Goal: Information Seeking & Learning: Learn about a topic

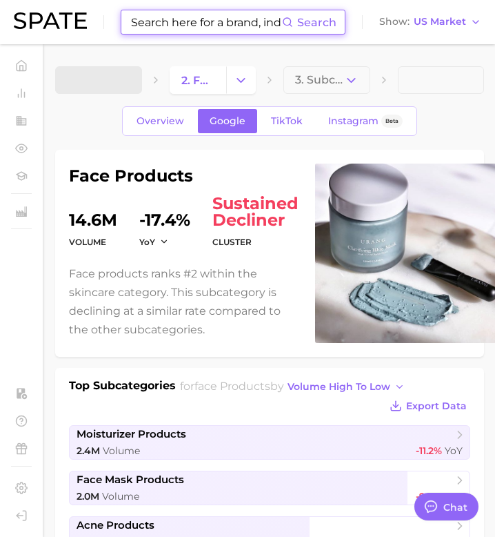
click at [203, 12] on input at bounding box center [206, 21] width 152 height 23
type textarea "x"
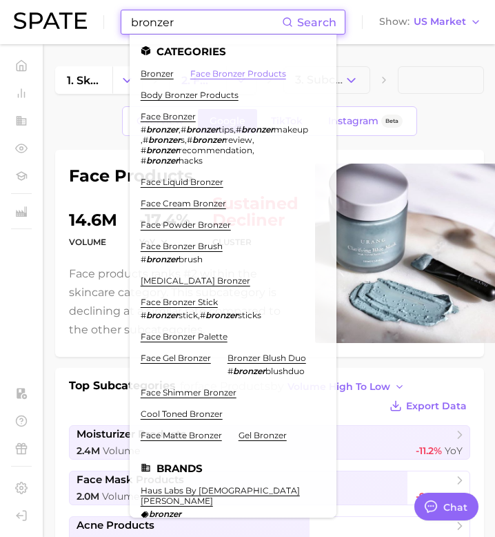
type input "bronzer"
click at [223, 70] on link "face bronzer products" at bounding box center [238, 73] width 96 height 10
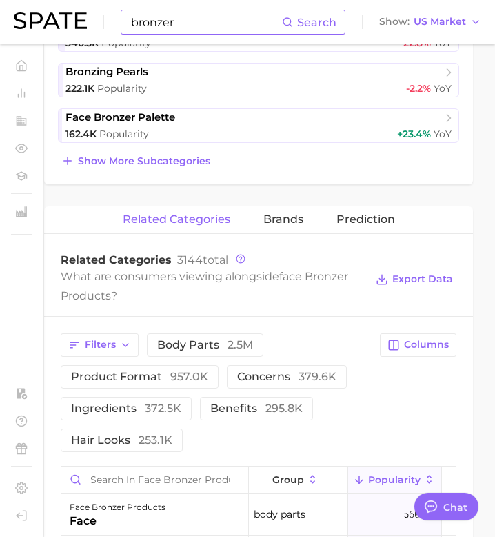
scroll to position [639, 11]
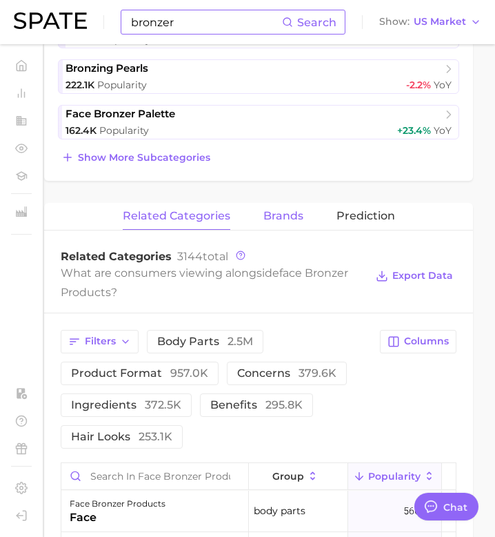
click at [290, 214] on span "brands" at bounding box center [283, 216] width 40 height 12
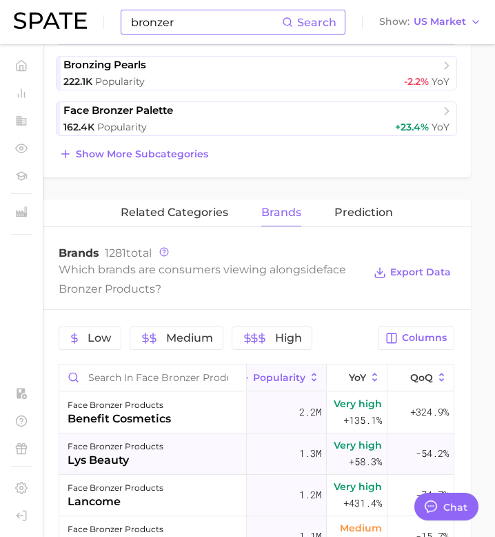
scroll to position [641, 13]
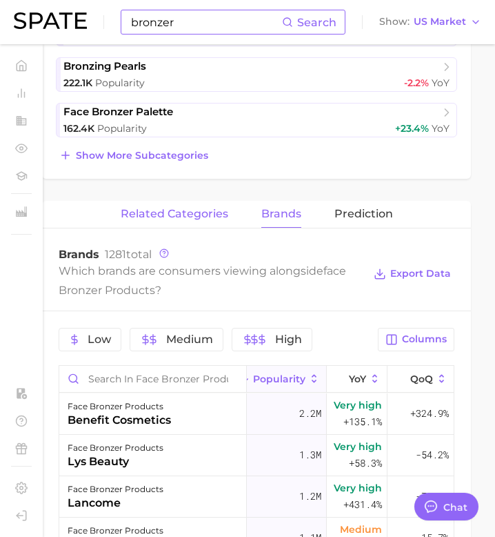
click at [224, 212] on span "related categories" at bounding box center [175, 214] width 108 height 12
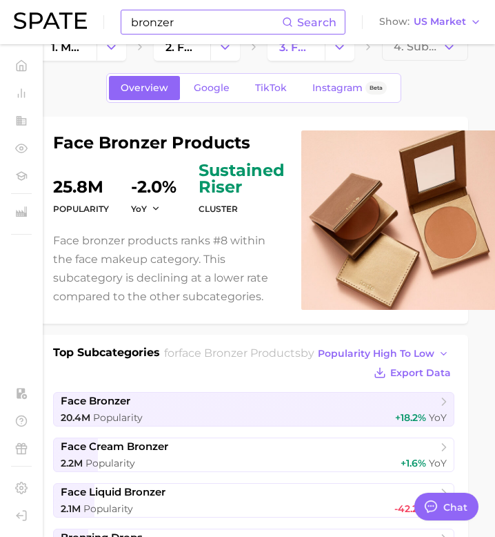
scroll to position [34, 16]
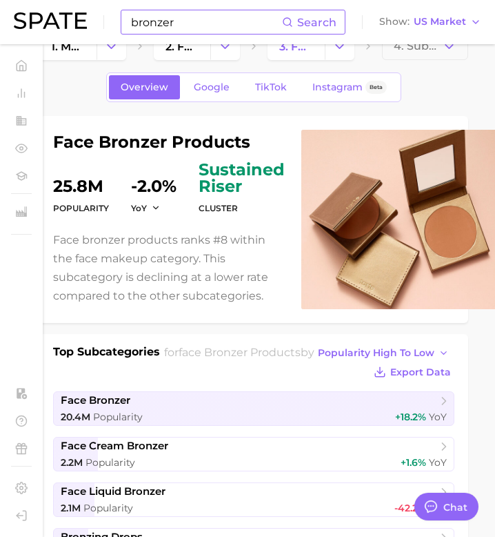
click at [220, 86] on span "Google" at bounding box center [212, 87] width 36 height 12
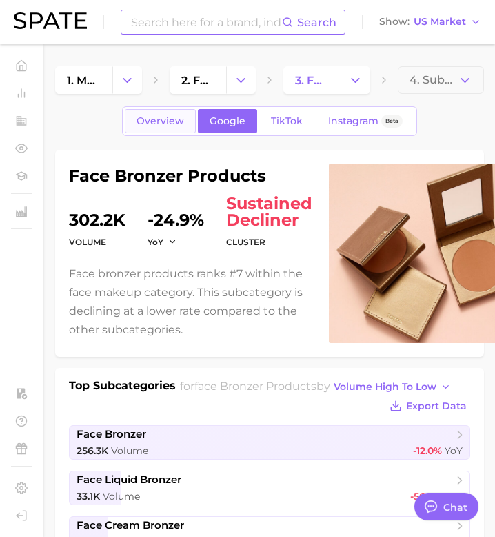
click at [163, 127] on link "Overview" at bounding box center [160, 121] width 71 height 24
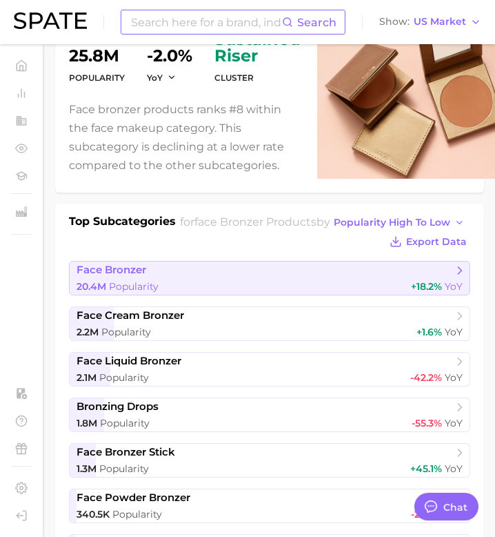
scroll to position [278, 0]
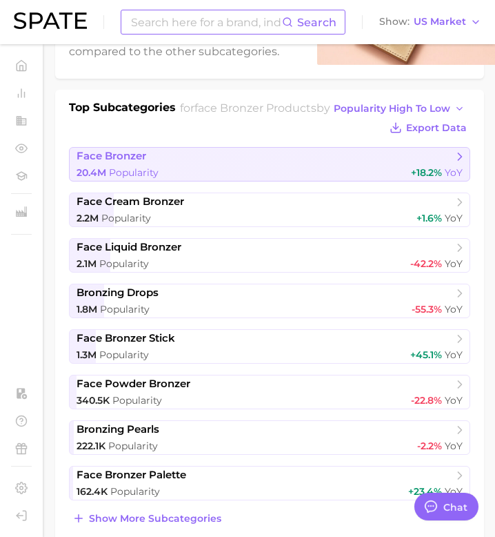
click at [220, 162] on link "face bronzer 20.4m Popularity +18.2% YoY" at bounding box center [269, 164] width 401 height 34
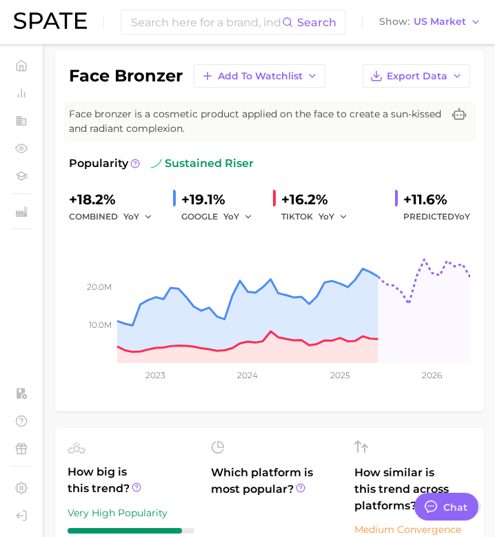
scroll to position [99, 0]
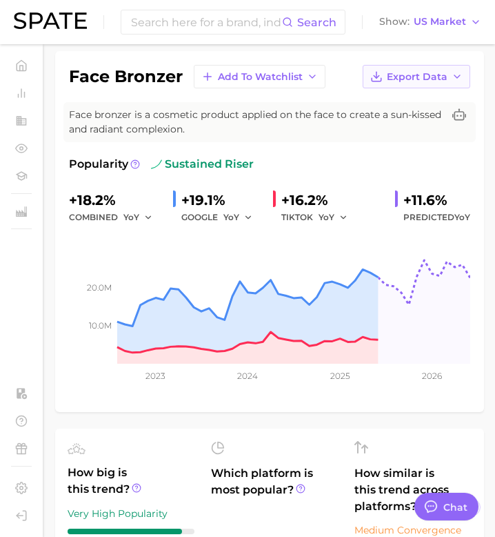
click at [446, 79] on span "Export Data" at bounding box center [417, 77] width 61 height 12
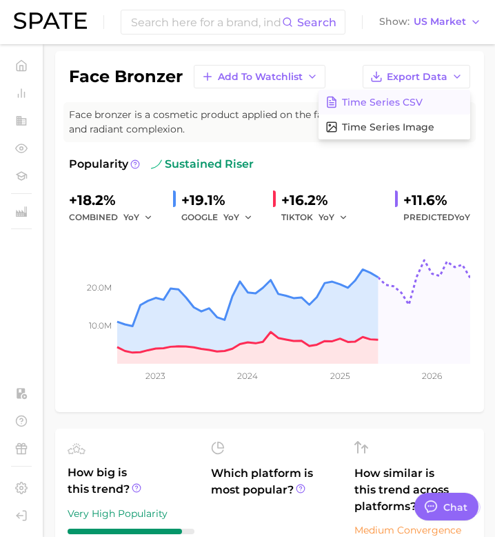
click at [434, 104] on button "Time Series CSV" at bounding box center [395, 102] width 152 height 25
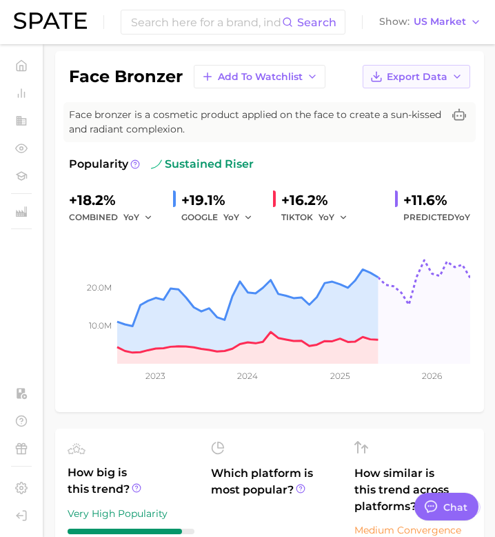
click at [428, 83] on button "Export Data" at bounding box center [417, 76] width 108 height 23
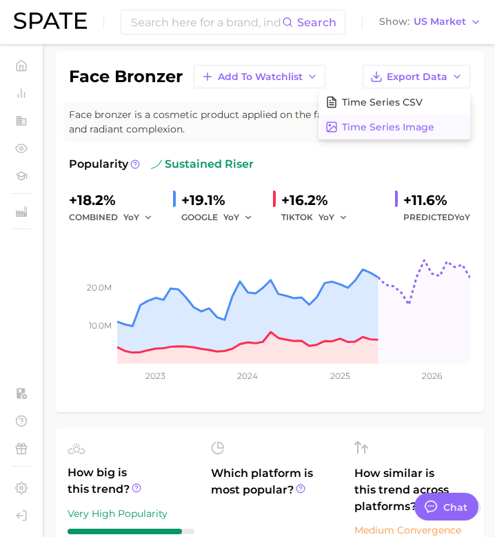
click at [412, 124] on span "Time Series Image" at bounding box center [388, 127] width 92 height 12
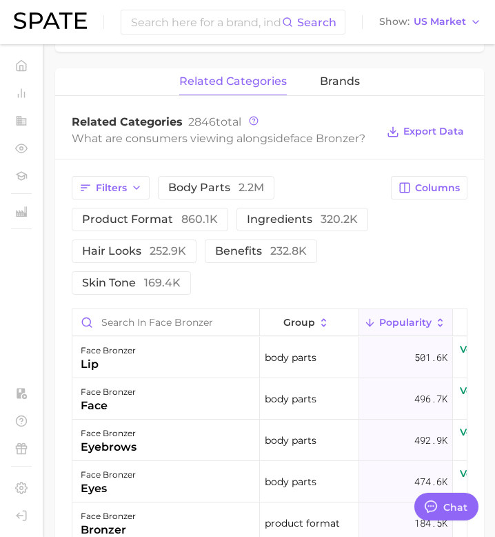
scroll to position [651, 0]
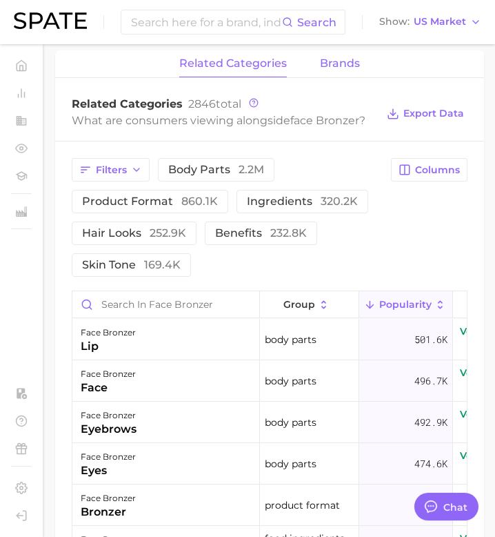
click at [334, 54] on button "brands" at bounding box center [340, 63] width 40 height 27
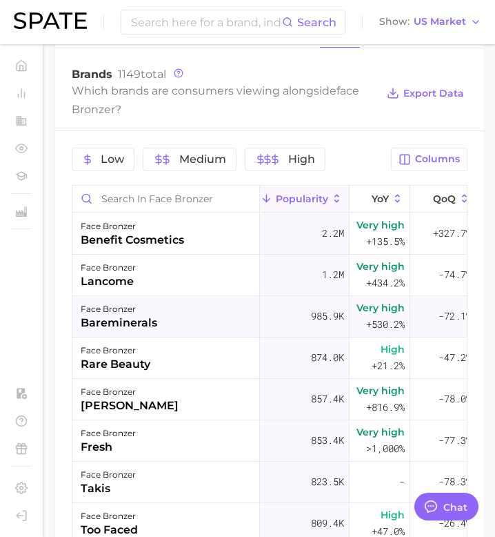
scroll to position [0, 109]
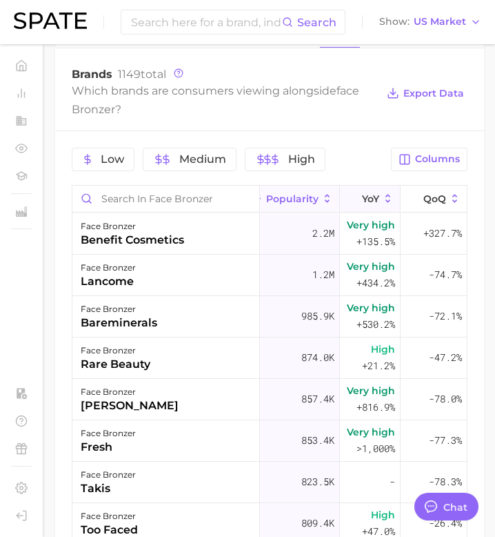
click at [368, 199] on span "YoY" at bounding box center [370, 198] width 17 height 11
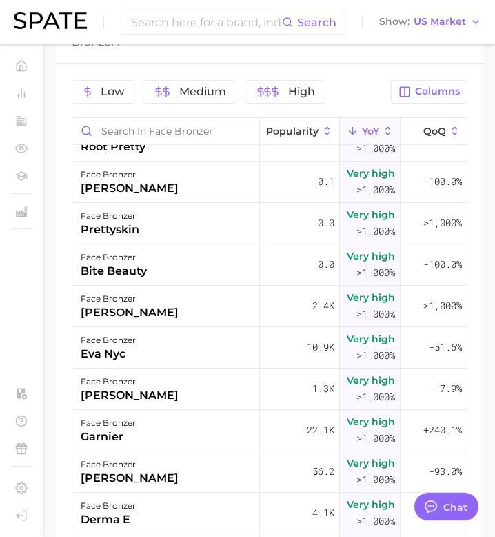
scroll to position [71, 109]
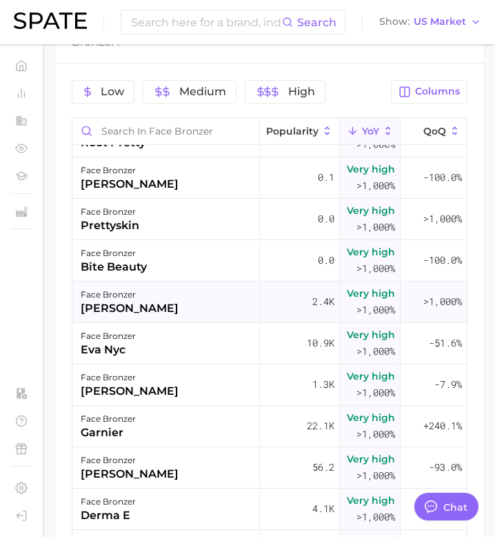
click at [185, 303] on div "face bronzer carolina herrera" at bounding box center [166, 301] width 188 height 41
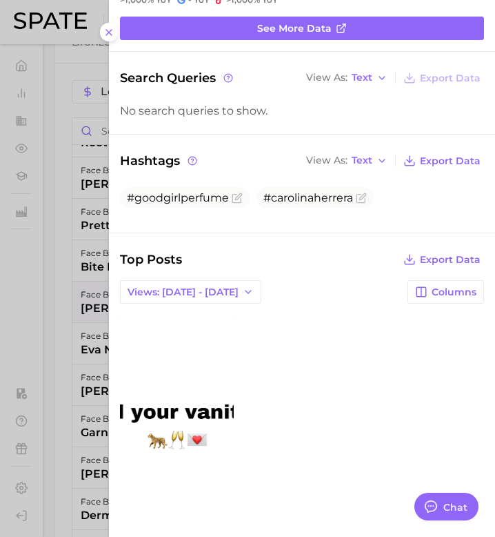
scroll to position [134, 0]
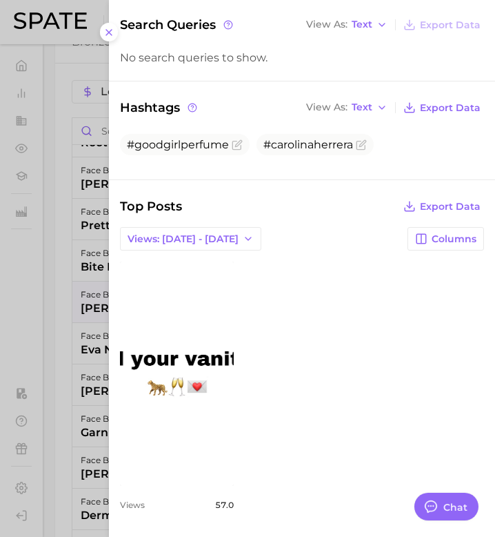
click at [72, 319] on div at bounding box center [247, 268] width 495 height 537
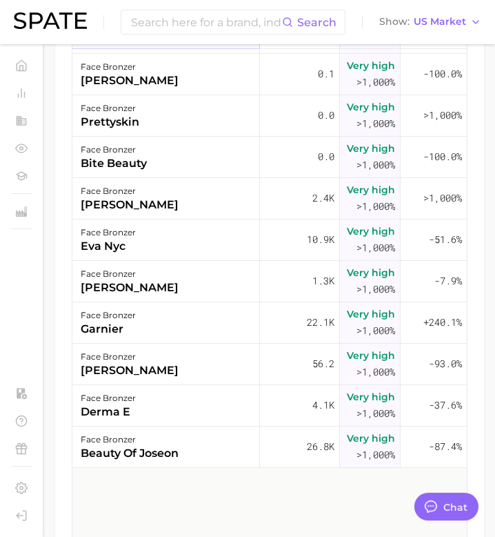
scroll to position [82, 109]
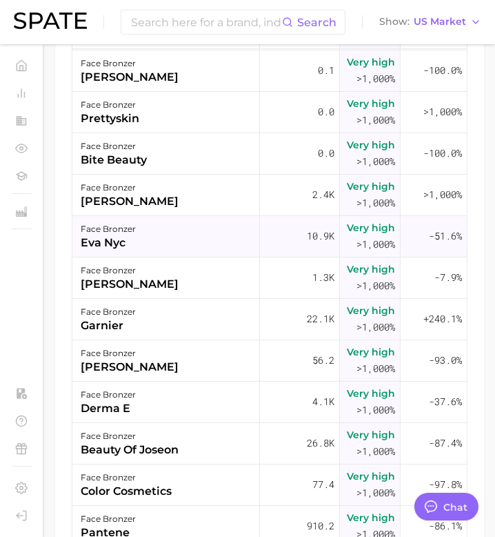
click at [197, 242] on div "face bronzer eva nyc" at bounding box center [166, 236] width 188 height 41
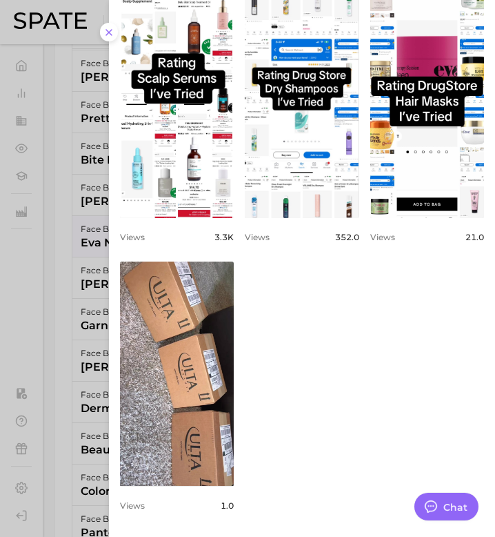
scroll to position [401, 0]
click at [87, 323] on div at bounding box center [247, 268] width 495 height 537
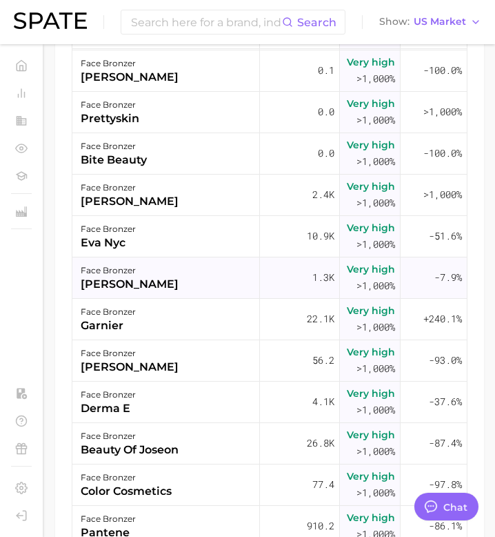
click at [157, 280] on div "face bronzer batiste" at bounding box center [166, 277] width 188 height 41
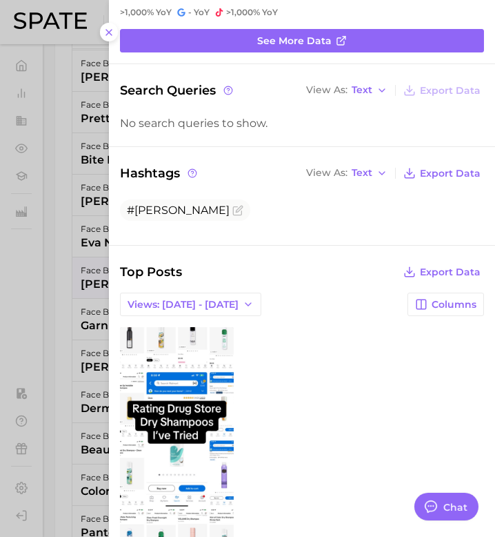
scroll to position [69, 0]
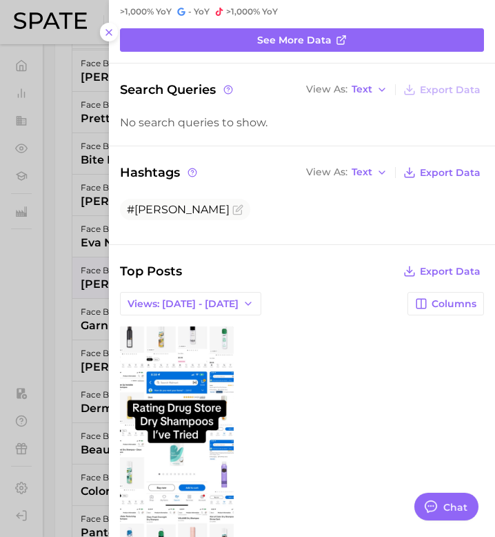
click at [95, 339] on div at bounding box center [247, 268] width 495 height 537
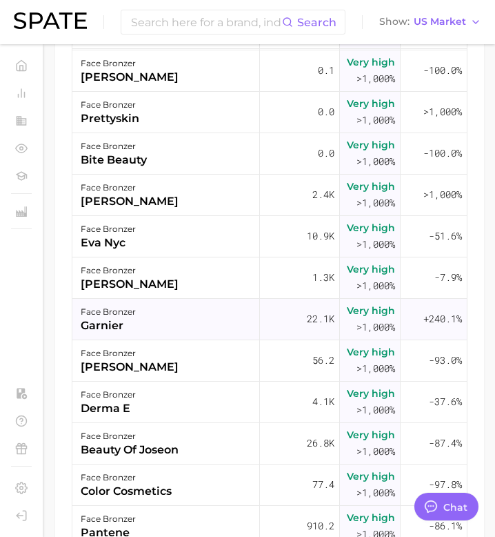
click at [125, 326] on div "garnier" at bounding box center [108, 325] width 55 height 17
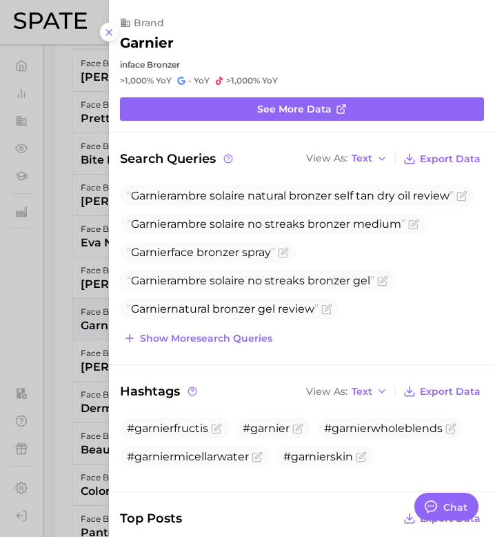
scroll to position [0, 0]
click at [237, 344] on button "Show more search queries" at bounding box center [198, 337] width 156 height 19
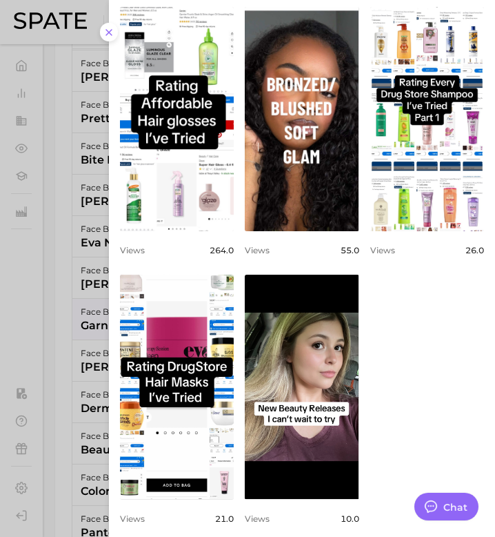
scroll to position [713, 0]
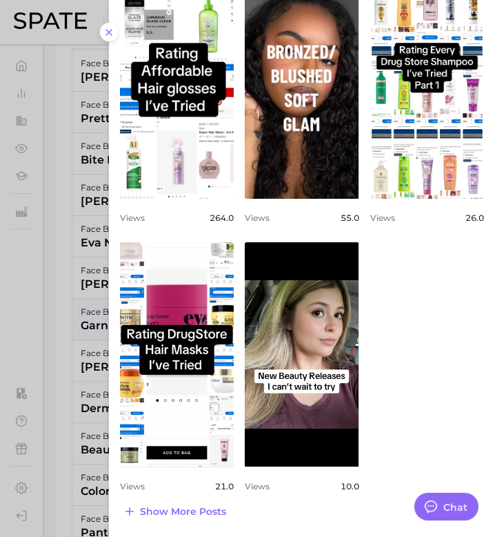
click at [90, 303] on div at bounding box center [247, 268] width 495 height 537
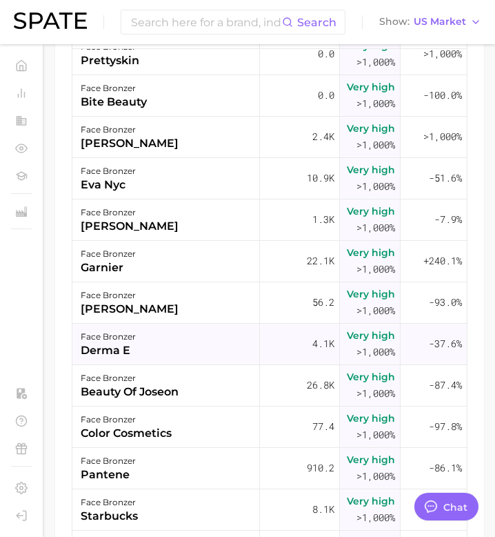
scroll to position [142, 109]
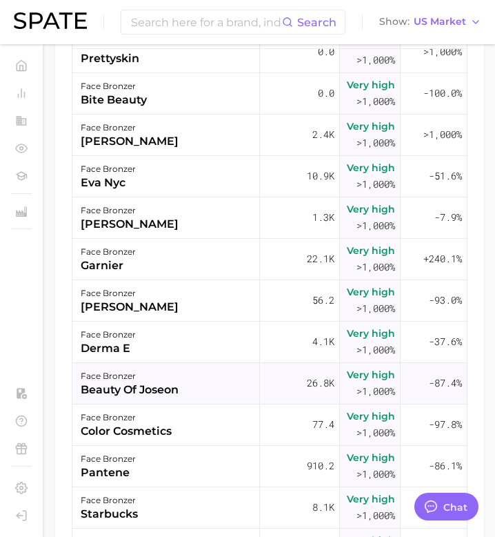
click at [166, 391] on div "beauty of joseon" at bounding box center [130, 389] width 98 height 17
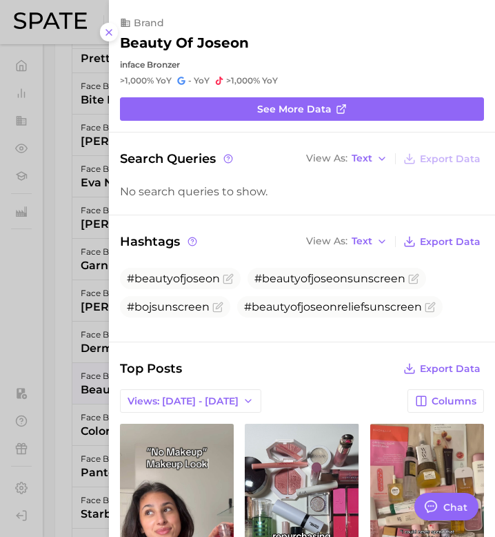
scroll to position [0, 0]
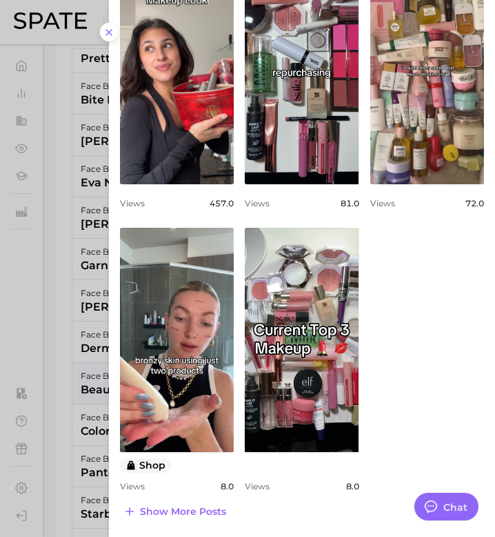
click at [99, 368] on div at bounding box center [247, 268] width 495 height 537
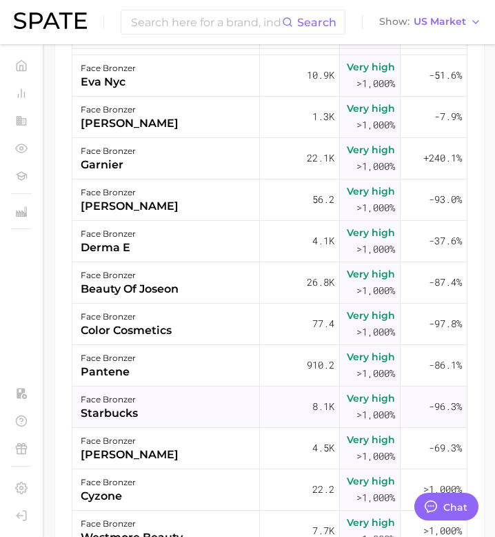
click at [148, 417] on div "face bronzer starbucks" at bounding box center [166, 406] width 188 height 41
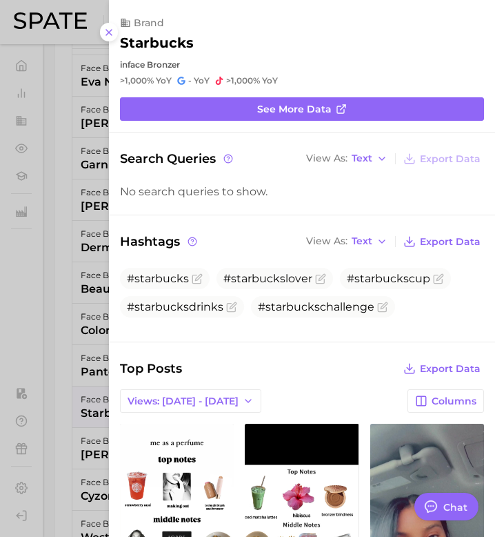
click at [79, 408] on div at bounding box center [247, 268] width 495 height 537
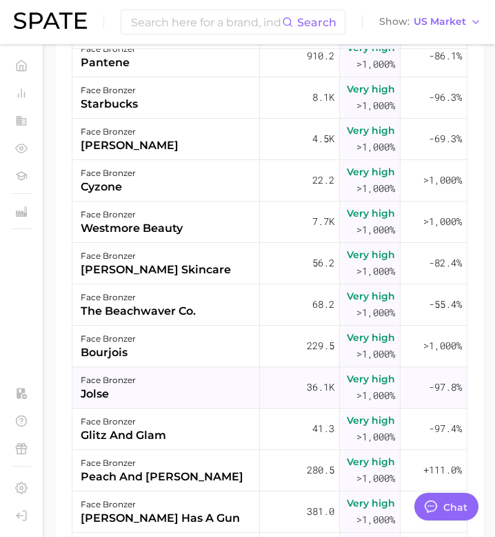
click at [121, 388] on div "face bronzer" at bounding box center [108, 380] width 55 height 17
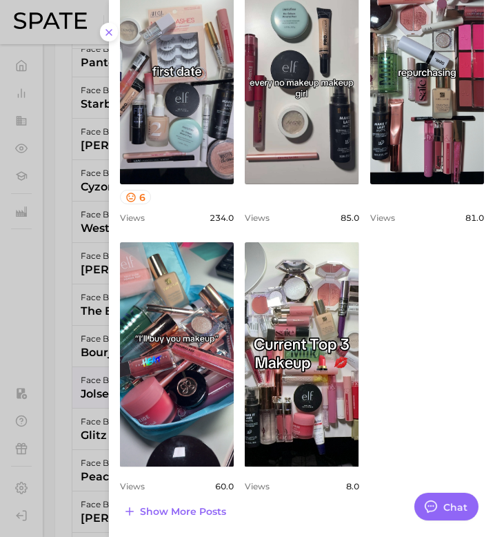
click at [60, 400] on div at bounding box center [247, 268] width 495 height 537
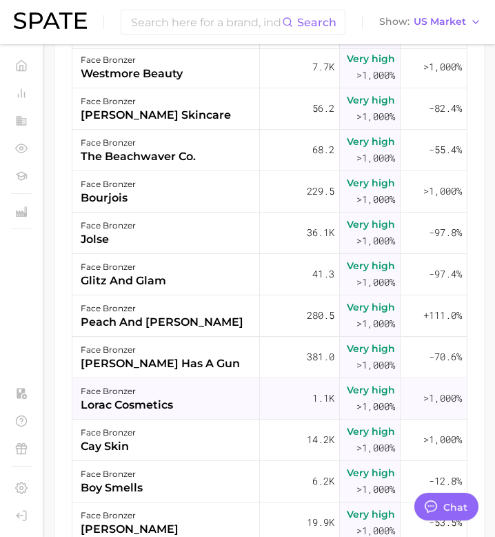
click at [151, 405] on div "lorac cosmetics" at bounding box center [127, 405] width 92 height 17
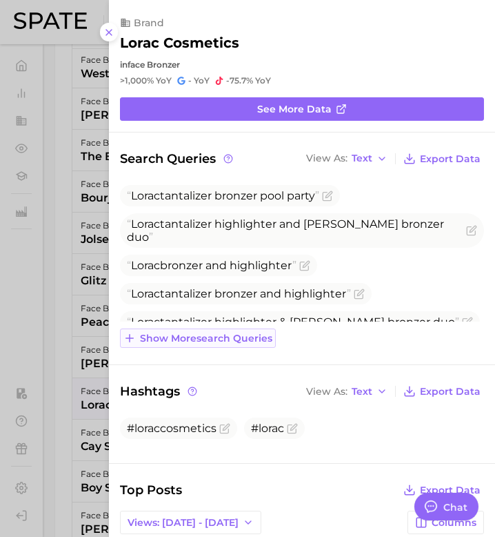
click at [206, 334] on span "Show more search queries" at bounding box center [206, 338] width 132 height 12
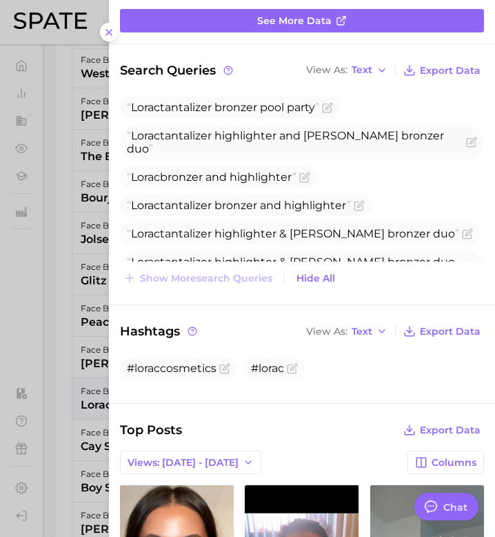
scroll to position [95, 0]
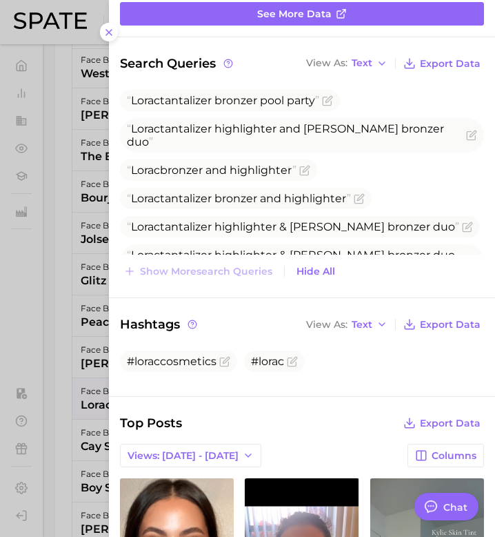
click at [86, 376] on div at bounding box center [247, 268] width 495 height 537
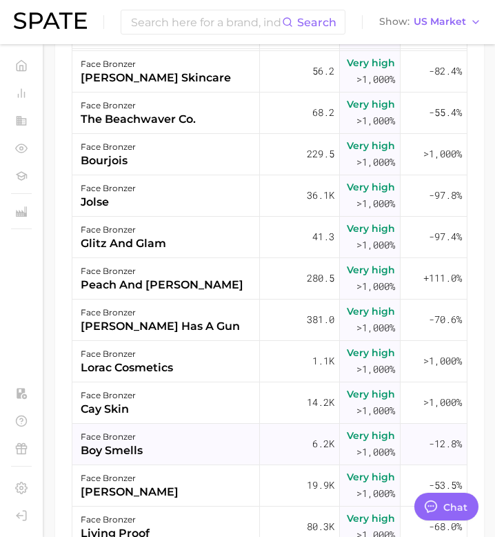
scroll to position [751, 109]
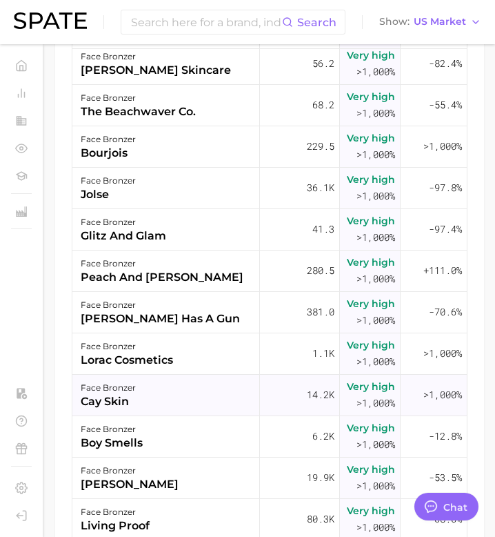
click at [181, 405] on div "face bronzer cay skin" at bounding box center [166, 394] width 188 height 41
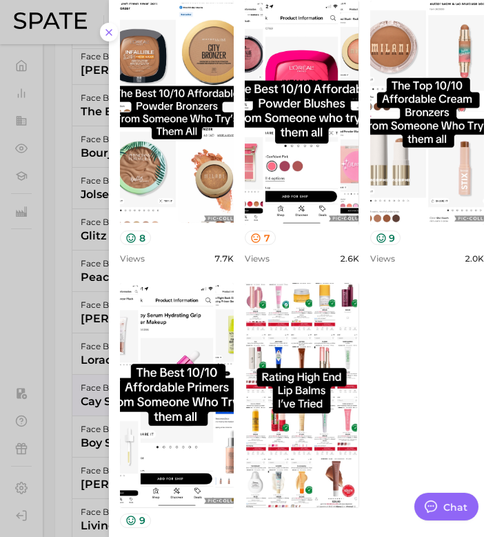
scroll to position [450, 0]
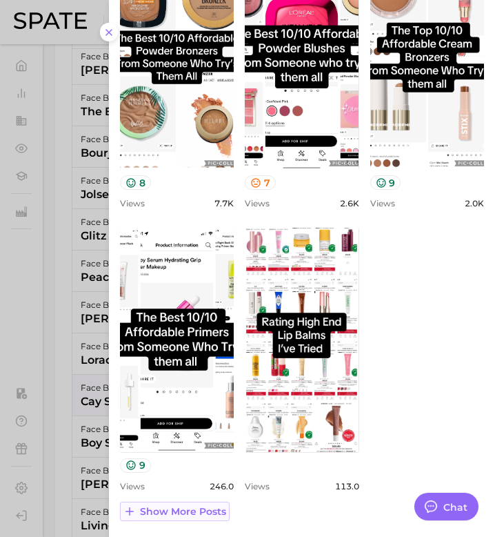
click at [188, 506] on span "Show more posts" at bounding box center [183, 511] width 86 height 12
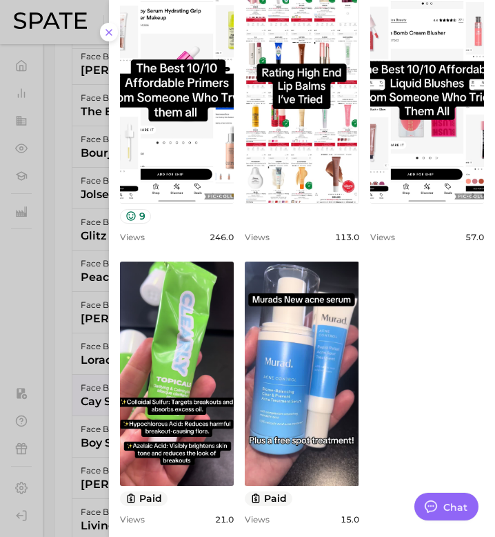
scroll to position [731, 0]
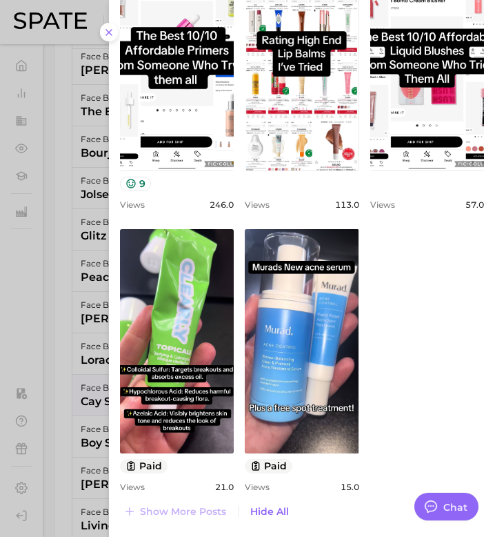
click at [57, 433] on div at bounding box center [247, 268] width 495 height 537
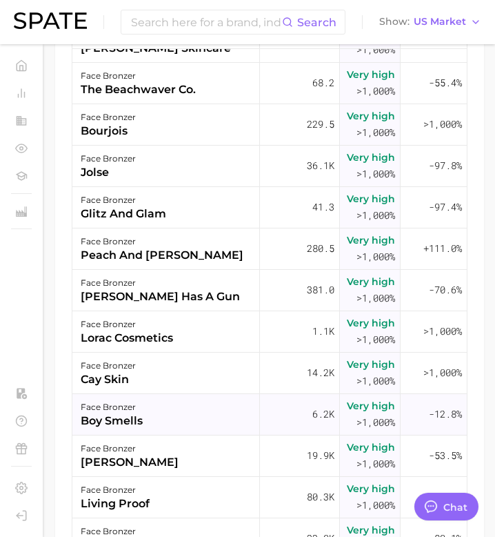
scroll to position [783, 109]
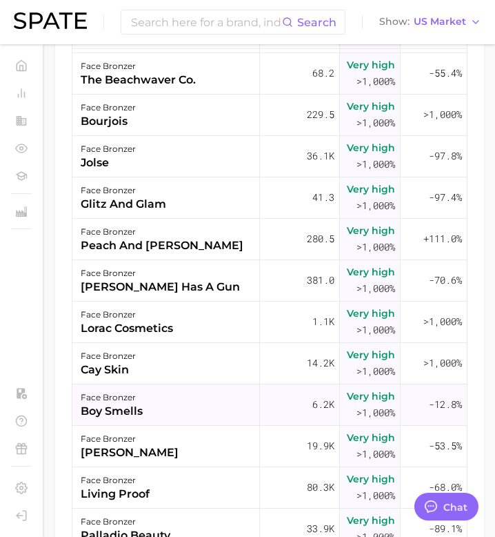
click at [140, 410] on div "boy smells" at bounding box center [112, 411] width 62 height 17
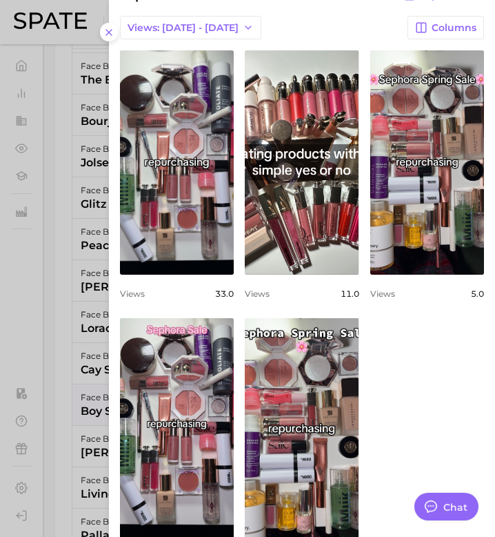
scroll to position [347, 0]
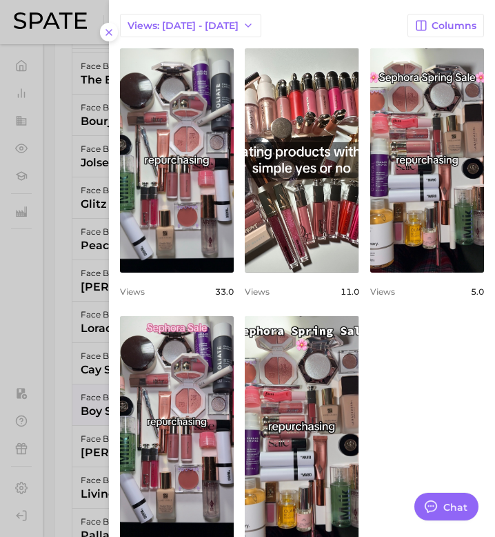
click at [87, 334] on div at bounding box center [247, 268] width 495 height 537
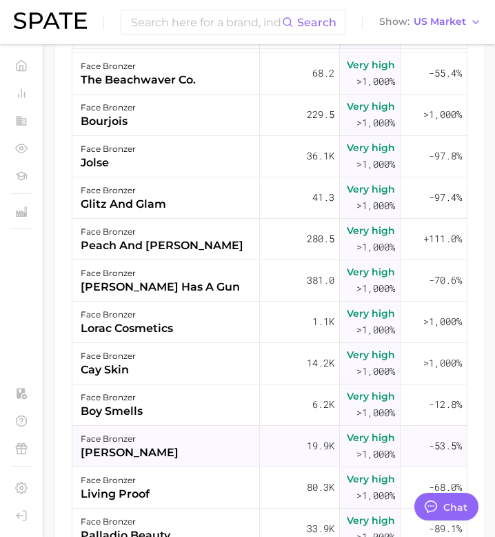
click at [125, 453] on div "dominique cosmetics" at bounding box center [130, 452] width 98 height 17
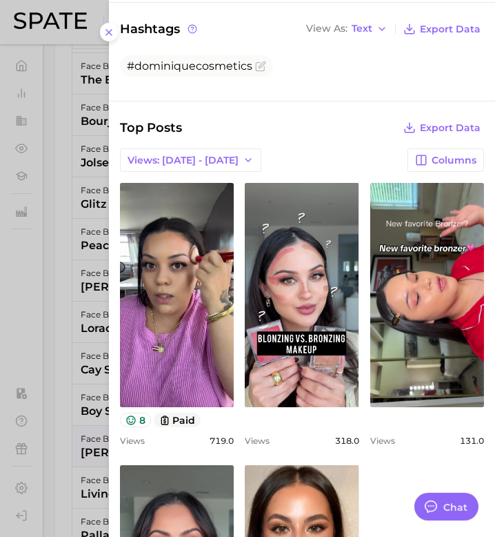
scroll to position [249, 0]
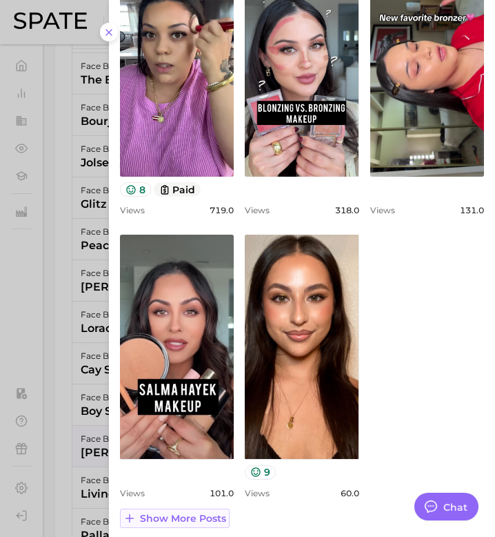
click at [163, 522] on span "Show more posts" at bounding box center [183, 518] width 86 height 12
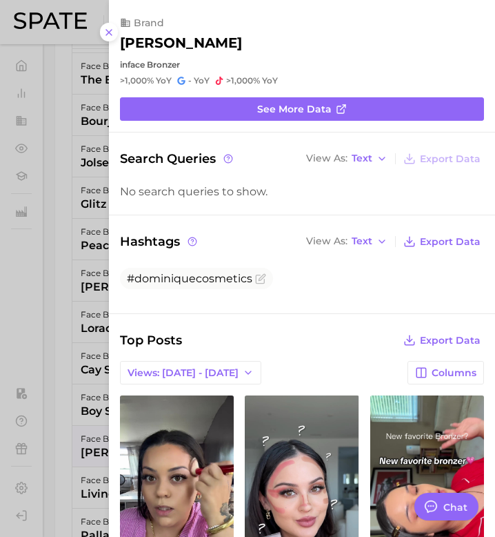
click at [52, 412] on div at bounding box center [247, 268] width 495 height 537
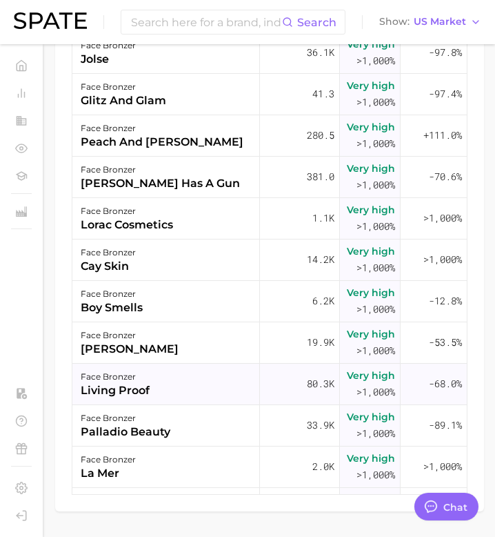
scroll to position [830, 109]
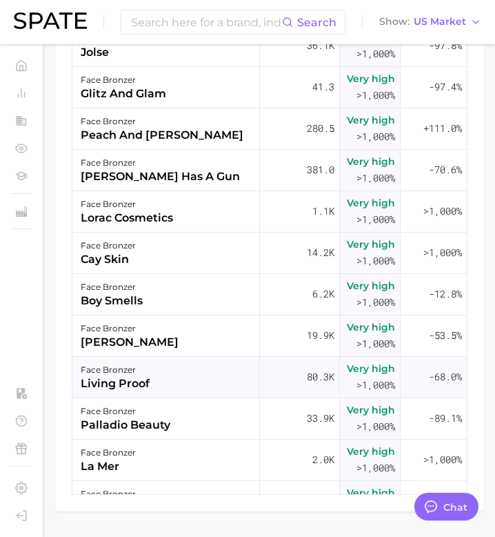
click at [139, 383] on div "living proof" at bounding box center [115, 383] width 69 height 17
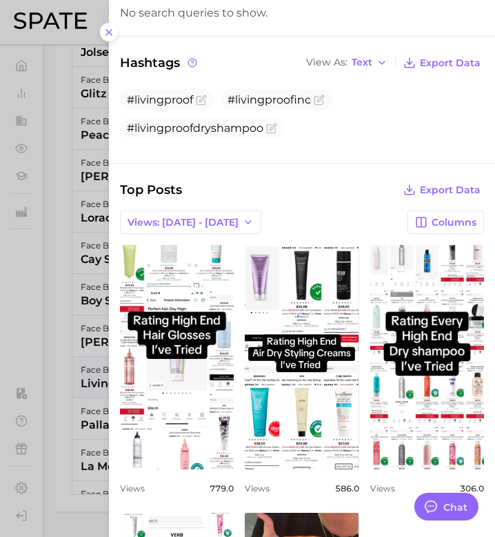
scroll to position [0, 0]
click at [68, 394] on div at bounding box center [247, 268] width 495 height 537
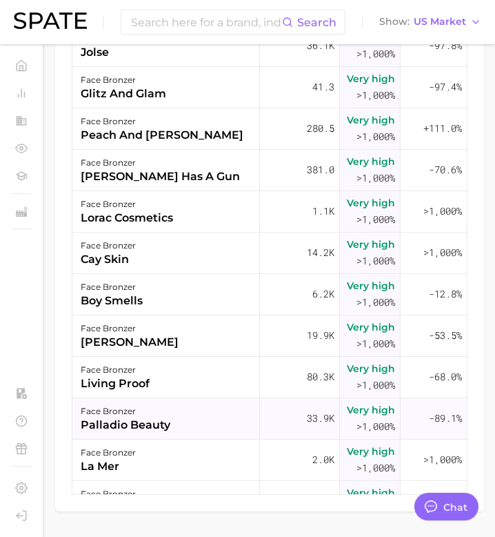
click at [137, 416] on div "face bronzer" at bounding box center [126, 411] width 90 height 17
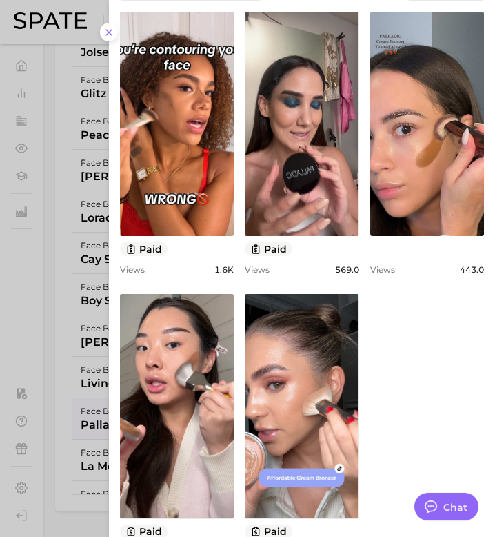
scroll to position [478, 0]
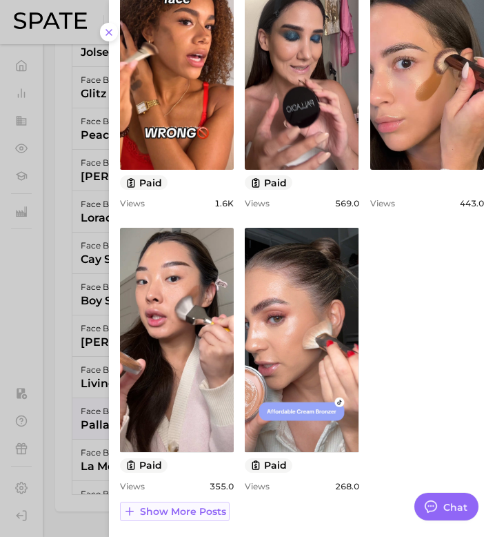
click at [181, 514] on span "Show more posts" at bounding box center [183, 511] width 86 height 12
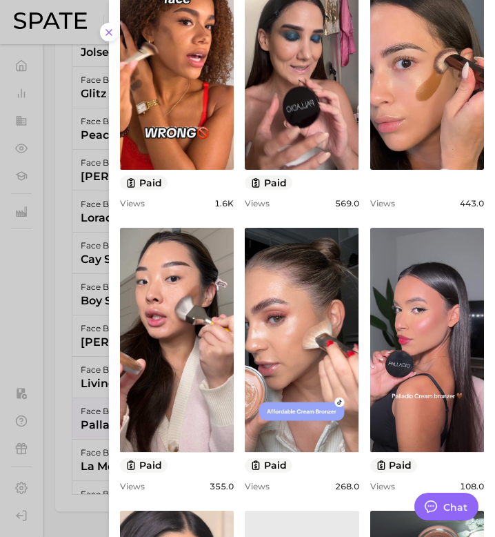
scroll to position [0, 0]
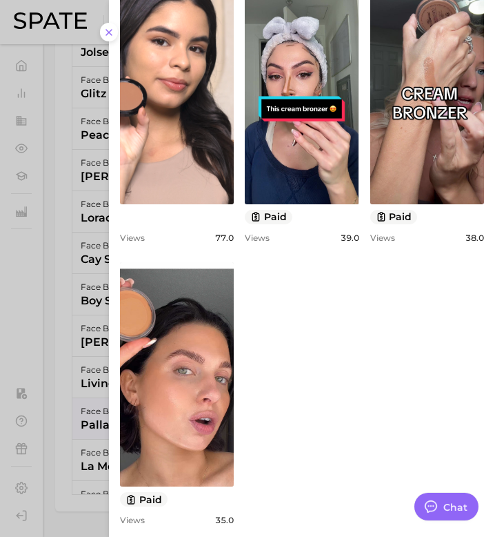
click at [95, 468] on div at bounding box center [247, 268] width 495 height 537
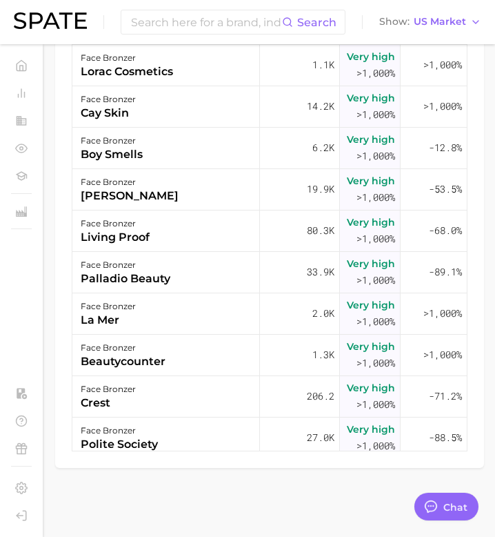
scroll to position [934, 109]
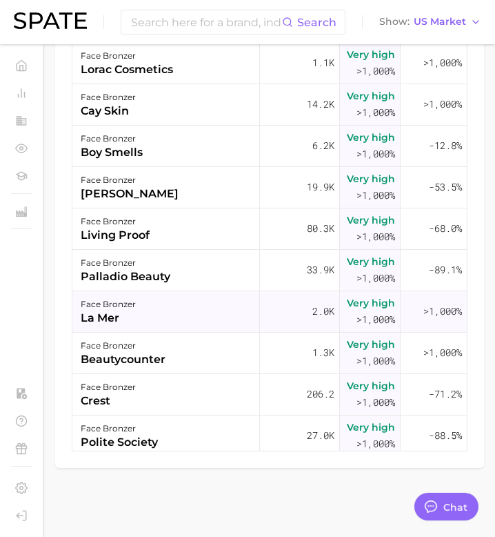
click at [137, 311] on div "face bronzer la mer" at bounding box center [166, 311] width 188 height 41
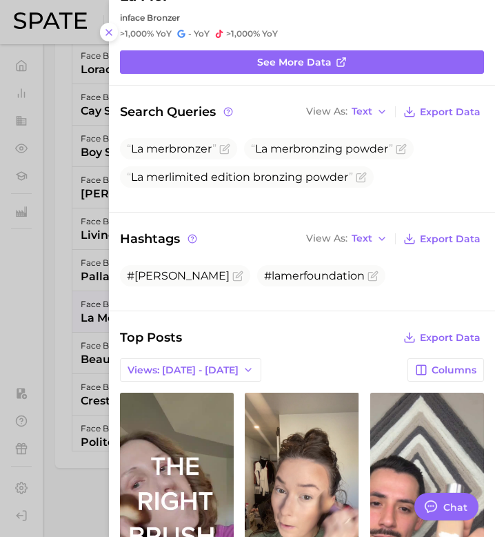
scroll to position [0, 0]
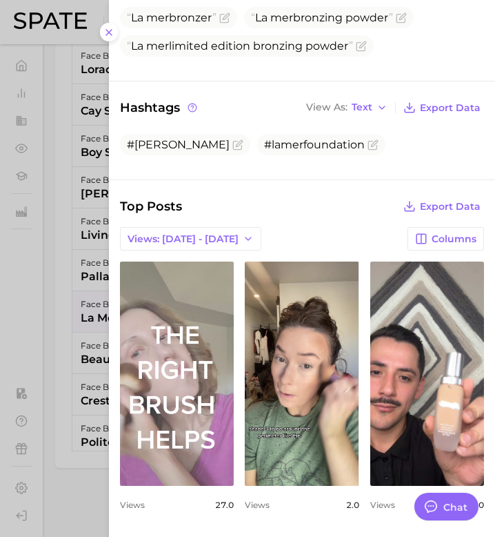
click at [205, 419] on link "view post on TikTok" at bounding box center [177, 373] width 114 height 224
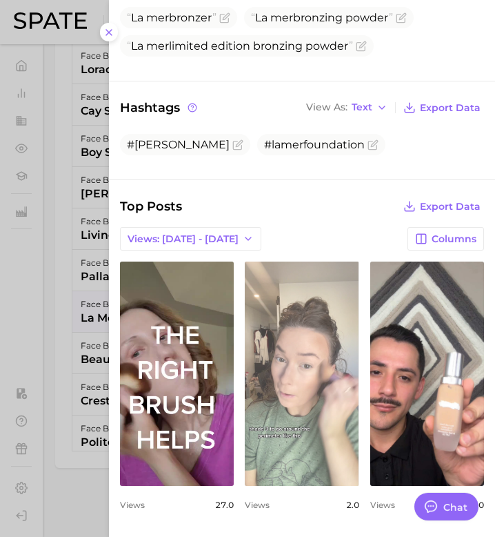
click at [334, 310] on link "view post on TikTok" at bounding box center [302, 373] width 114 height 224
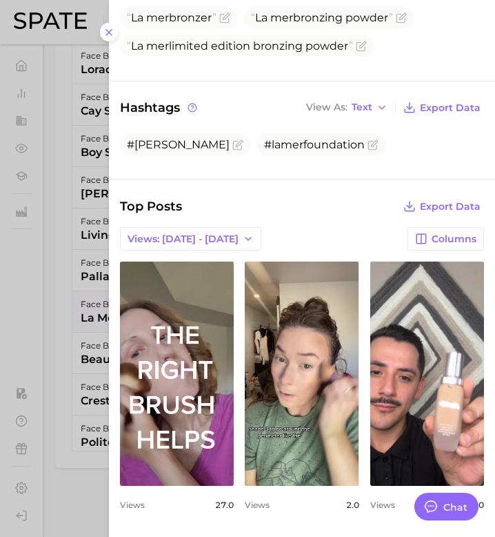
click at [94, 310] on div at bounding box center [247, 268] width 495 height 537
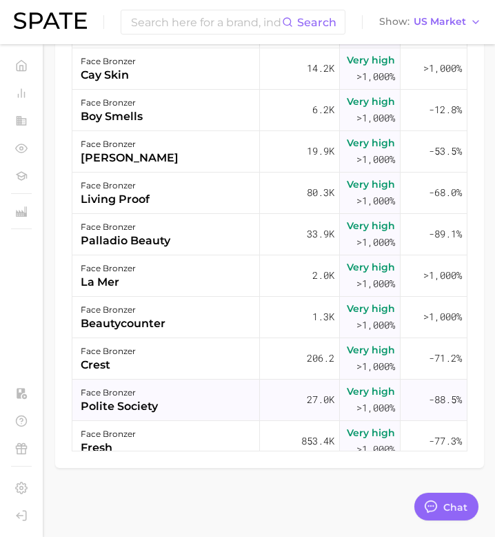
click at [143, 396] on div "face bronzer" at bounding box center [119, 392] width 77 height 17
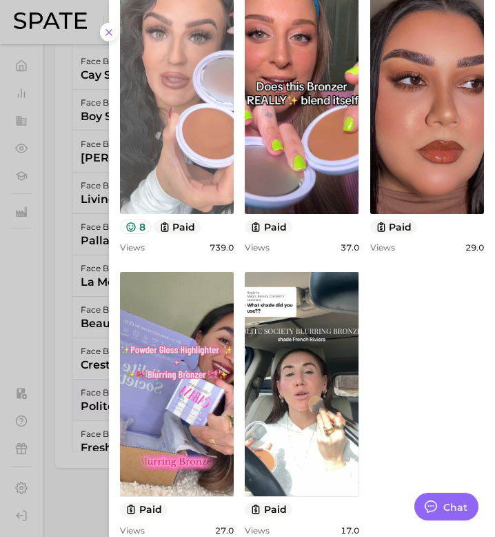
click at [168, 155] on link "view post on TikTok" at bounding box center [177, 102] width 114 height 224
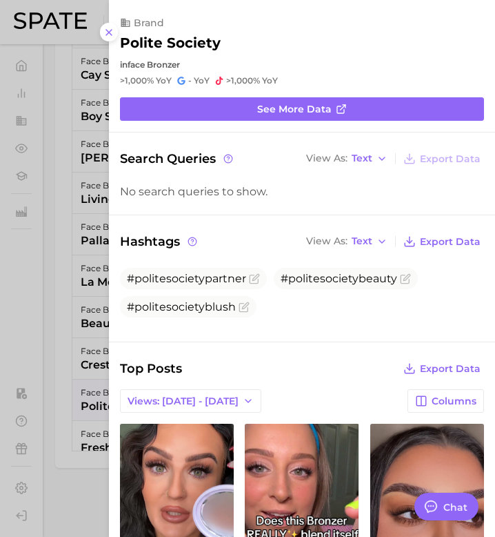
click at [63, 336] on div at bounding box center [247, 268] width 495 height 537
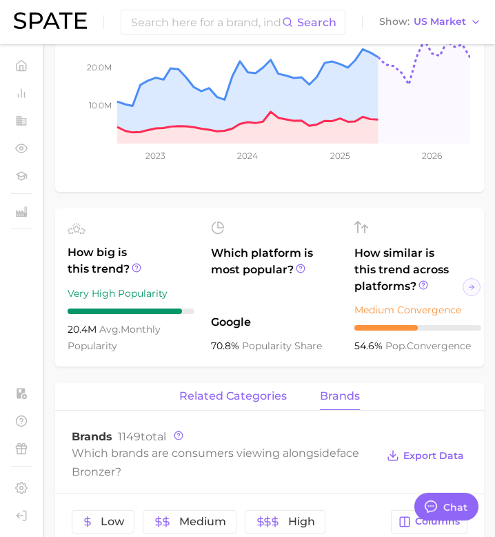
click at [268, 394] on span "related categories" at bounding box center [233, 396] width 108 height 12
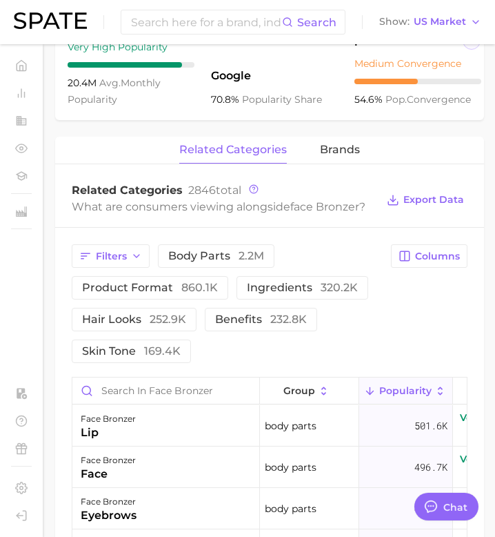
scroll to position [572, 0]
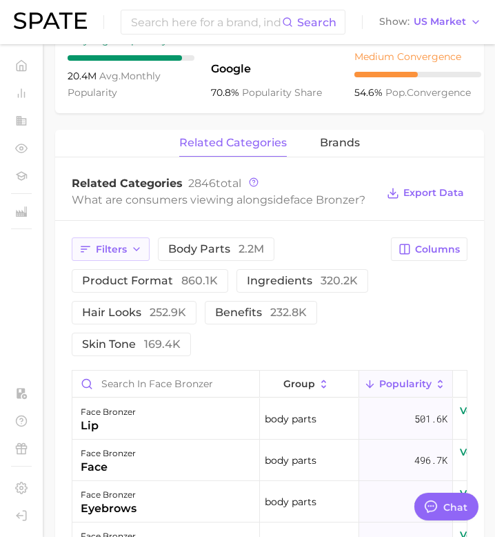
click at [141, 249] on icon "button" at bounding box center [136, 248] width 11 height 11
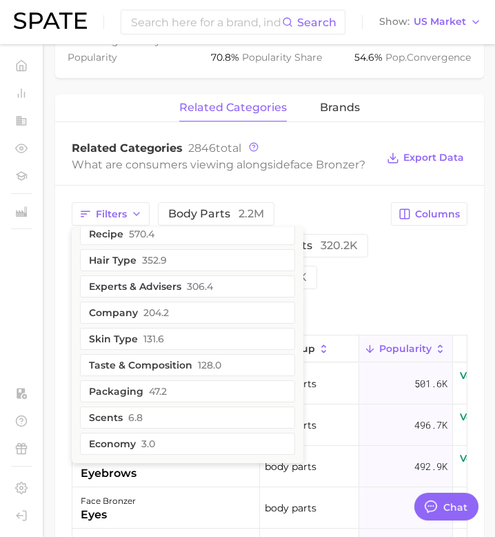
scroll to position [609, 0]
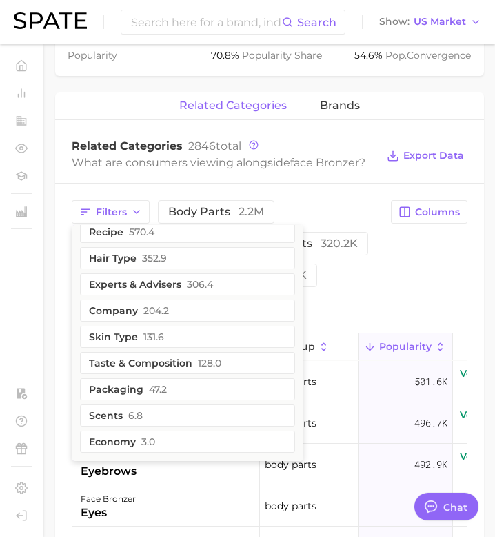
click at [360, 315] on div "Filters routines 165.5k food ingredients 164.3k beauty trends 162.4k influencer…" at bounding box center [227, 259] width 311 height 119
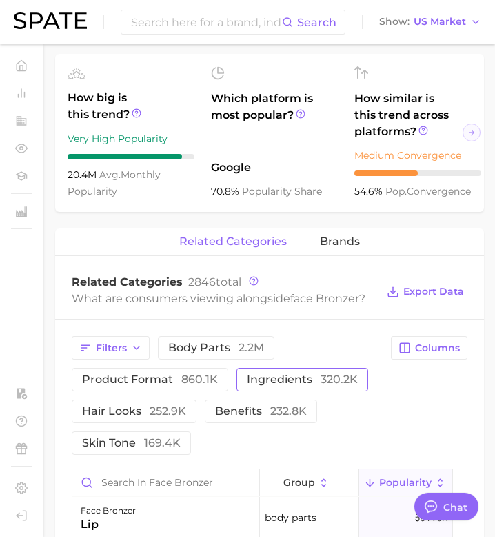
scroll to position [474, 0]
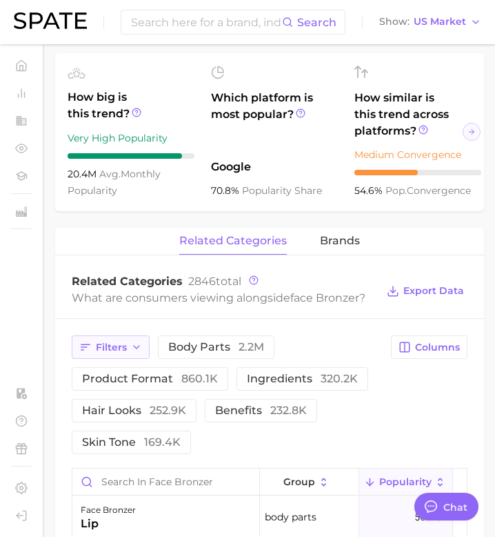
click at [143, 344] on button "Filters" at bounding box center [111, 346] width 78 height 23
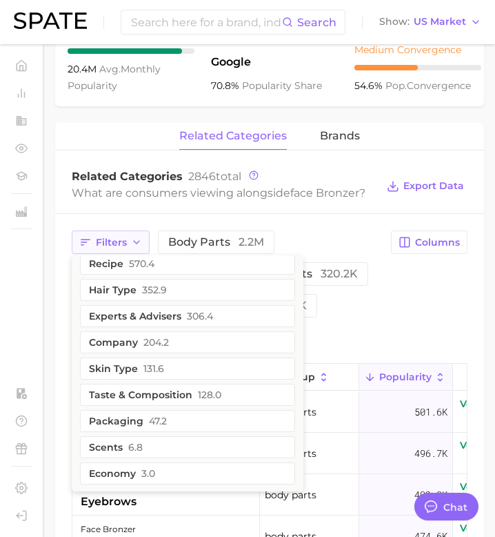
scroll to position [589, 0]
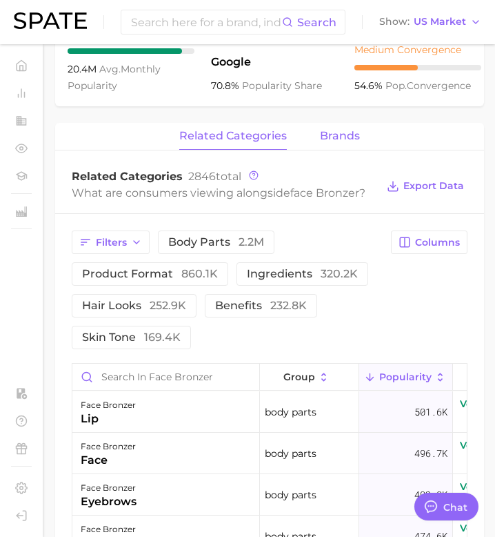
click at [334, 142] on span "brands" at bounding box center [340, 136] width 40 height 12
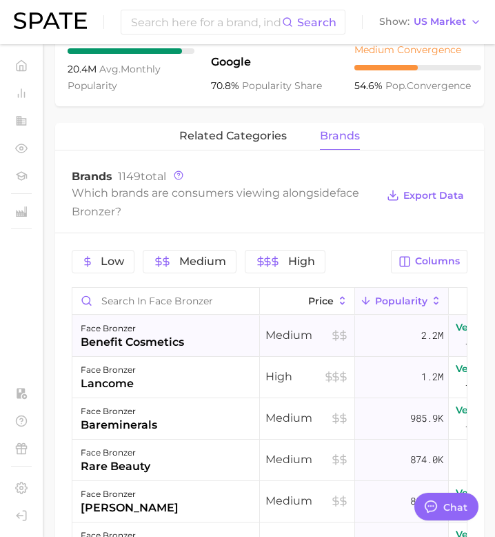
scroll to position [0, 109]
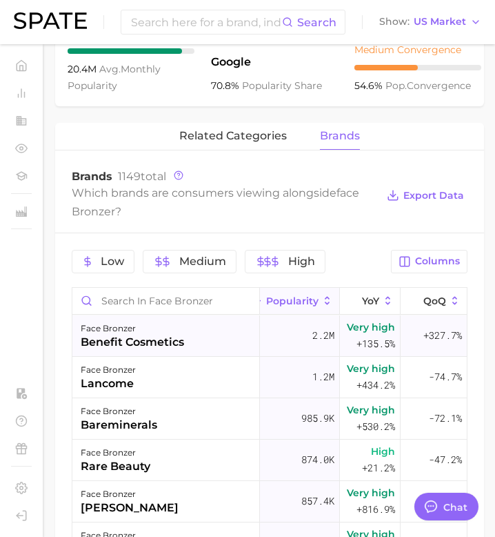
click at [301, 337] on div "2.2m" at bounding box center [293, 335] width 94 height 41
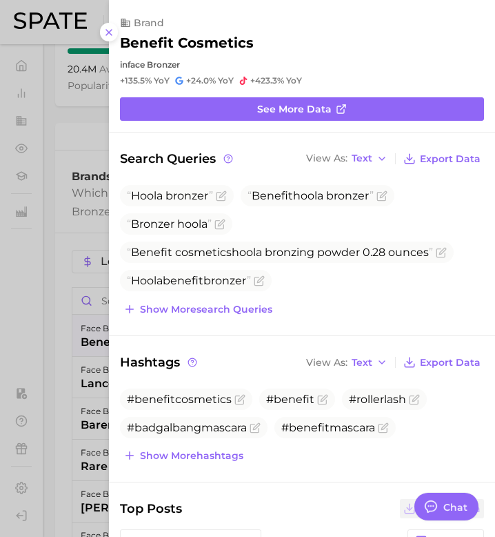
scroll to position [12, 0]
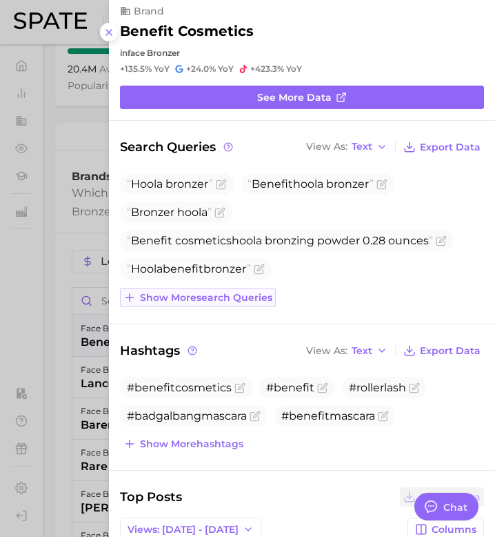
click at [249, 297] on span "Show more search queries" at bounding box center [206, 298] width 132 height 12
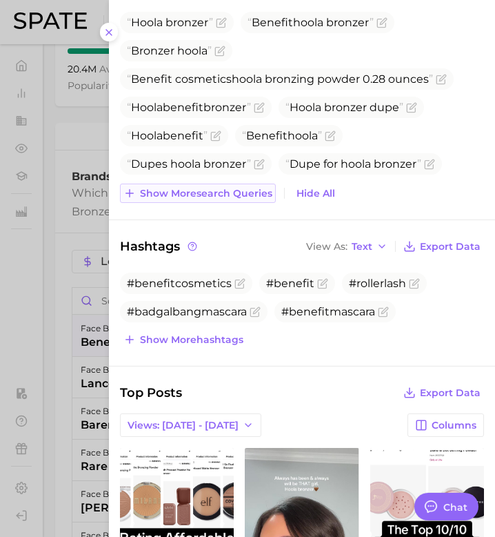
scroll to position [0, 0]
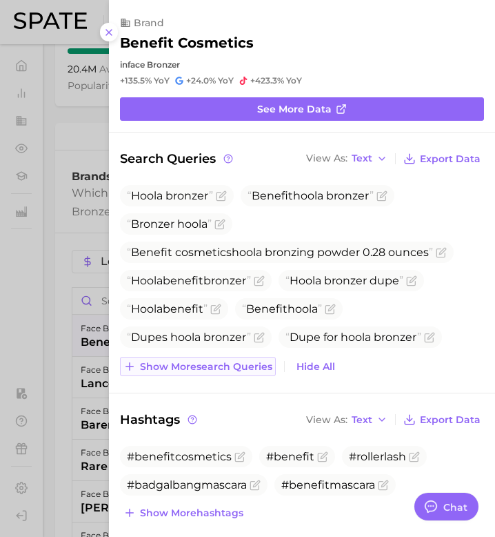
click at [222, 371] on span "Show more search queries" at bounding box center [206, 367] width 132 height 12
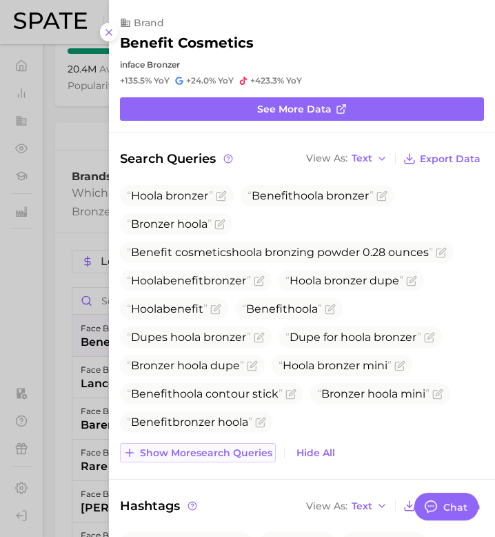
scroll to position [58, 0]
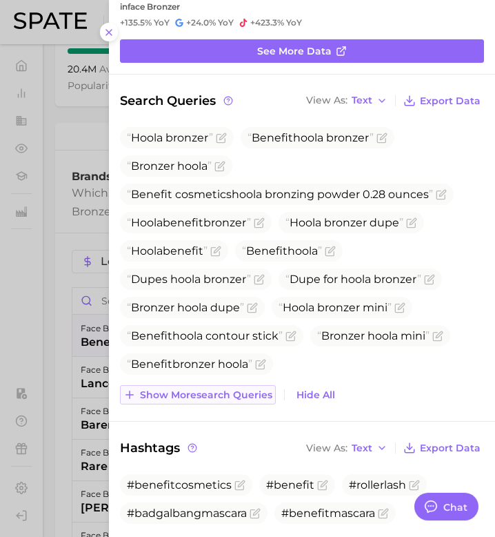
click at [228, 396] on span "Show more search queries" at bounding box center [206, 395] width 132 height 12
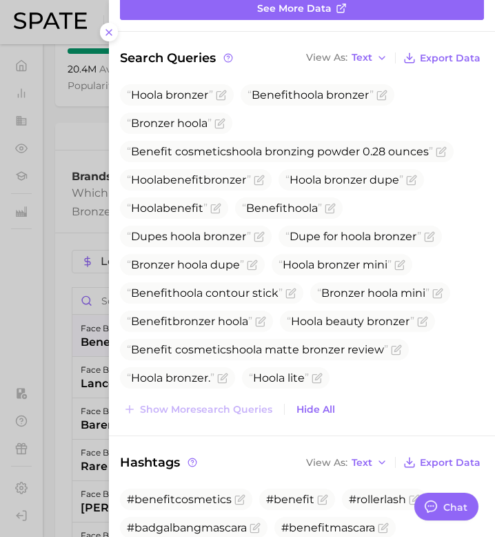
scroll to position [819, 0]
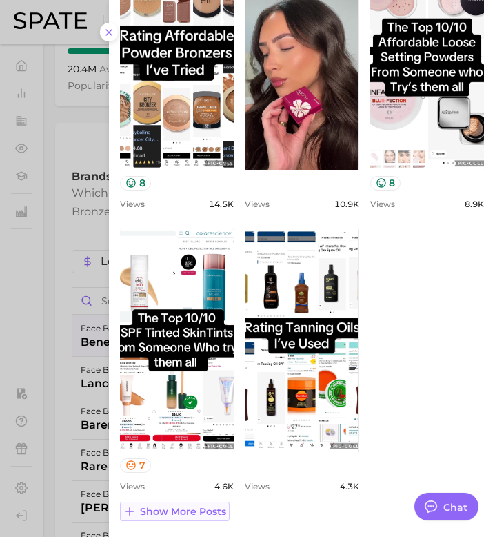
click at [190, 515] on span "Show more posts" at bounding box center [183, 511] width 86 height 12
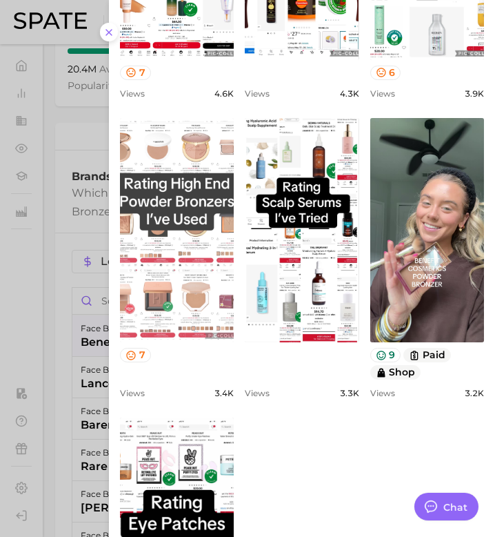
scroll to position [1399, 0]
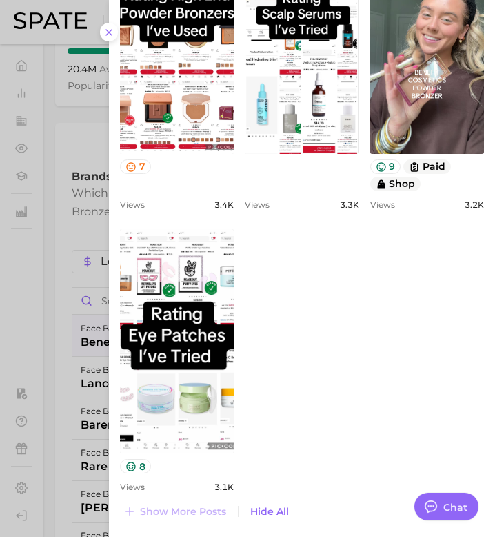
click at [72, 430] on div at bounding box center [247, 268] width 495 height 537
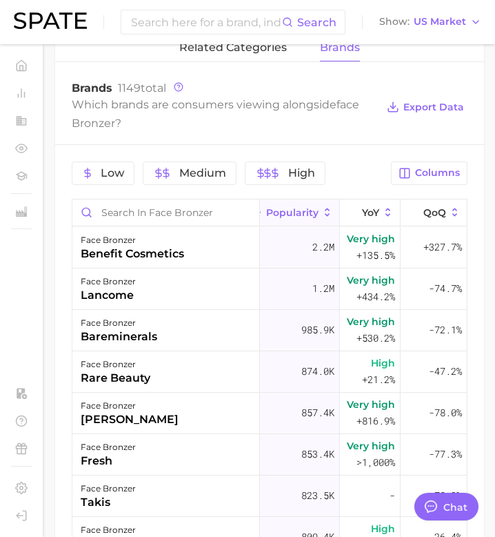
scroll to position [672, 0]
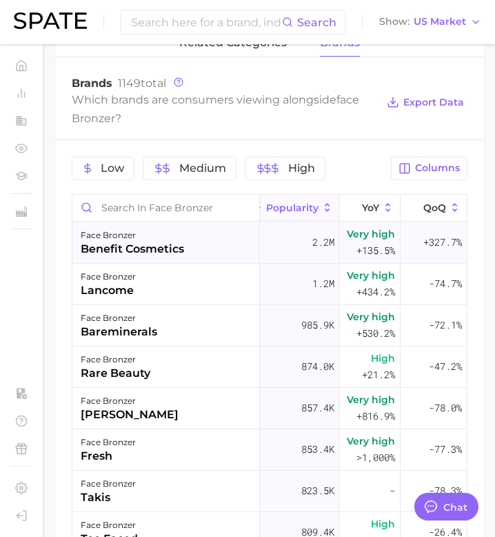
click at [189, 239] on div "face bronzer benefit cosmetics" at bounding box center [166, 242] width 188 height 41
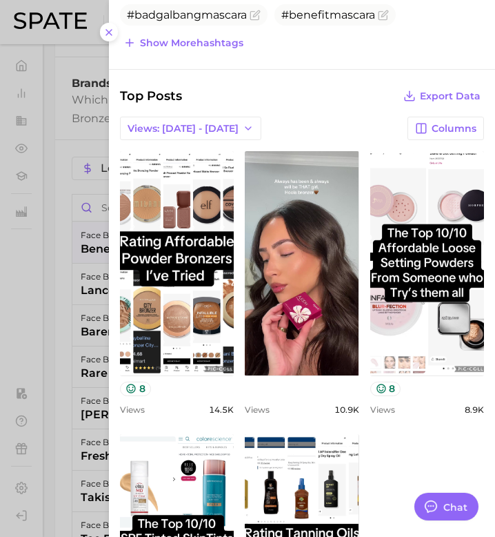
scroll to position [420, 0]
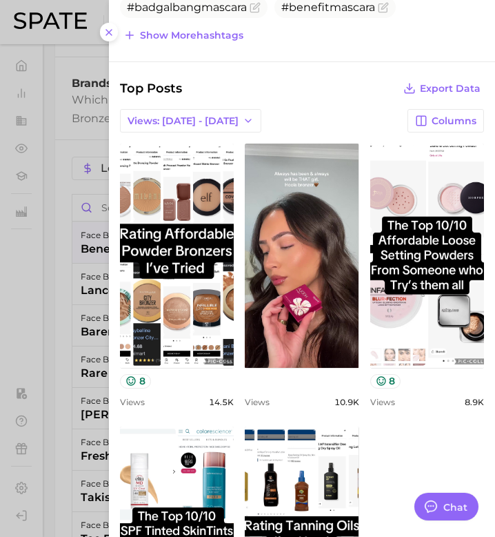
click at [91, 232] on div at bounding box center [247, 268] width 495 height 537
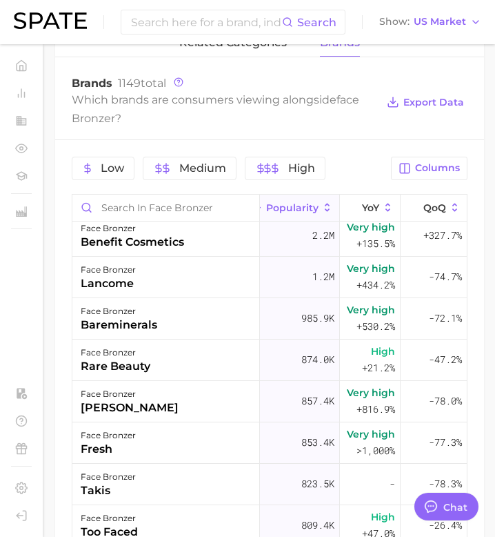
scroll to position [8, 109]
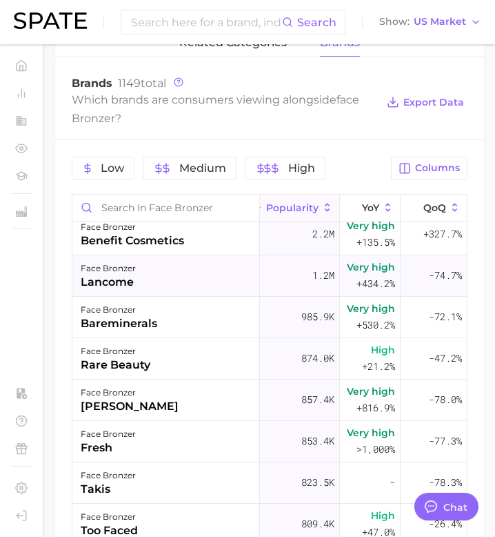
click at [203, 277] on div "face bronzer lancome" at bounding box center [166, 275] width 188 height 41
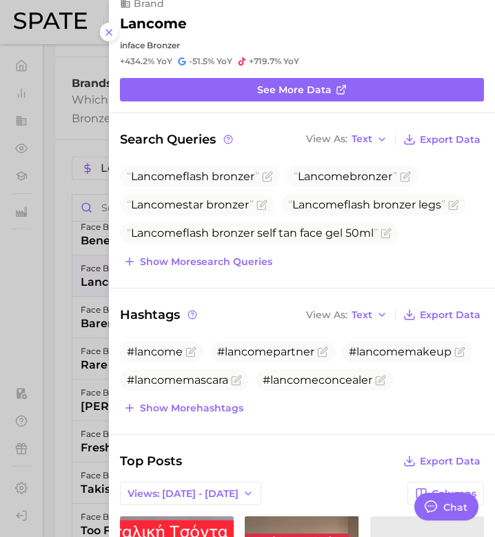
scroll to position [0, 0]
click at [217, 262] on span "Show more search queries" at bounding box center [206, 262] width 132 height 12
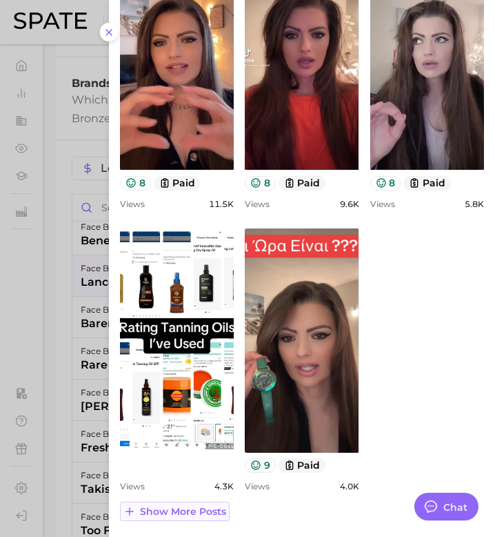
click at [192, 519] on button "Show more posts" at bounding box center [175, 510] width 110 height 19
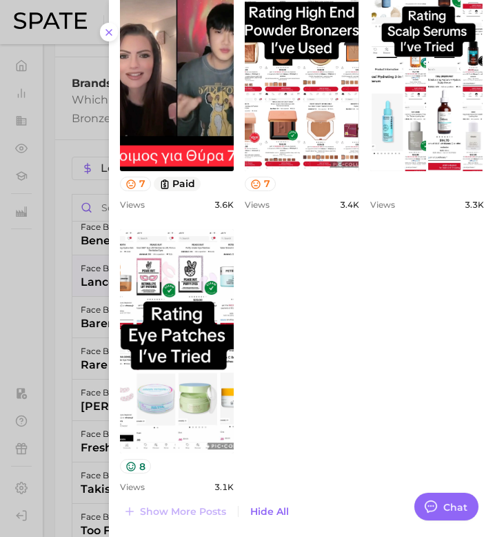
click at [57, 383] on div at bounding box center [247, 268] width 495 height 537
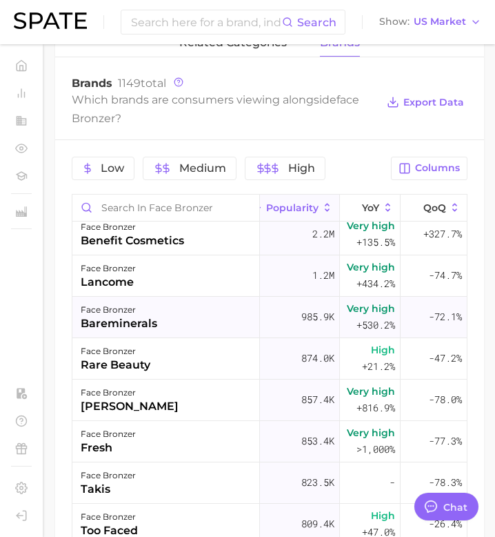
click at [155, 323] on div "bareminerals" at bounding box center [119, 323] width 77 height 17
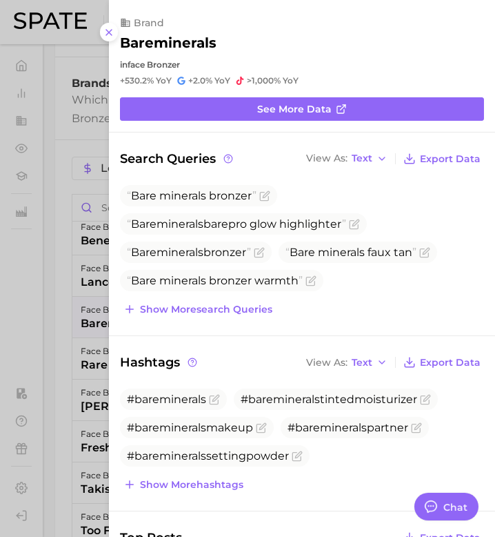
scroll to position [7, 0]
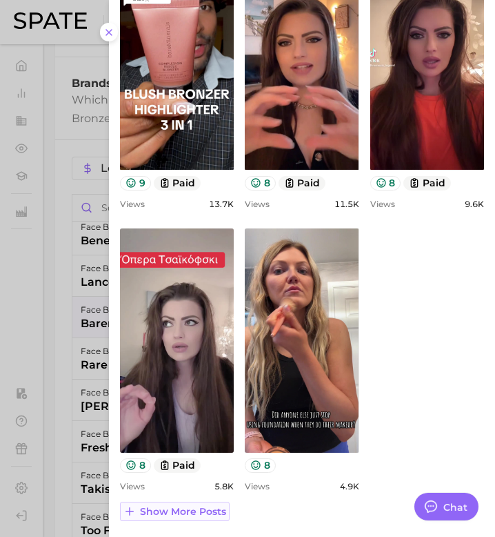
click at [208, 507] on span "Show more posts" at bounding box center [183, 511] width 86 height 12
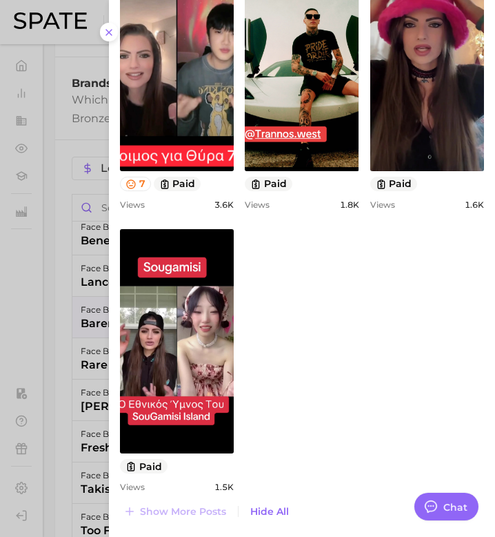
click at [65, 367] on div at bounding box center [247, 268] width 495 height 537
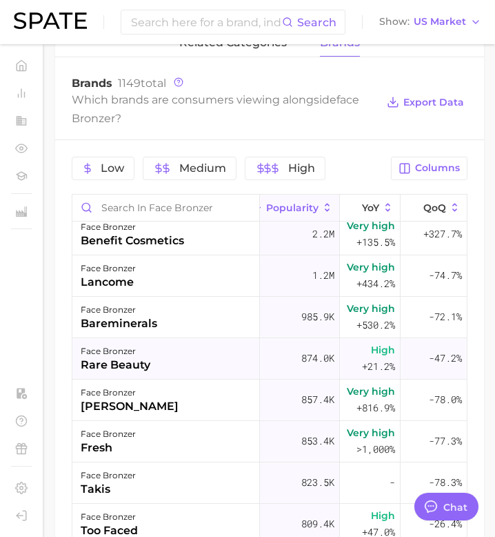
click at [157, 343] on div "face bronzer rare beauty" at bounding box center [166, 358] width 188 height 41
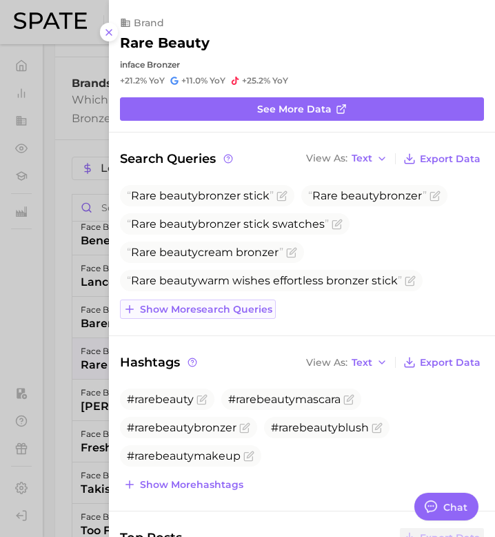
click at [179, 305] on span "Show more search queries" at bounding box center [206, 309] width 132 height 12
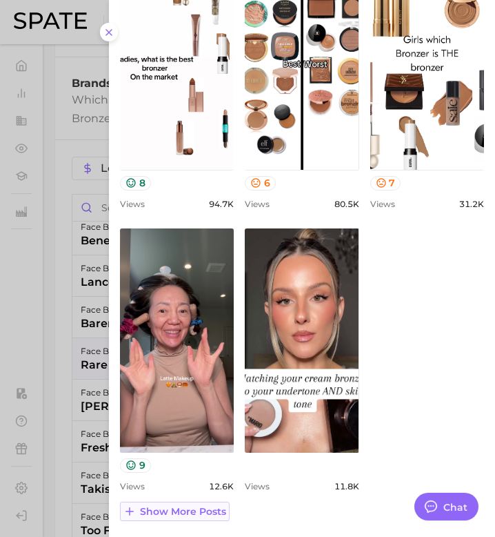
click at [172, 510] on span "Show more posts" at bounding box center [183, 511] width 86 height 12
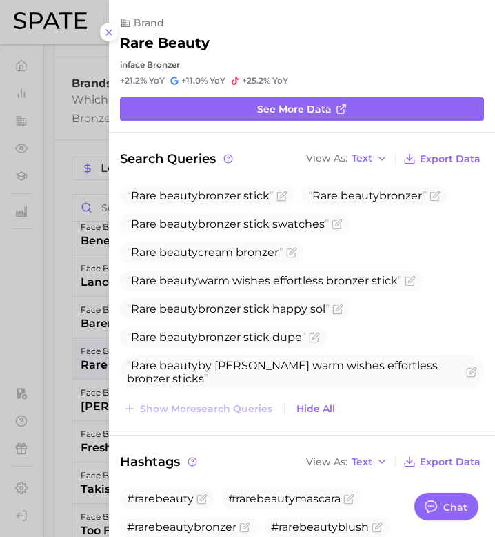
click at [100, 399] on div at bounding box center [247, 268] width 495 height 537
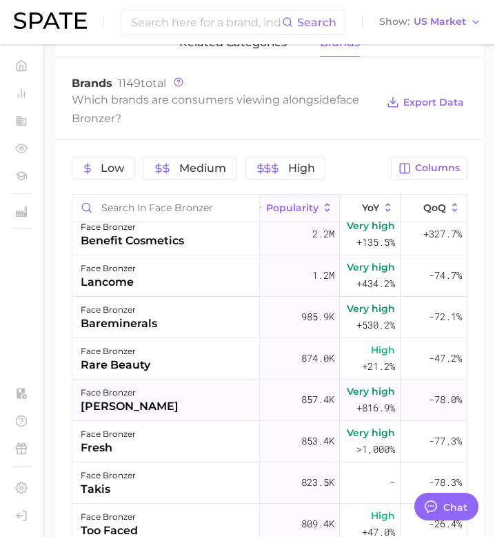
click at [99, 405] on div "kylie cosmetics" at bounding box center [130, 406] width 98 height 17
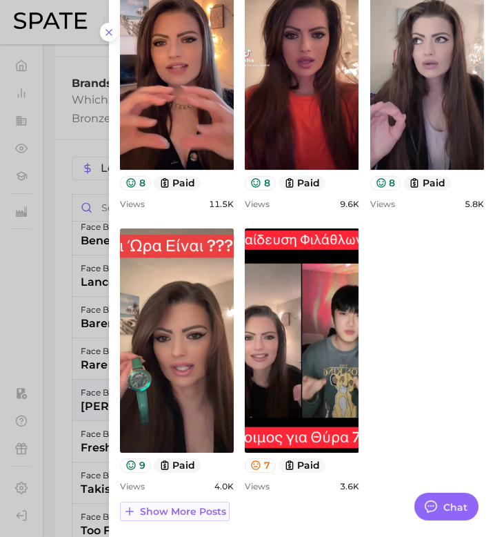
click at [192, 510] on span "Show more posts" at bounding box center [183, 511] width 86 height 12
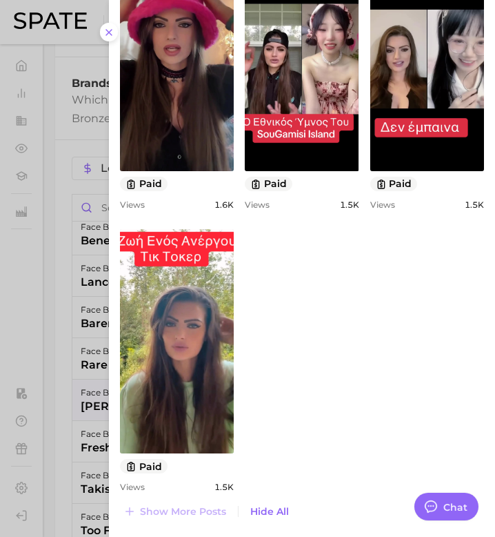
click at [81, 398] on div at bounding box center [247, 268] width 495 height 537
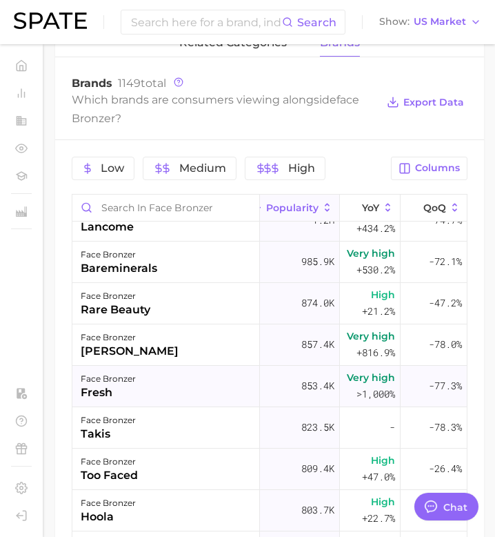
click at [156, 404] on div "face bronzer fresh" at bounding box center [166, 385] width 188 height 41
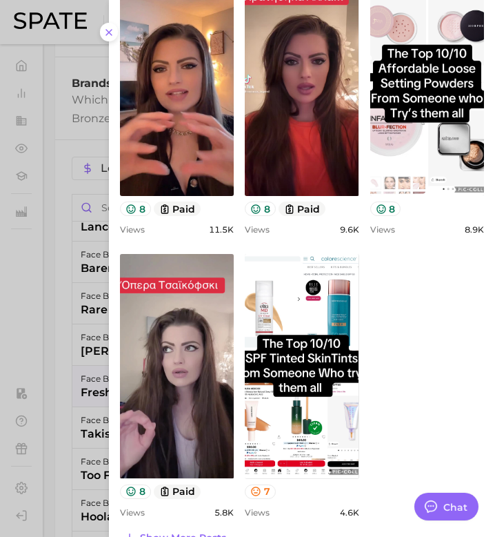
click at [90, 437] on div at bounding box center [247, 268] width 495 height 537
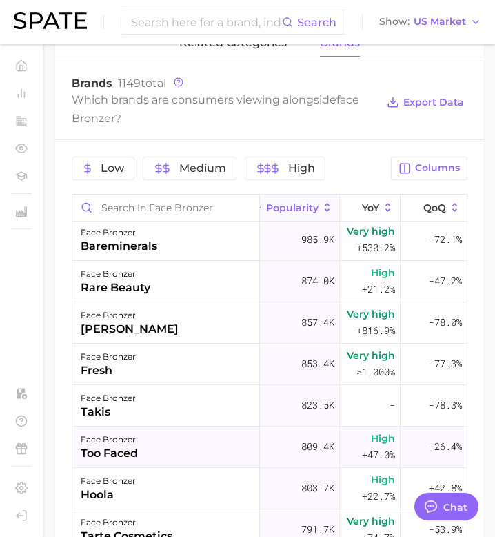
click at [138, 452] on div "face bronzer too faced" at bounding box center [166, 446] width 188 height 41
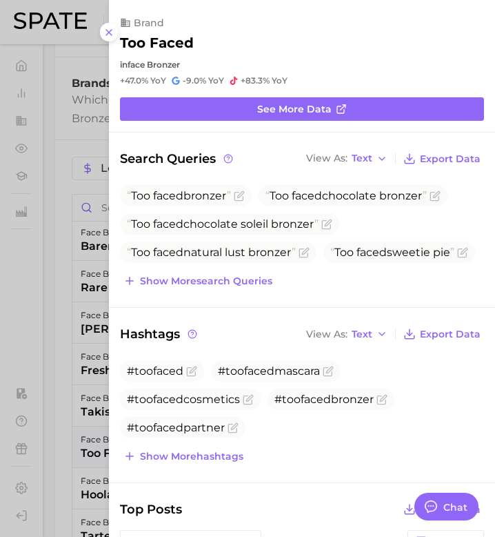
click at [84, 423] on div at bounding box center [247, 268] width 495 height 537
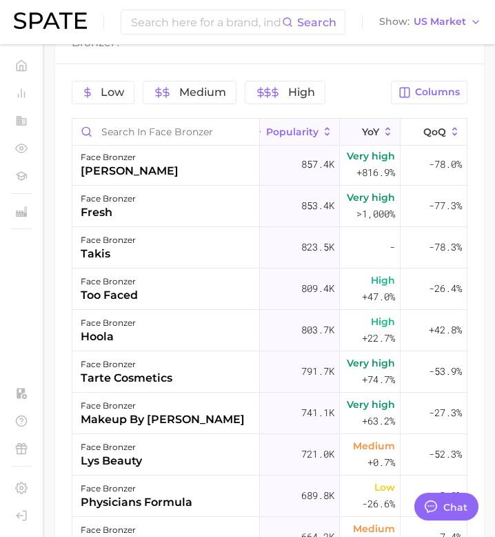
click at [367, 132] on span "YoY" at bounding box center [370, 131] width 17 height 11
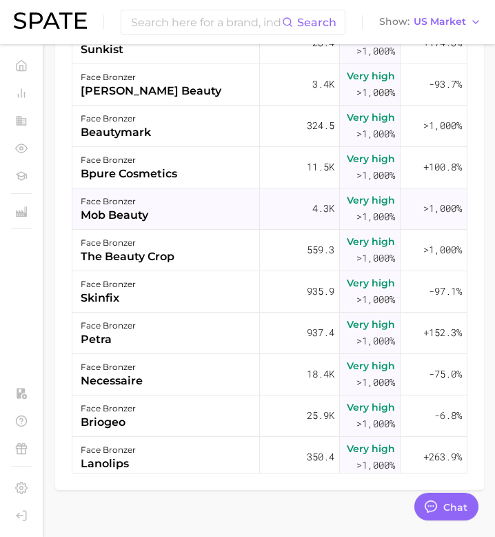
click at [297, 198] on div "4.3k" at bounding box center [293, 208] width 94 height 41
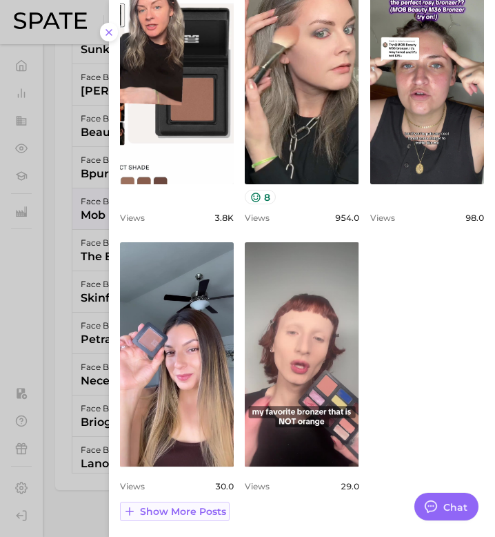
click at [205, 513] on span "Show more posts" at bounding box center [183, 511] width 86 height 12
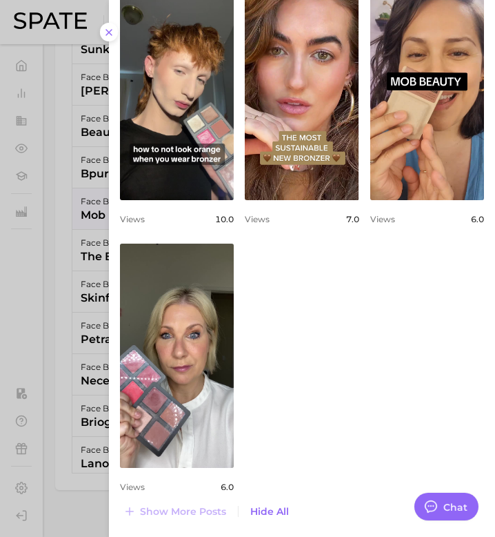
click at [52, 361] on div at bounding box center [247, 268] width 495 height 537
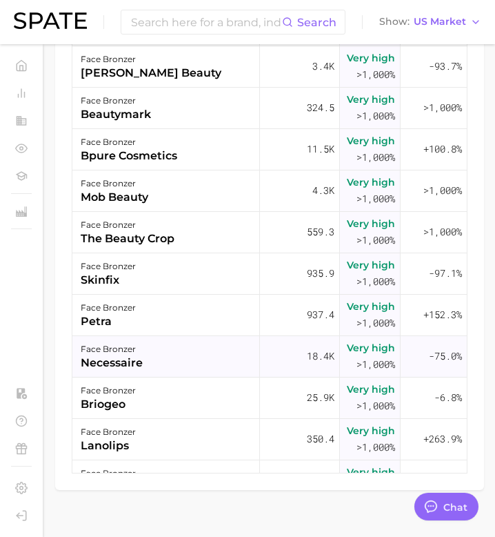
click at [179, 350] on div "face bronzer necessaire" at bounding box center [166, 356] width 188 height 41
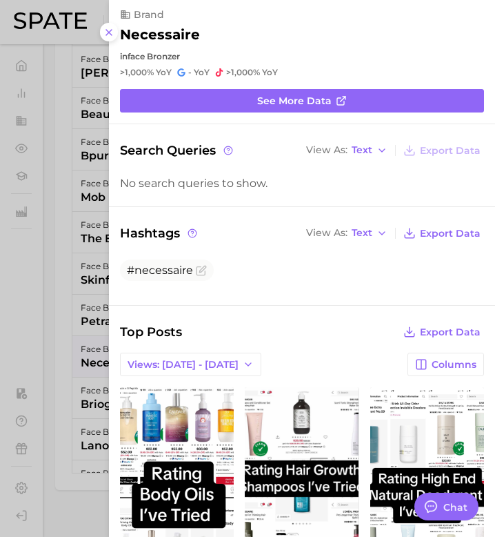
click at [91, 339] on div at bounding box center [247, 268] width 495 height 537
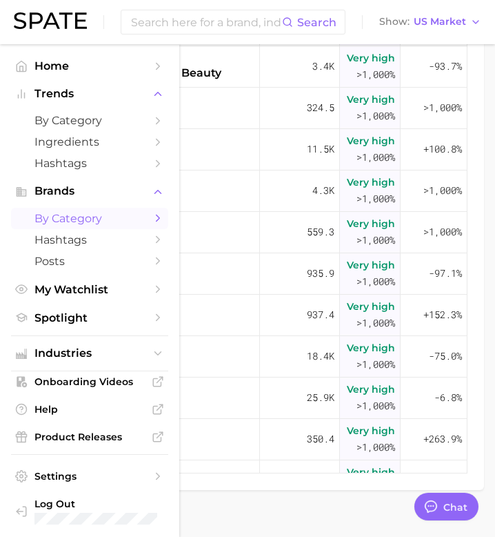
click at [59, 210] on link "by Category" at bounding box center [89, 218] width 157 height 21
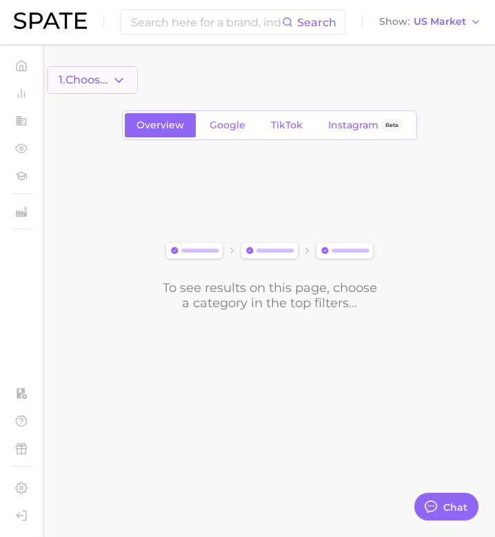
click at [126, 79] on button "1. Choose Category" at bounding box center [92, 80] width 91 height 28
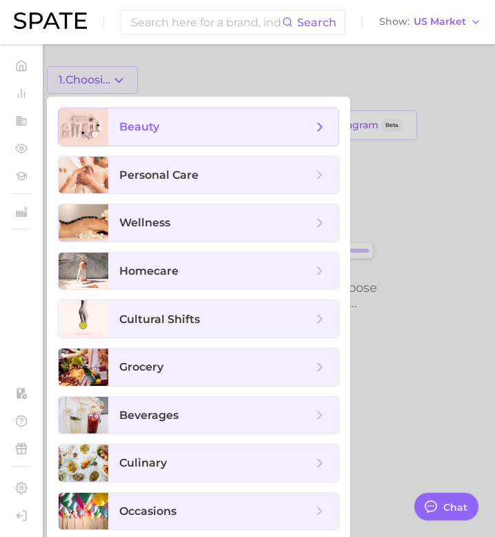
click at [143, 126] on span "beauty" at bounding box center [139, 126] width 40 height 13
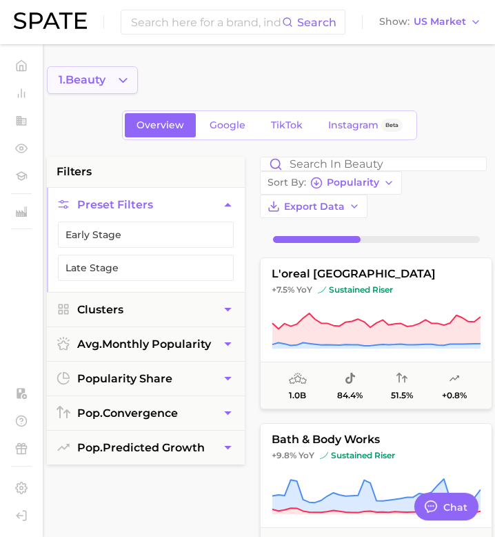
click at [134, 78] on button "1. beauty" at bounding box center [92, 80] width 91 height 28
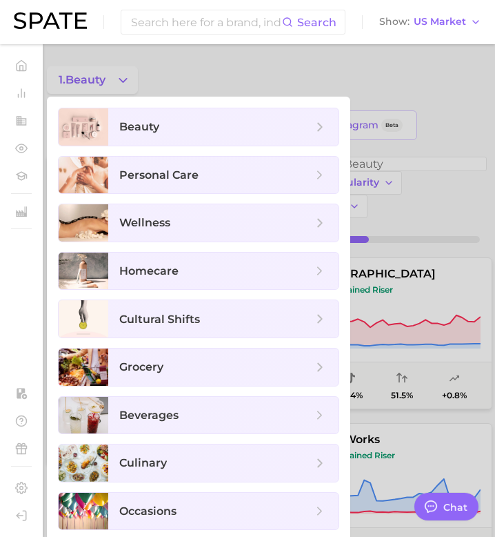
click at [194, 71] on div at bounding box center [247, 268] width 495 height 537
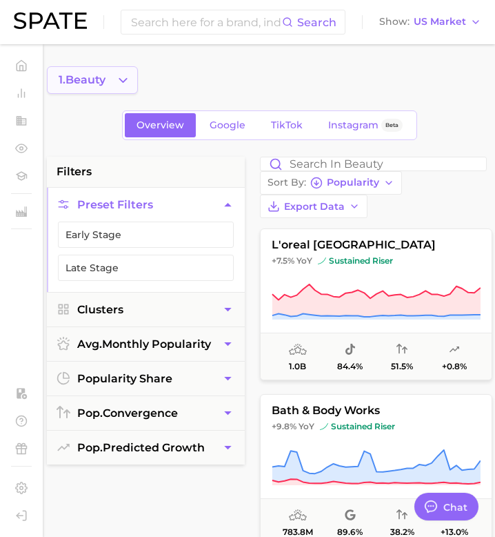
click at [120, 82] on icon "Change Category" at bounding box center [123, 80] width 14 height 14
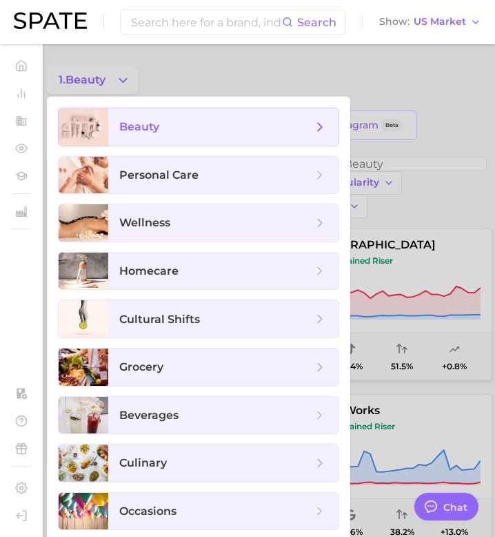
click at [322, 124] on icon at bounding box center [319, 126] width 15 height 15
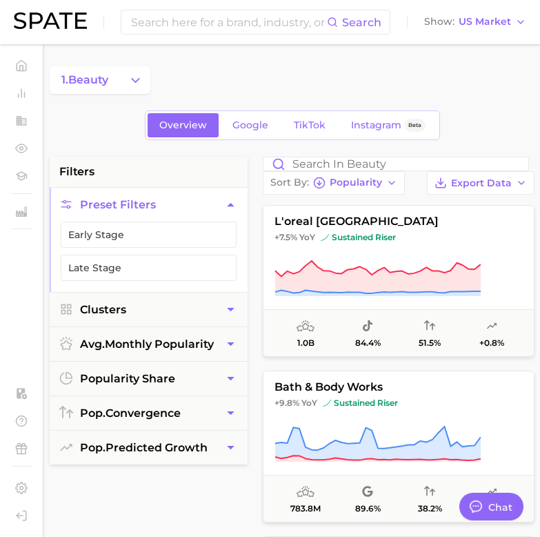
type textarea "x"
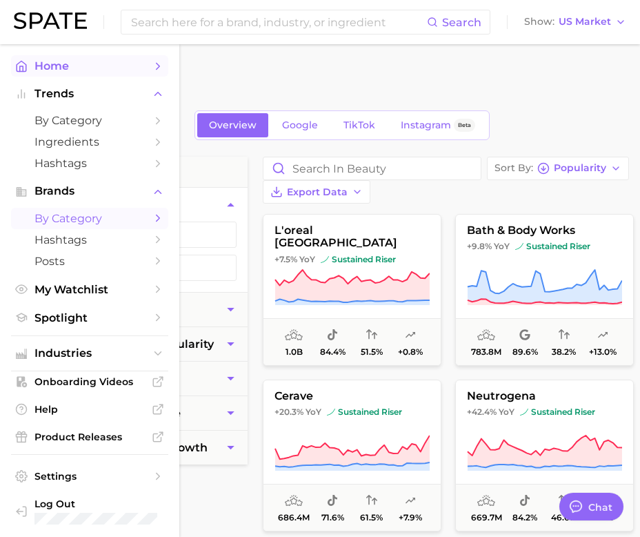
click at [94, 60] on span "Home" at bounding box center [89, 65] width 110 height 13
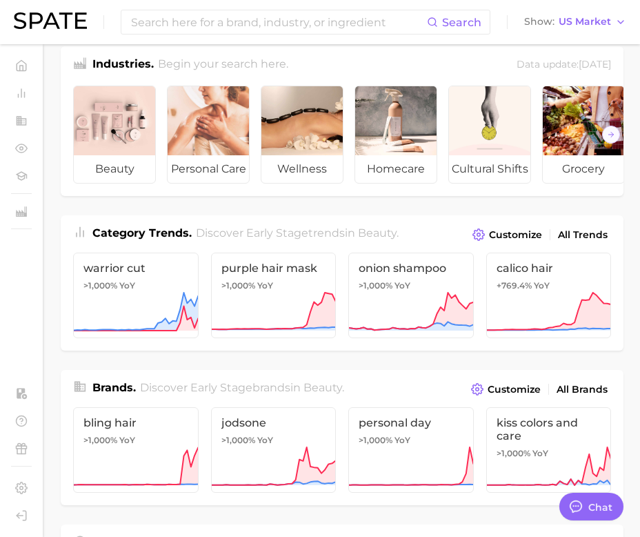
scroll to position [21, 0]
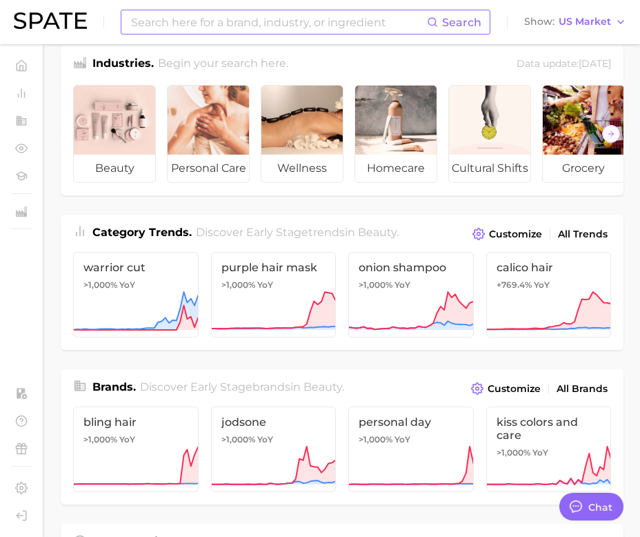
click at [232, 17] on input at bounding box center [278, 21] width 297 height 23
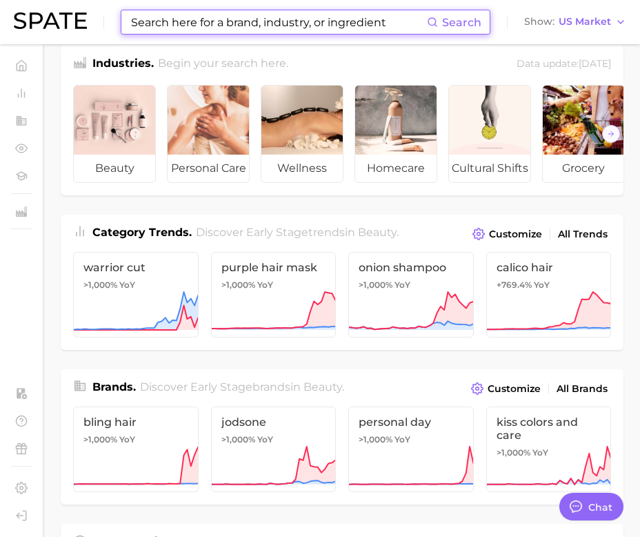
click at [293, 23] on input at bounding box center [278, 21] width 297 height 23
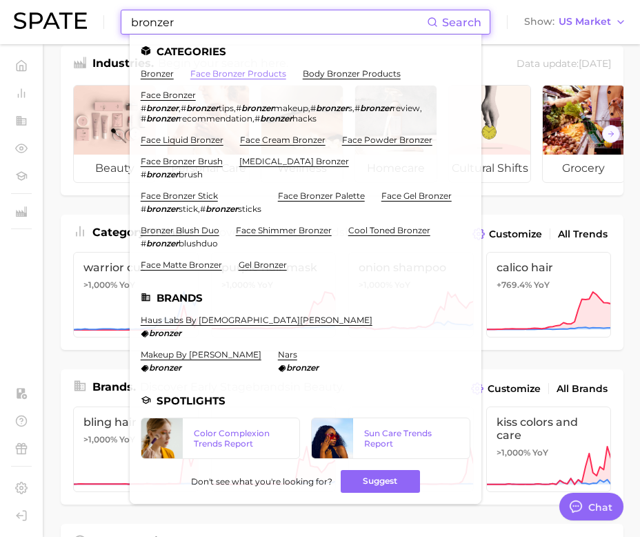
type input "bronzer"
click at [269, 70] on link "face bronzer products" at bounding box center [238, 73] width 96 height 10
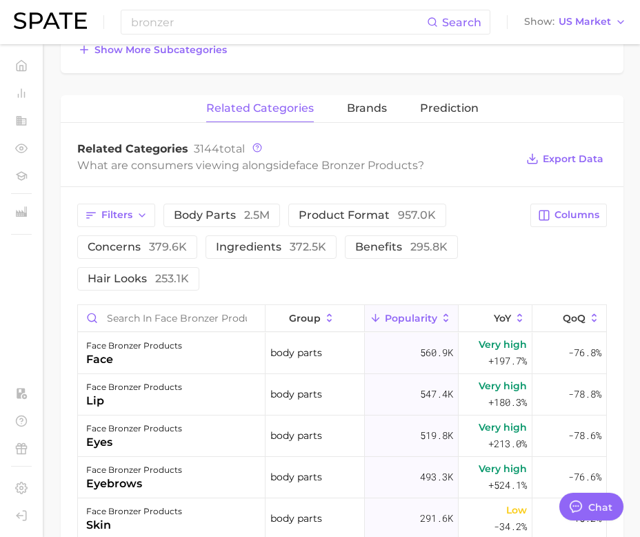
scroll to position [544, 0]
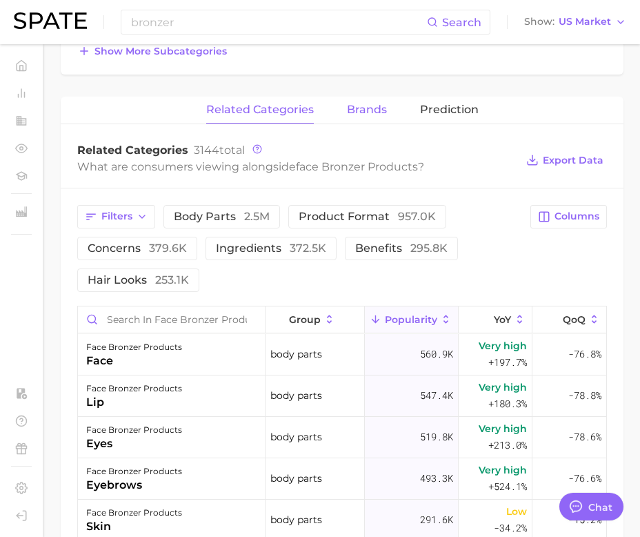
click at [383, 106] on span "brands" at bounding box center [367, 109] width 40 height 12
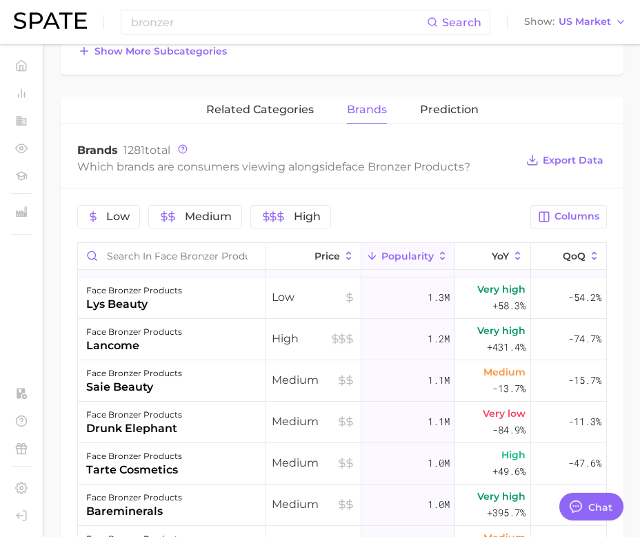
scroll to position [0, 0]
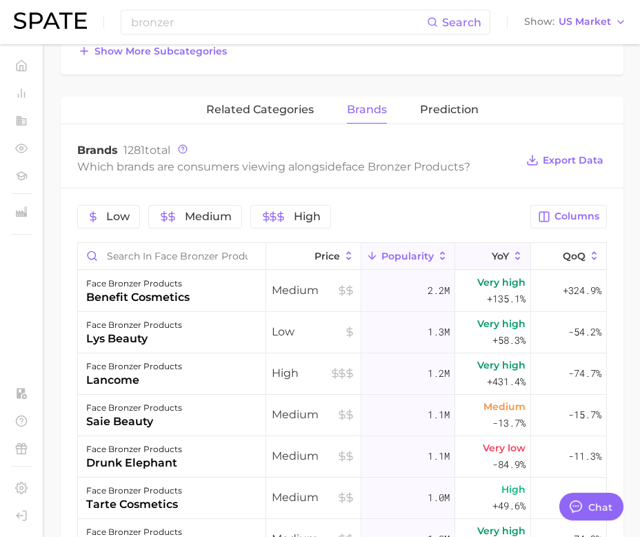
click at [492, 248] on button "YoY" at bounding box center [493, 256] width 76 height 27
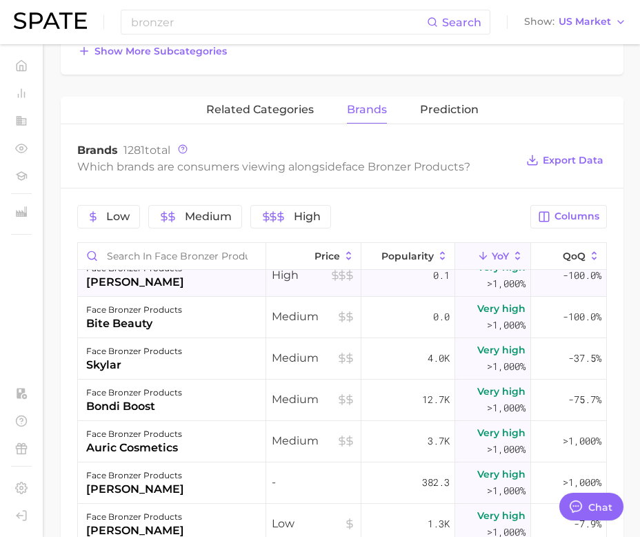
scroll to position [61, 0]
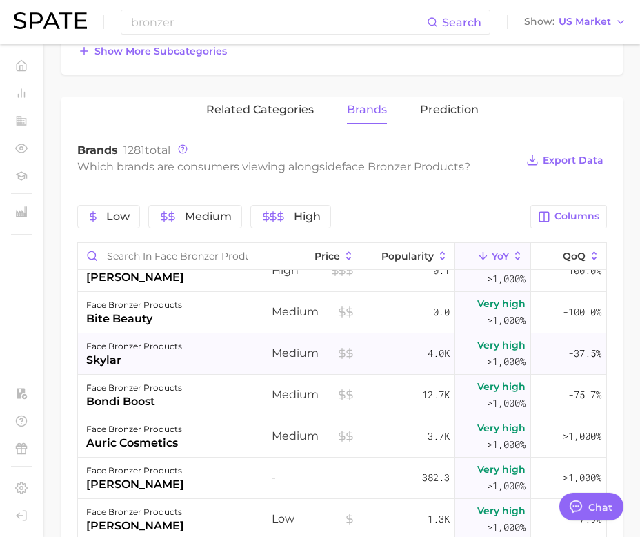
click at [444, 365] on div "4.0k" at bounding box center [408, 353] width 94 height 41
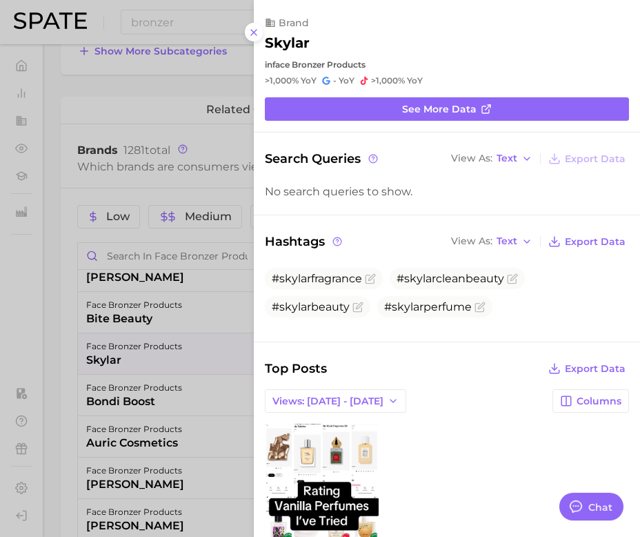
scroll to position [0, 0]
click at [110, 293] on div at bounding box center [320, 268] width 640 height 537
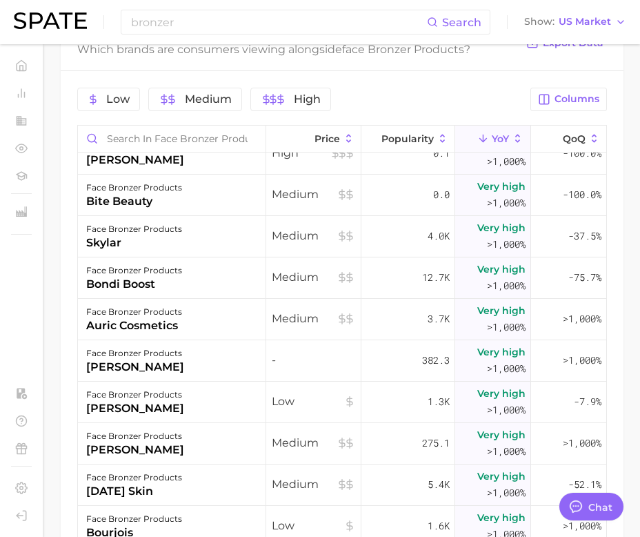
scroll to position [663, 0]
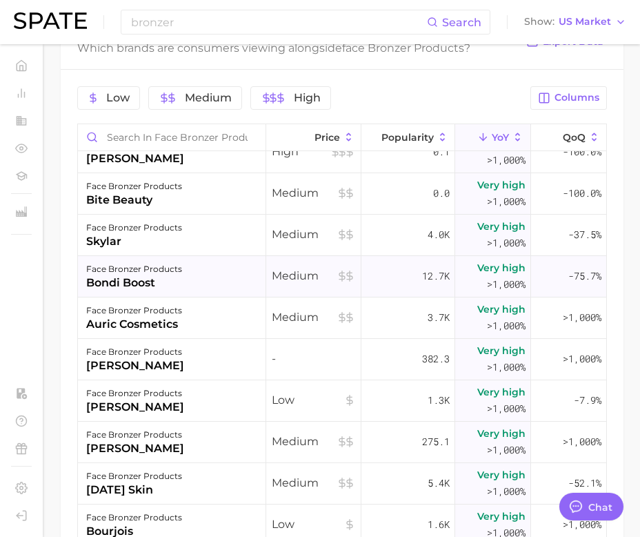
click at [154, 279] on div "bondi boost" at bounding box center [134, 282] width 96 height 17
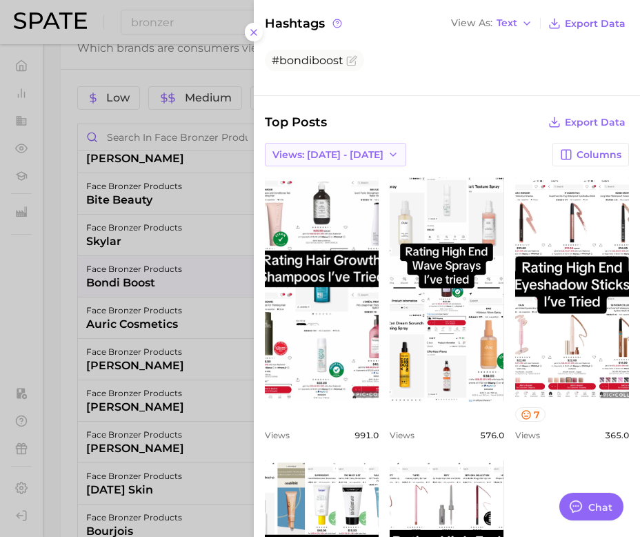
scroll to position [260, 0]
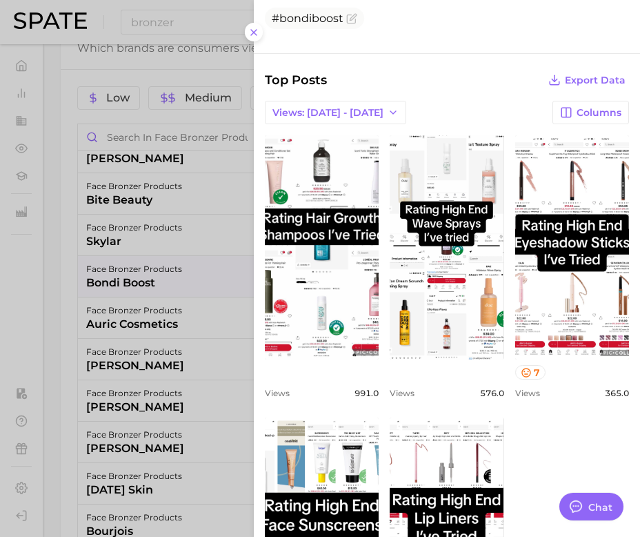
click at [148, 323] on div at bounding box center [320, 268] width 640 height 537
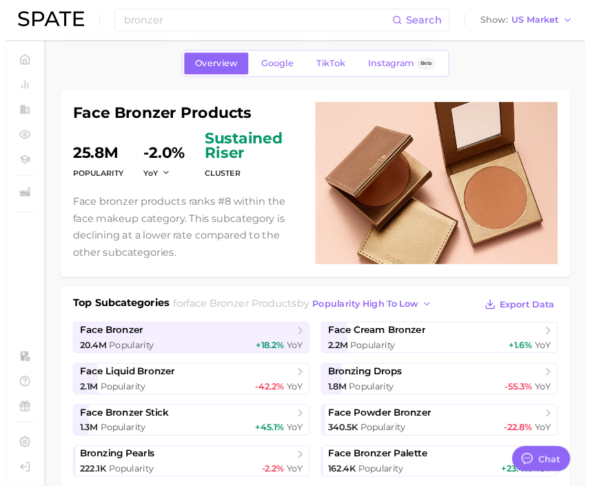
scroll to position [0, 0]
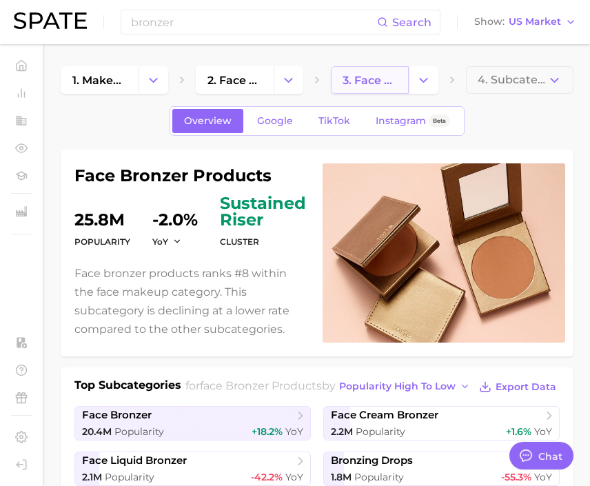
type textarea "x"
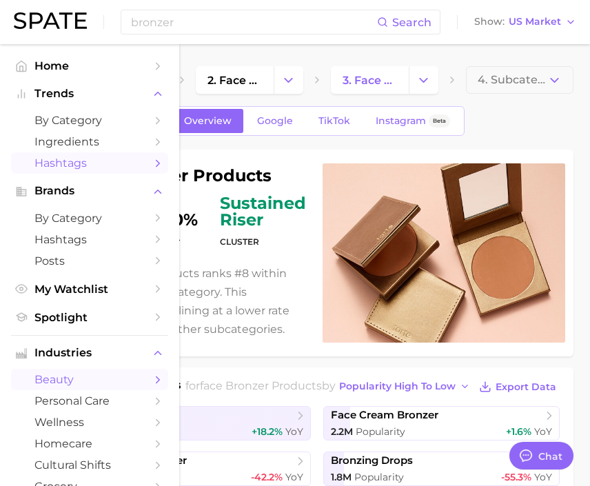
click at [41, 170] on span "Hashtags" at bounding box center [89, 163] width 110 height 13
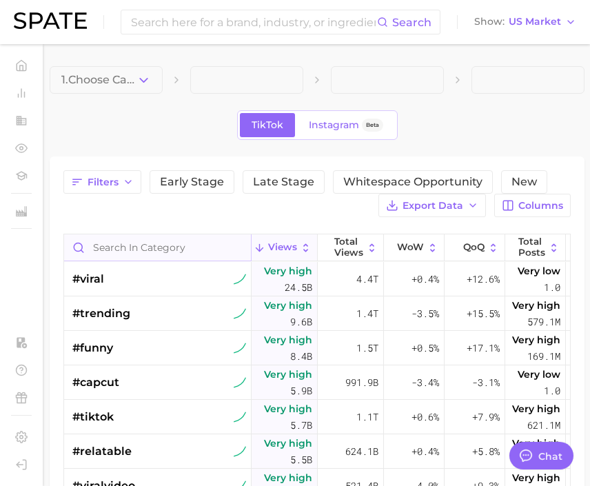
click at [156, 239] on input "Search in category" at bounding box center [157, 247] width 187 height 26
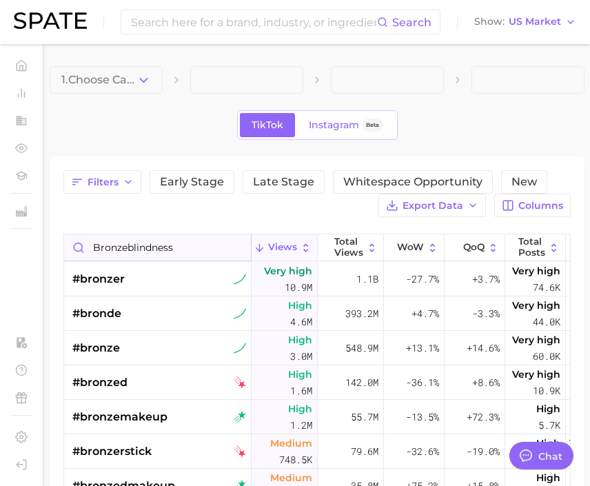
type input "bronzeblindness"
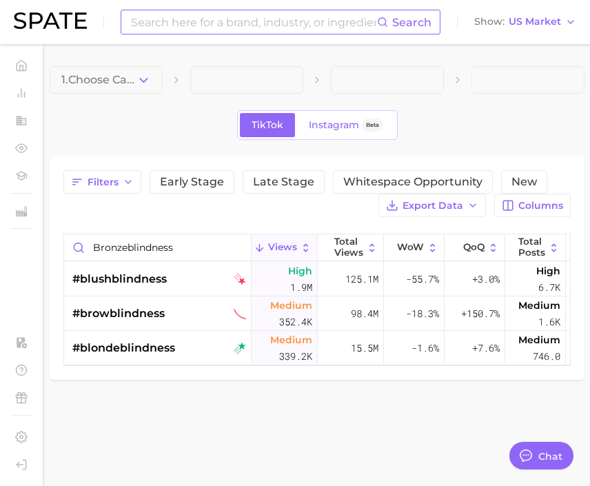
click at [266, 26] on input at bounding box center [254, 21] width 248 height 23
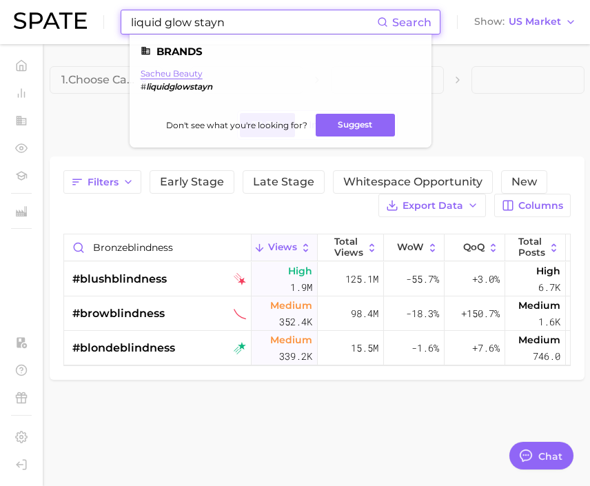
type input "liquid glow stayn"
click at [192, 71] on link "sacheu beauty" at bounding box center [172, 73] width 62 height 10
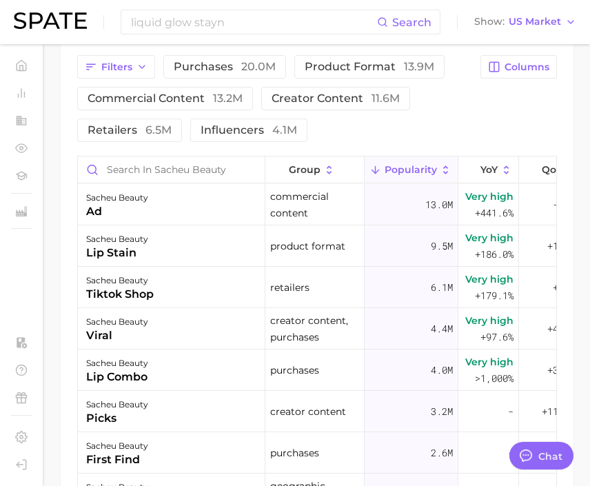
scroll to position [694, 0]
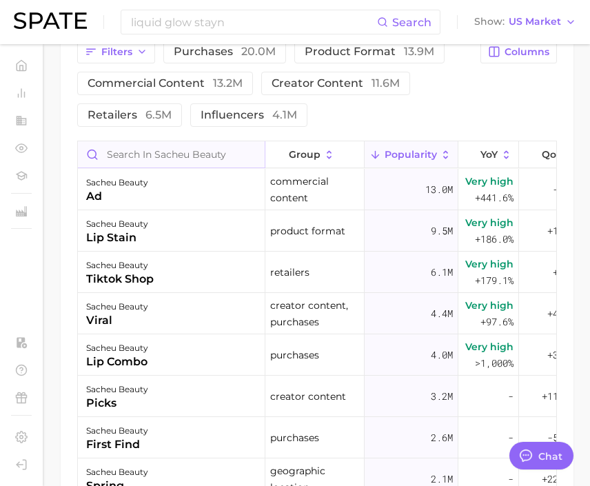
click at [222, 153] on input "Search in sacheu beauty" at bounding box center [171, 154] width 187 height 26
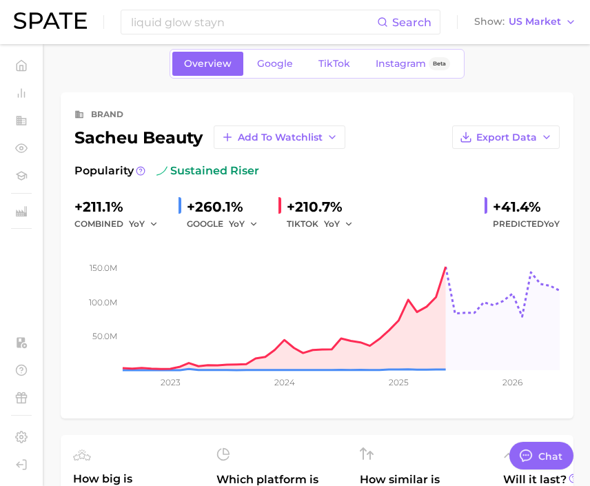
scroll to position [0, 0]
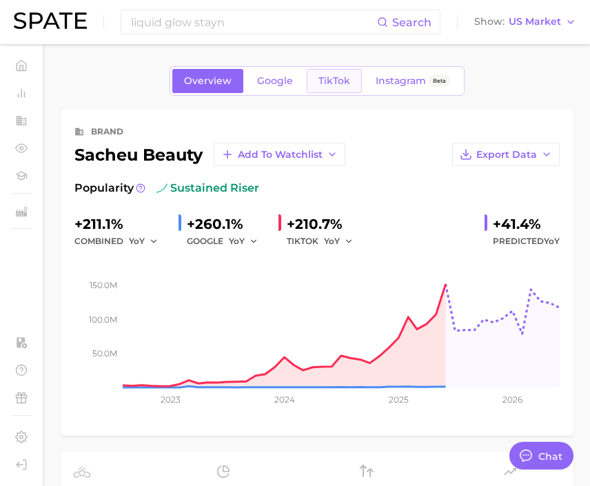
type input "liquid"
click at [350, 79] on link "TikTok" at bounding box center [334, 81] width 55 height 24
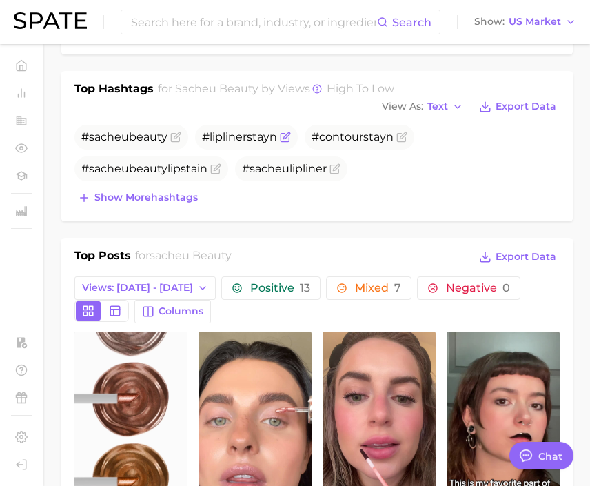
scroll to position [453, 0]
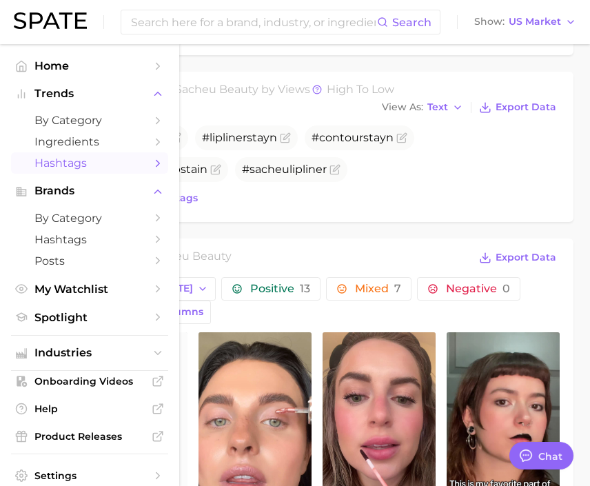
click at [33, 159] on link "Hashtags" at bounding box center [89, 162] width 157 height 21
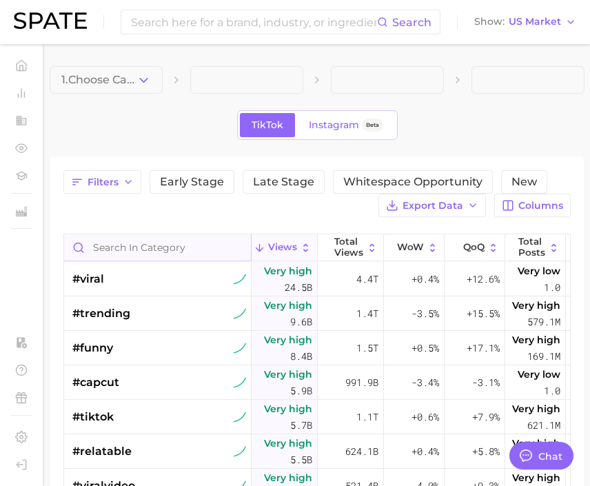
click at [201, 242] on input "Search in category" at bounding box center [157, 247] width 187 height 26
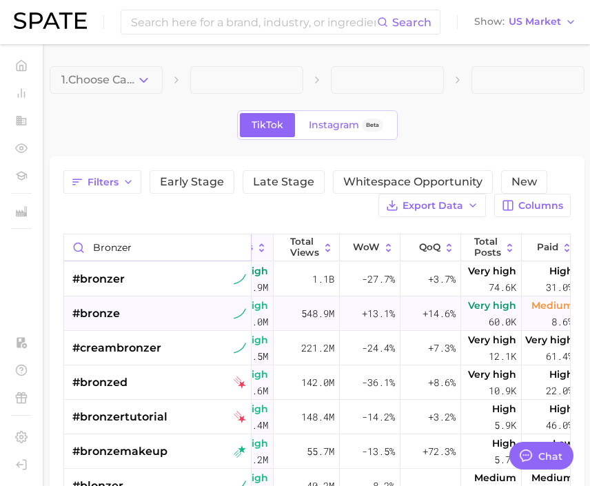
scroll to position [0, 52]
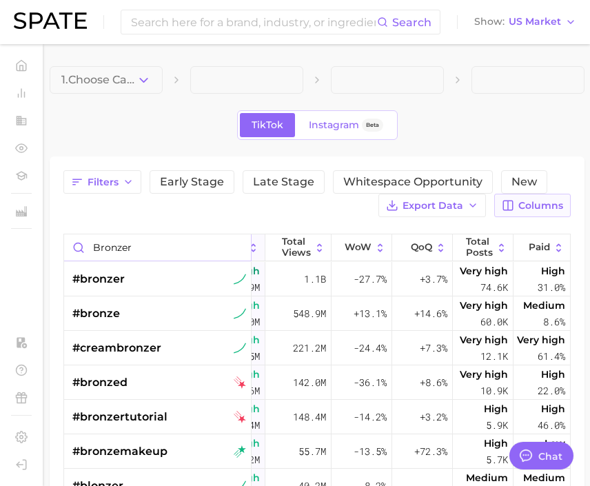
type input "bronzer"
click at [494, 206] on span "Columns" at bounding box center [541, 206] width 45 height 12
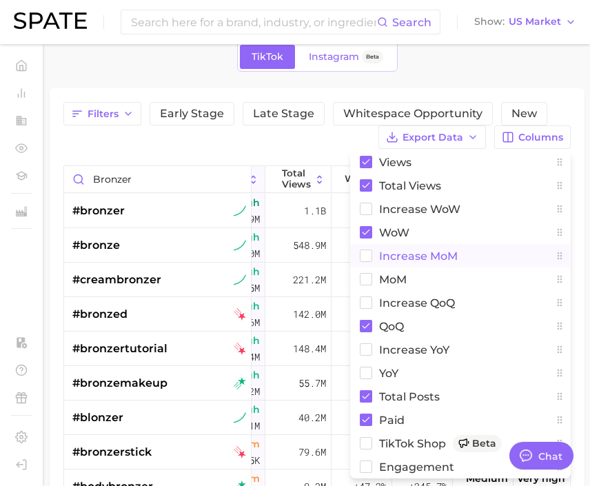
scroll to position [70, 0]
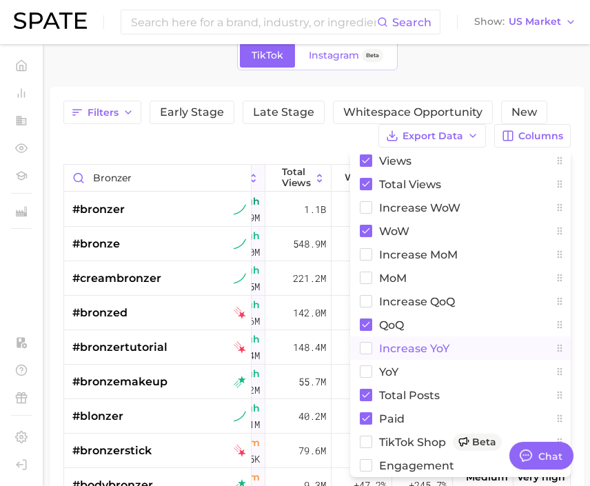
click at [375, 345] on button "increase YoY" at bounding box center [460, 348] width 221 height 23
click at [372, 363] on button "YoY" at bounding box center [460, 371] width 221 height 23
click at [376, 228] on button "WoW" at bounding box center [460, 230] width 221 height 23
click at [375, 190] on button "Total Views" at bounding box center [460, 183] width 221 height 23
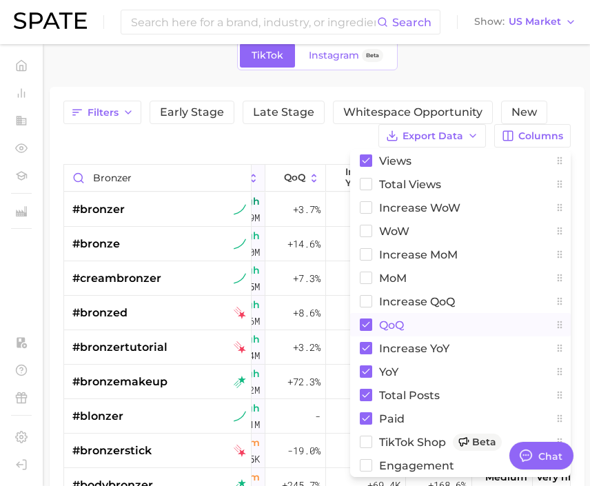
click at [368, 323] on rect at bounding box center [366, 325] width 12 height 12
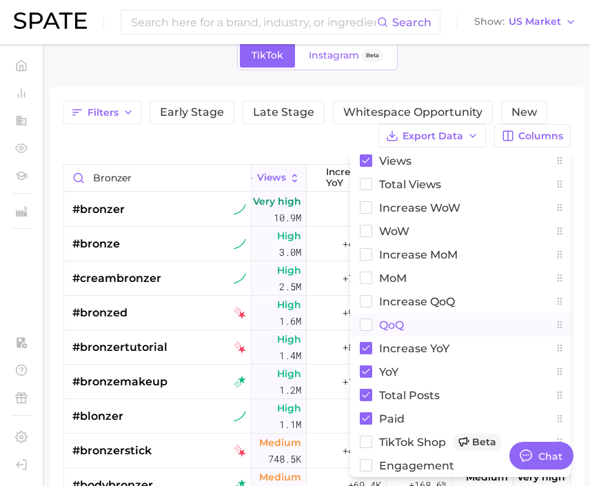
scroll to position [0, 11]
click at [368, 323] on rect at bounding box center [367, 325] width 12 height 12
click at [370, 392] on rect at bounding box center [366, 395] width 12 height 12
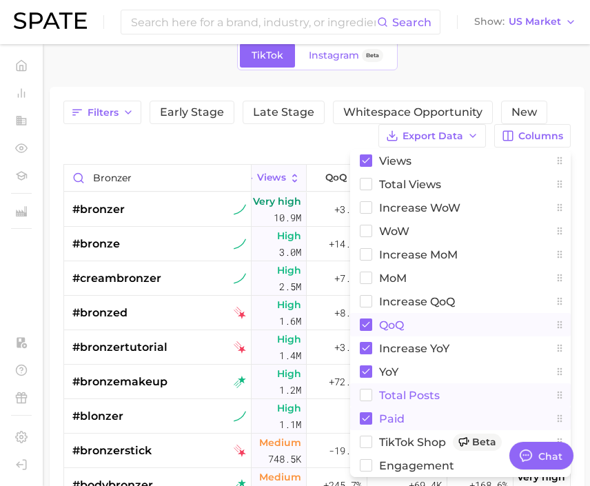
click at [370, 419] on rect at bounding box center [366, 418] width 12 height 12
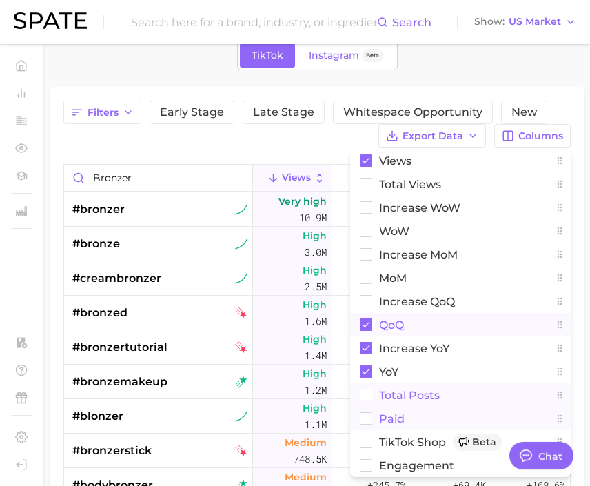
scroll to position [0, 0]
click at [296, 148] on div "Filters Early Stage Late Stage Whitespace Opportunity New Export Data Columns V…" at bounding box center [317, 376] width 508 height 550
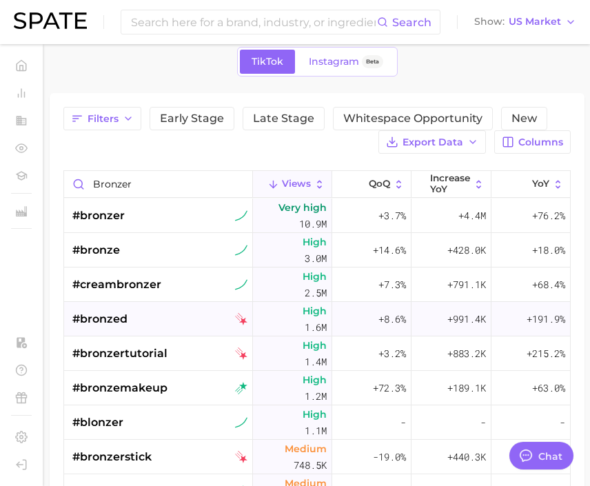
scroll to position [69, 0]
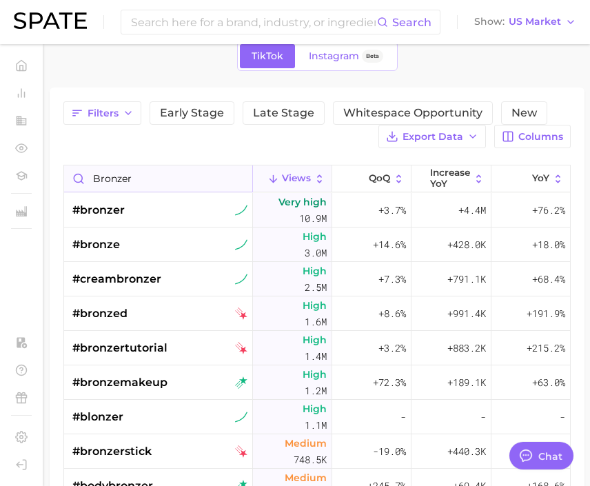
click at [214, 170] on input "bronzer" at bounding box center [158, 179] width 188 height 26
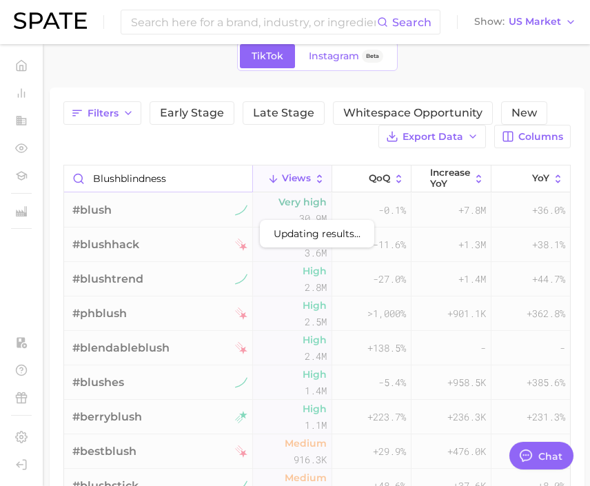
type input "blushblindness"
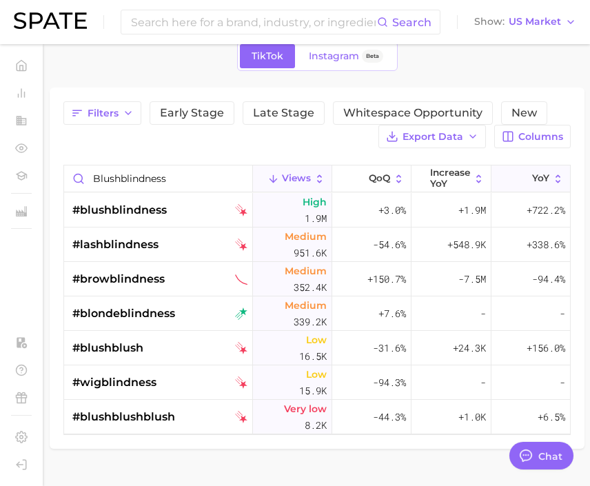
scroll to position [93, 0]
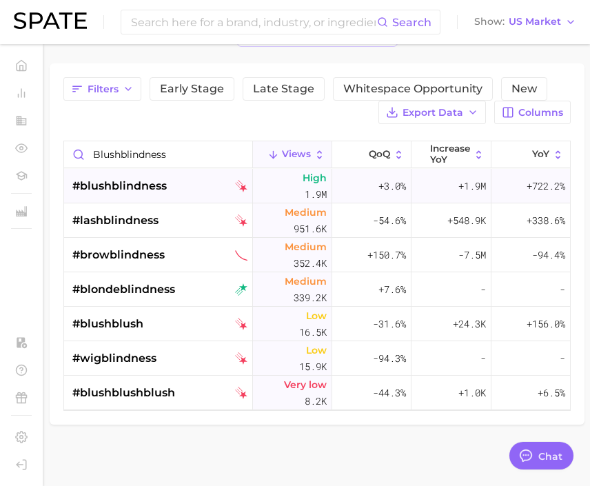
click at [174, 197] on div "#blushblindness" at bounding box center [159, 186] width 175 height 34
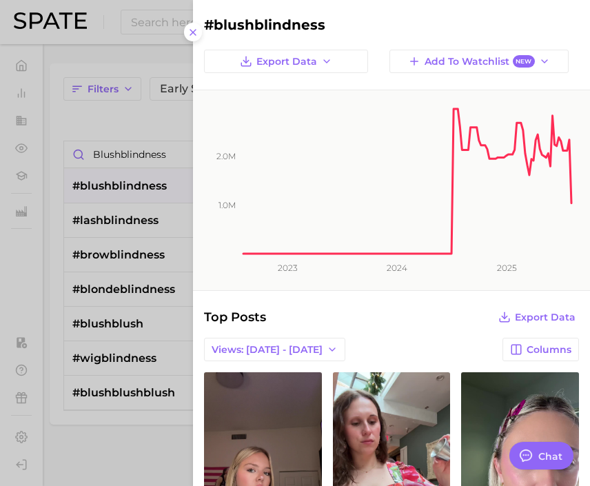
scroll to position [303, 0]
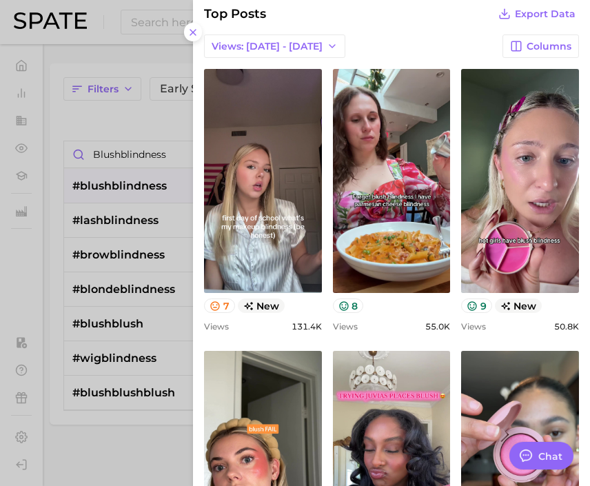
click at [86, 99] on div at bounding box center [295, 243] width 590 height 486
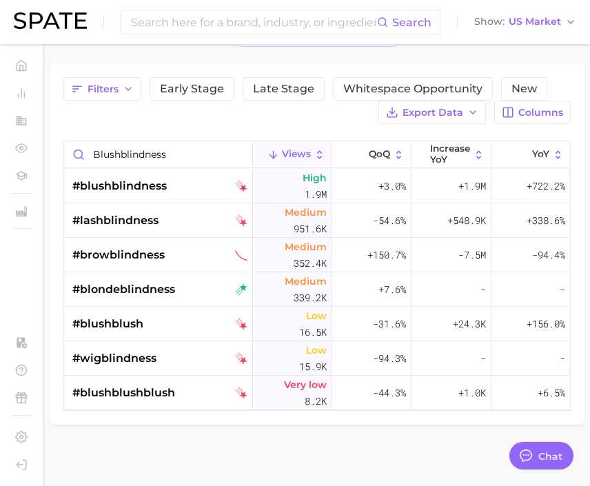
click at [116, 121] on div "Filters Early Stage Late Stage Whitespace Opportunity New Export Data Columns" at bounding box center [317, 100] width 508 height 47
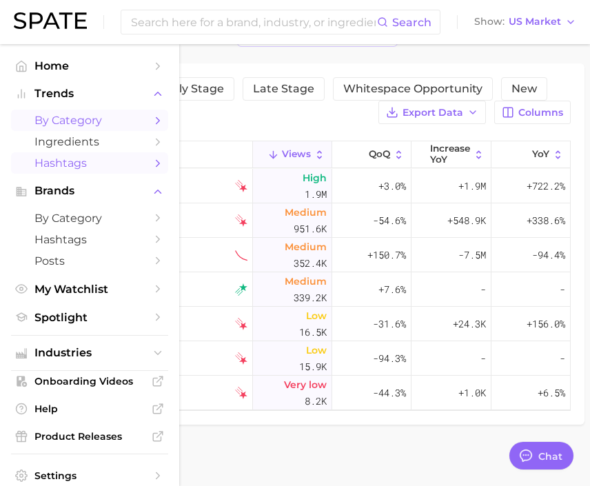
click at [66, 112] on link "by Category" at bounding box center [89, 120] width 157 height 21
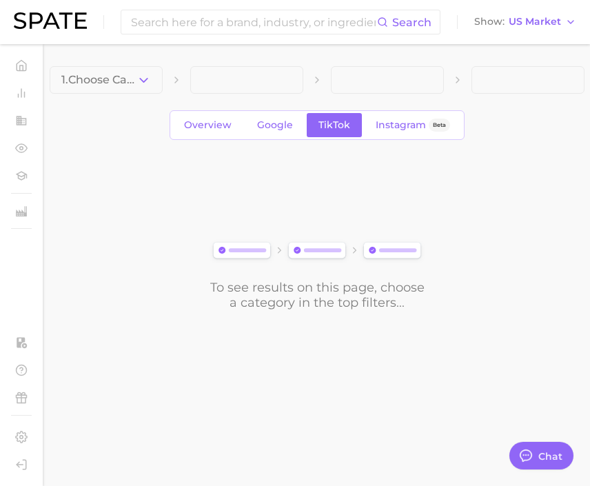
click at [343, 251] on img at bounding box center [317, 251] width 217 height 24
click at [139, 81] on icon "button" at bounding box center [144, 80] width 14 height 14
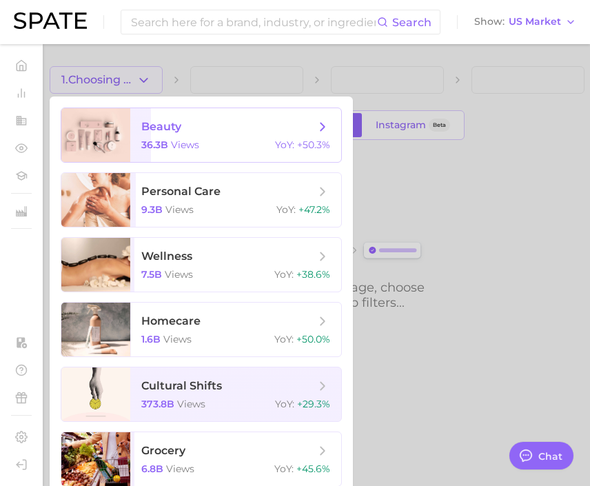
click at [160, 152] on span "beauty 36.3b views YoY : +50.3%" at bounding box center [235, 135] width 211 height 54
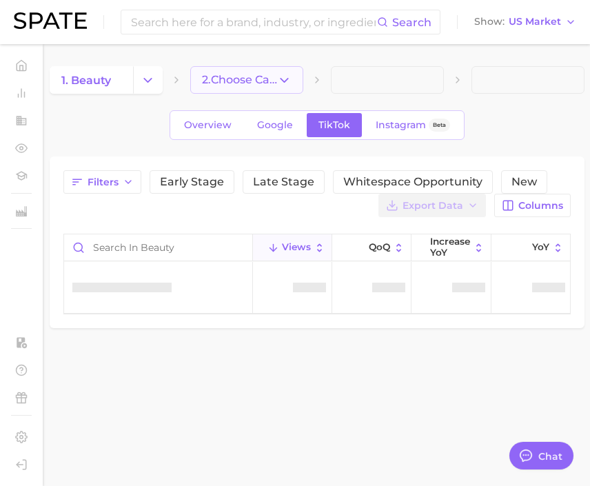
click at [265, 87] on button "2. Choose Category" at bounding box center [246, 80] width 113 height 28
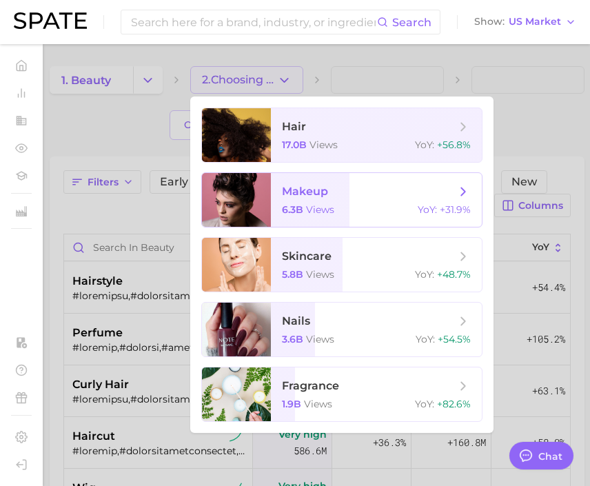
type textarea "x"
click at [298, 207] on span "6.3b" at bounding box center [292, 209] width 21 height 12
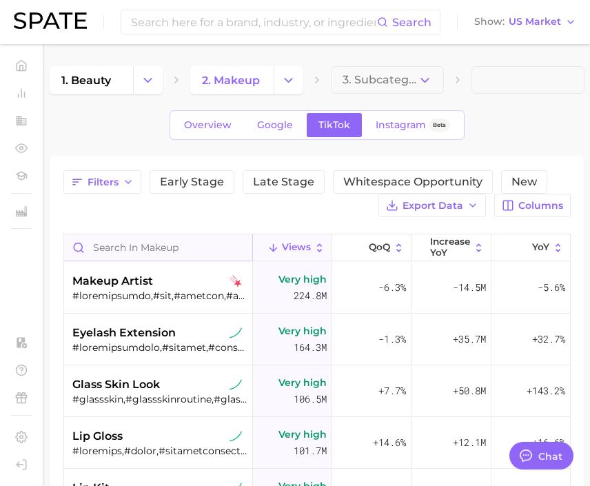
click at [190, 254] on input "Search in makeup" at bounding box center [158, 247] width 188 height 26
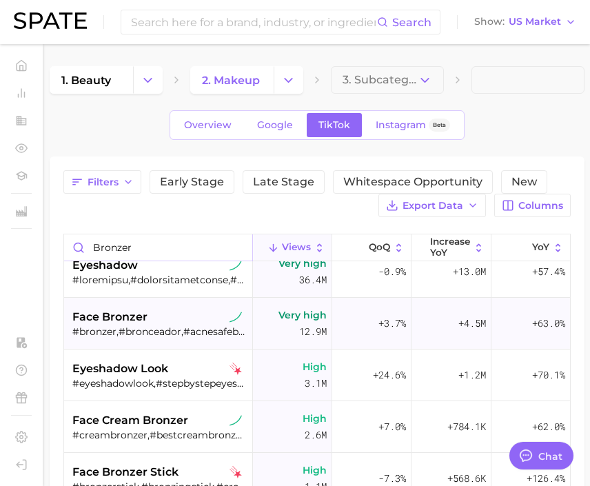
scroll to position [69, 0]
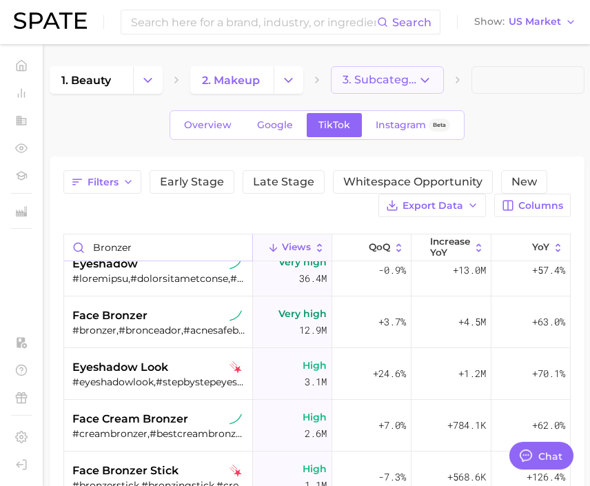
click at [427, 86] on icon "button" at bounding box center [425, 80] width 14 height 14
type input "bronzer"
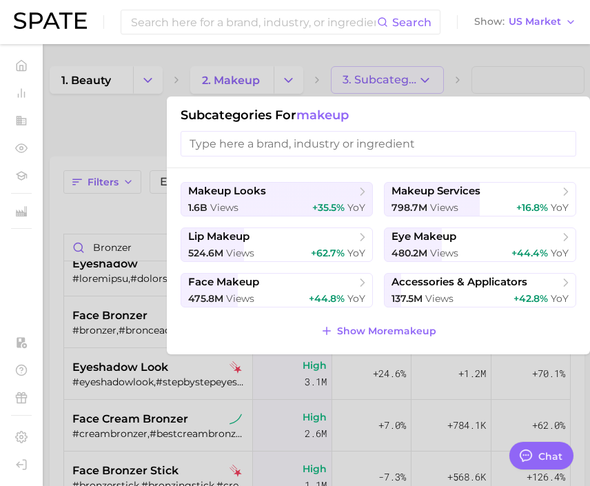
click at [415, 146] on input "search" at bounding box center [379, 144] width 396 height 26
type input "v"
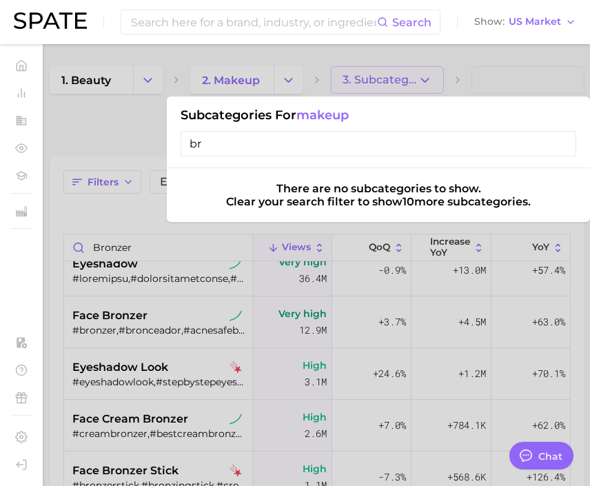
type input "br"
click at [131, 197] on div at bounding box center [295, 243] width 590 height 486
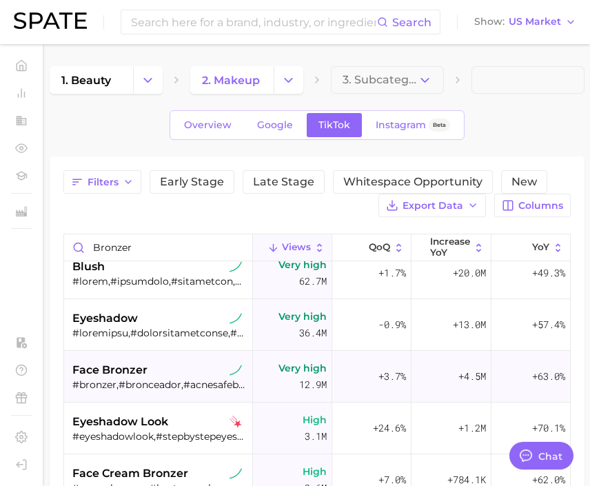
scroll to position [0, 0]
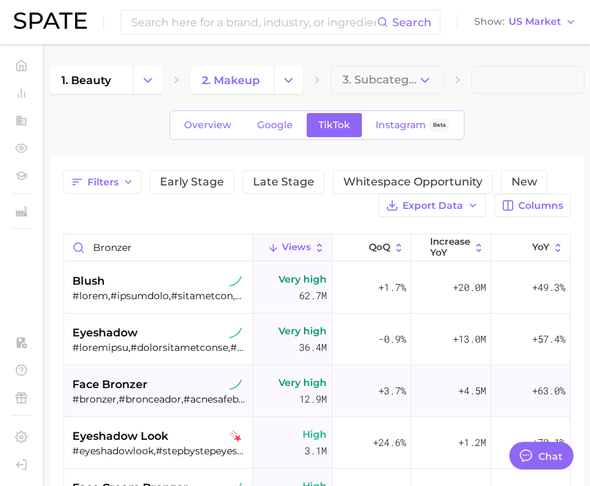
click at [162, 399] on div "#bronzer,#bronceador,#acnesafebronzer,#bestbronzer,#bronzertips,#bronzers,#bron…" at bounding box center [159, 399] width 175 height 12
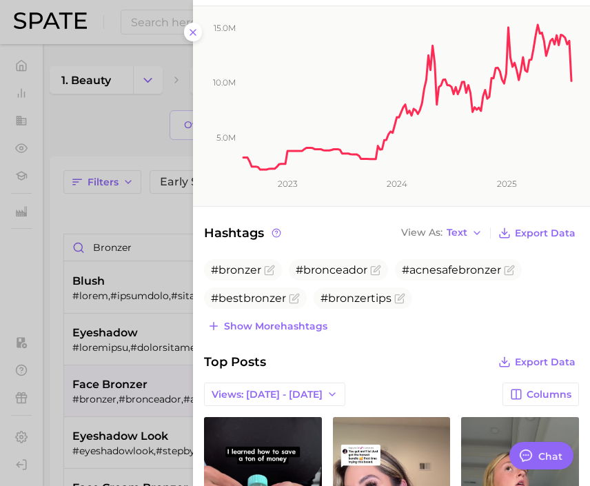
scroll to position [296, 0]
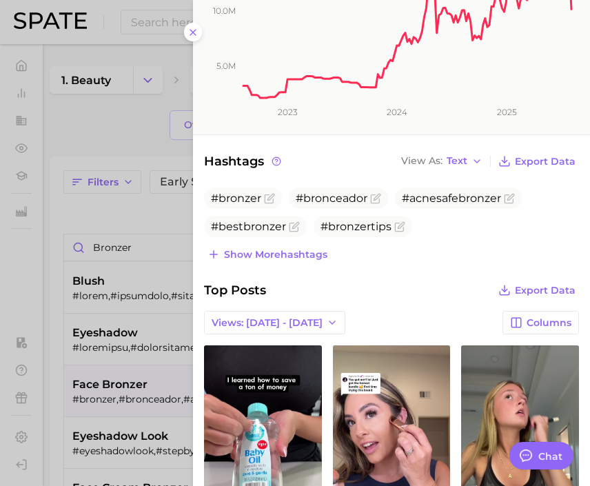
click at [301, 264] on div "category face bronzer Add to Watchlist Face bronzer is a cosmetic product appli…" at bounding box center [391, 338] width 397 height 1268
click at [301, 257] on span "Show more hashtags" at bounding box center [275, 255] width 103 height 12
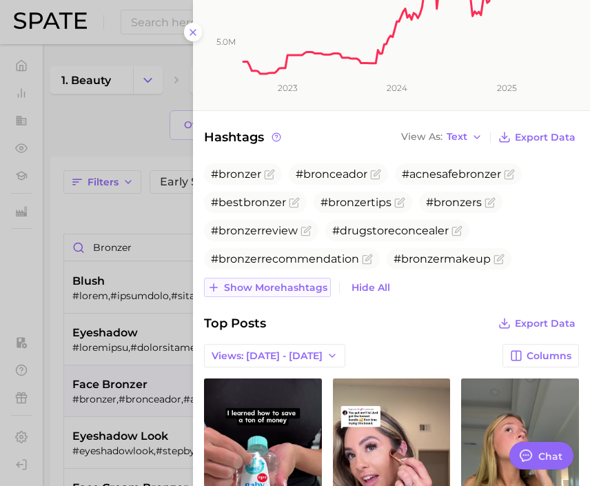
scroll to position [325, 0]
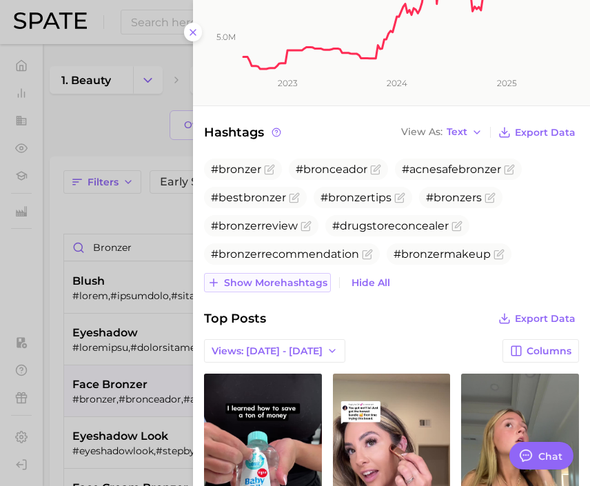
click at [301, 279] on span "Show more hashtags" at bounding box center [275, 283] width 103 height 12
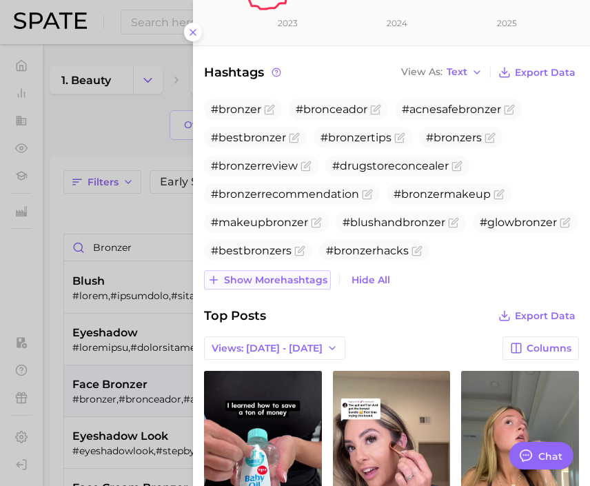
click at [300, 285] on button "Show more hashtags" at bounding box center [267, 279] width 127 height 19
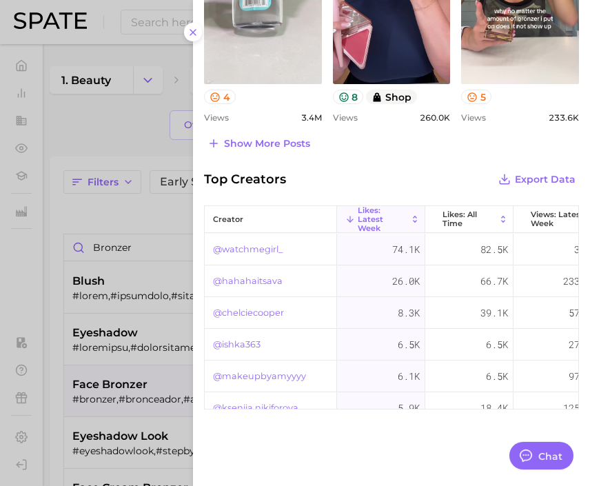
scroll to position [881, 0]
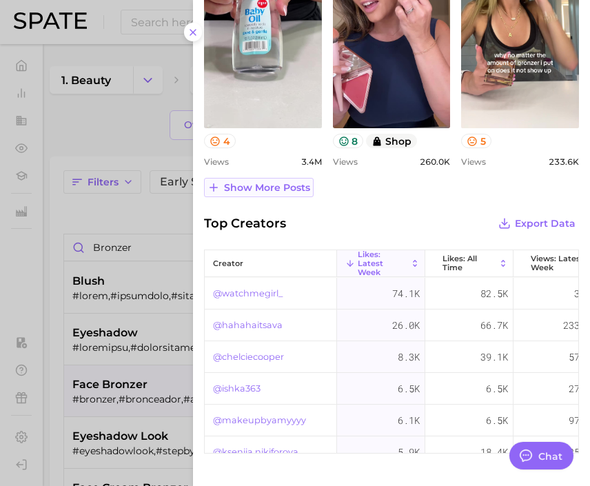
click at [288, 185] on span "Show more posts" at bounding box center [267, 188] width 86 height 12
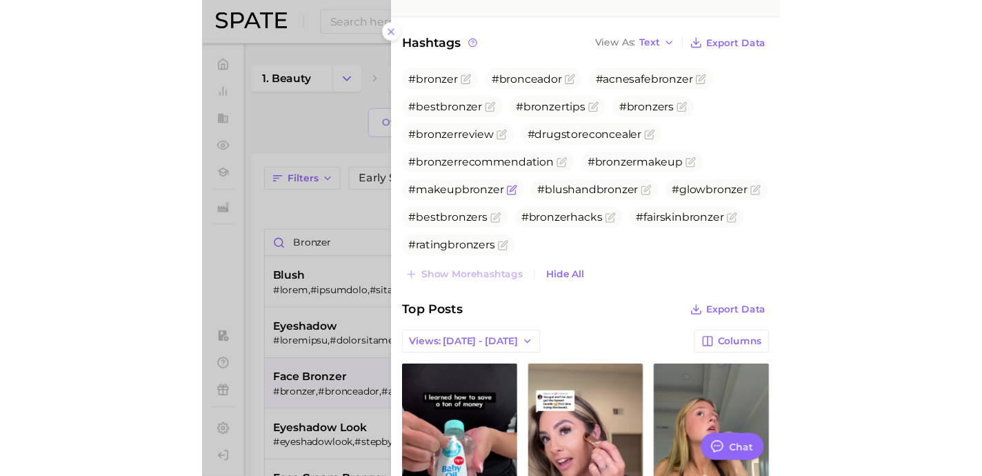
scroll to position [403, 0]
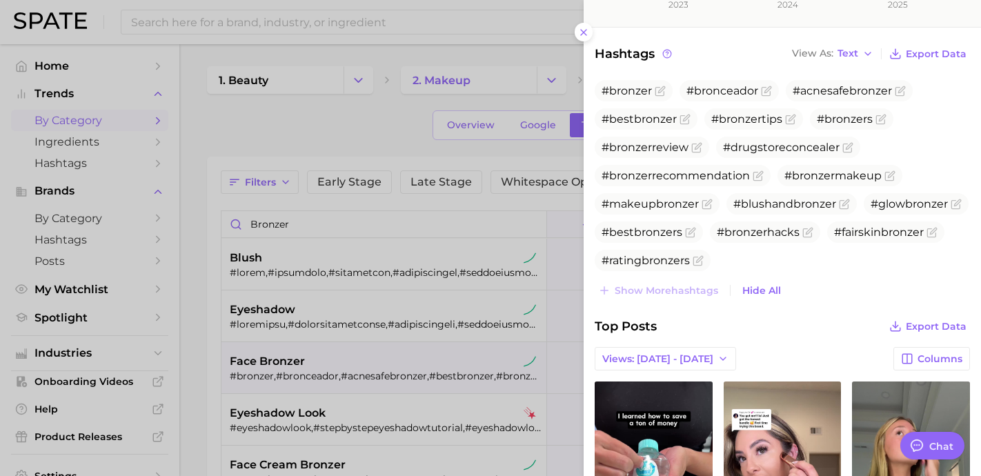
type textarea "x"
click at [391, 151] on div at bounding box center [491, 238] width 982 height 476
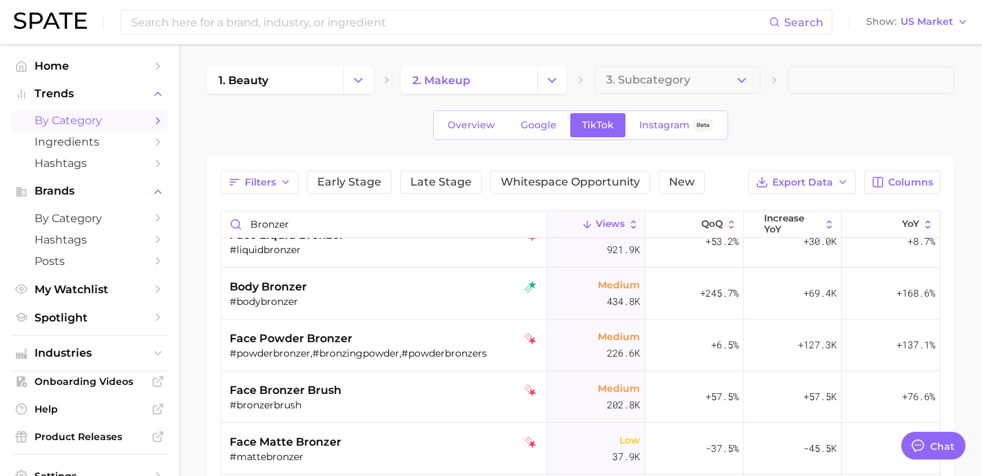
scroll to position [0, 0]
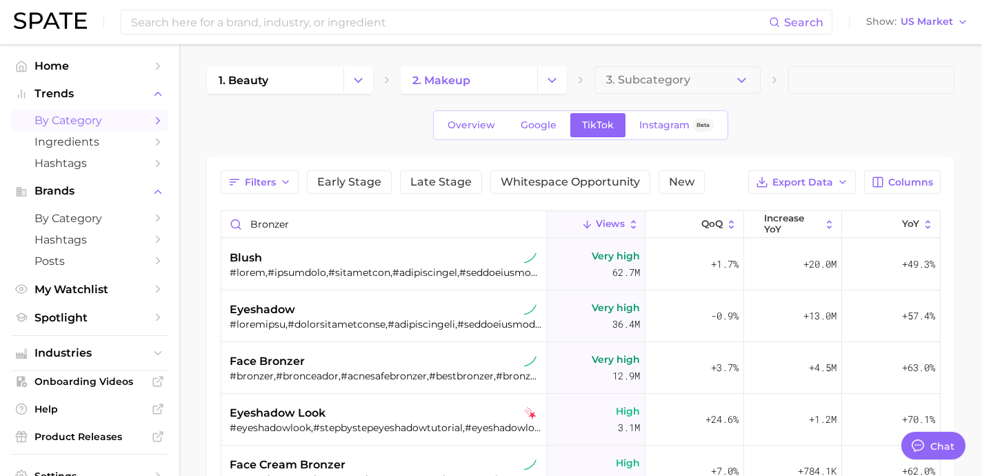
click at [90, 48] on nav "Home Trends by Category Ingredients Hashtags Brands by Category Hashtags Posts …" at bounding box center [89, 260] width 179 height 432
click at [80, 66] on span "Home" at bounding box center [89, 65] width 110 height 13
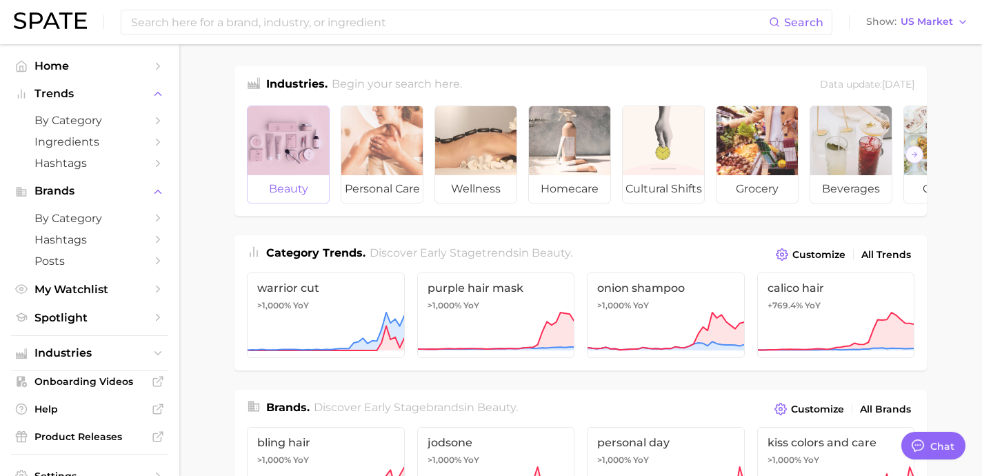
click at [308, 145] on div at bounding box center [288, 140] width 81 height 69
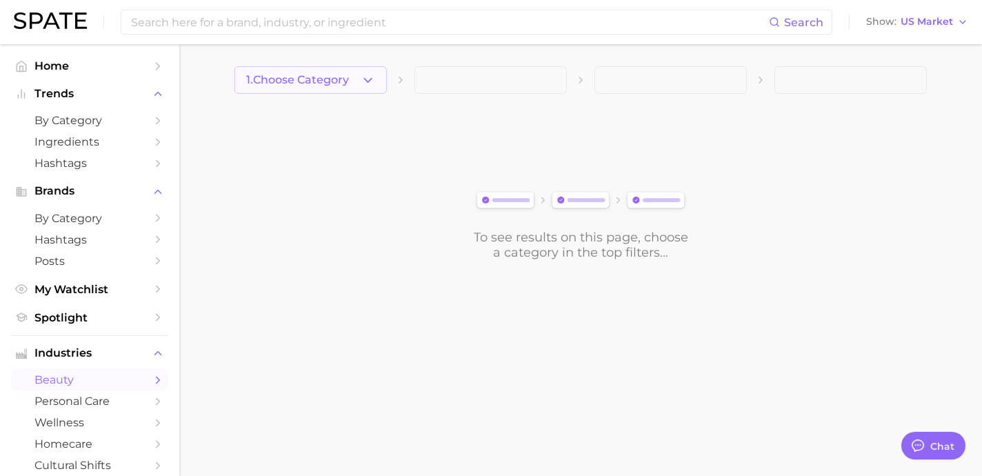
click at [342, 91] on button "1. Choose Category" at bounding box center [310, 80] width 152 height 28
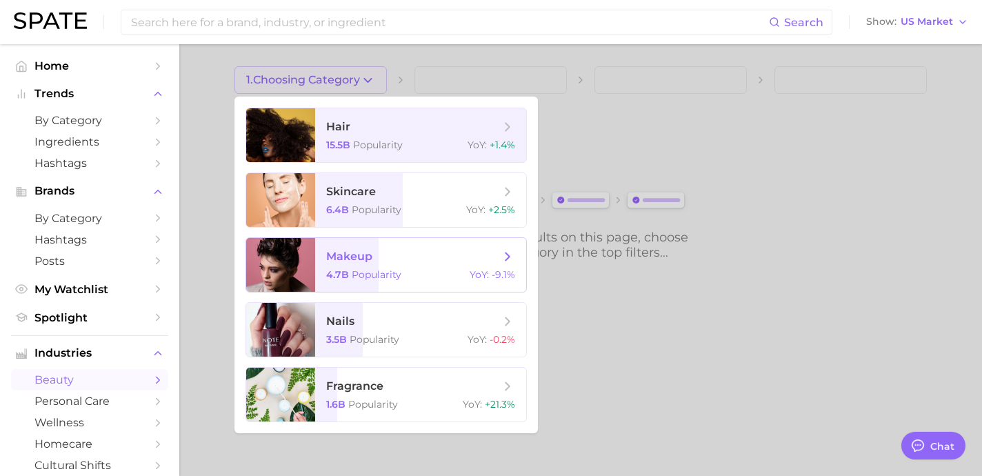
click at [398, 244] on span "makeup 4.7b Popularity YoY : -9.1%" at bounding box center [420, 265] width 211 height 54
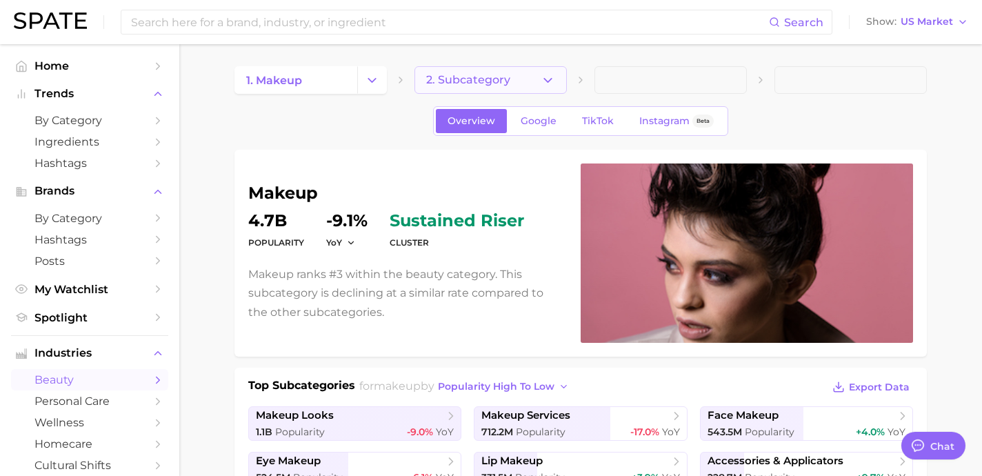
click at [494, 87] on button "2. Subcategory" at bounding box center [490, 80] width 152 height 28
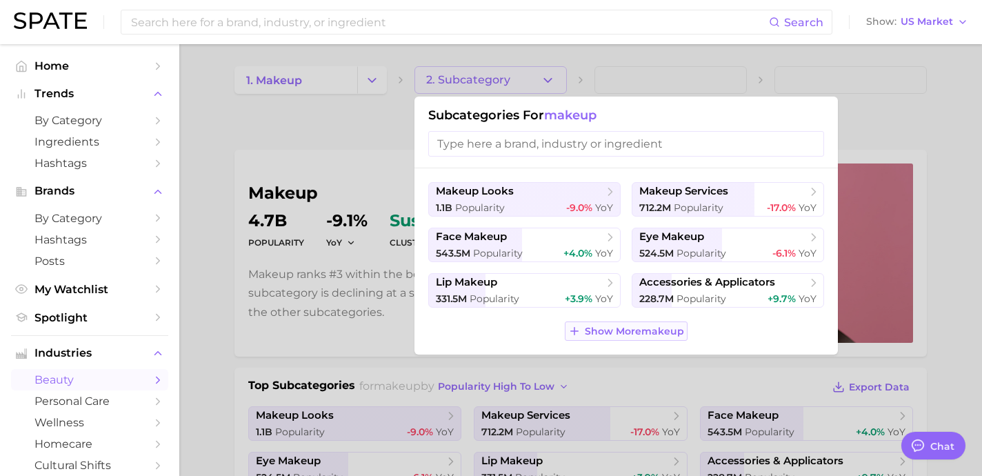
click at [494, 338] on button "Show More makeup" at bounding box center [626, 330] width 123 height 19
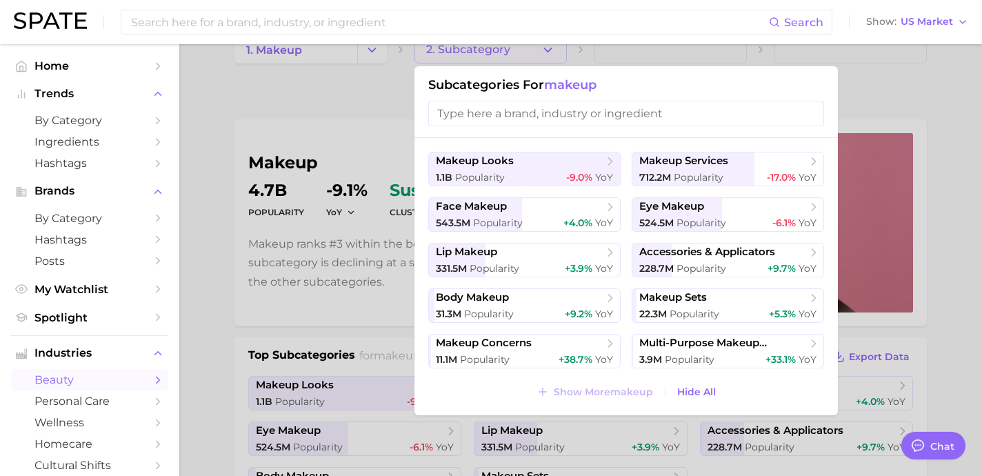
click at [333, 322] on div at bounding box center [491, 238] width 982 height 476
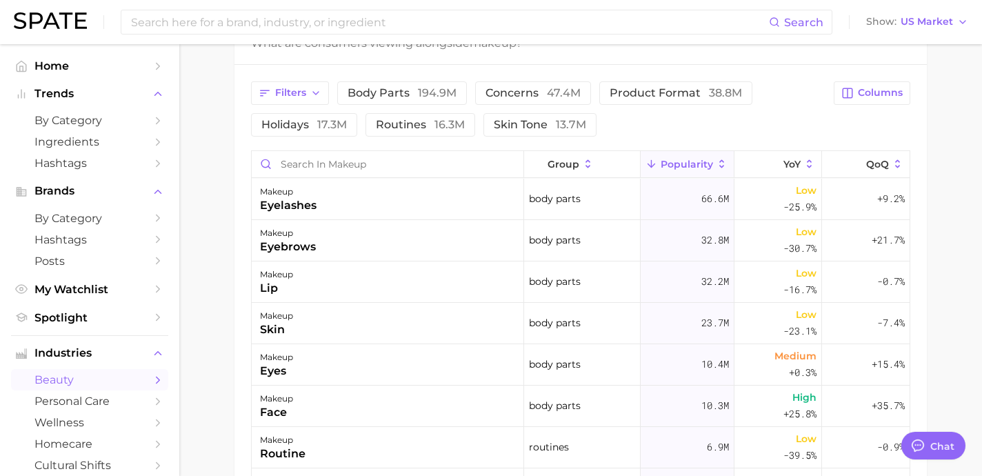
scroll to position [6, 0]
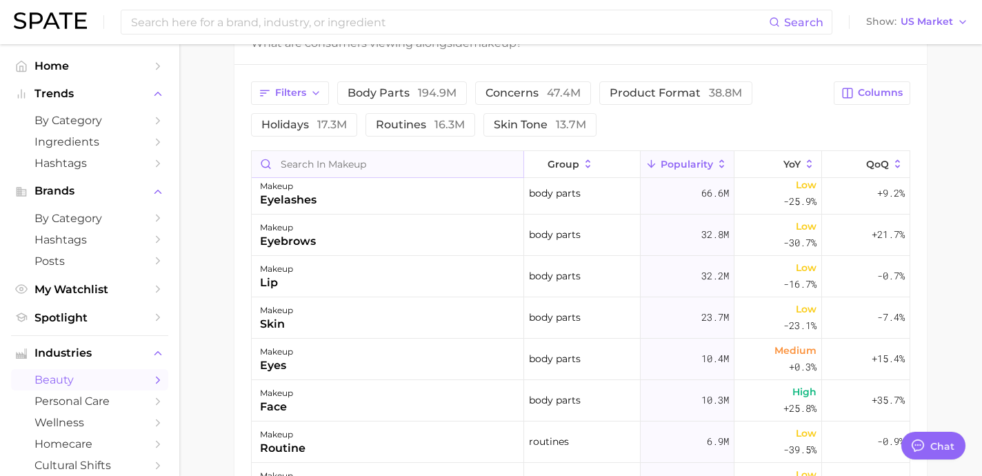
click at [379, 168] on input "Search in makeup" at bounding box center [388, 164] width 272 height 26
type input "n"
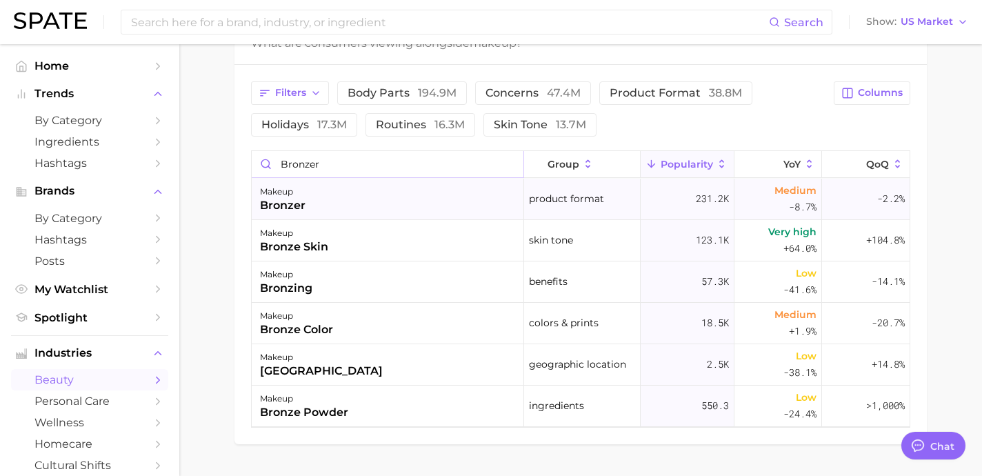
type input "bronzer"
click at [443, 191] on div "makeup bronzer" at bounding box center [388, 199] width 272 height 41
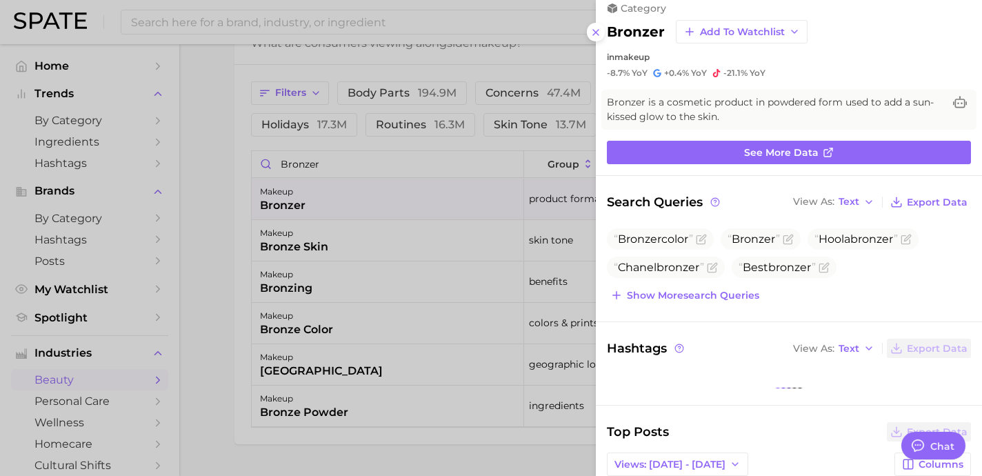
scroll to position [15, 0]
click at [494, 292] on span "Show more search queries" at bounding box center [693, 295] width 132 height 12
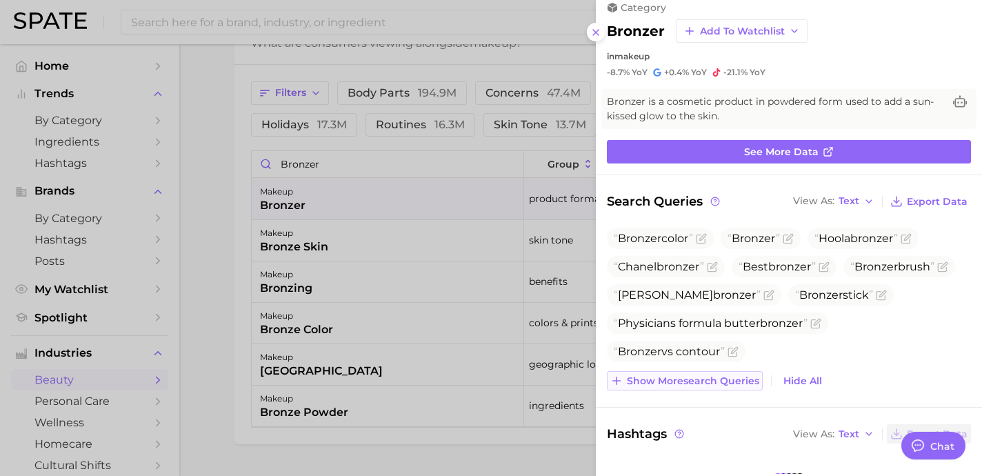
click at [494, 379] on span "Show more search queries" at bounding box center [693, 381] width 132 height 12
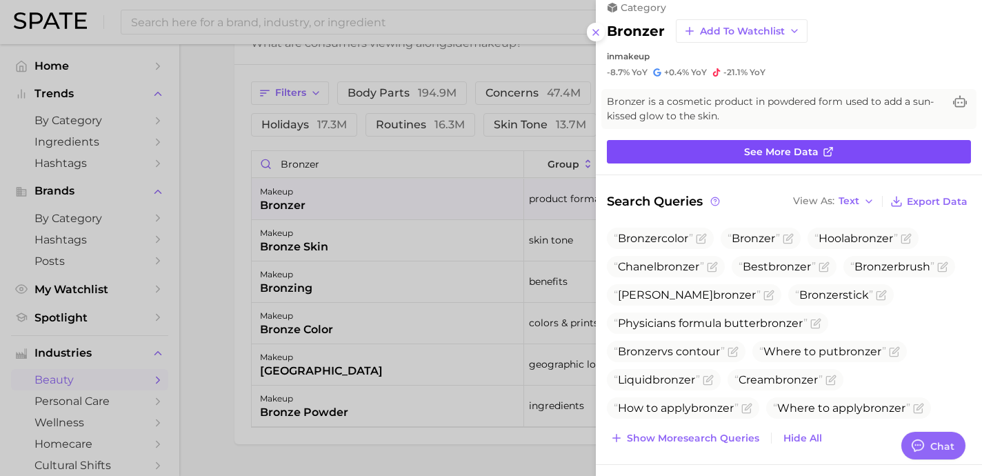
scroll to position [0, 0]
click at [494, 155] on span "See more data" at bounding box center [781, 152] width 74 height 12
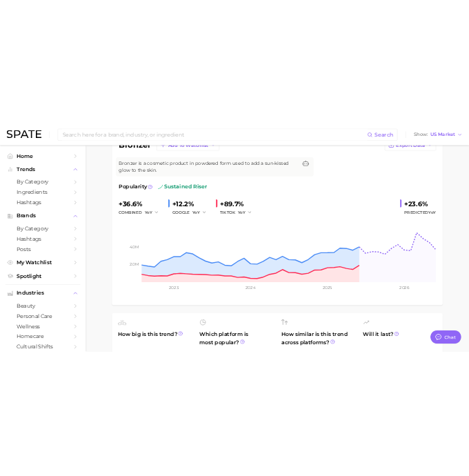
scroll to position [121, 0]
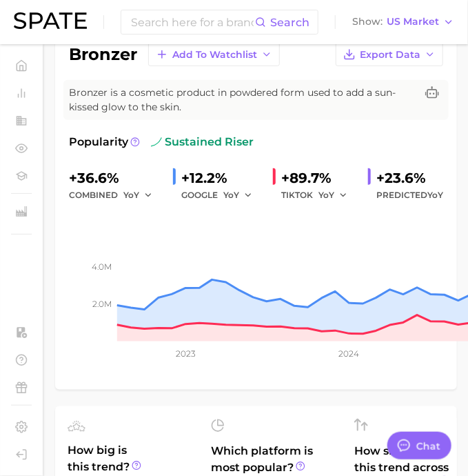
type textarea "x"
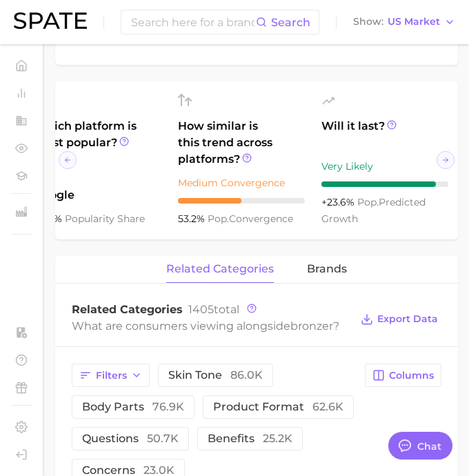
scroll to position [0, 179]
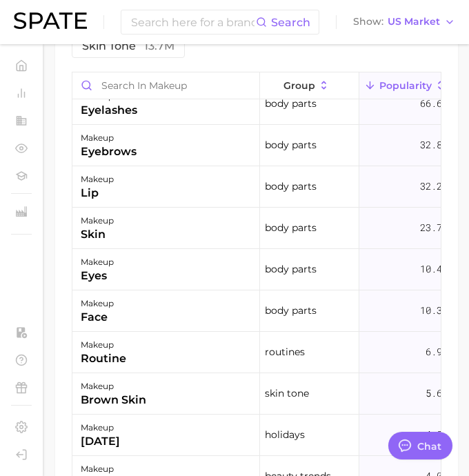
scroll to position [17, 0]
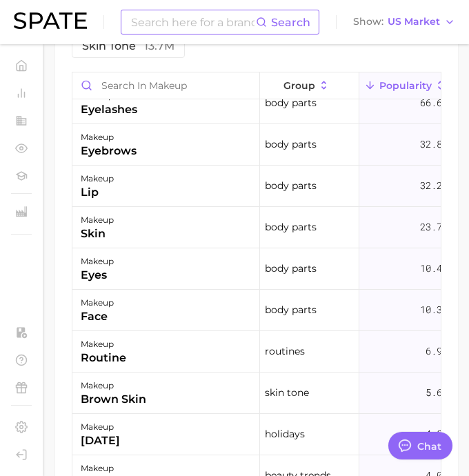
click at [237, 19] on input at bounding box center [193, 21] width 126 height 23
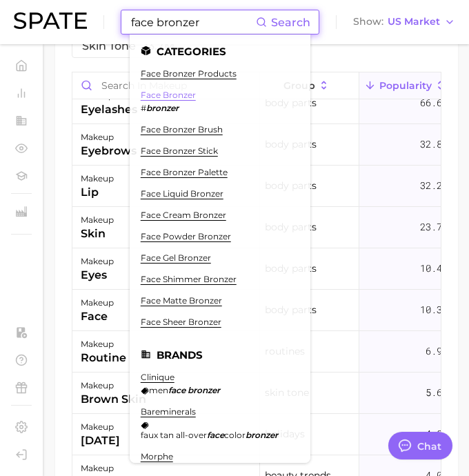
type input "face bronzer"
click at [179, 96] on link "face bronzer" at bounding box center [168, 95] width 55 height 10
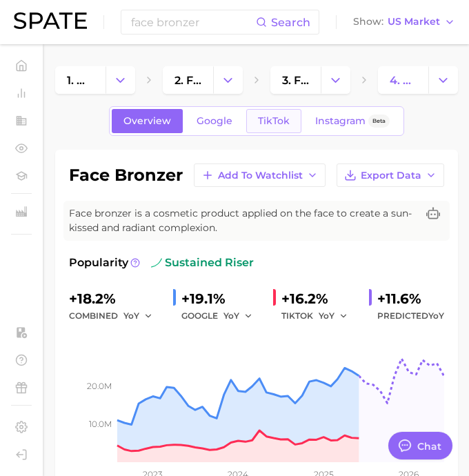
click at [287, 125] on span "TikTok" at bounding box center [274, 121] width 32 height 12
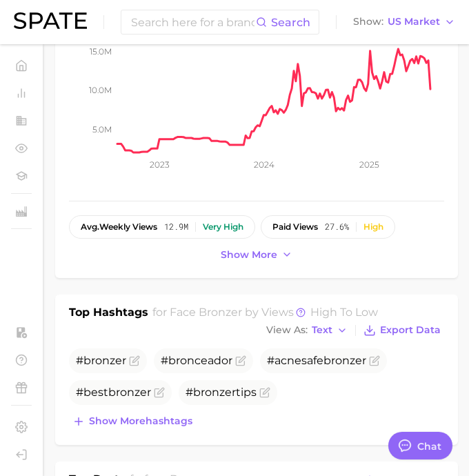
scroll to position [308, 0]
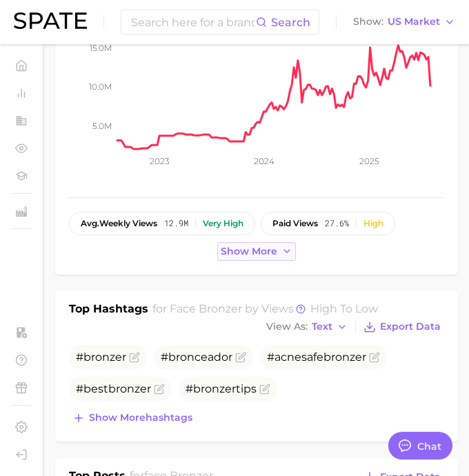
click at [266, 252] on span "Show more" at bounding box center [249, 251] width 57 height 12
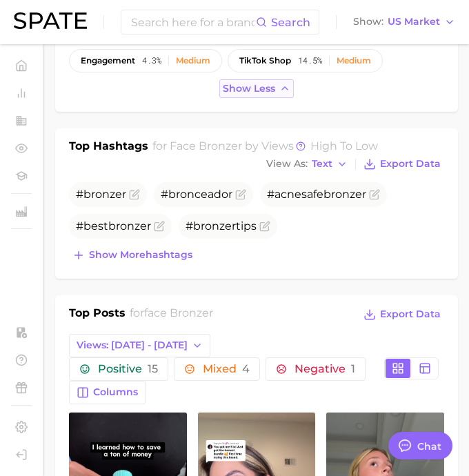
scroll to position [538, 0]
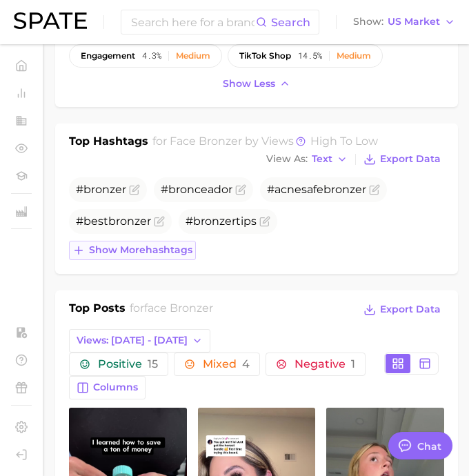
click at [180, 252] on span "Show more hashtags" at bounding box center [140, 250] width 103 height 12
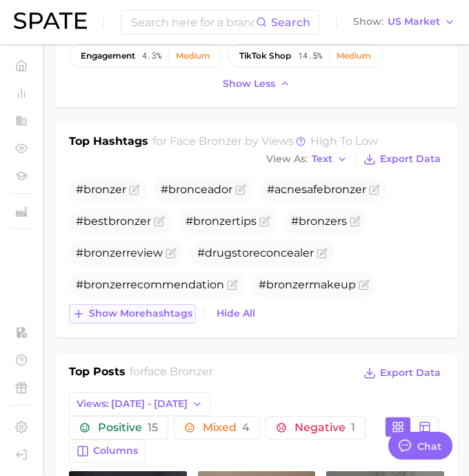
click at [138, 312] on span "Show more hashtags" at bounding box center [140, 314] width 103 height 12
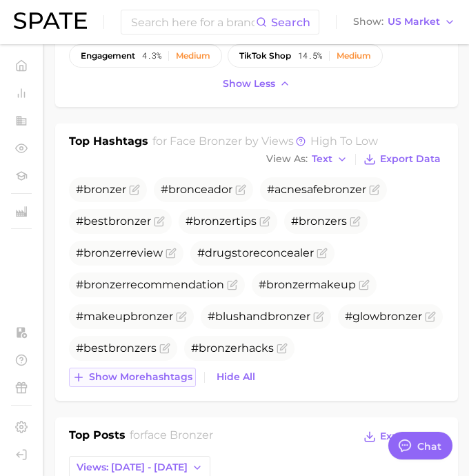
click at [161, 370] on button "Show more hashtags" at bounding box center [132, 377] width 127 height 19
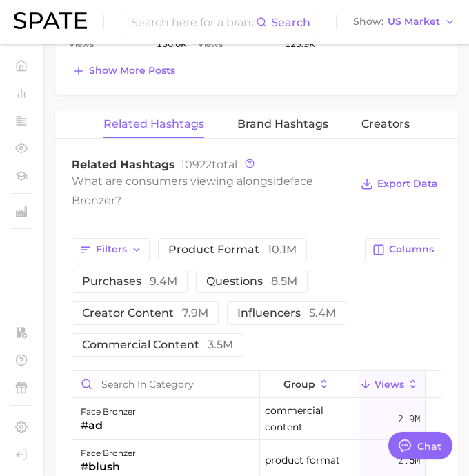
scroll to position [1605, 0]
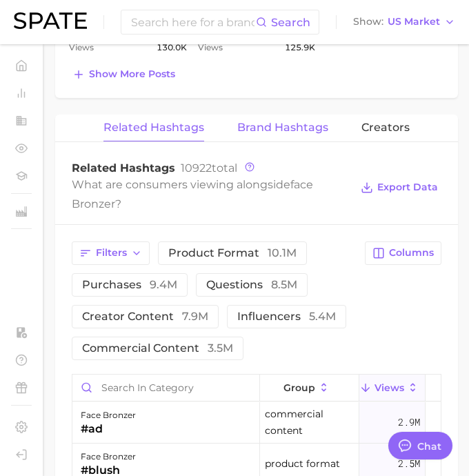
click at [320, 118] on button "Brand Hashtags" at bounding box center [282, 127] width 91 height 27
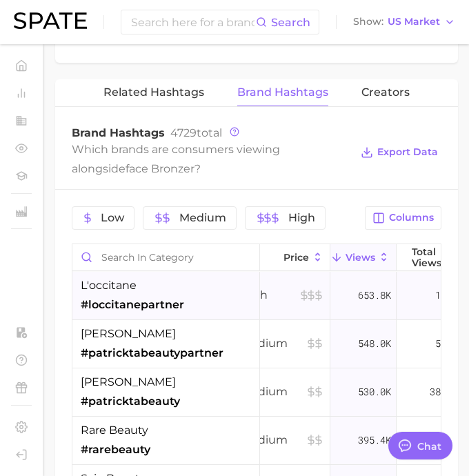
scroll to position [0, 29]
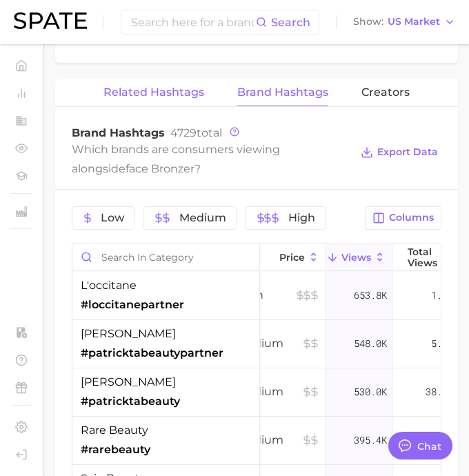
click at [172, 97] on span "Related Hashtags" at bounding box center [153, 92] width 101 height 12
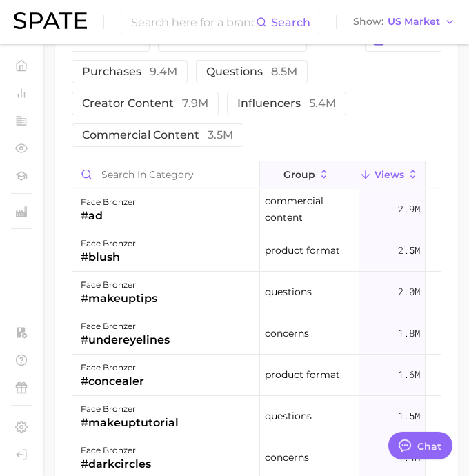
scroll to position [1787, 0]
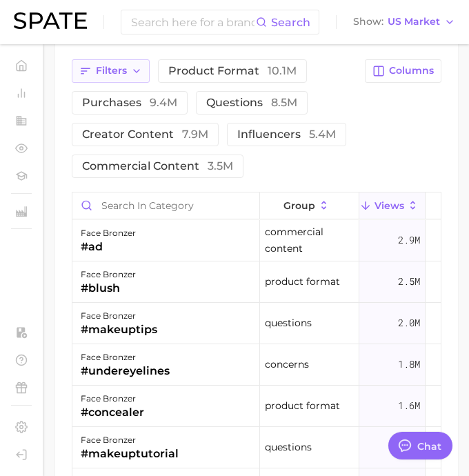
click at [135, 76] on icon "button" at bounding box center [136, 71] width 11 height 11
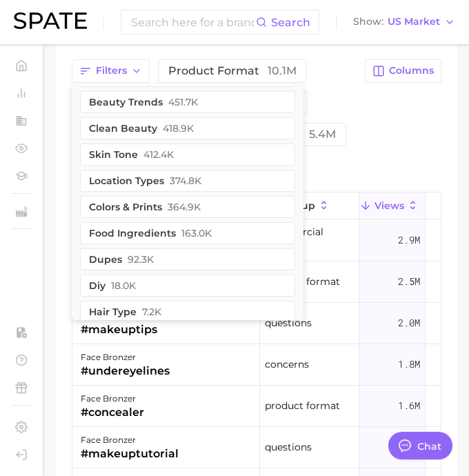
scroll to position [348, 0]
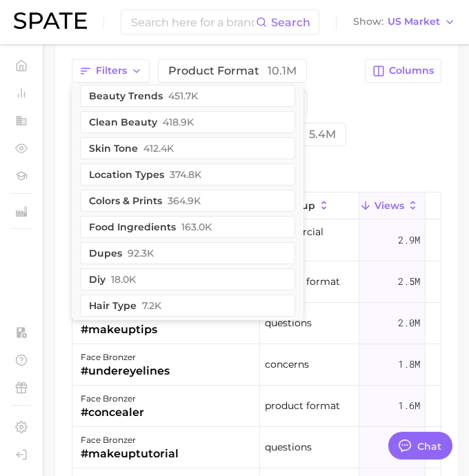
click at [432, 84] on div "Filters concerns 3.2m benefits 2.6m retailers 2.4m body parts 2.0m demographics…" at bounding box center [257, 118] width 370 height 119
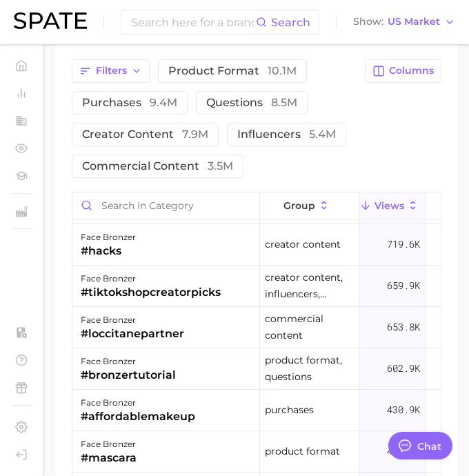
scroll to position [372, 0]
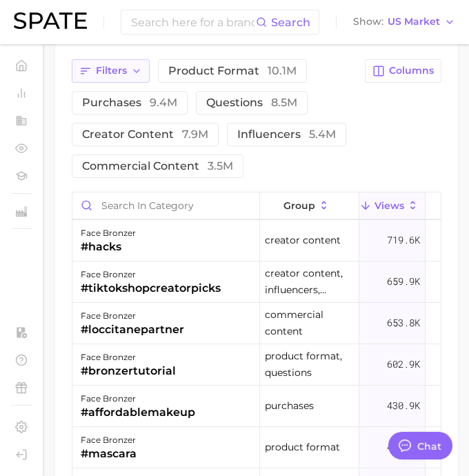
click at [145, 72] on button "Filters" at bounding box center [111, 70] width 78 height 23
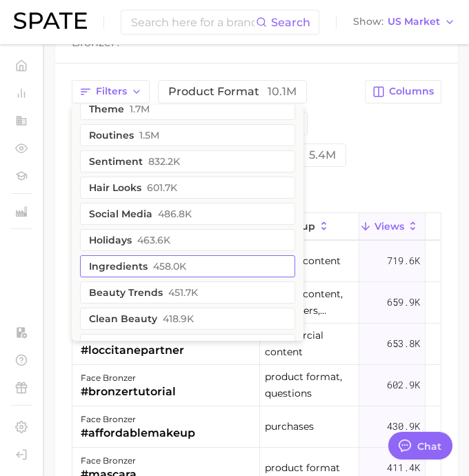
scroll to position [174, 0]
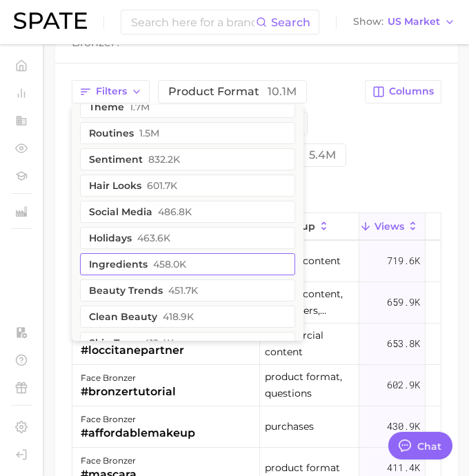
click at [139, 292] on button "beauty trends 451.7k" at bounding box center [187, 290] width 215 height 22
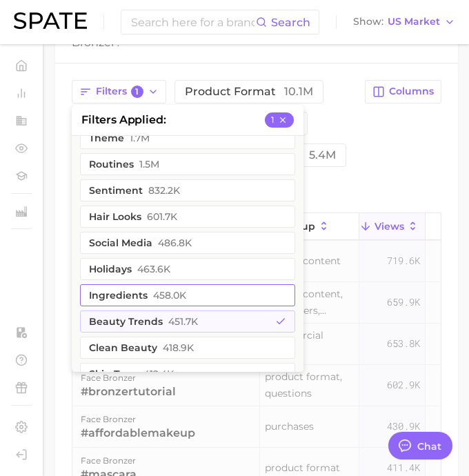
scroll to position [0, 0]
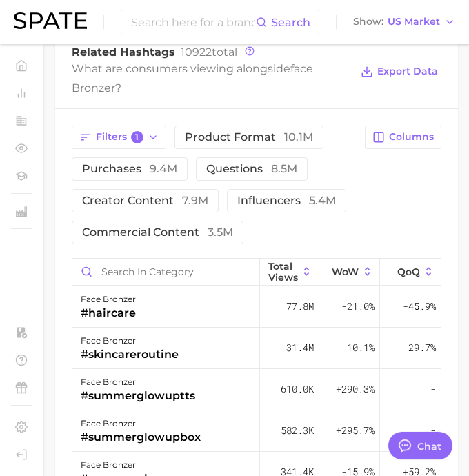
scroll to position [1718, 0]
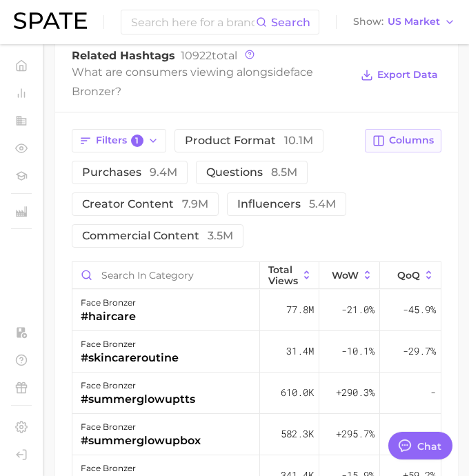
click at [417, 140] on span "Columns" at bounding box center [411, 140] width 45 height 12
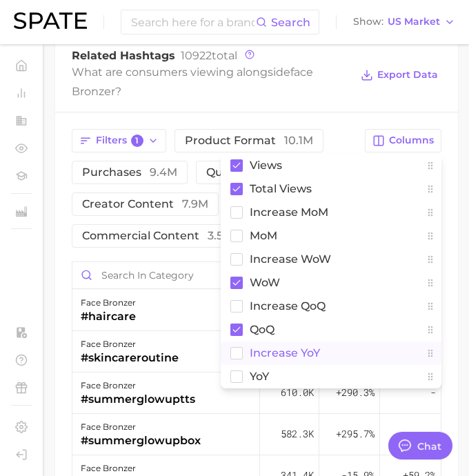
click at [231, 352] on rect at bounding box center [237, 353] width 12 height 12
click at [236, 370] on rect at bounding box center [237, 376] width 12 height 12
click at [234, 281] on rect at bounding box center [236, 283] width 12 height 12
click at [184, 108] on div "Related Hashtags 10922 total What are consumers viewing alongside face bronzer …" at bounding box center [256, 75] width 403 height 74
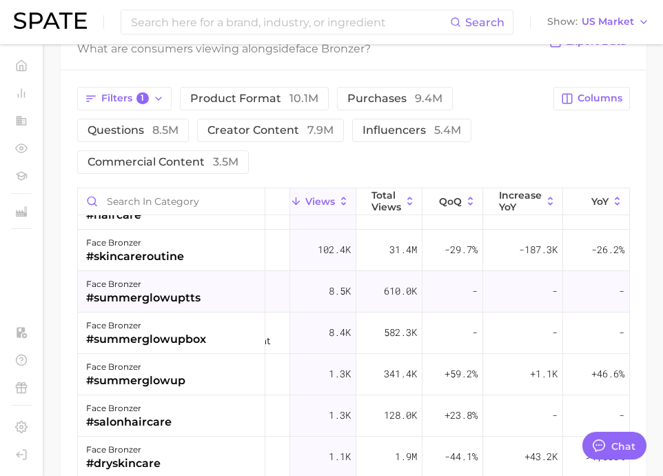
scroll to position [12, 74]
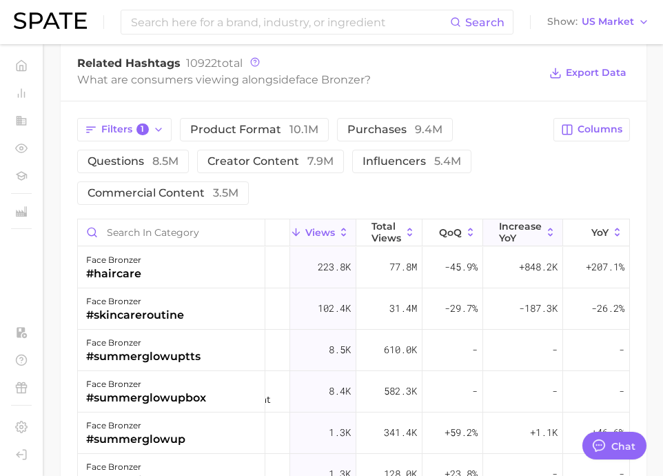
click at [494, 240] on span "increase YoY" at bounding box center [520, 232] width 43 height 22
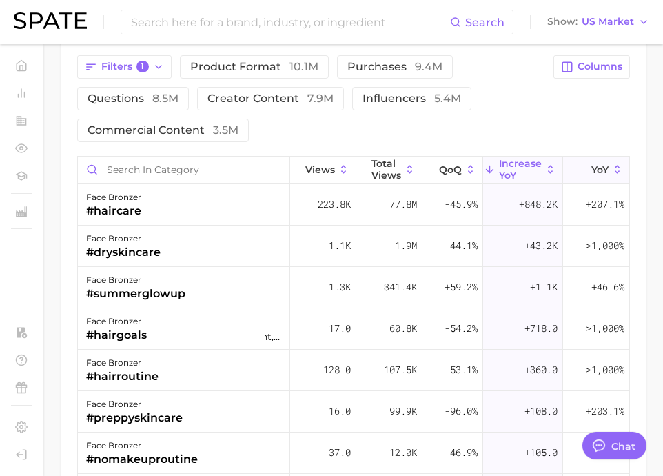
click at [494, 166] on icon at bounding box center [583, 169] width 12 height 12
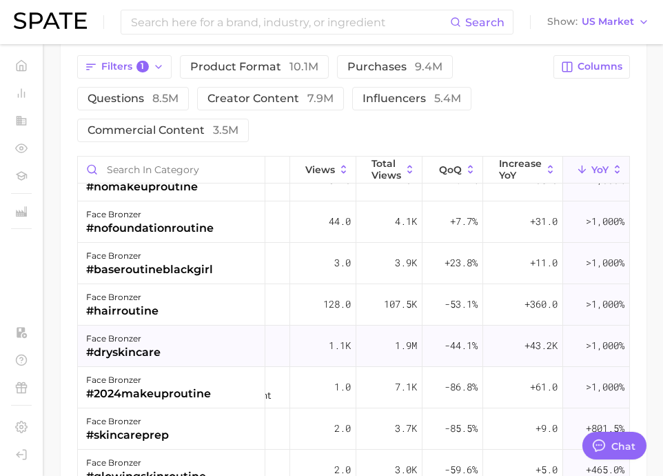
click at [165, 341] on div "face bronzer #dryskincare" at bounding box center [172, 345] width 188 height 41
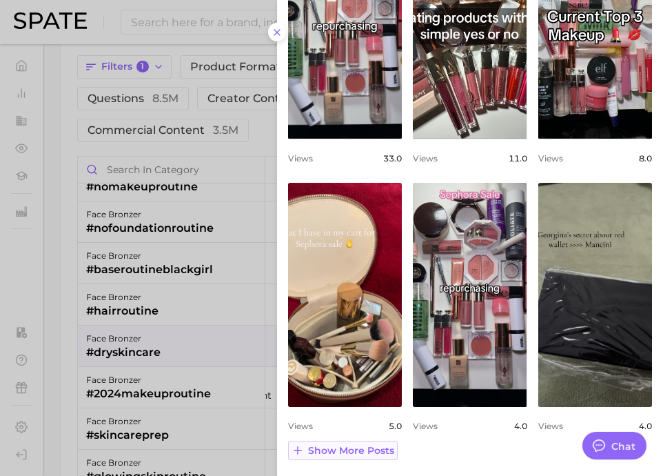
click at [332, 442] on button "Show more posts" at bounding box center [343, 450] width 110 height 19
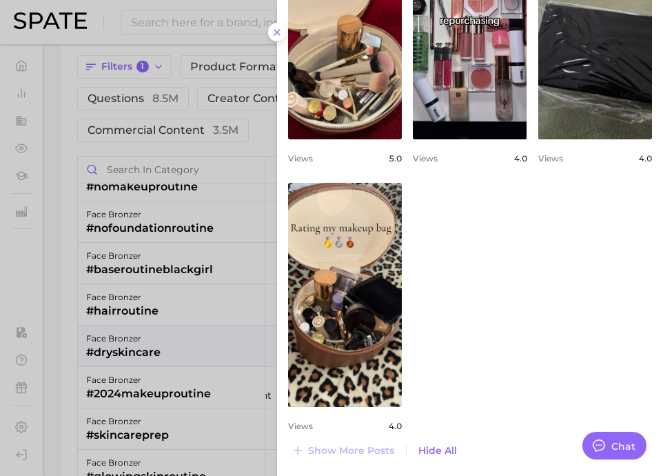
click at [242, 421] on div at bounding box center [331, 238] width 663 height 476
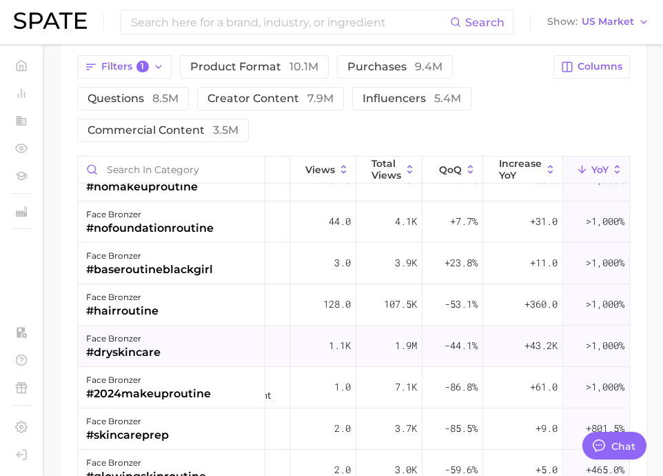
click at [494, 352] on span ">1,000%" at bounding box center [605, 345] width 39 height 17
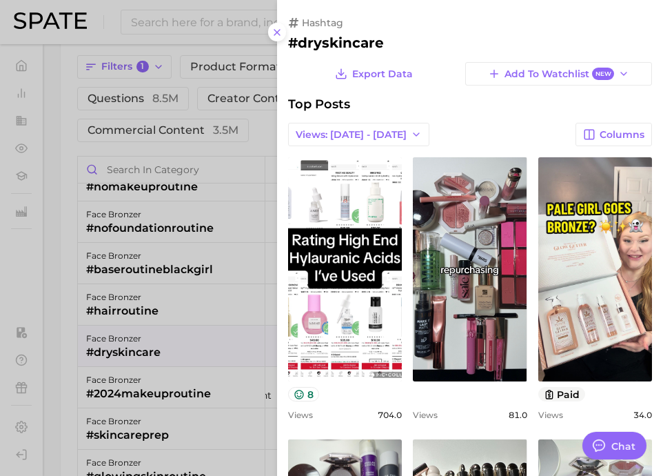
click at [194, 325] on div at bounding box center [331, 238] width 663 height 476
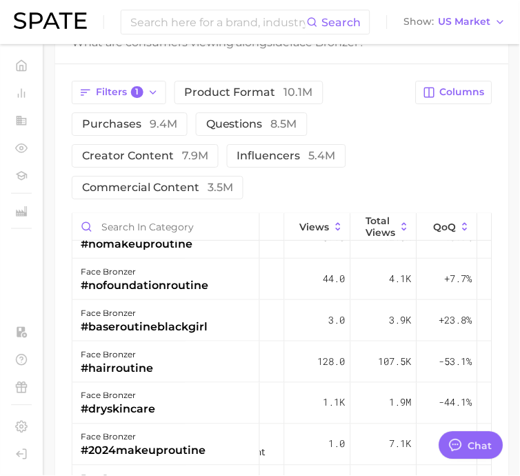
type textarea "x"
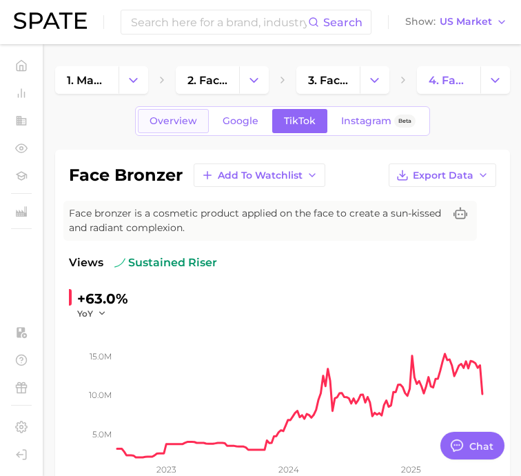
click at [201, 130] on link "Overview" at bounding box center [173, 121] width 71 height 24
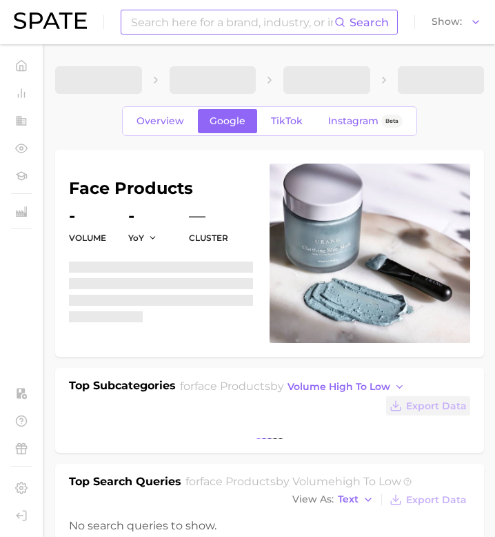
click at [181, 23] on input at bounding box center [232, 21] width 205 height 23
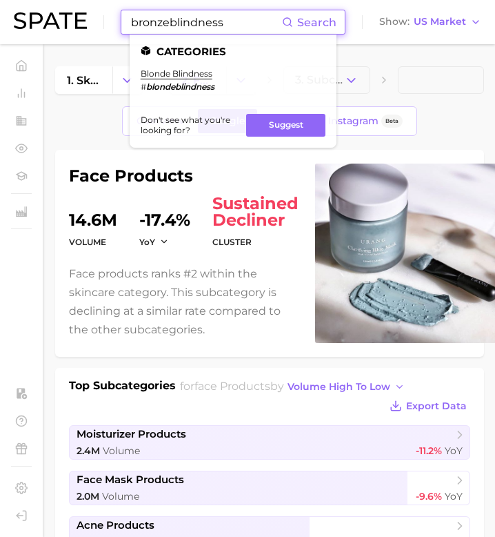
type input "bronzeblindness"
click at [201, 336] on p "Face products ranks #2 within the skincare category. This subcategory is declin…" at bounding box center [184, 301] width 230 height 75
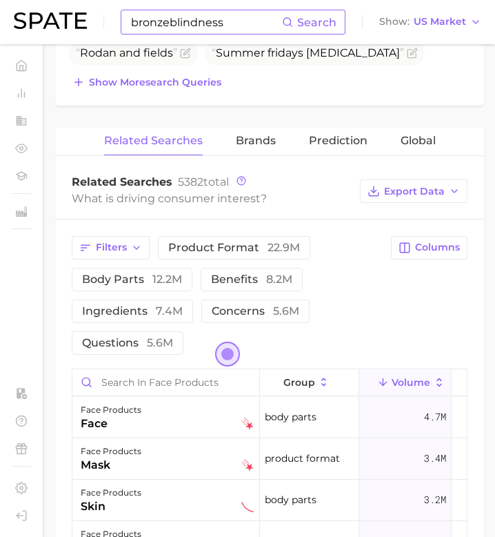
scroll to position [787, 0]
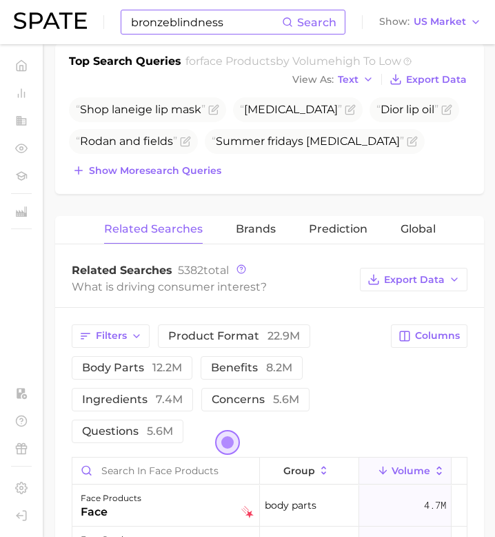
click at [265, 16] on input "bronzeblindness" at bounding box center [206, 21] width 152 height 23
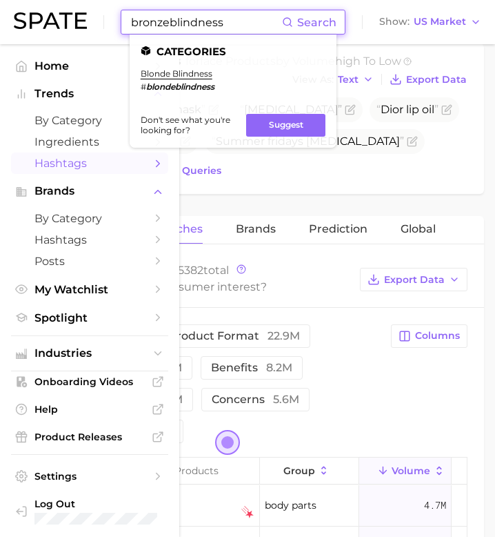
click at [61, 166] on span "Hashtags" at bounding box center [89, 163] width 110 height 13
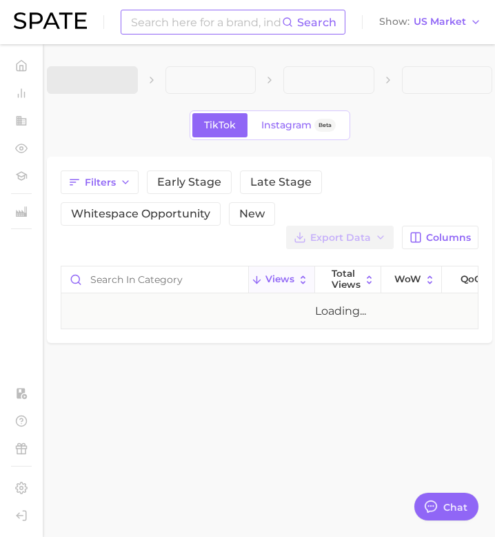
click at [210, 21] on input at bounding box center [206, 21] width 152 height 23
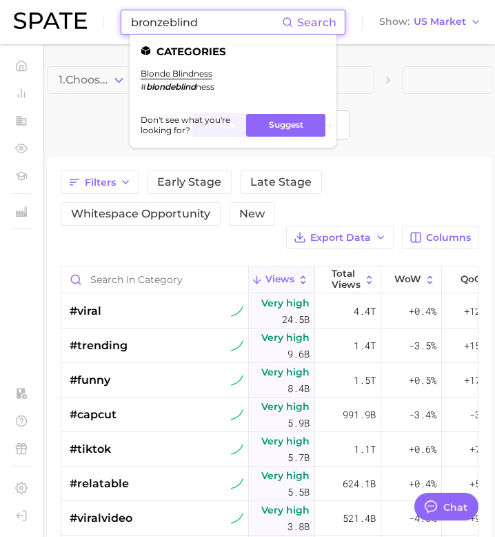
type input "bronzeblind"
click at [97, 137] on div "TikTok Instagram Beta" at bounding box center [269, 125] width 445 height 30
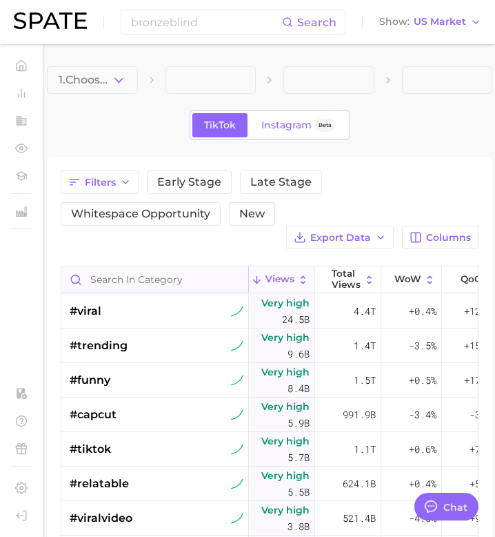
click at [152, 278] on input "Search in category" at bounding box center [154, 279] width 187 height 26
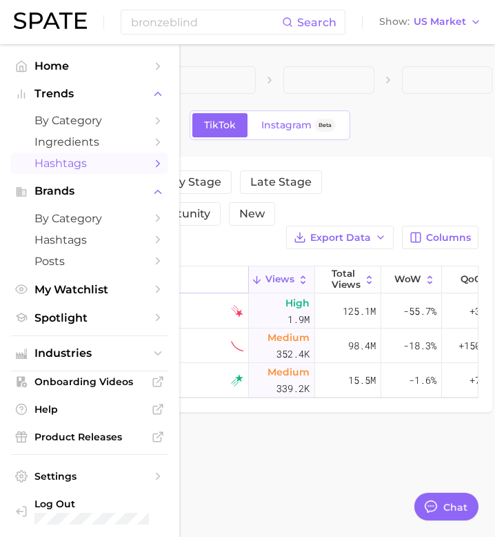
type input "bronzeblindness"
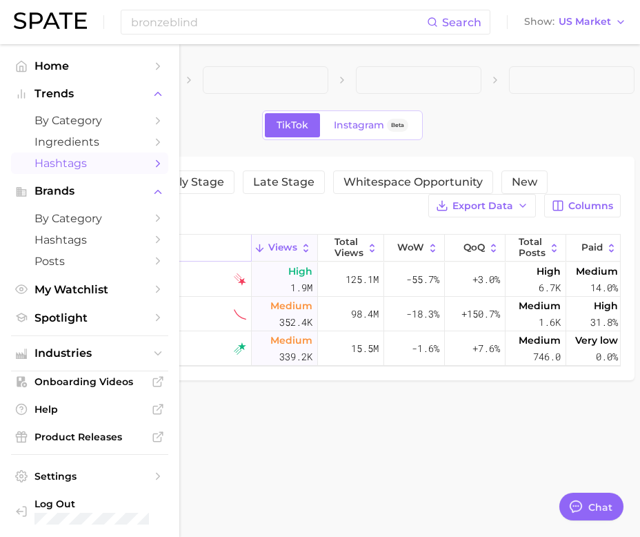
type textarea "x"
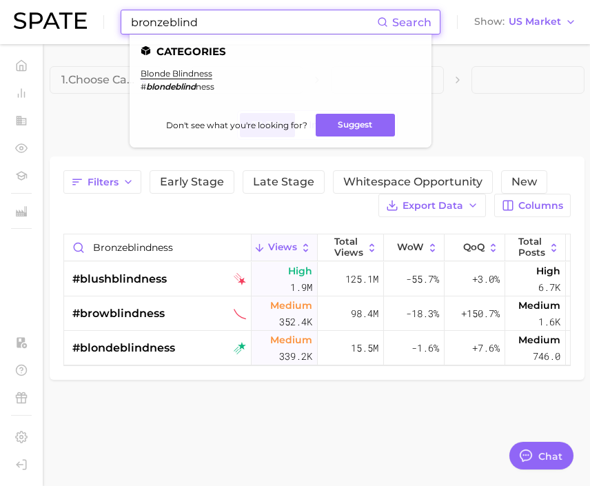
click at [239, 18] on input "bronzeblind" at bounding box center [254, 21] width 248 height 23
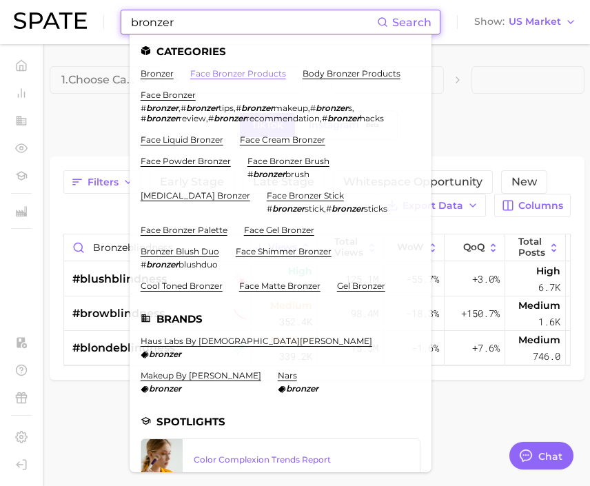
type input "bronzer"
click at [243, 70] on link "face bronzer products" at bounding box center [238, 73] width 96 height 10
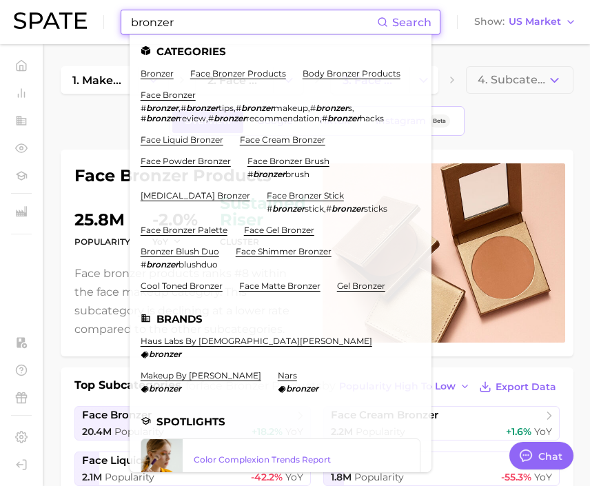
click at [243, 16] on input "bronzer" at bounding box center [254, 21] width 248 height 23
click at [181, 97] on link "face bronzer" at bounding box center [168, 95] width 55 height 10
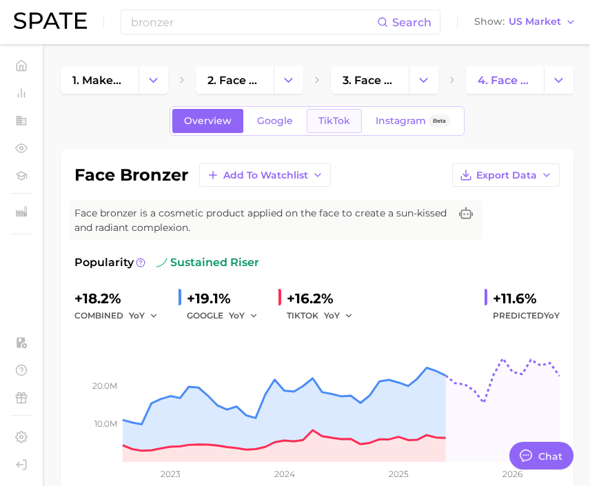
click at [353, 129] on link "TikTok" at bounding box center [334, 121] width 55 height 24
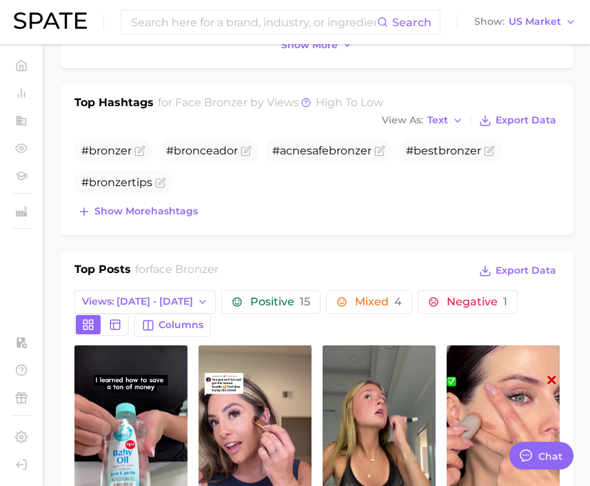
scroll to position [533, 0]
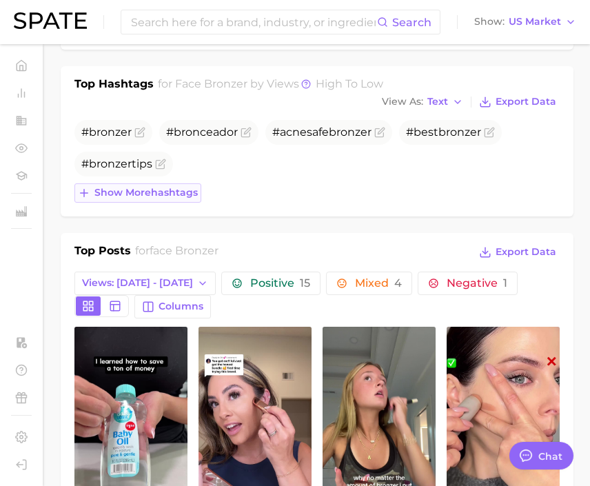
click at [175, 192] on span "Show more hashtags" at bounding box center [145, 193] width 103 height 12
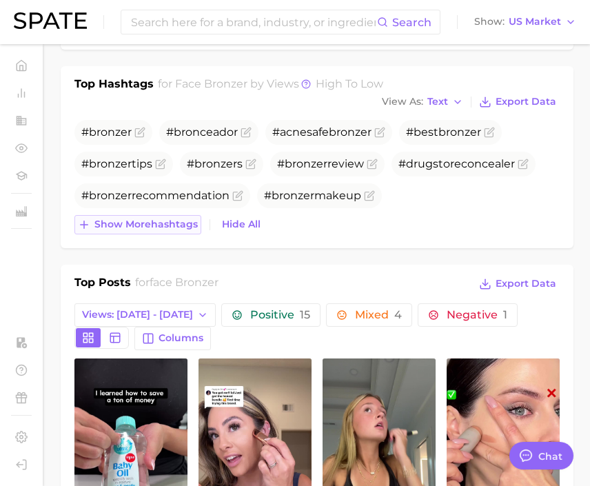
click at [174, 231] on button "Show more hashtags" at bounding box center [137, 224] width 127 height 19
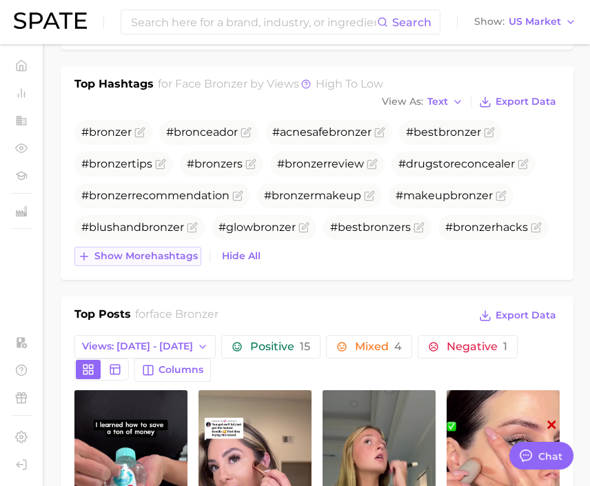
scroll to position [558, 0]
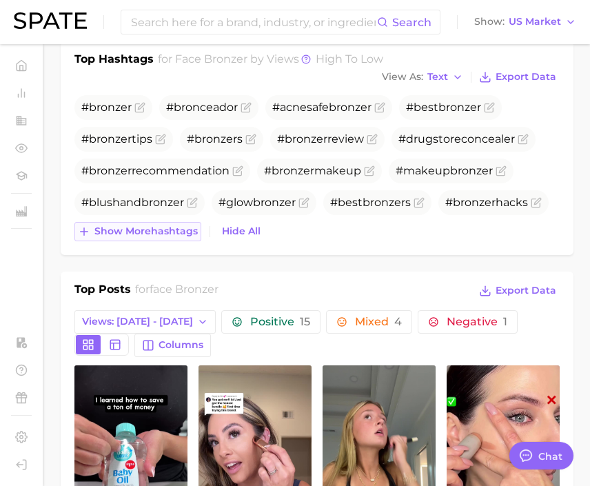
click at [174, 231] on span "Show more hashtags" at bounding box center [145, 231] width 103 height 12
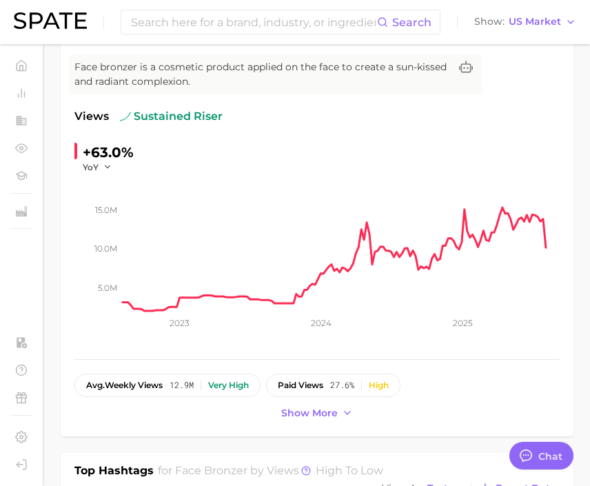
scroll to position [0, 0]
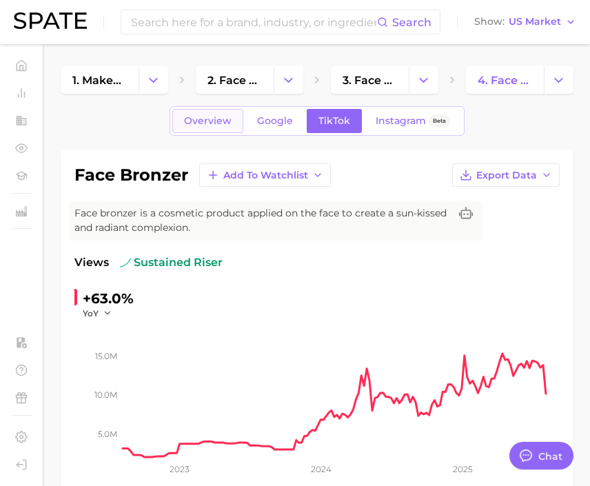
click at [223, 112] on link "Overview" at bounding box center [207, 121] width 71 height 24
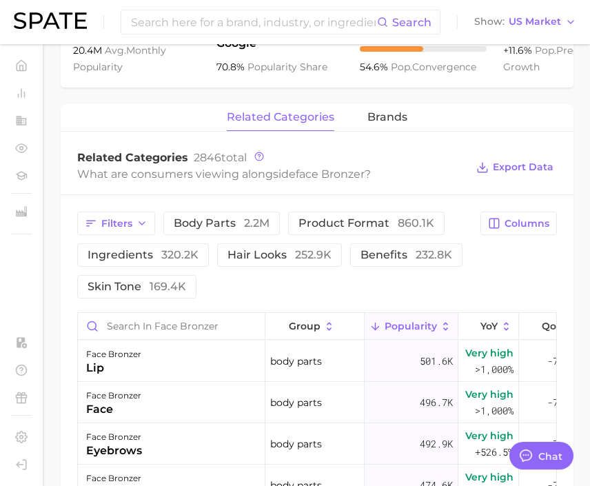
scroll to position [602, 0]
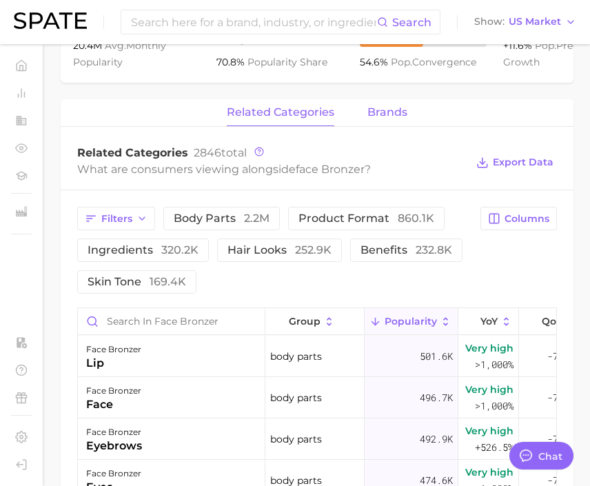
click at [394, 120] on button "brands" at bounding box center [388, 112] width 40 height 27
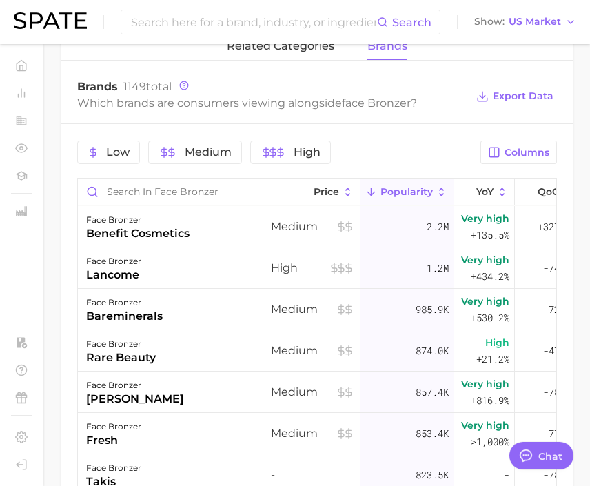
scroll to position [690, 0]
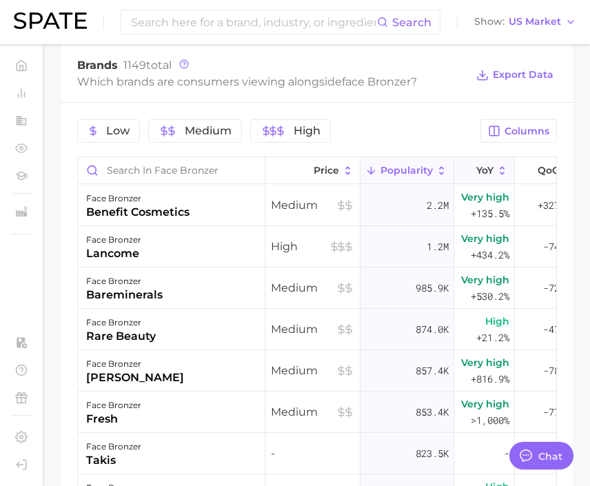
click at [481, 166] on span "YoY" at bounding box center [485, 170] width 17 height 11
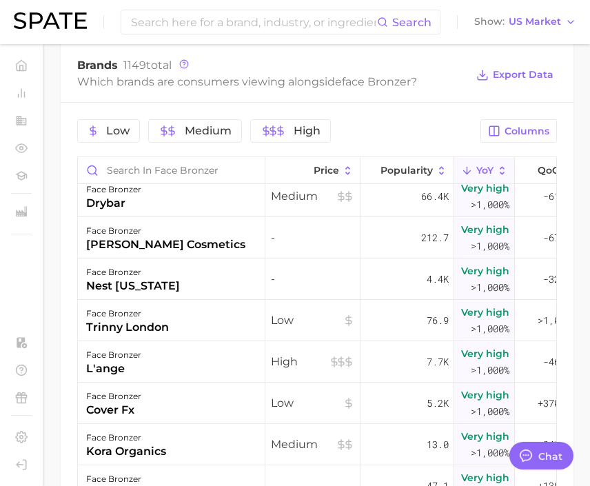
scroll to position [2167, 0]
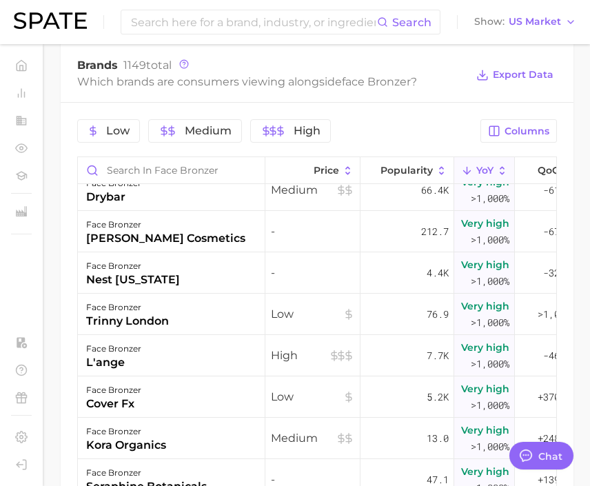
click at [332, 367] on div "High" at bounding box center [312, 355] width 95 height 41
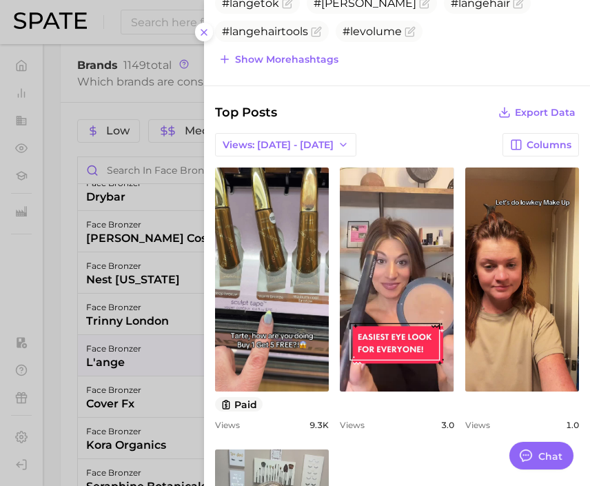
scroll to position [439, 0]
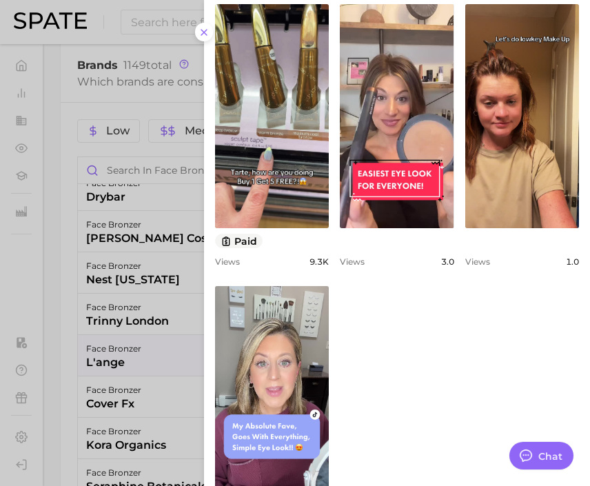
click at [146, 334] on div at bounding box center [295, 243] width 590 height 486
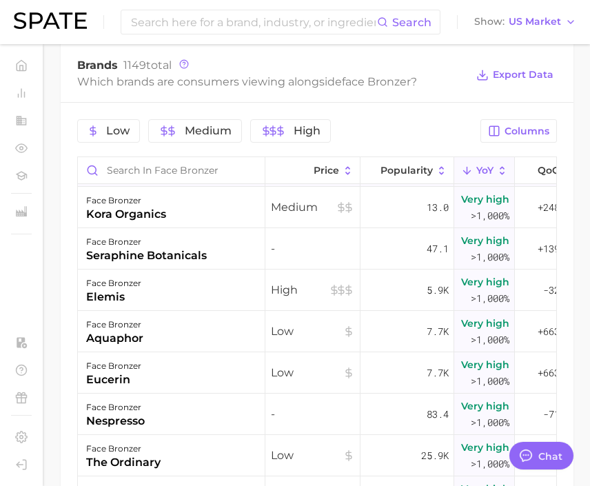
scroll to position [2398, 0]
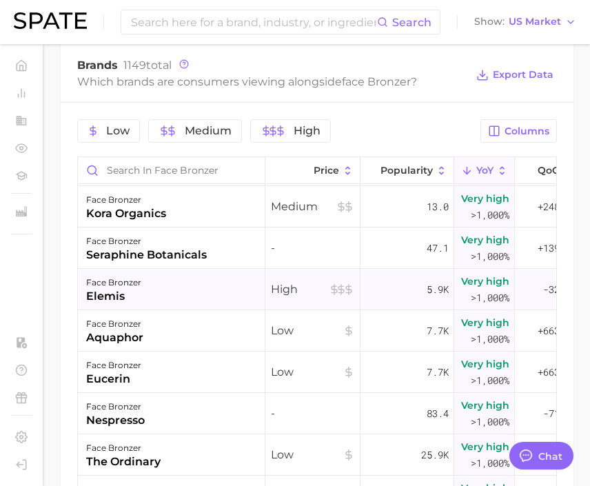
click at [199, 284] on div "face bronzer elemis" at bounding box center [172, 289] width 188 height 41
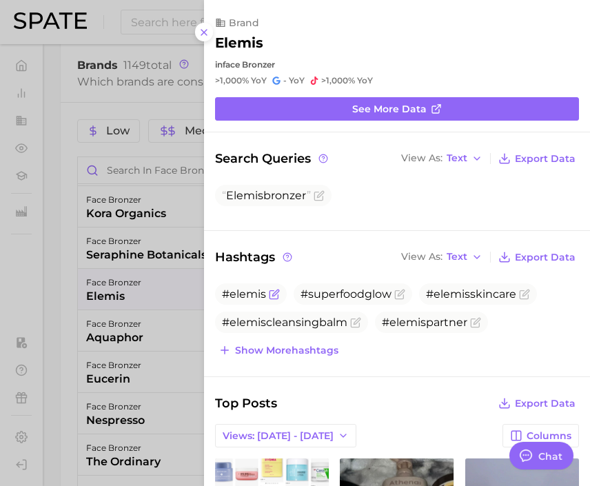
scroll to position [0, 0]
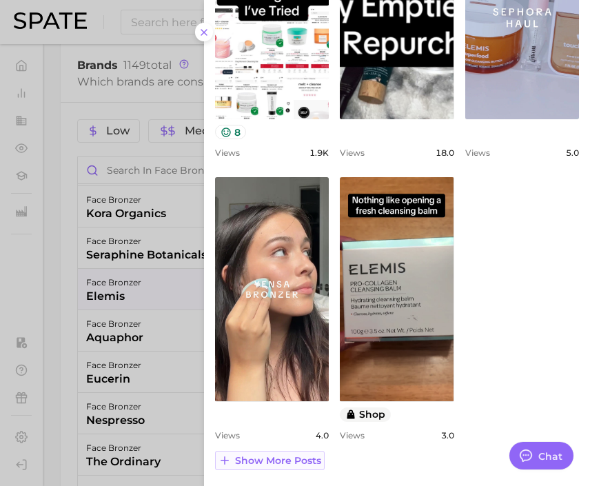
click at [265, 457] on span "Show more posts" at bounding box center [278, 461] width 86 height 12
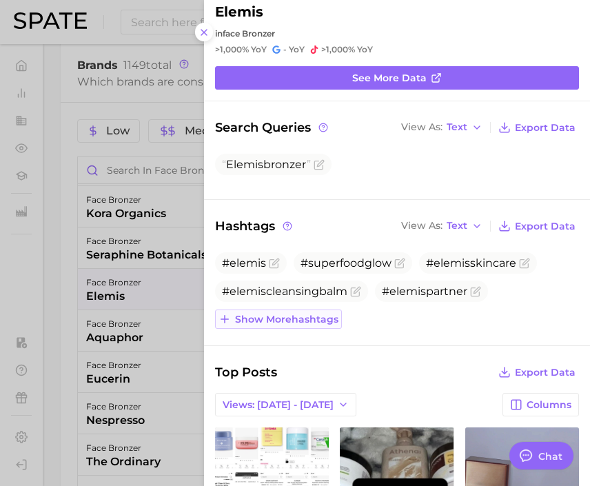
click at [318, 314] on span "Show more hashtags" at bounding box center [286, 320] width 103 height 12
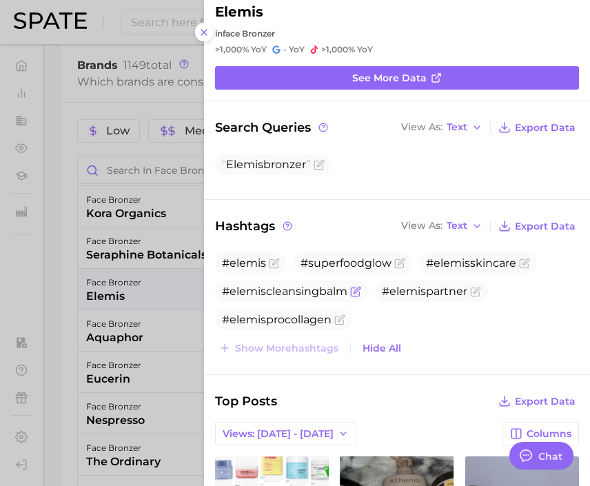
click at [354, 291] on icon "Flag as miscategorized or irrelevant" at bounding box center [357, 290] width 6 height 6
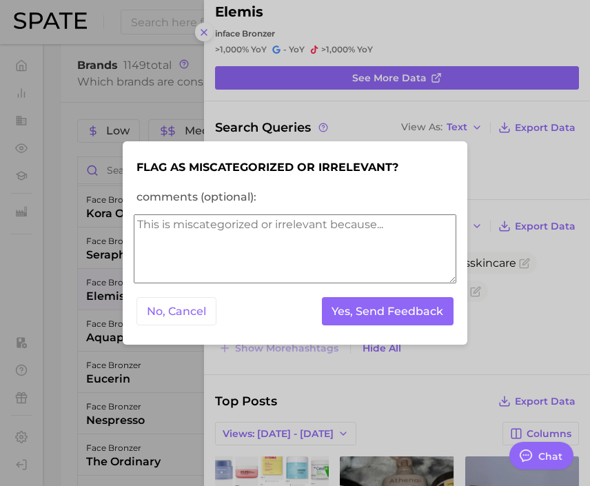
click at [339, 252] on textarea "comments (optional):" at bounding box center [295, 248] width 323 height 69
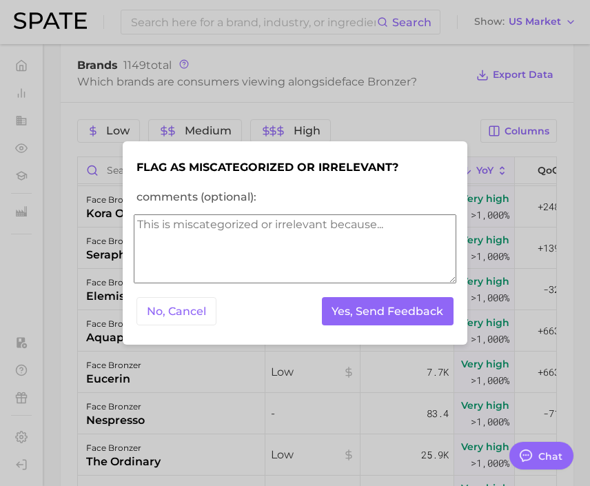
click at [339, 252] on textarea "comments (optional):" at bounding box center [295, 248] width 323 height 69
type textarea "x"
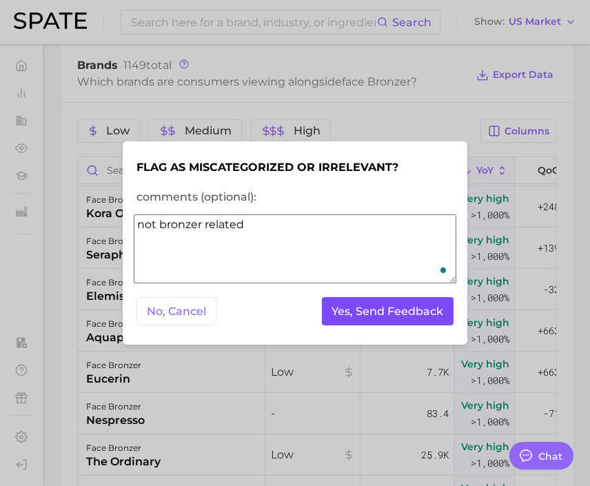
type textarea "not bronzer related"
click at [432, 320] on button "Yes, Send Feedback" at bounding box center [388, 311] width 132 height 28
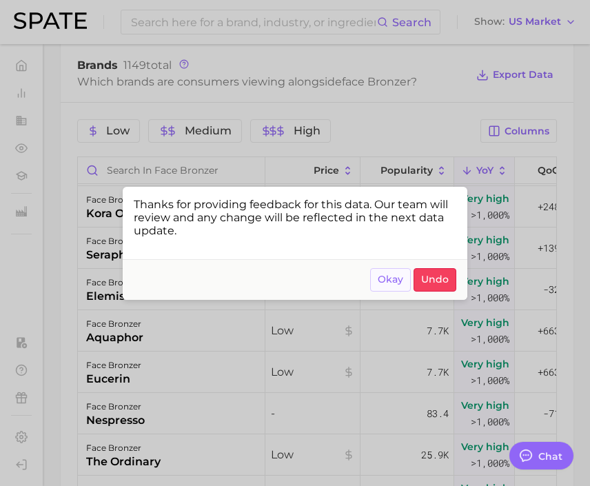
click at [397, 279] on span "Okay" at bounding box center [391, 280] width 26 height 12
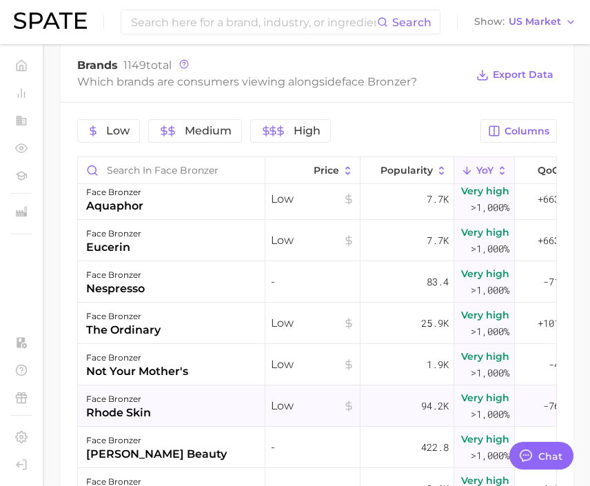
click at [347, 421] on div "Low" at bounding box center [312, 405] width 95 height 41
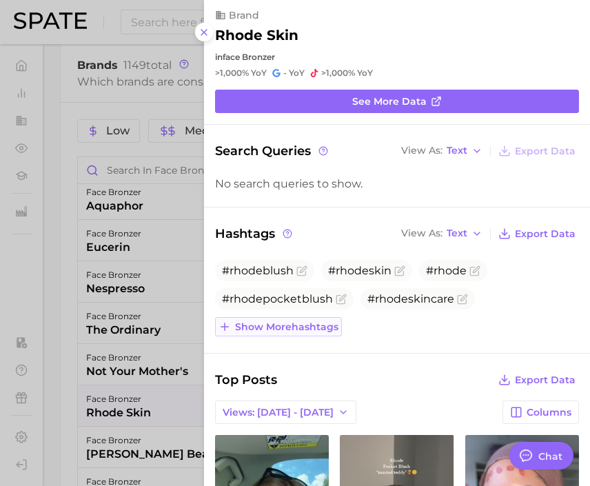
click at [297, 334] on button "Show more hashtags" at bounding box center [278, 326] width 127 height 19
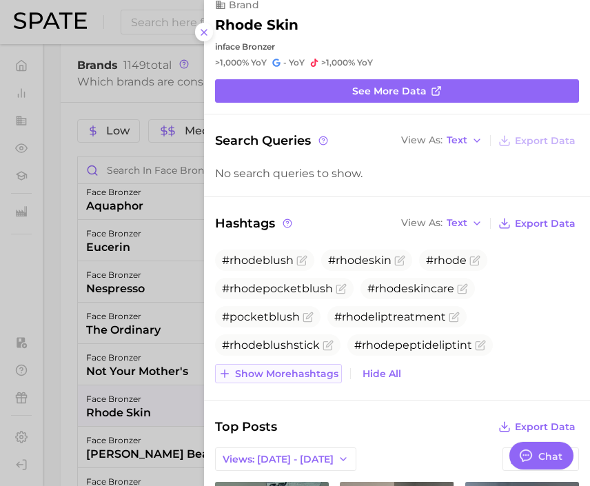
click at [303, 365] on button "Show more hashtags" at bounding box center [278, 373] width 127 height 19
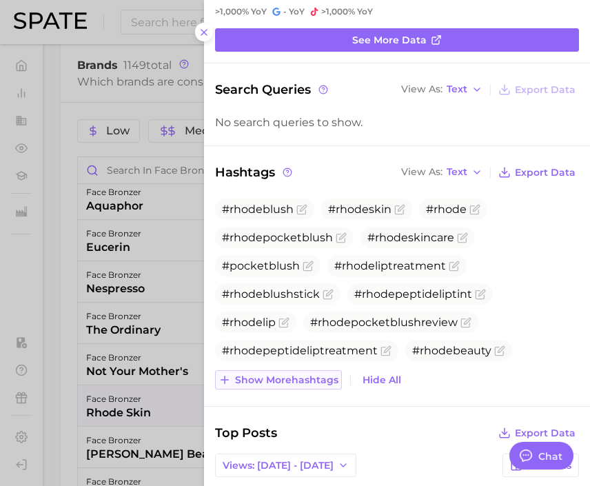
click at [303, 377] on span "Show more hashtags" at bounding box center [286, 380] width 103 height 12
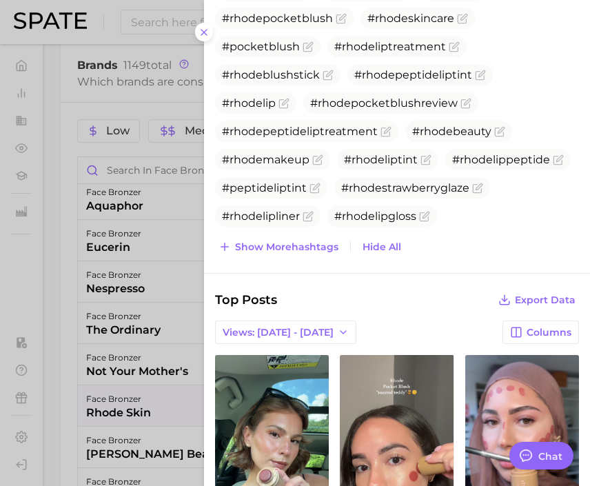
click at [317, 267] on div "Search Queries View As Text Export Data No search queries to show. Hashtags Vie…" at bounding box center [397, 388] width 386 height 1055
click at [317, 252] on span "Show more hashtags" at bounding box center [286, 247] width 103 height 12
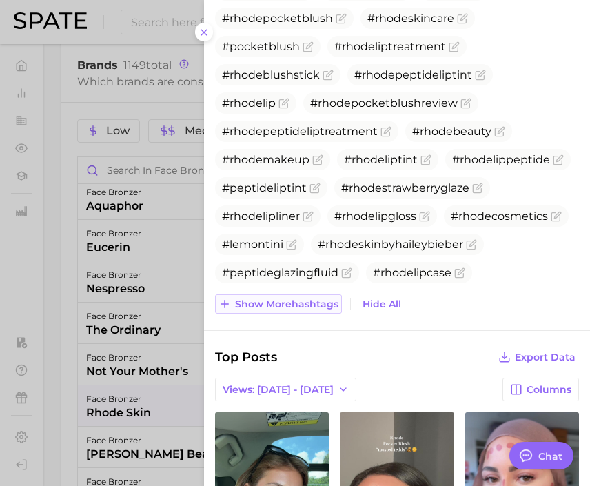
click at [309, 306] on span "Show more hashtags" at bounding box center [286, 305] width 103 height 12
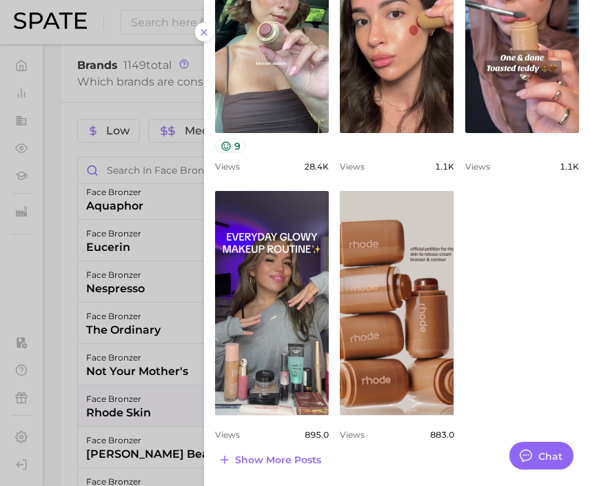
click at [155, 363] on div at bounding box center [295, 243] width 590 height 486
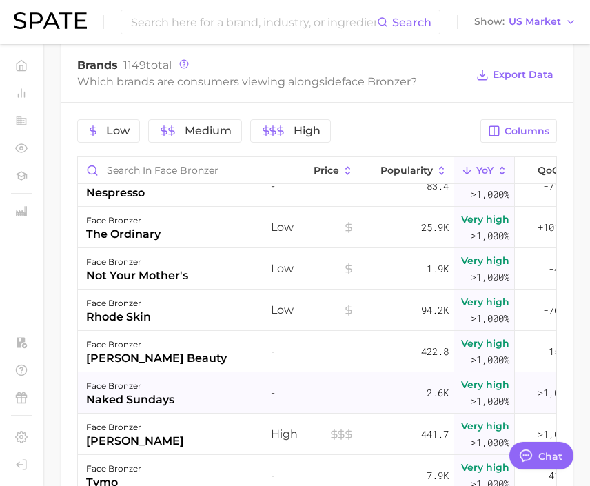
click at [183, 401] on div "face bronzer naked sundays" at bounding box center [172, 392] width 188 height 41
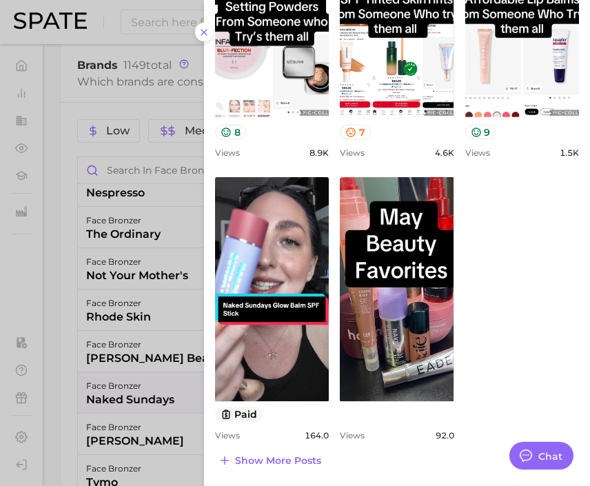
click at [129, 330] on div at bounding box center [295, 243] width 590 height 486
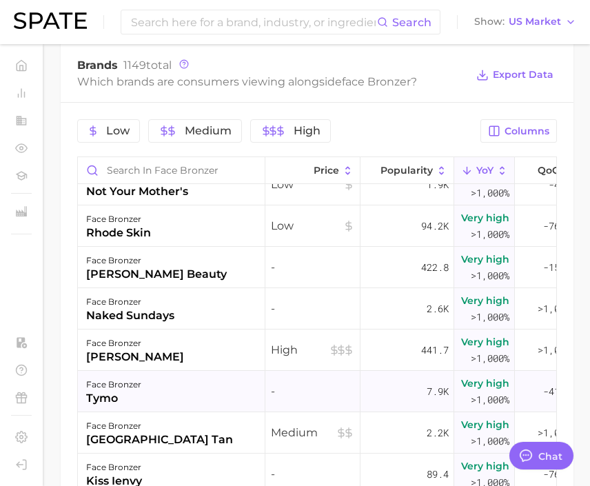
click at [155, 399] on div "face bronzer tymo" at bounding box center [172, 391] width 188 height 41
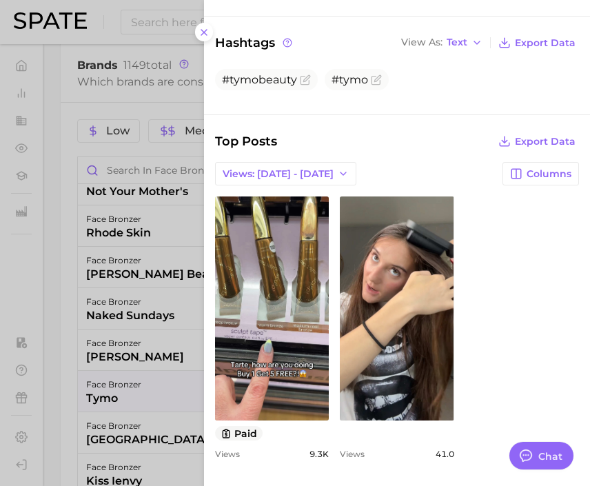
click at [164, 381] on div at bounding box center [295, 243] width 590 height 486
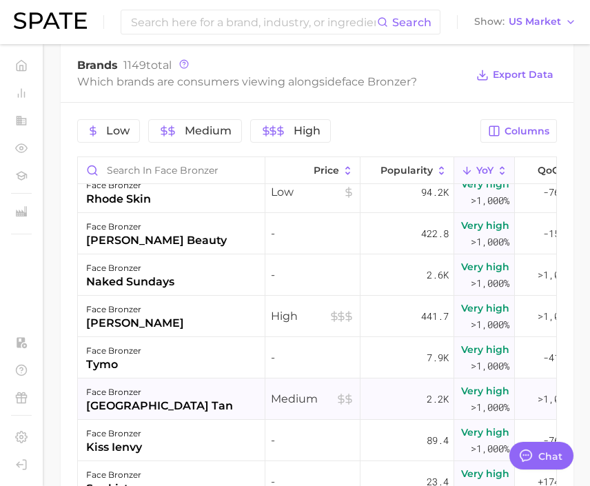
click at [192, 405] on div "face bronzer palm beach tan" at bounding box center [172, 399] width 188 height 41
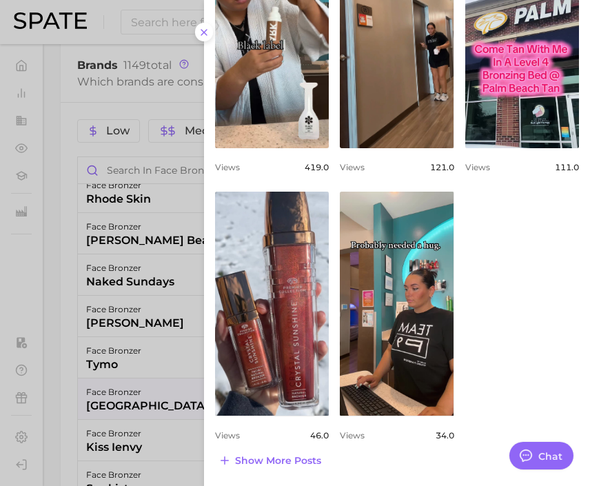
click at [171, 383] on div at bounding box center [295, 243] width 590 height 486
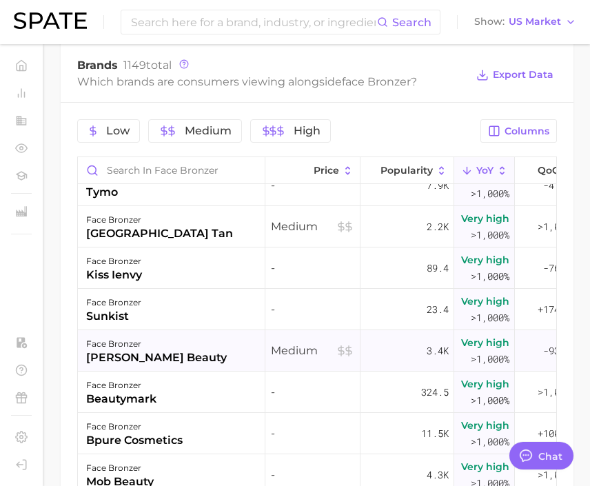
click at [177, 357] on div "face bronzer surratt beauty" at bounding box center [172, 350] width 188 height 41
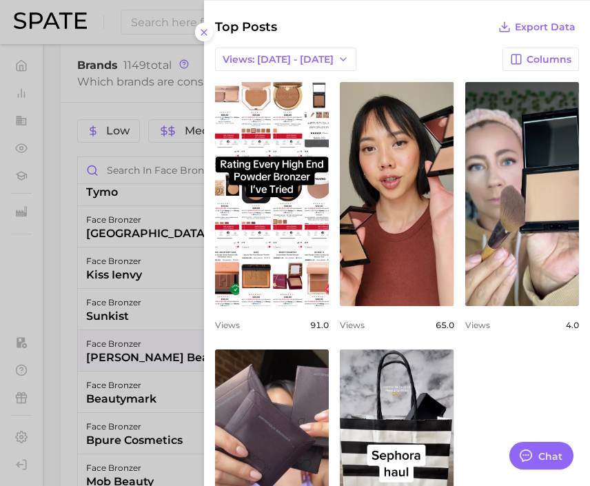
click at [135, 374] on div at bounding box center [295, 243] width 590 height 486
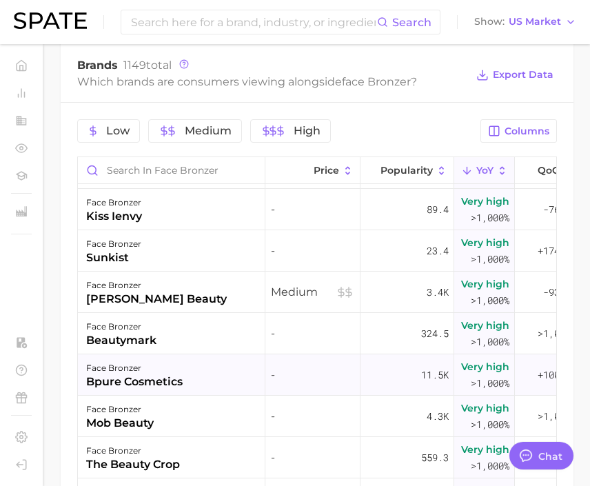
click at [166, 378] on div "bpure cosmetics" at bounding box center [134, 382] width 97 height 17
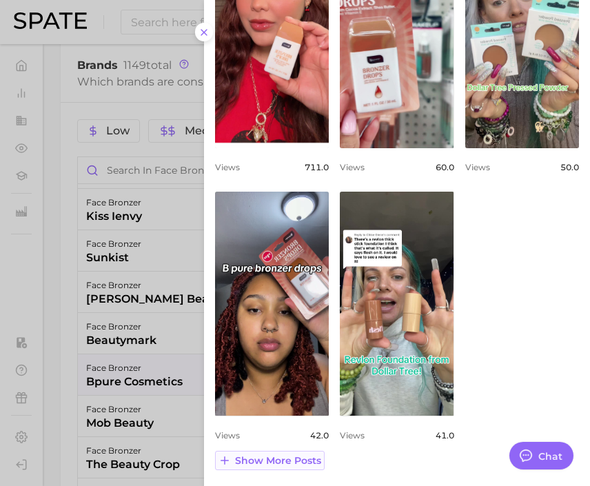
click at [274, 455] on span "Show more posts" at bounding box center [278, 461] width 86 height 12
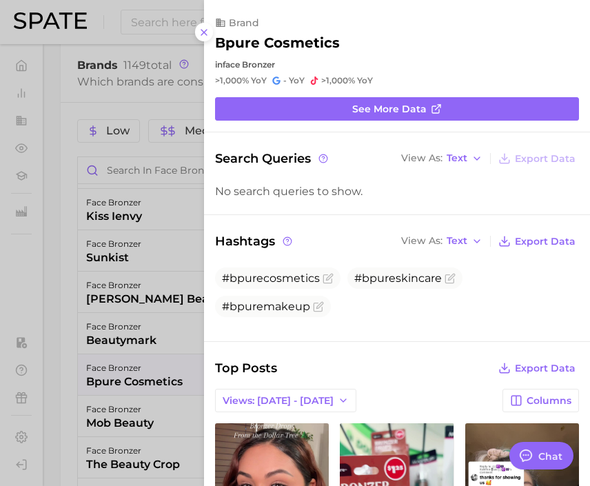
click at [129, 403] on div at bounding box center [295, 243] width 590 height 486
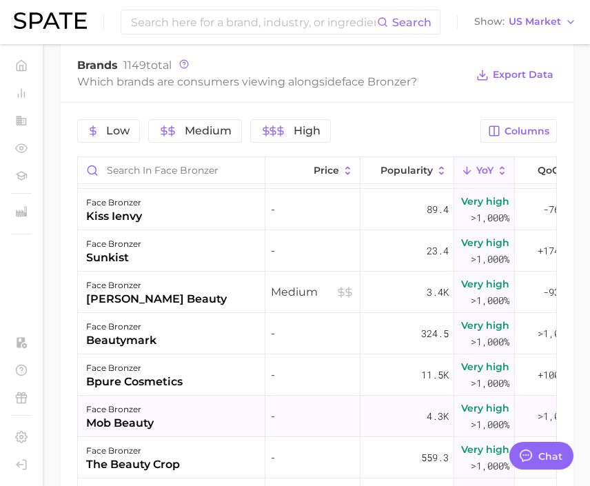
click at [162, 410] on div "face bronzer mob beauty" at bounding box center [172, 416] width 188 height 41
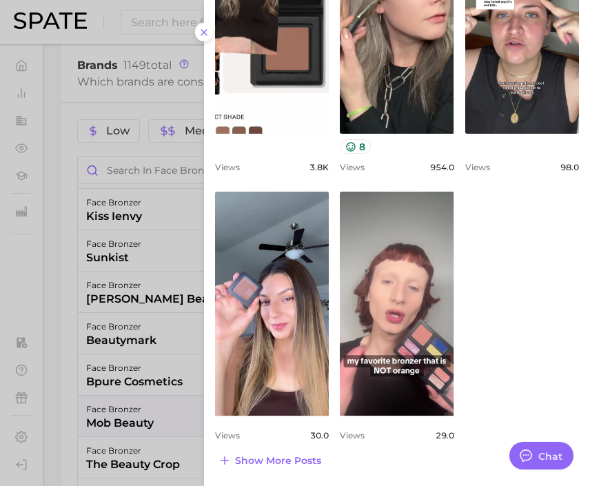
click at [154, 374] on div at bounding box center [295, 243] width 590 height 486
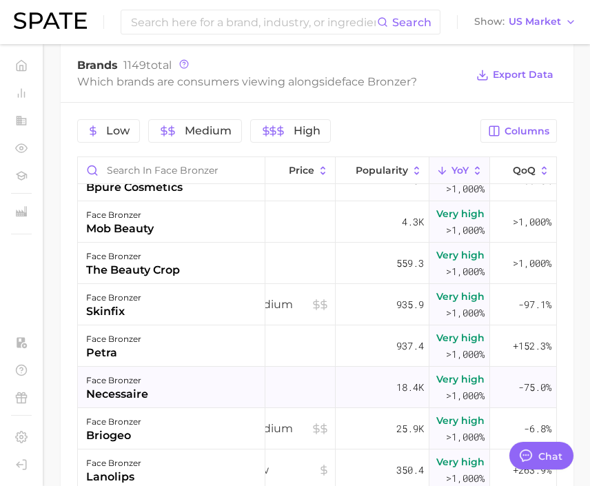
click at [156, 383] on div "face bronzer necessaire" at bounding box center [172, 387] width 188 height 41
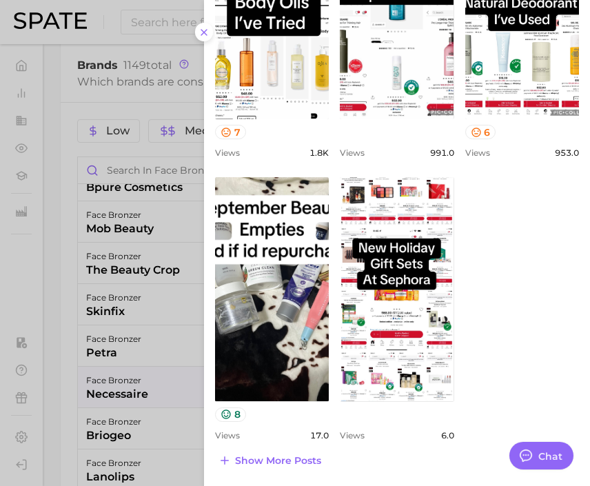
click at [153, 354] on div at bounding box center [295, 243] width 590 height 486
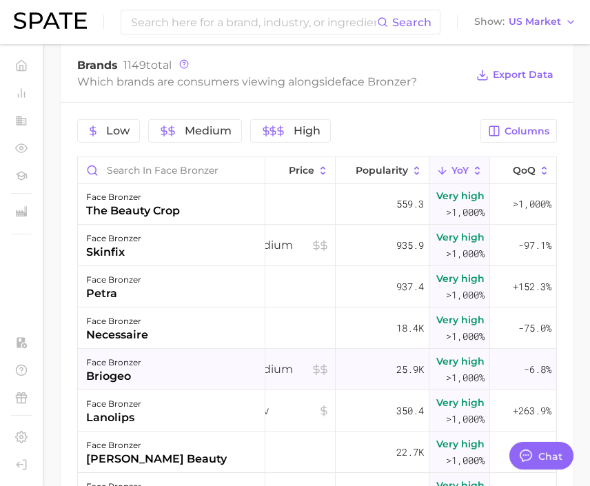
click at [170, 379] on div "face bronzer briogeo" at bounding box center [172, 369] width 188 height 41
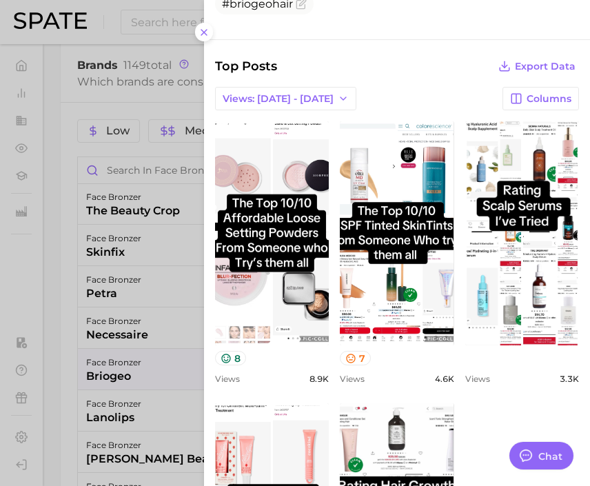
click at [143, 384] on div at bounding box center [295, 243] width 590 height 486
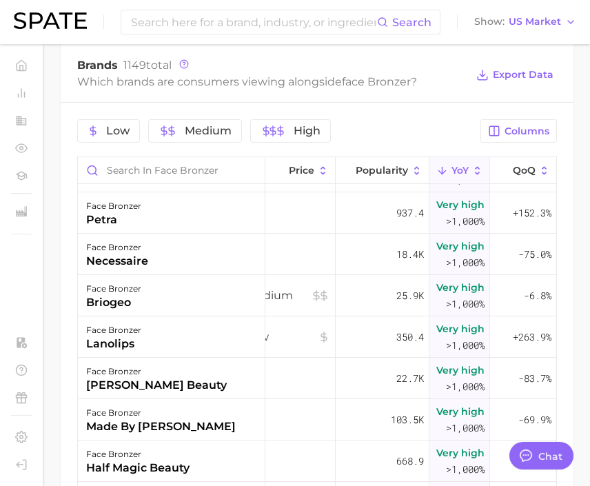
click at [143, 384] on div "lawless beauty" at bounding box center [156, 385] width 141 height 17
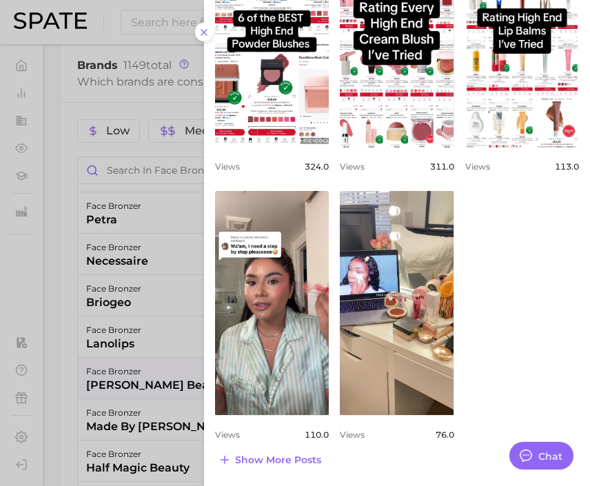
click at [198, 332] on div at bounding box center [295, 243] width 590 height 486
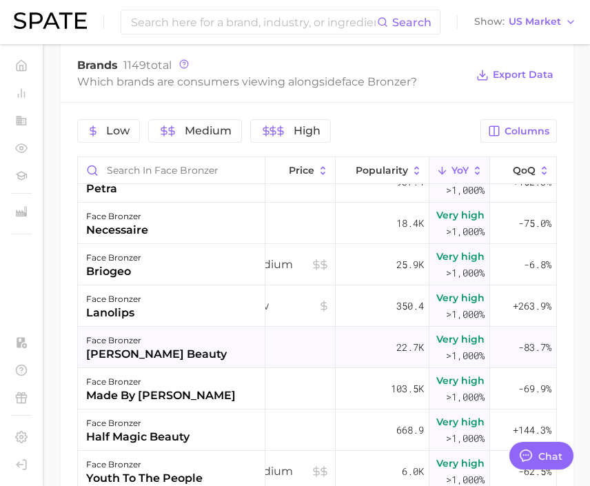
click at [208, 390] on div "face bronzer made by mitchell" at bounding box center [172, 388] width 188 height 41
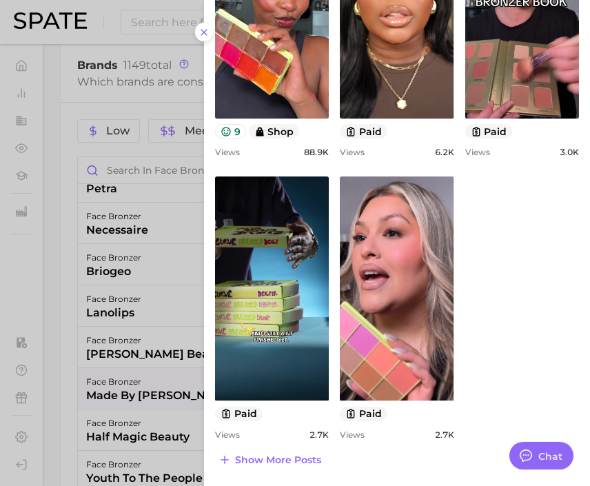
click at [163, 405] on div at bounding box center [295, 243] width 590 height 486
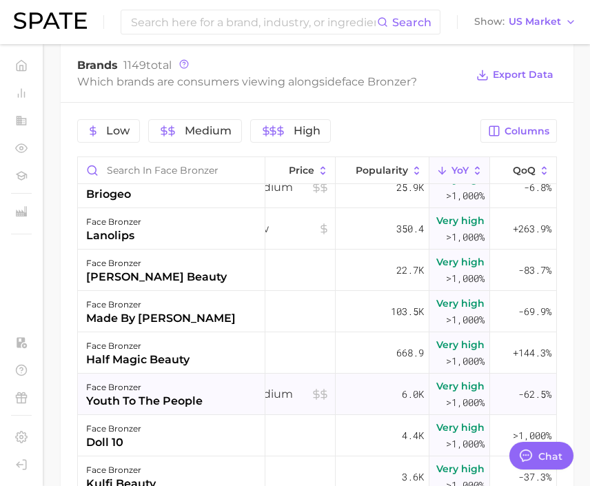
click at [205, 399] on div "face bronzer youth to the people" at bounding box center [172, 394] width 188 height 41
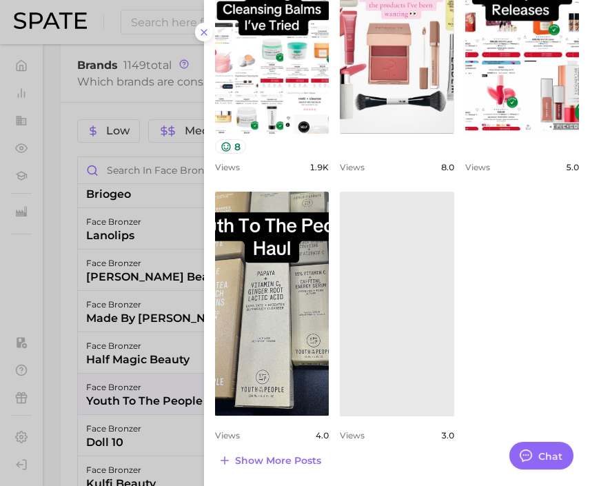
click at [134, 414] on div at bounding box center [295, 243] width 590 height 486
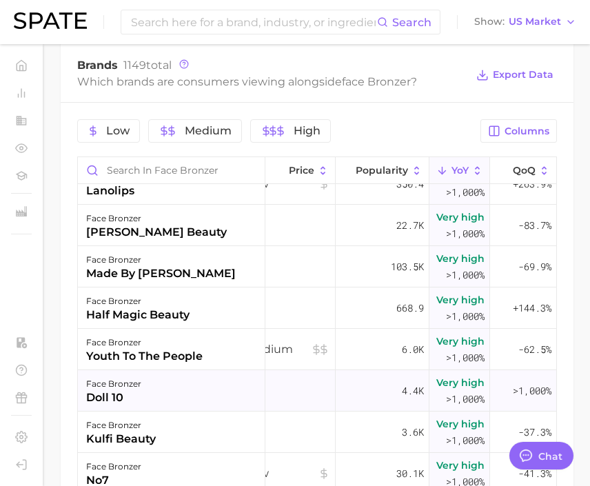
click at [148, 391] on div "face bronzer doll 10" at bounding box center [172, 390] width 188 height 41
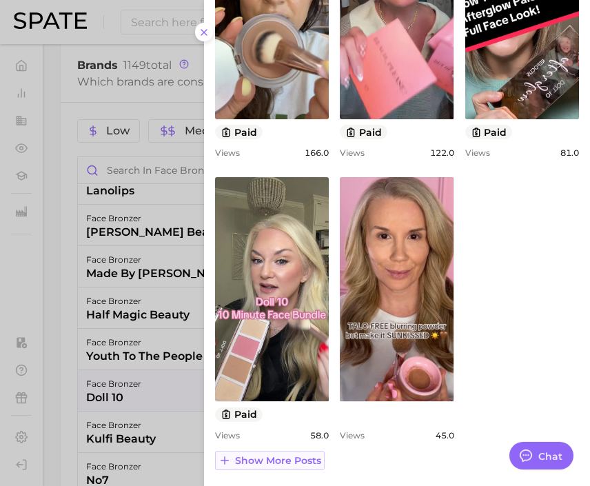
click at [303, 465] on span "Show more posts" at bounding box center [278, 461] width 86 height 12
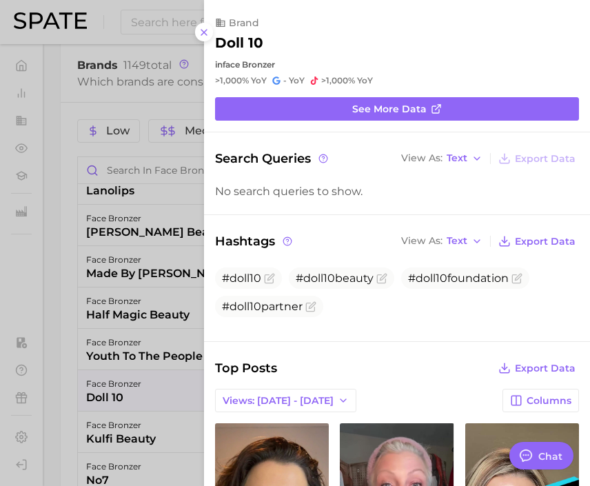
click at [146, 383] on div at bounding box center [295, 243] width 590 height 486
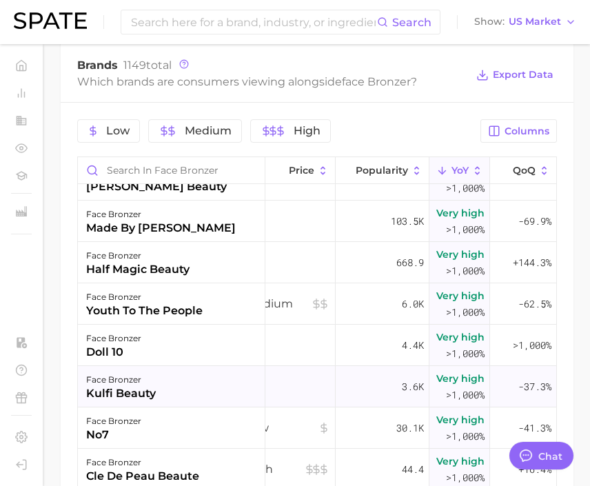
click at [146, 383] on div "face bronzer" at bounding box center [121, 380] width 70 height 17
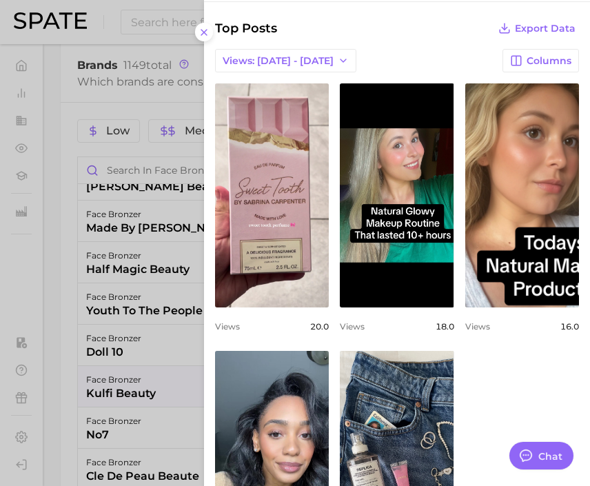
click at [154, 333] on div at bounding box center [295, 243] width 590 height 486
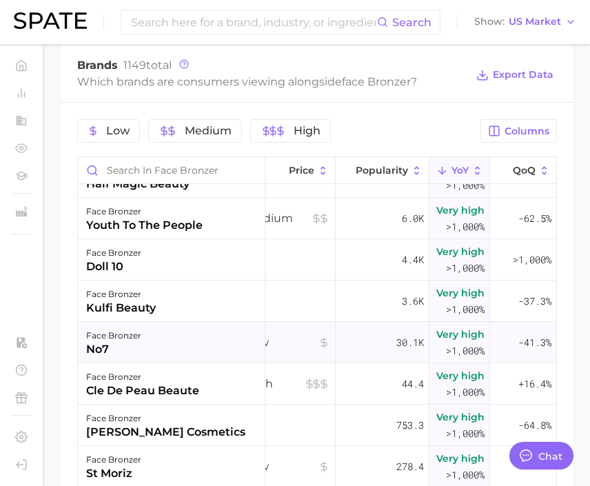
click at [183, 344] on div "face bronzer no7" at bounding box center [172, 342] width 188 height 41
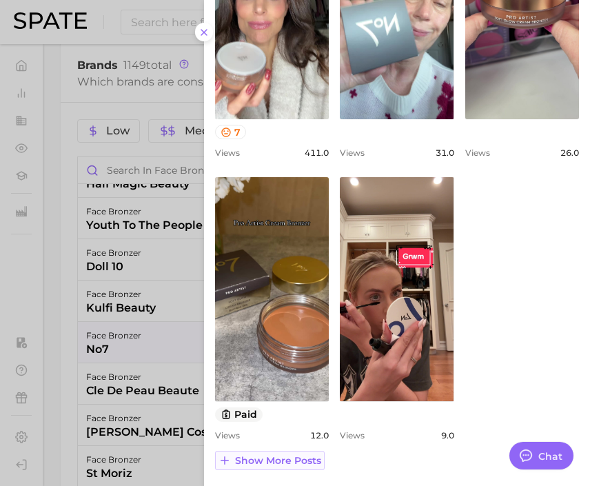
click at [286, 464] on span "Show more posts" at bounding box center [278, 461] width 86 height 12
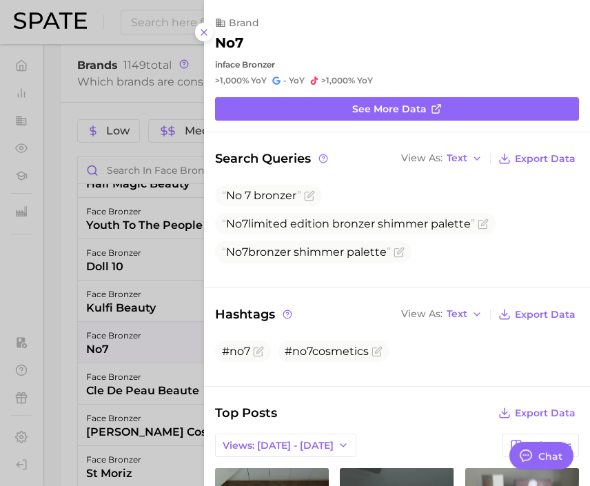
click at [174, 343] on div at bounding box center [295, 243] width 590 height 486
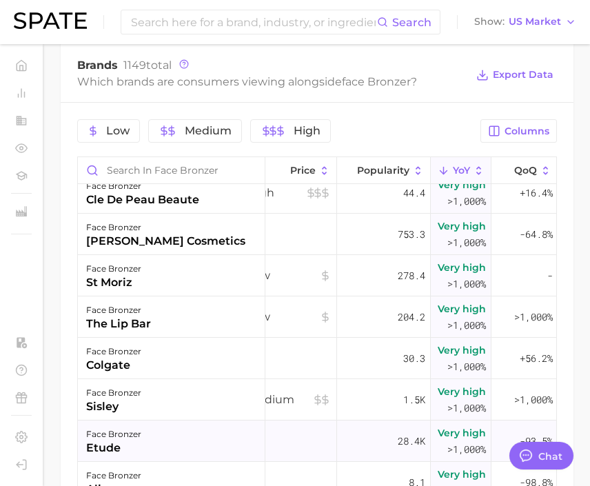
click at [171, 449] on div "face bronzer etude" at bounding box center [172, 441] width 188 height 41
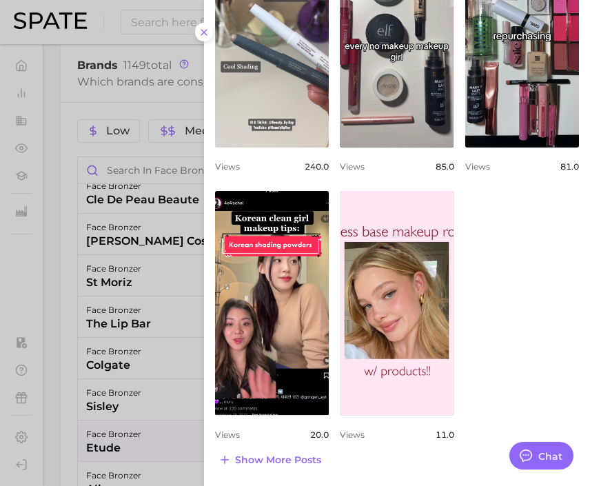
click at [52, 368] on div at bounding box center [295, 243] width 590 height 486
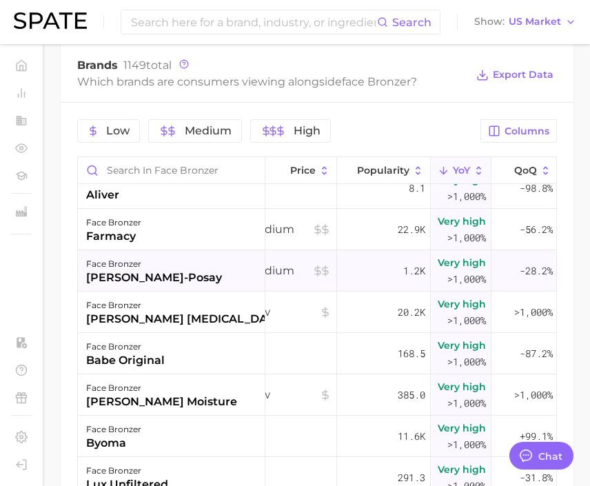
scroll to position [4071, 23]
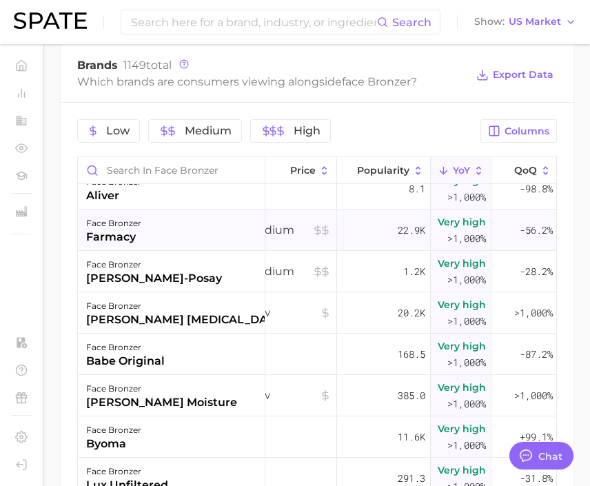
click at [113, 239] on div "farmacy" at bounding box center [113, 237] width 55 height 17
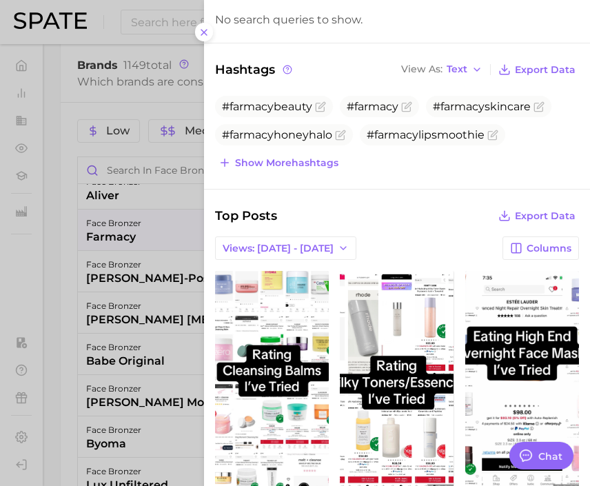
click at [149, 304] on div at bounding box center [295, 243] width 590 height 486
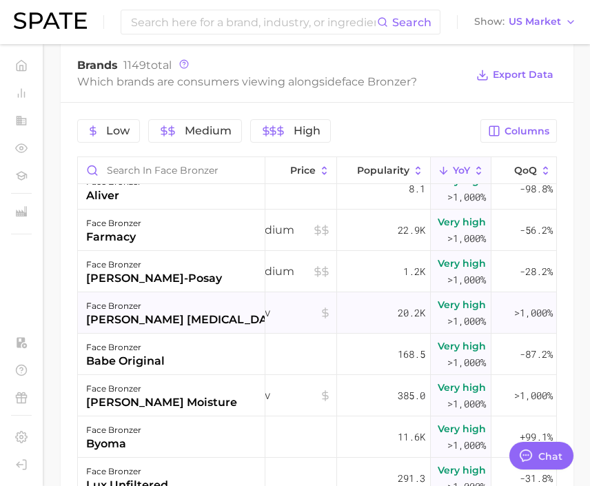
click at [181, 318] on div "ed hardy tanning" at bounding box center [185, 320] width 199 height 17
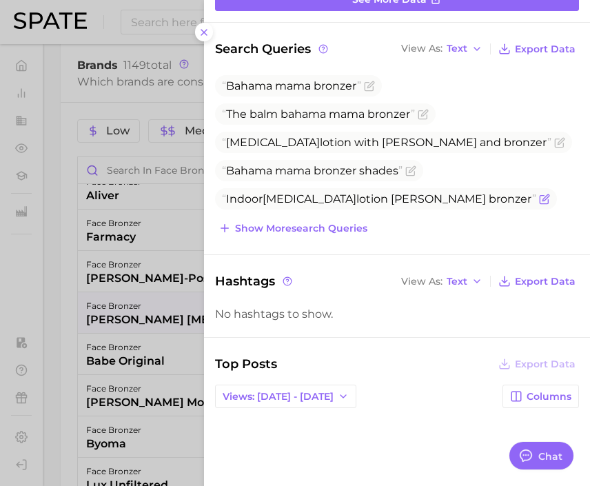
scroll to position [294, 0]
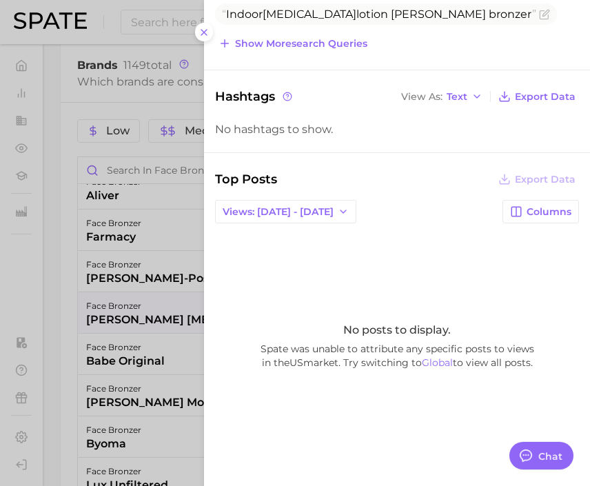
click at [156, 345] on div at bounding box center [295, 243] width 590 height 486
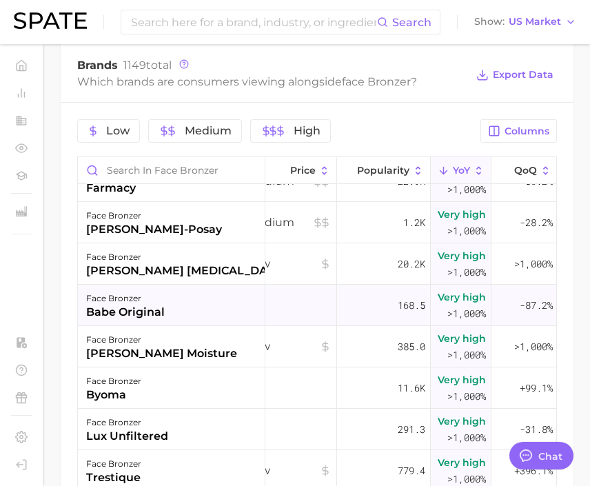
scroll to position [4128, 23]
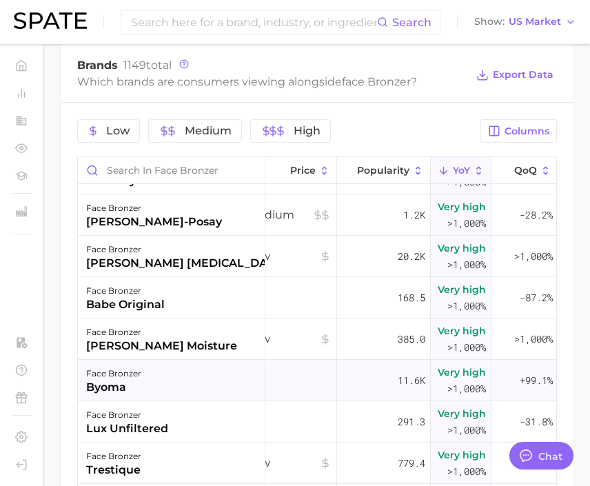
click at [166, 378] on div "face bronzer byoma" at bounding box center [172, 380] width 188 height 41
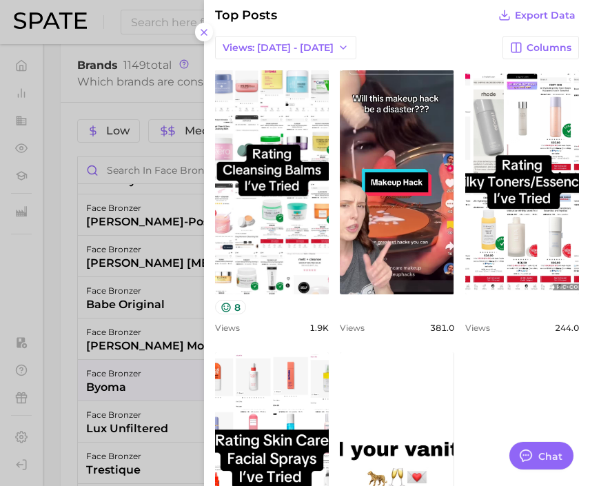
scroll to position [363, 0]
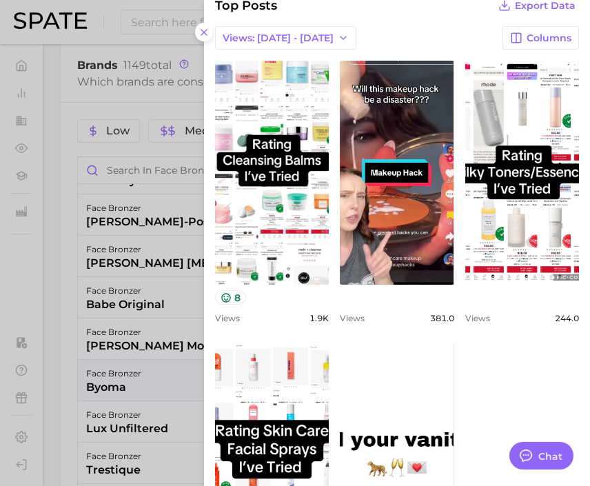
click at [192, 352] on div at bounding box center [295, 243] width 590 height 486
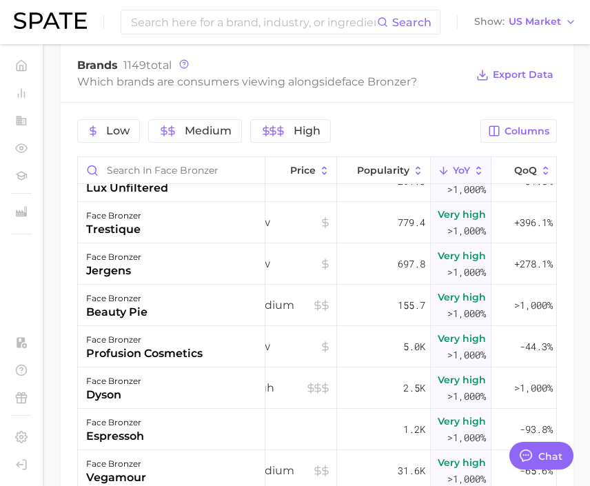
scroll to position [4371, 23]
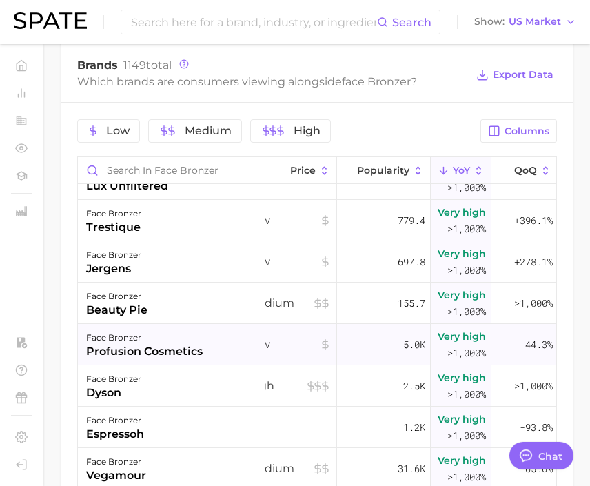
click at [192, 352] on div "profusion cosmetics" at bounding box center [144, 351] width 117 height 17
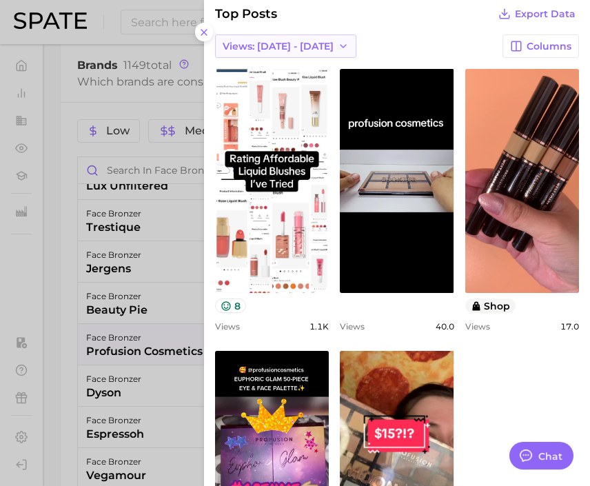
scroll to position [528, 0]
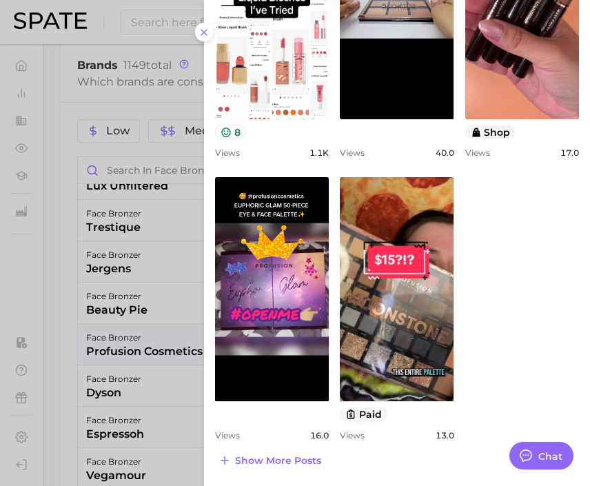
click at [168, 386] on div at bounding box center [295, 243] width 590 height 486
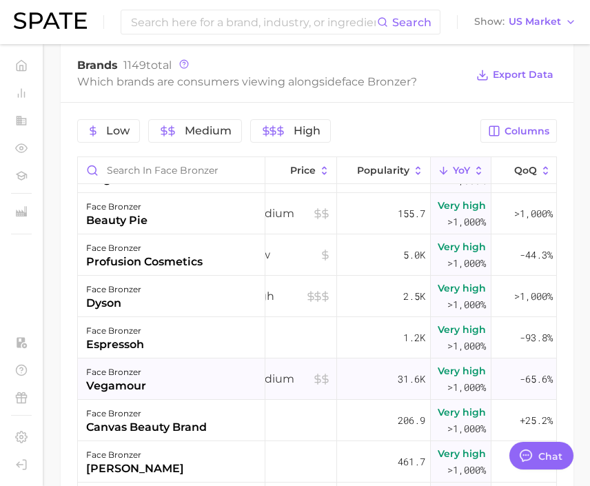
click at [168, 386] on div "face bronzer vegamour" at bounding box center [172, 379] width 188 height 41
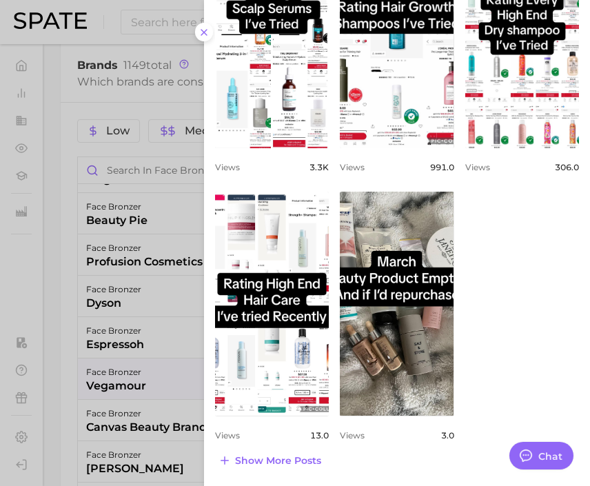
click at [151, 368] on div at bounding box center [295, 243] width 590 height 486
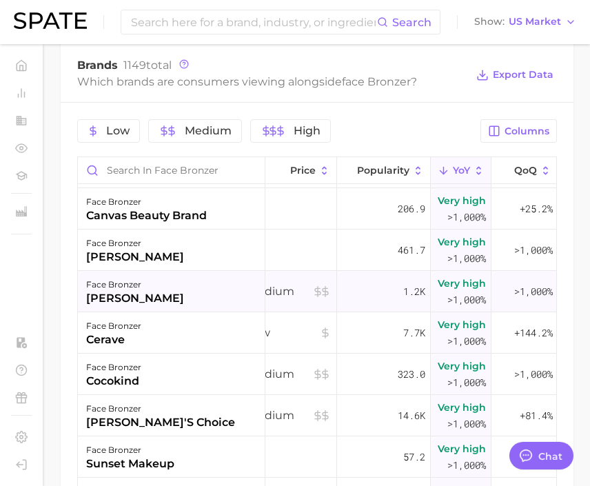
click at [167, 340] on div "face bronzer cerave" at bounding box center [172, 332] width 188 height 41
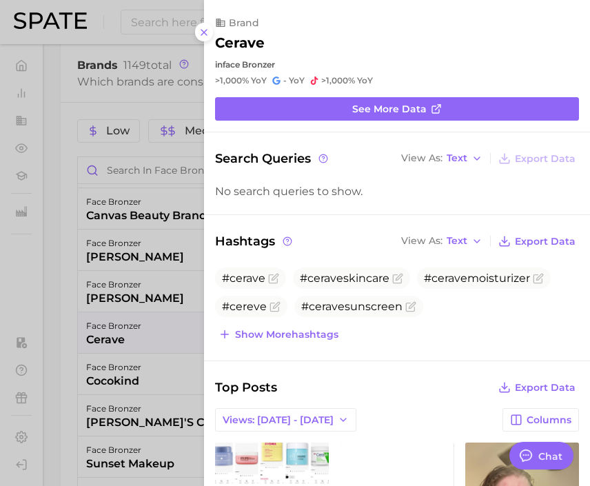
click at [145, 374] on div at bounding box center [295, 243] width 590 height 486
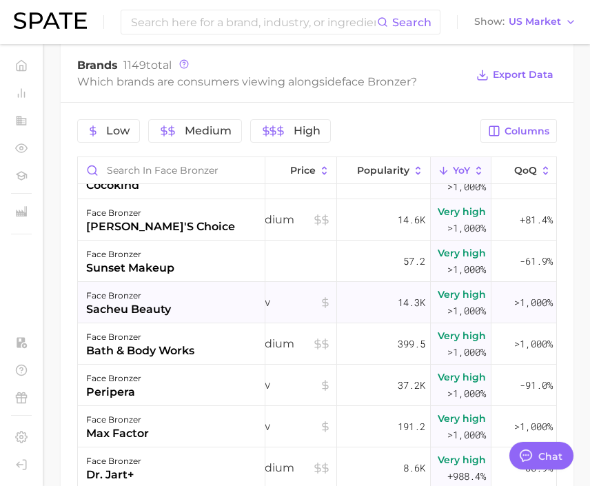
click at [164, 319] on div "face bronzer sacheu beauty" at bounding box center [172, 302] width 188 height 41
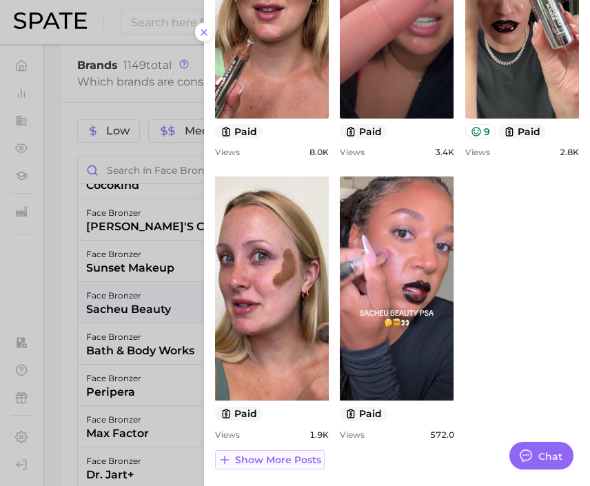
click at [297, 461] on span "Show more posts" at bounding box center [278, 460] width 86 height 12
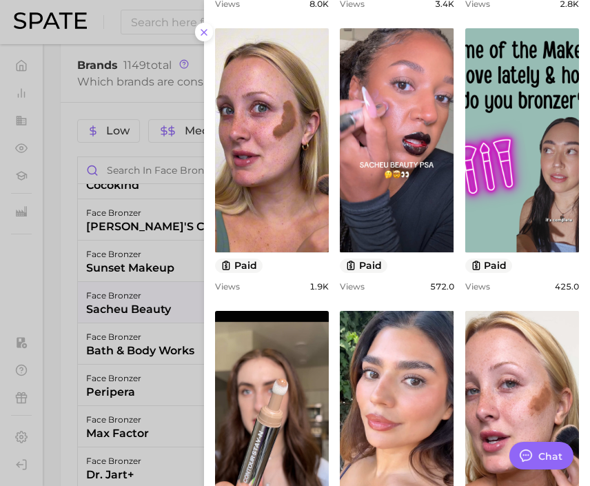
scroll to position [0, 0]
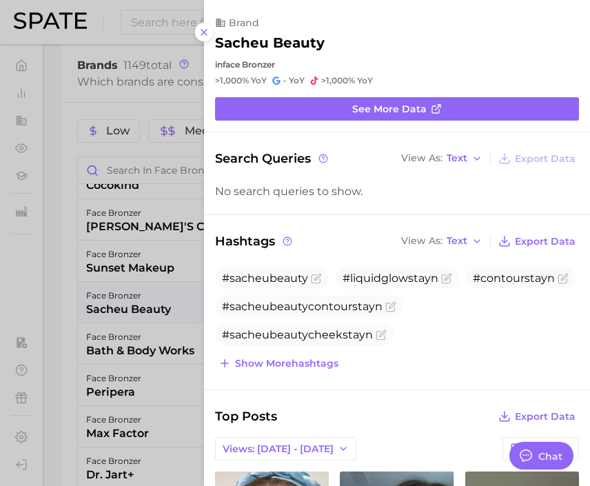
click at [128, 320] on div at bounding box center [295, 243] width 590 height 486
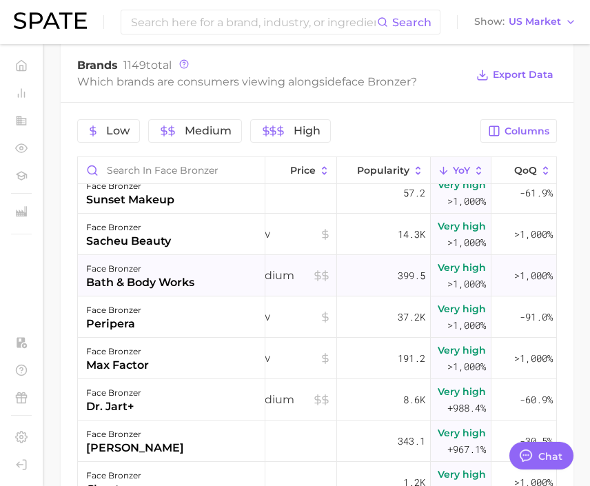
scroll to position [4937, 23]
click at [219, 323] on div "face bronzer peripera" at bounding box center [172, 316] width 188 height 41
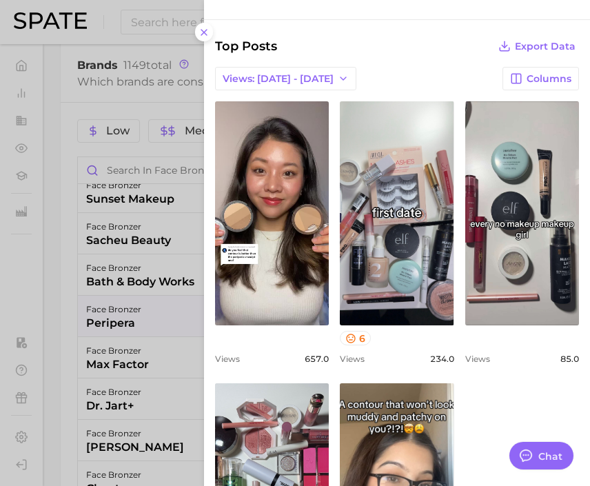
scroll to position [359, 0]
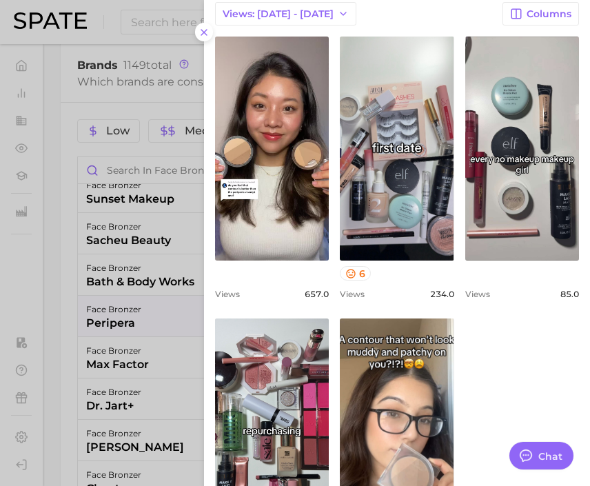
click at [146, 288] on div at bounding box center [295, 243] width 590 height 486
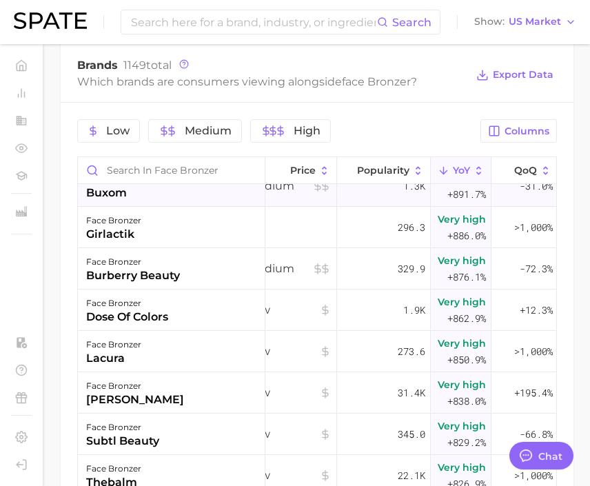
scroll to position [5284, 23]
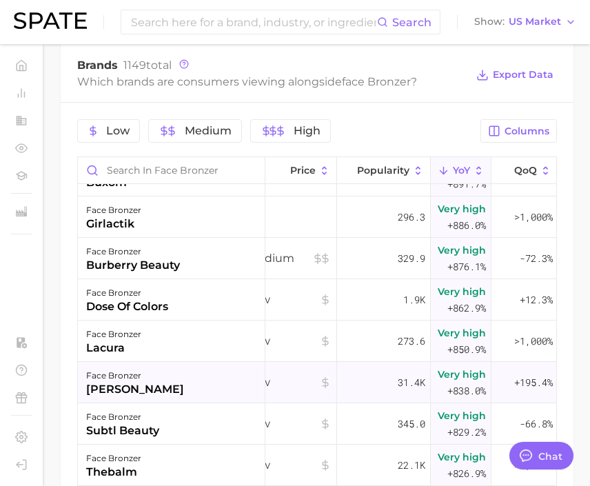
click at [177, 377] on div "face bronzer laura geller" at bounding box center [172, 382] width 188 height 41
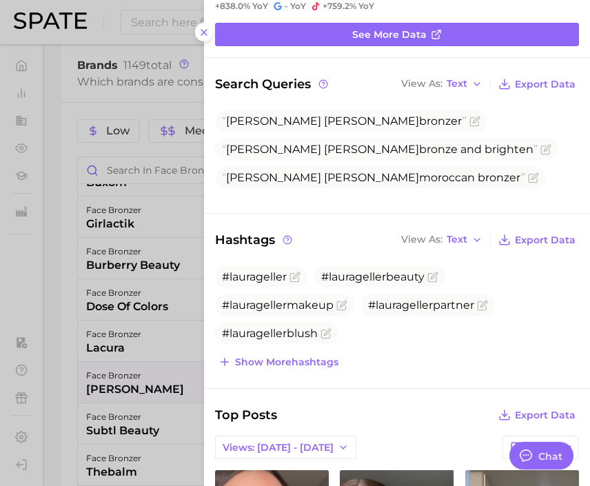
scroll to position [99, 0]
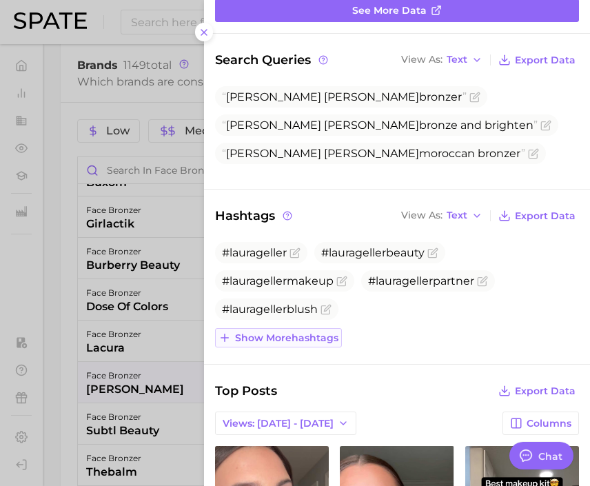
click at [305, 338] on span "Show more hashtags" at bounding box center [286, 338] width 103 height 12
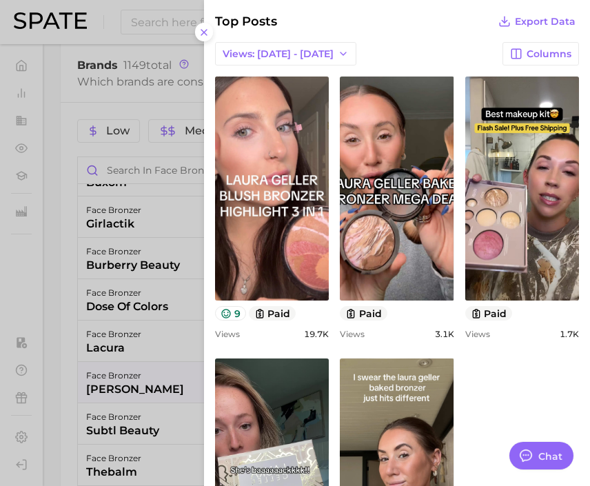
scroll to position [650, 0]
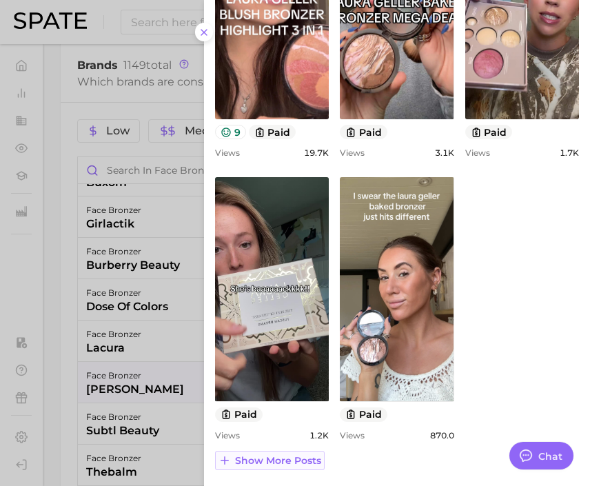
click at [302, 459] on span "Show more posts" at bounding box center [278, 461] width 86 height 12
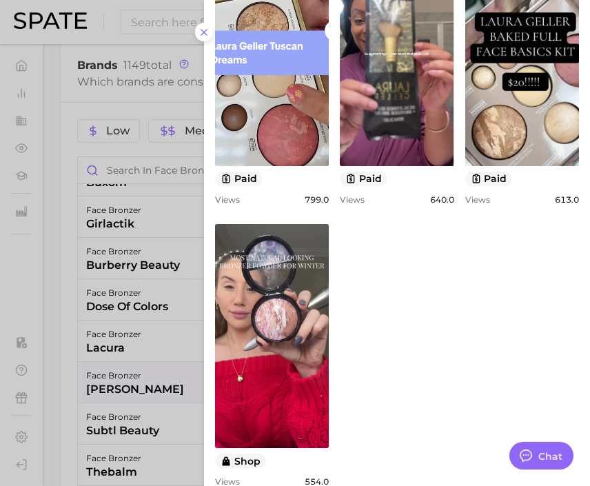
scroll to position [1213, 0]
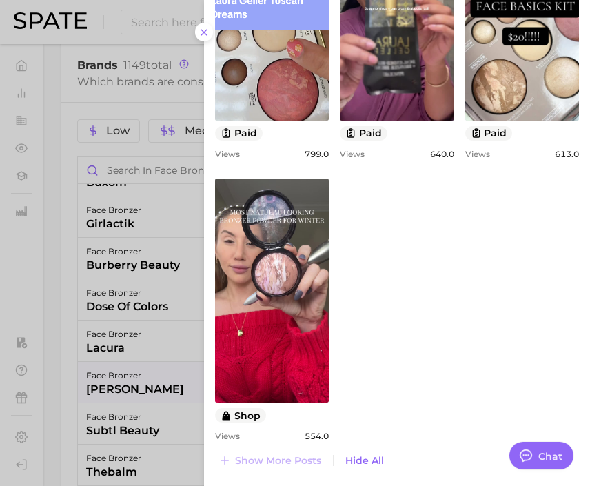
click at [121, 338] on div at bounding box center [295, 243] width 590 height 486
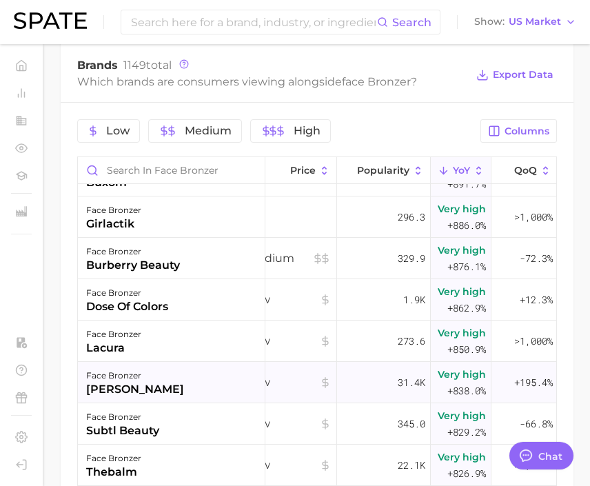
click at [232, 395] on div "face bronzer laura geller" at bounding box center [172, 382] width 188 height 41
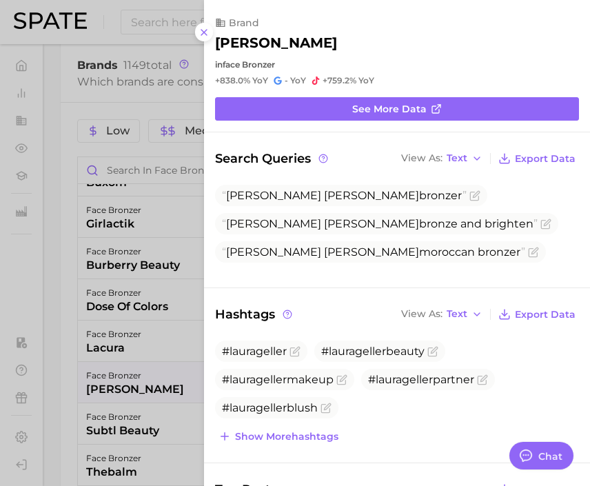
scroll to position [0, 0]
click at [150, 376] on div at bounding box center [295, 243] width 590 height 486
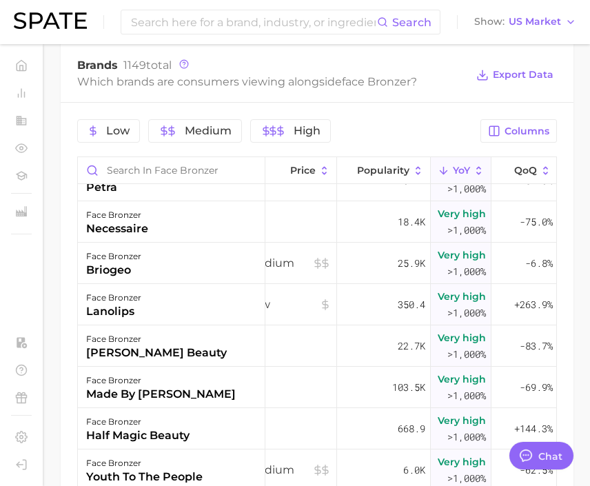
scroll to position [2418, 23]
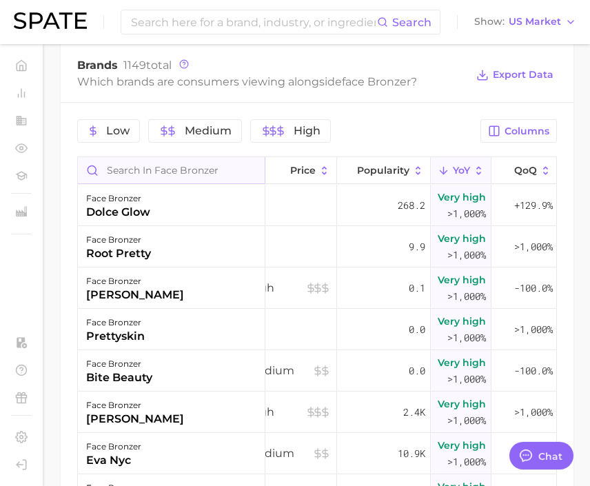
click at [222, 165] on input "Search in face bronzer" at bounding box center [171, 170] width 187 height 26
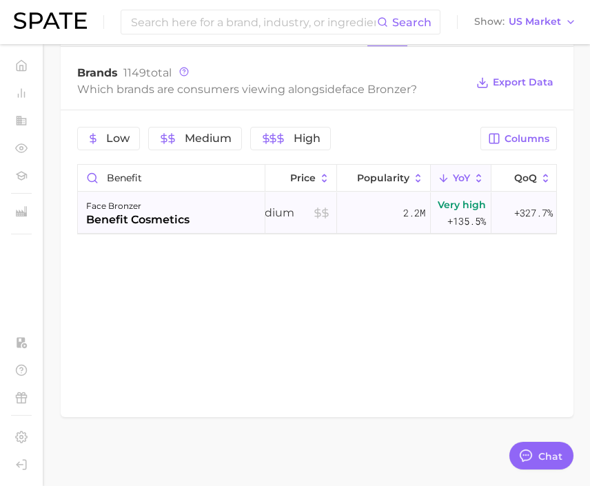
click at [219, 217] on div "face bronzer benefit cosmetics" at bounding box center [172, 212] width 188 height 41
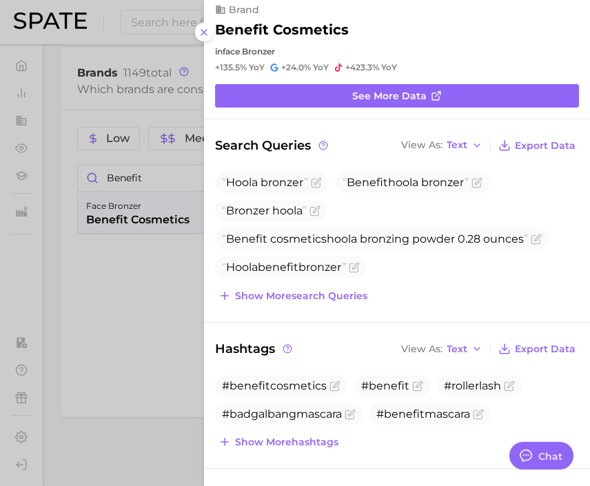
click at [174, 305] on div at bounding box center [295, 243] width 590 height 486
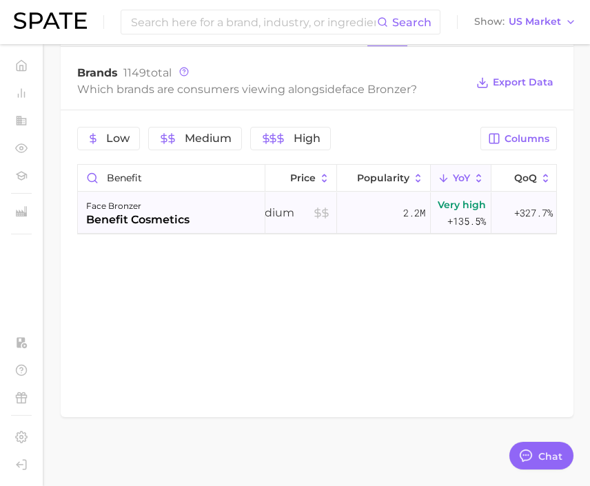
click at [226, 219] on div "face bronzer benefit cosmetics" at bounding box center [172, 212] width 188 height 41
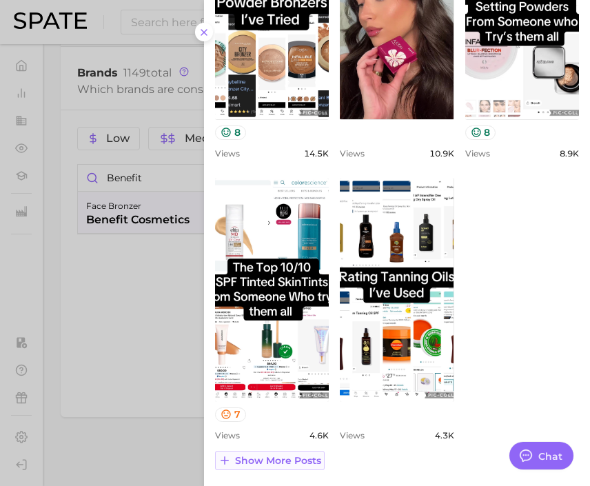
click at [298, 459] on span "Show more posts" at bounding box center [278, 461] width 86 height 12
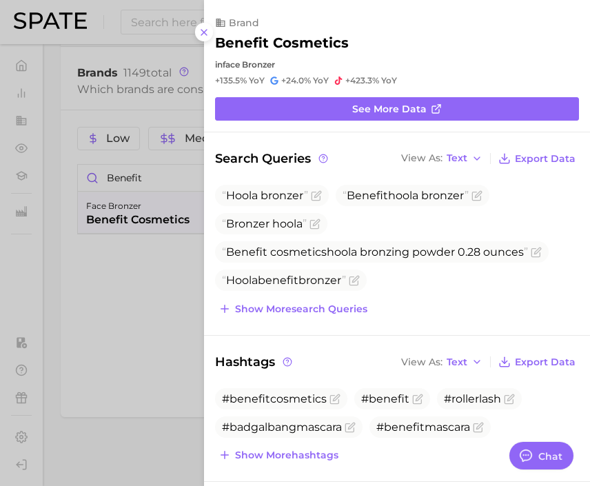
click at [199, 321] on div at bounding box center [295, 243] width 590 height 486
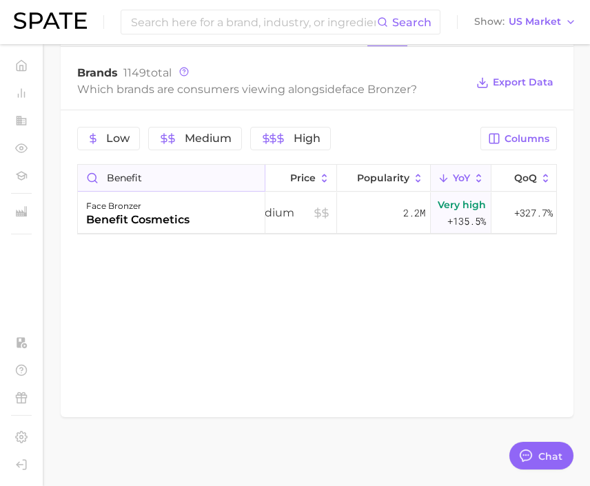
click at [159, 174] on input "benefit" at bounding box center [171, 178] width 187 height 26
click at [151, 225] on div "rare beauty" at bounding box center [121, 220] width 70 height 17
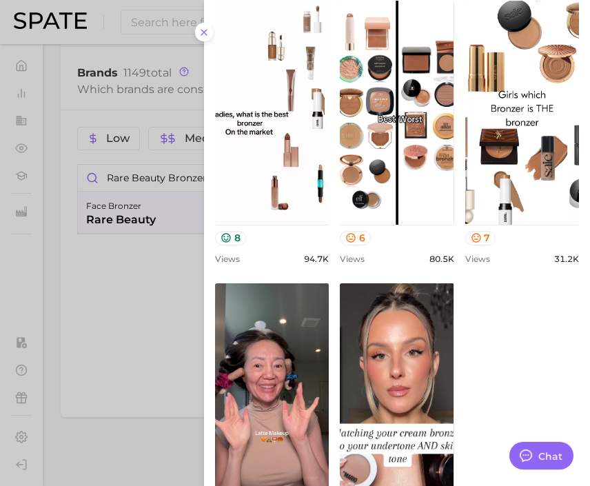
scroll to position [590, 0]
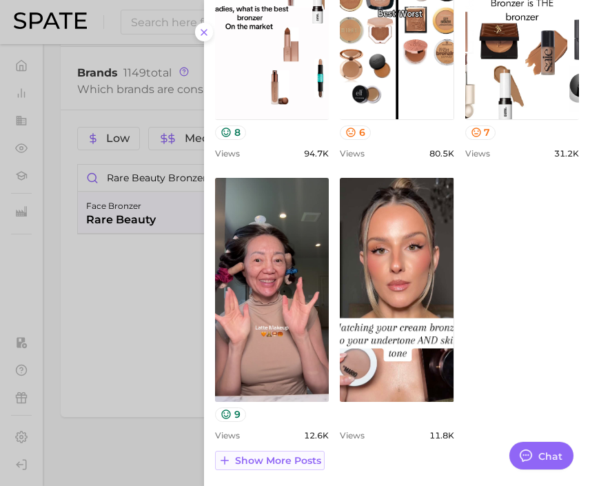
click at [293, 459] on span "Show more posts" at bounding box center [278, 461] width 86 height 12
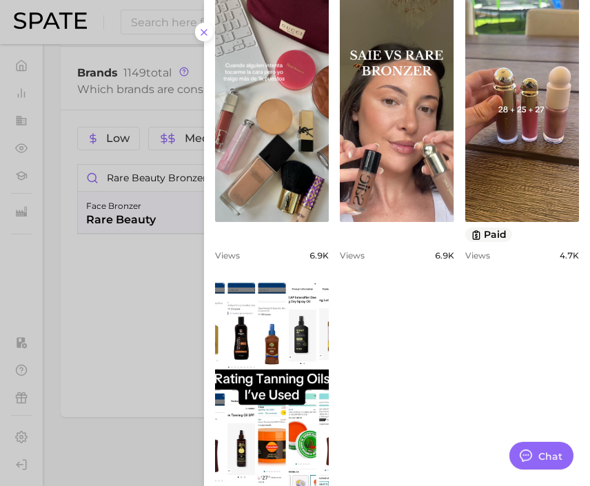
click at [112, 337] on div at bounding box center [295, 243] width 590 height 486
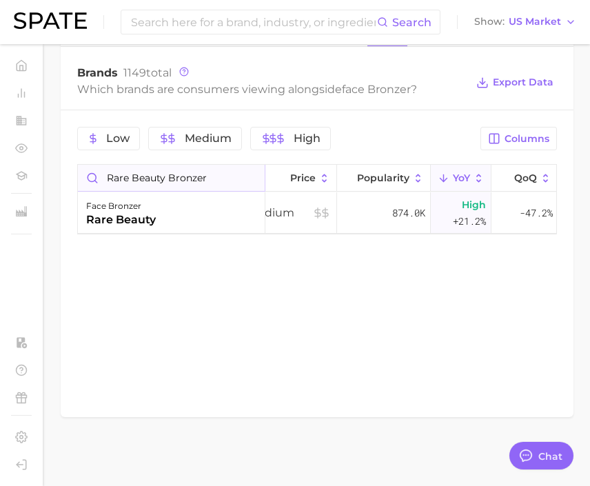
click at [194, 166] on input "rare beauty bronzer" at bounding box center [171, 178] width 187 height 26
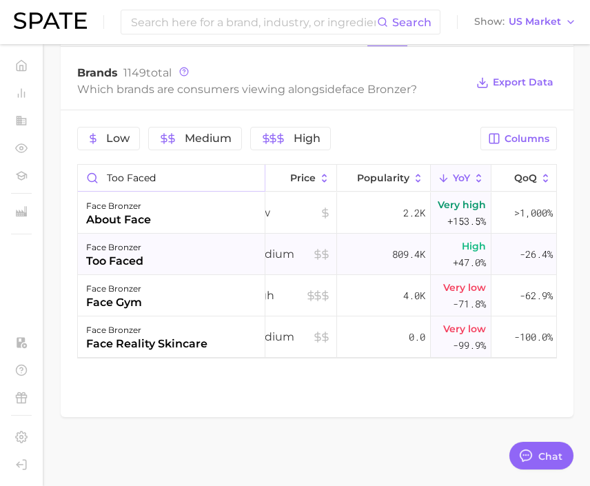
type input "too faced"
click at [198, 243] on div "face bronzer too faced" at bounding box center [172, 254] width 188 height 41
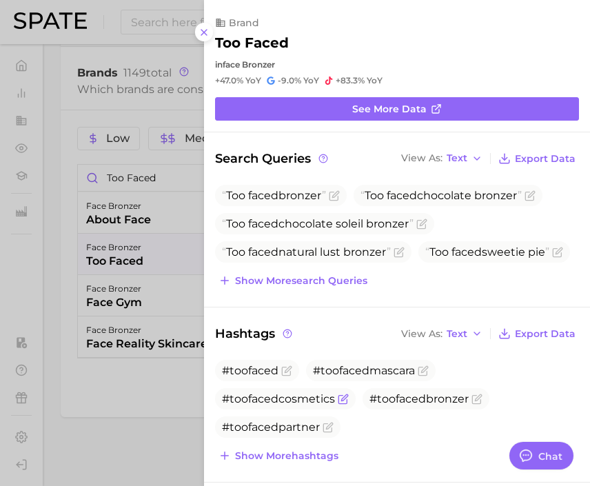
scroll to position [654, 0]
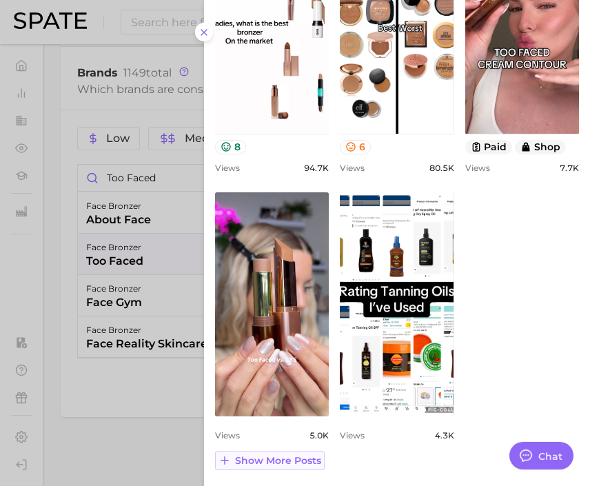
click at [297, 465] on span "Show more posts" at bounding box center [278, 461] width 86 height 12
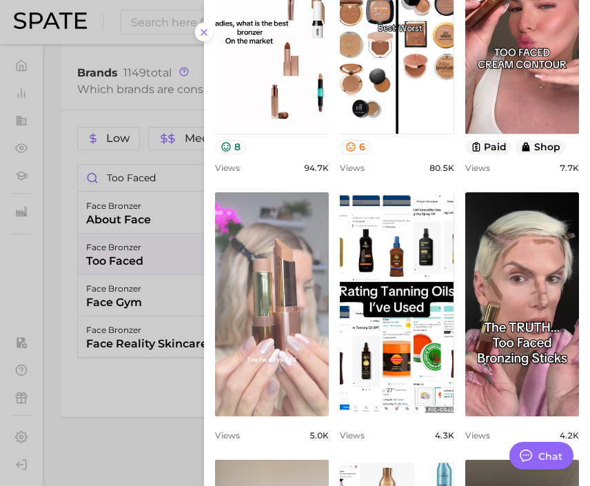
scroll to position [0, 0]
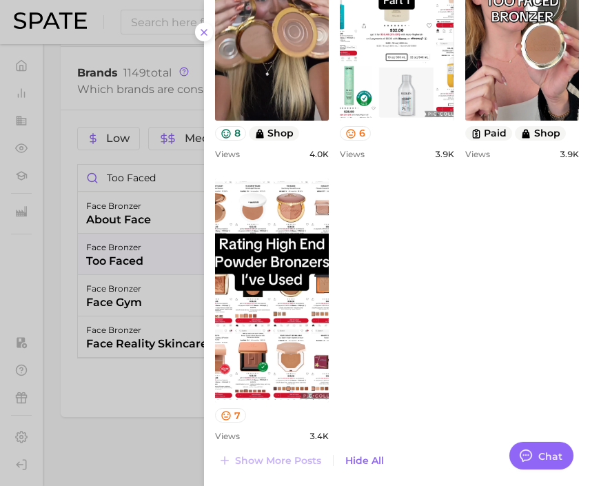
click at [159, 134] on div at bounding box center [295, 243] width 590 height 486
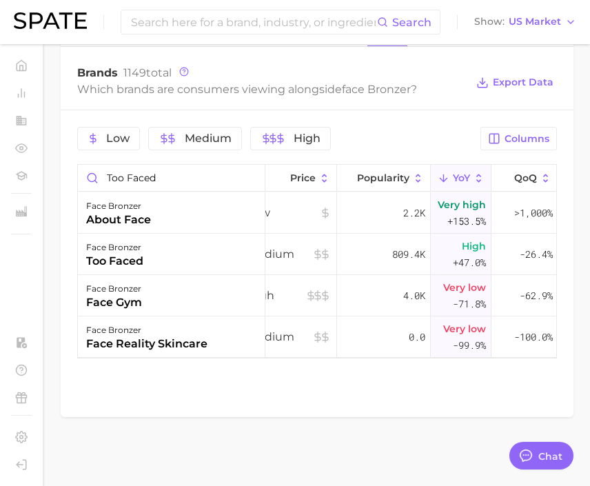
type textarea "x"
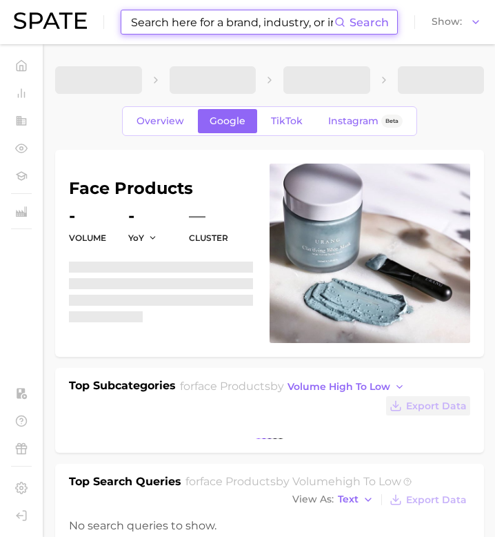
click at [159, 21] on input at bounding box center [232, 21] width 205 height 23
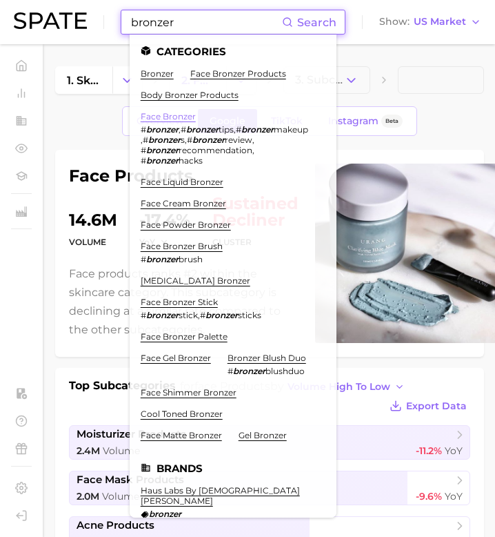
type input "bronzer"
click at [176, 119] on link "face bronzer" at bounding box center [168, 116] width 55 height 10
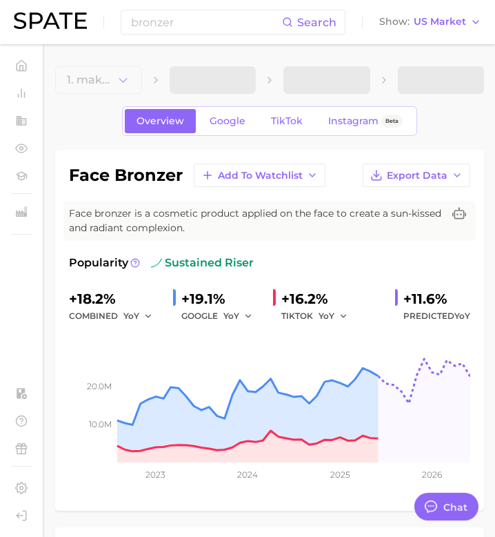
type textarea "x"
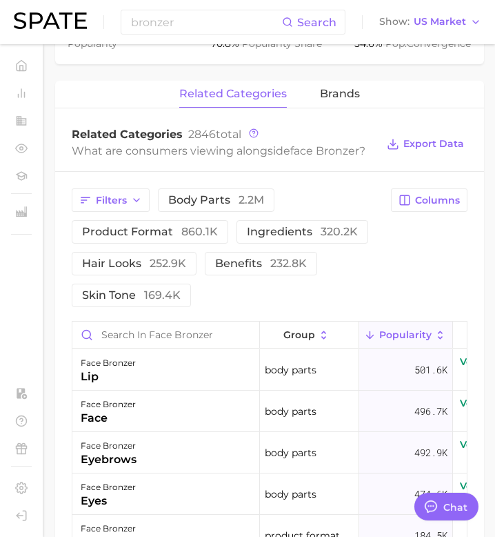
scroll to position [633, 0]
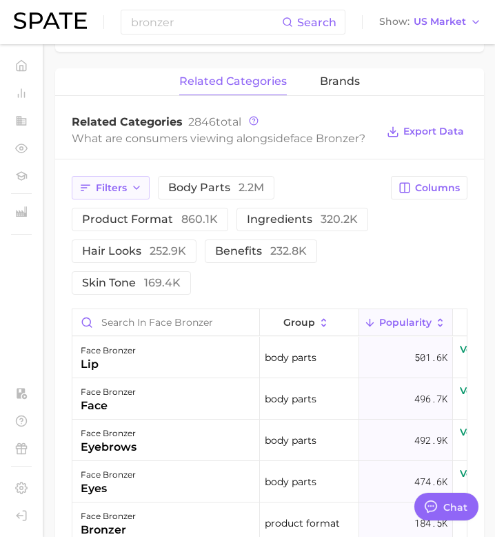
click at [124, 179] on button "Filters" at bounding box center [111, 187] width 78 height 23
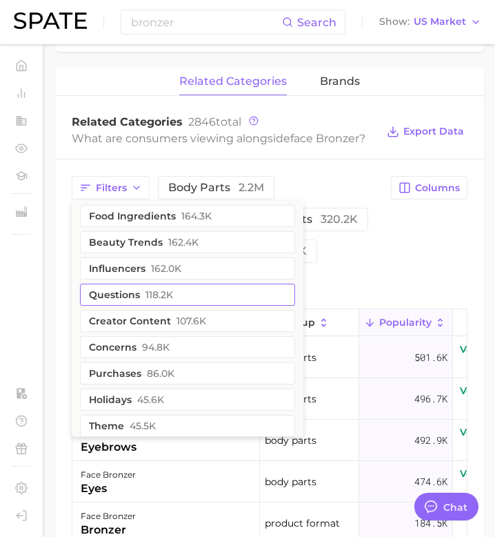
scroll to position [32, 0]
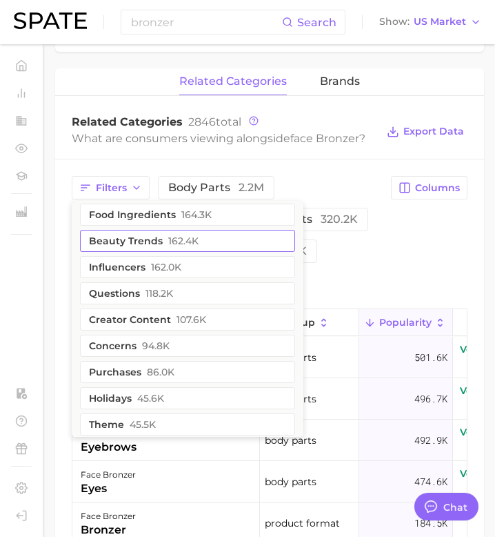
click at [176, 245] on span "162.4k" at bounding box center [183, 240] width 30 height 11
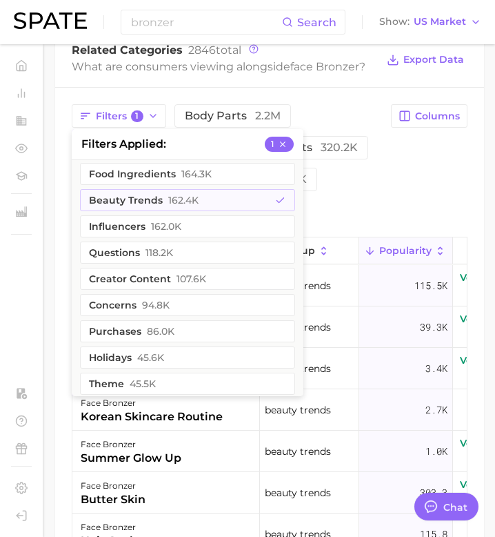
scroll to position [716, 0]
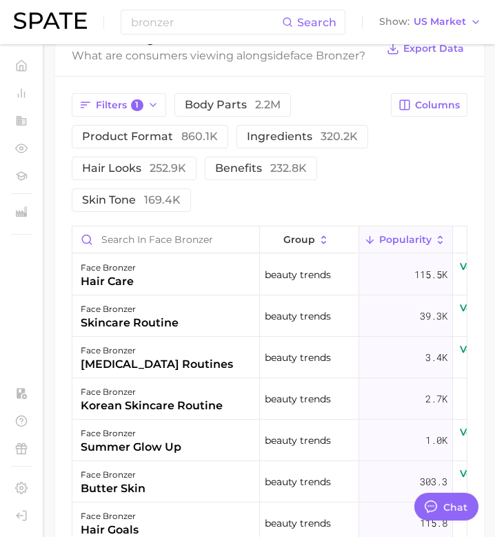
click at [412, 174] on div "Filters 1 body parts 2.2m product format 860.1k ingredients 320.2k hair looks 2…" at bounding box center [270, 152] width 396 height 119
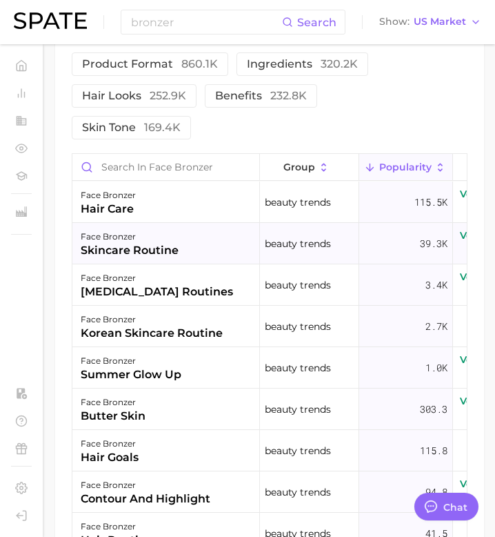
scroll to position [0, 113]
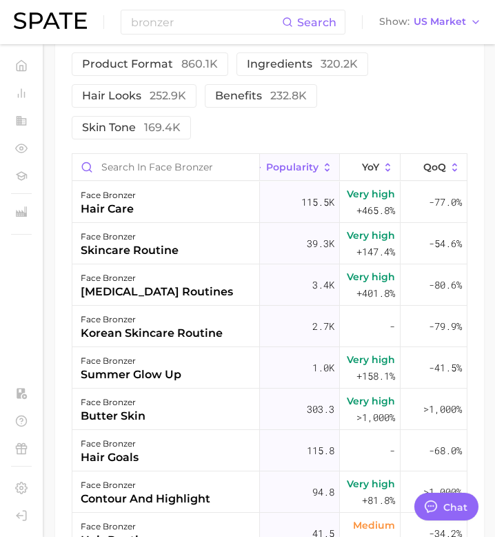
click at [354, 150] on div "Filters 1 body parts 2.2m product format 860.1k ingredients 320.2k hair looks 2…" at bounding box center [269, 355] width 429 height 702
click at [360, 173] on button "YoY" at bounding box center [370, 167] width 61 height 27
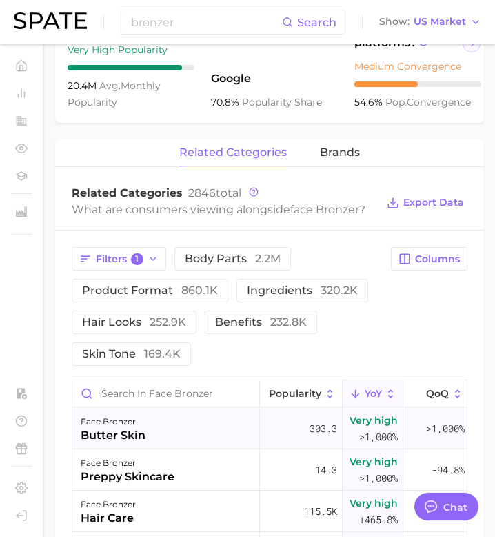
scroll to position [556, 0]
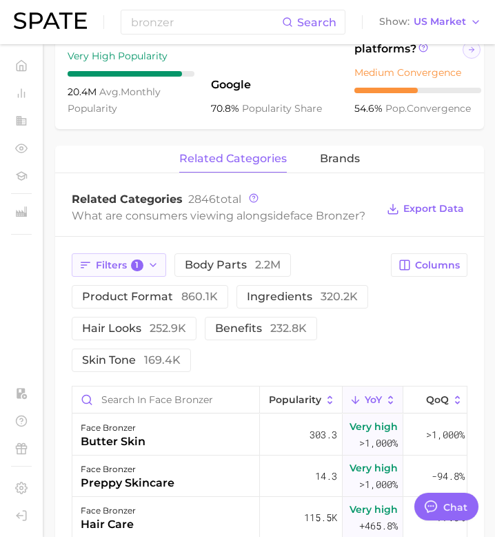
click at [149, 268] on icon "button" at bounding box center [153, 264] width 11 height 11
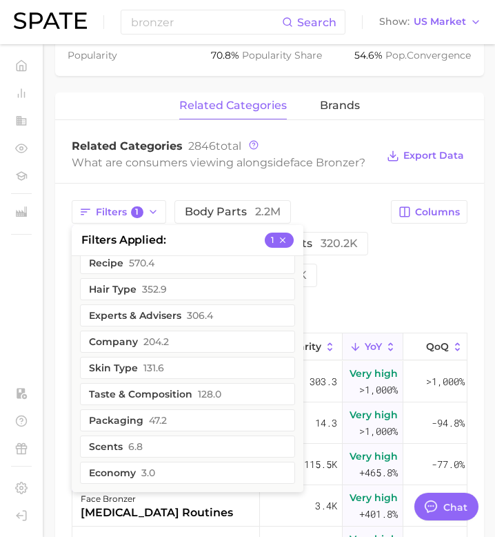
scroll to position [610, 0]
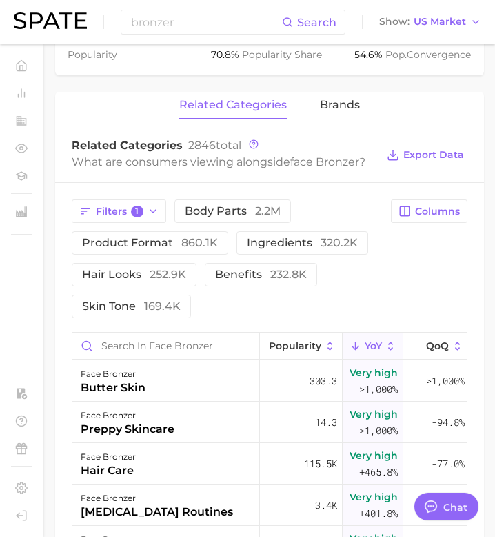
click at [391, 307] on div "Filters 1 body parts 2.2m product format 860.1k ingredients 320.2k hair looks 2…" at bounding box center [270, 258] width 396 height 119
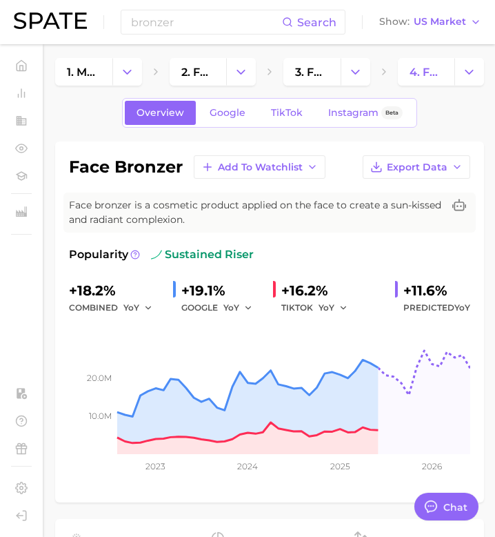
scroll to position [0, 0]
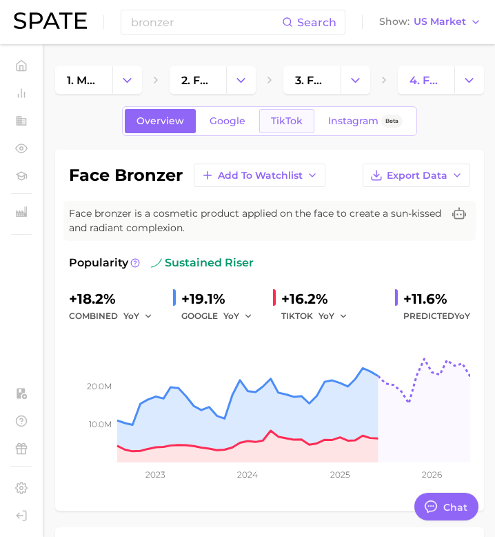
click at [288, 118] on span "TikTok" at bounding box center [287, 121] width 32 height 12
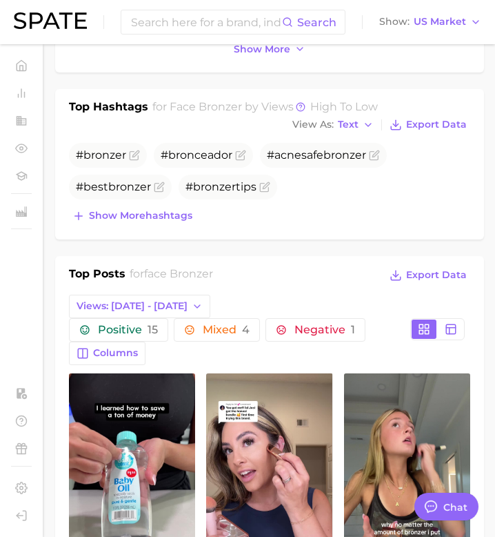
scroll to position [512, 0]
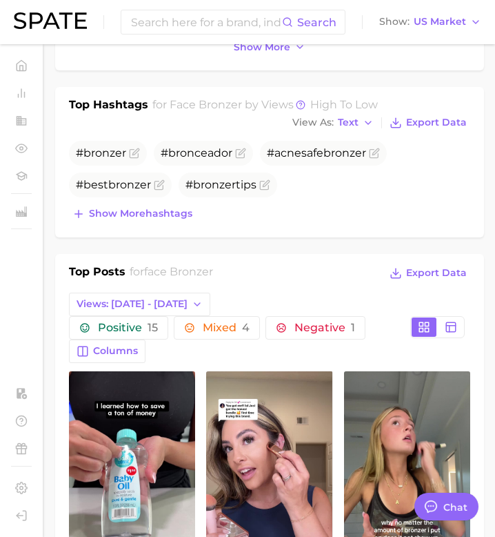
click at [175, 203] on div "# bronzer #bronceador #acnesafe bronzer #best bronzer # bronzer tips Show more …" at bounding box center [269, 182] width 401 height 83
click at [174, 215] on span "Show more hashtags" at bounding box center [140, 214] width 103 height 12
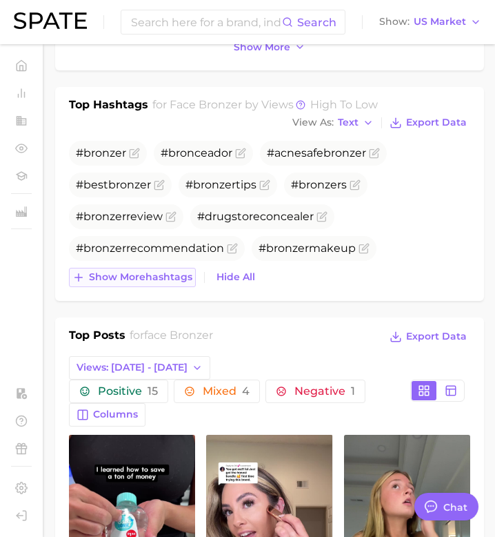
click at [166, 279] on span "Show more hashtags" at bounding box center [140, 277] width 103 height 12
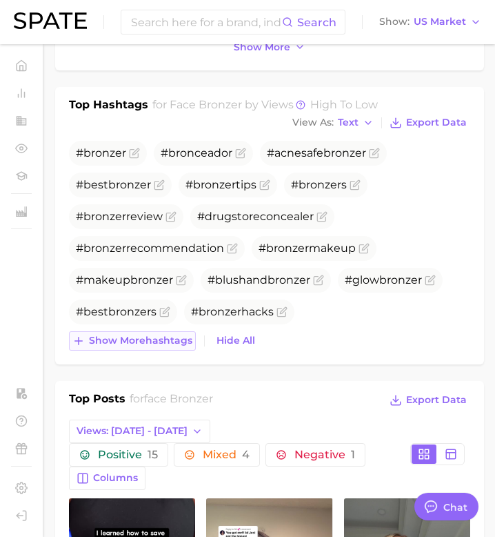
click at [168, 339] on span "Show more hashtags" at bounding box center [140, 340] width 103 height 12
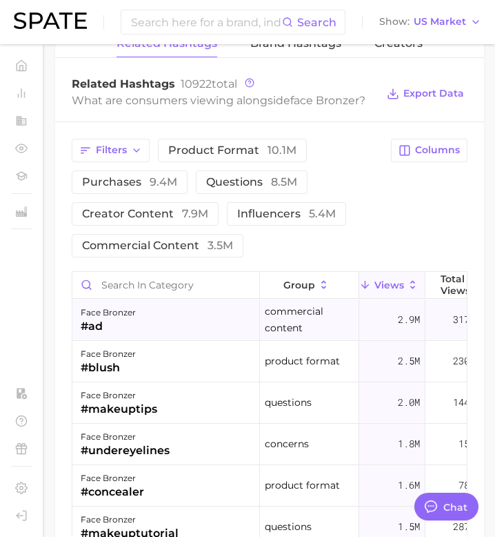
scroll to position [1627, 0]
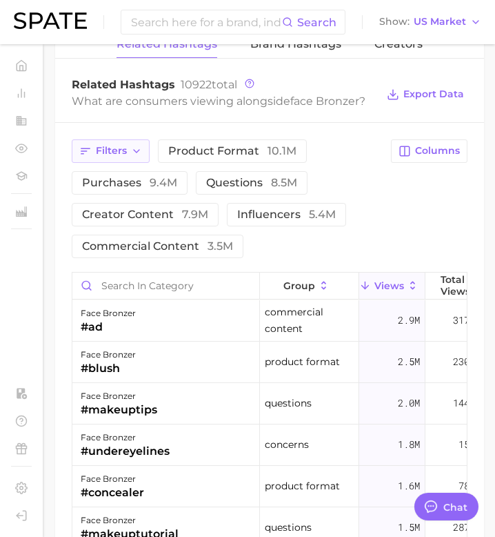
click at [147, 146] on button "Filters" at bounding box center [111, 150] width 78 height 23
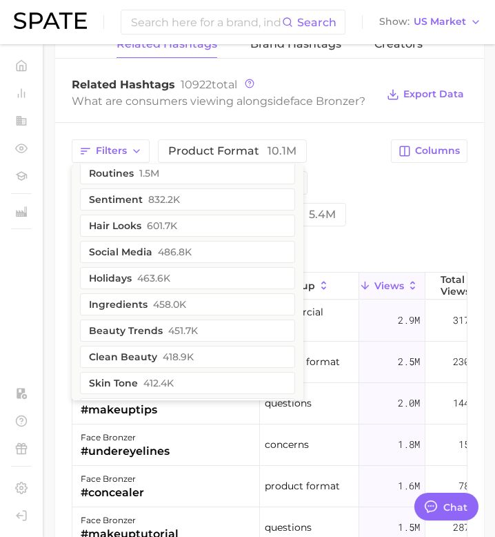
scroll to position [202, 0]
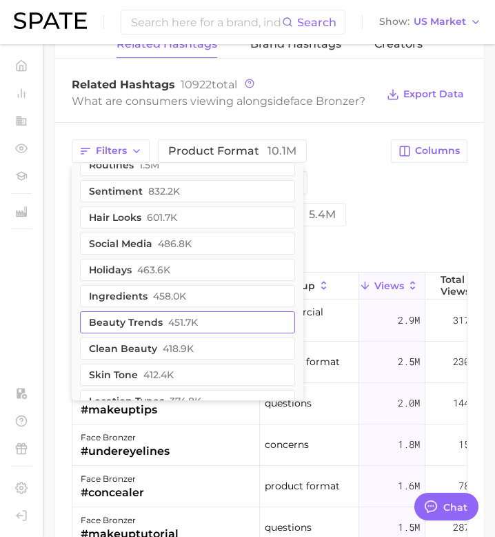
click at [140, 314] on button "beauty trends 451.7k" at bounding box center [187, 322] width 215 height 22
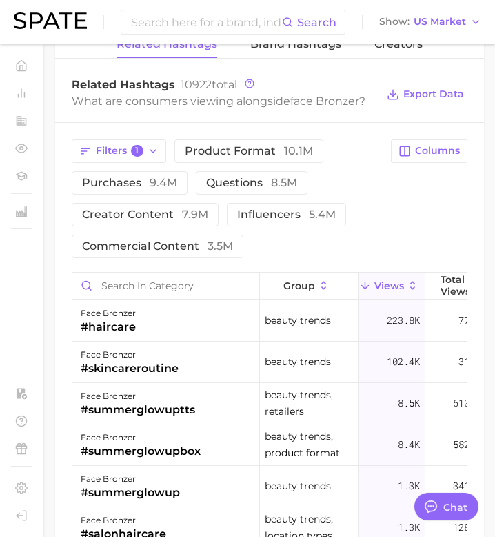
click at [389, 218] on div "Filters 1 product format 10.1m purchases 9.4m questions 8.5m creator content 7.…" at bounding box center [270, 198] width 396 height 119
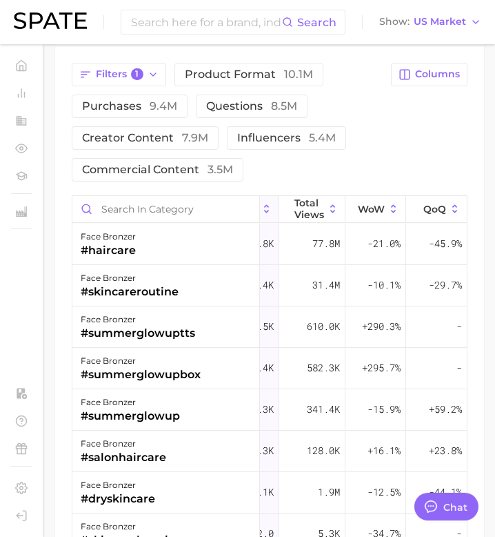
scroll to position [1720, 0]
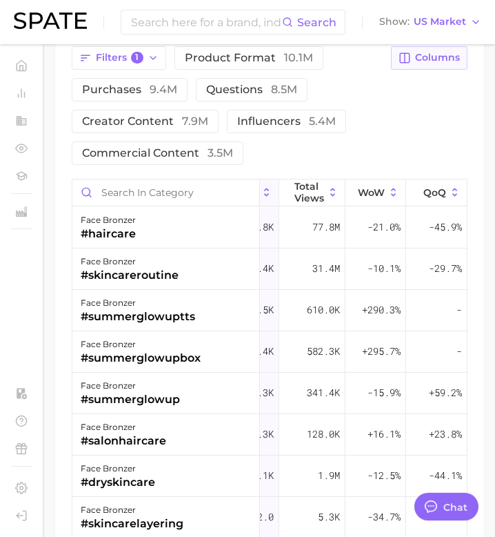
click at [443, 54] on span "Columns" at bounding box center [437, 58] width 45 height 12
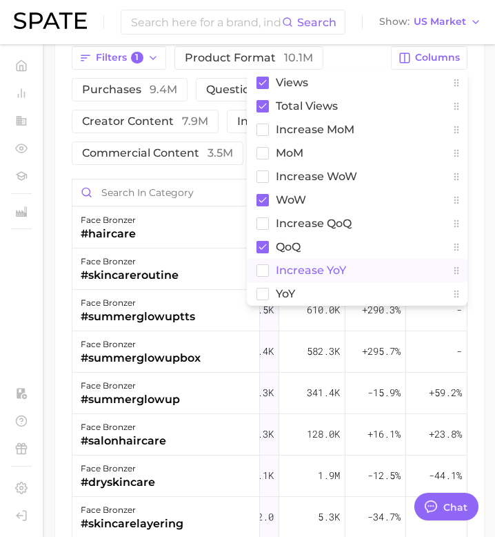
click at [261, 267] on rect at bounding box center [263, 270] width 12 height 12
click at [228, 164] on div "Filters 1 product format 10.1m purchases 9.4m questions 8.5m creator content 7.…" at bounding box center [269, 381] width 429 height 702
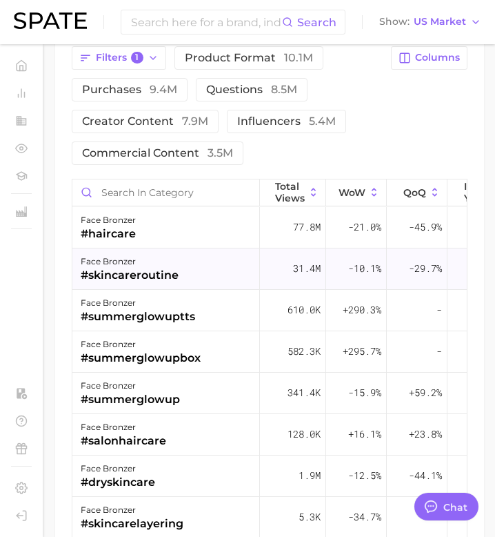
scroll to position [0, 226]
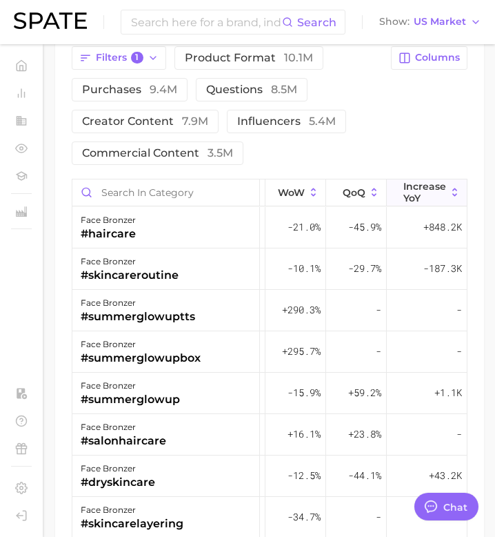
click at [425, 188] on span "increase YoY" at bounding box center [424, 192] width 43 height 22
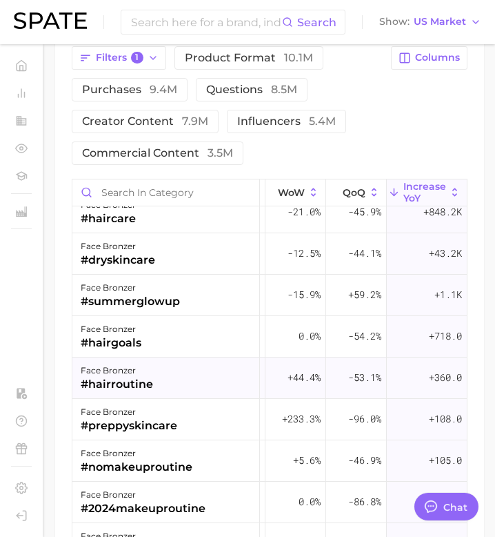
scroll to position [17, 226]
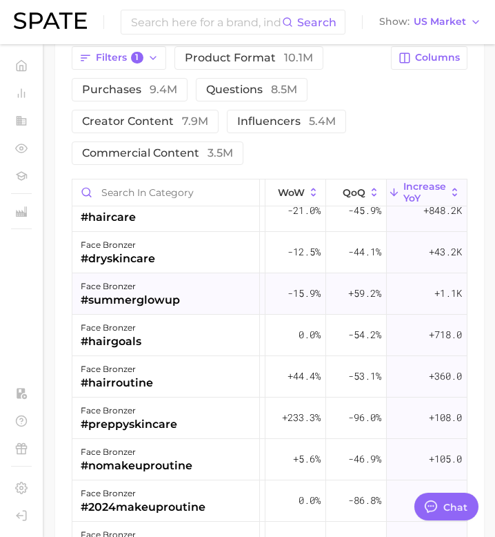
click at [413, 299] on div "+1.1k" at bounding box center [427, 293] width 80 height 41
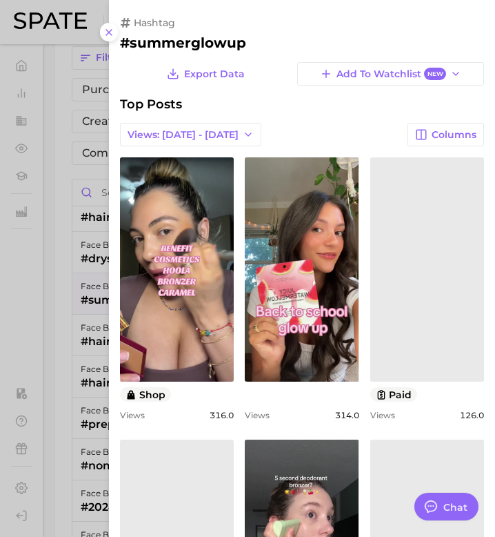
scroll to position [0, 0]
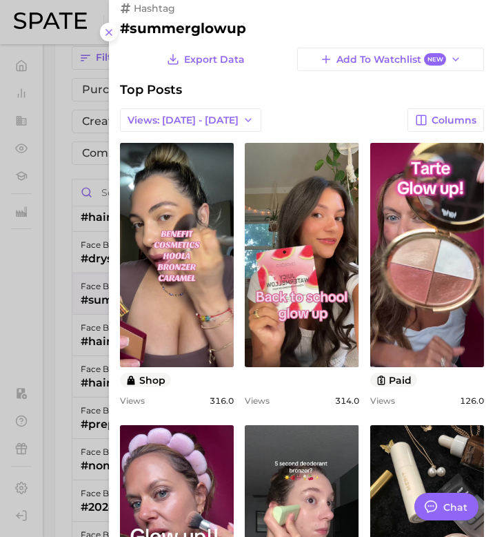
click at [79, 286] on div at bounding box center [247, 268] width 495 height 537
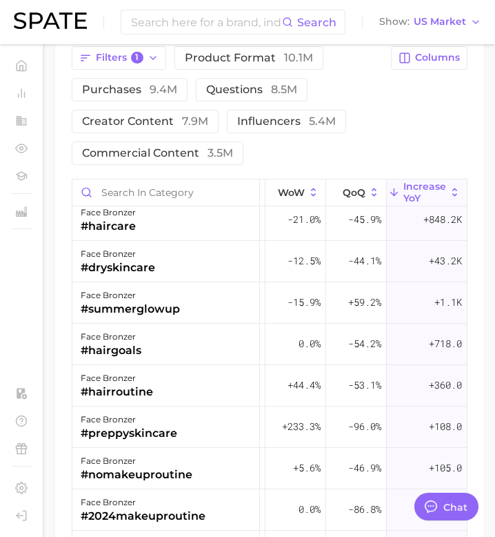
scroll to position [0, 226]
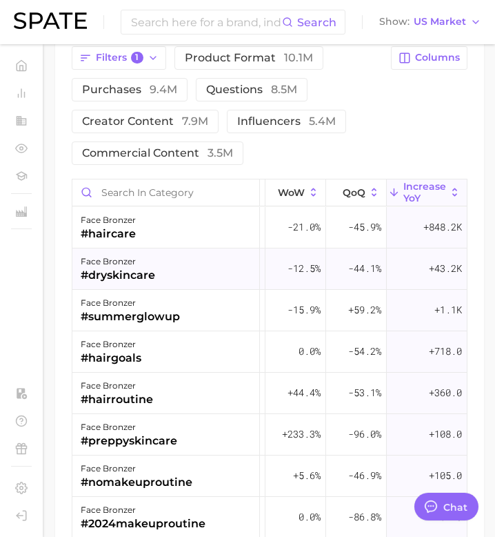
click at [188, 285] on div "face bronzer #dryskincare" at bounding box center [166, 268] width 188 height 41
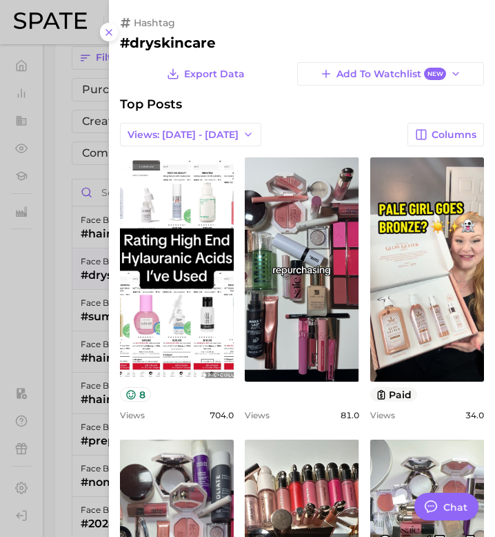
scroll to position [0, 0]
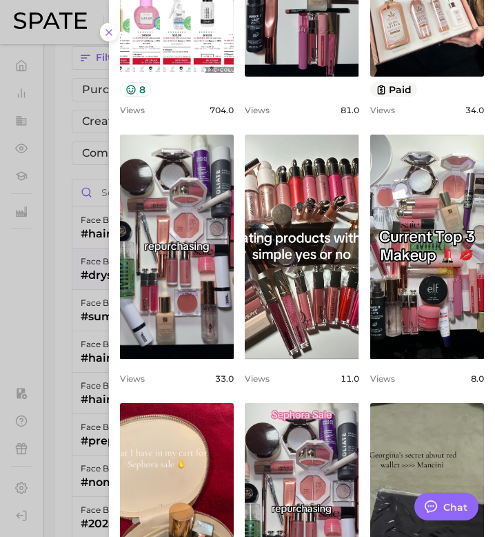
click at [101, 311] on div at bounding box center [247, 268] width 495 height 537
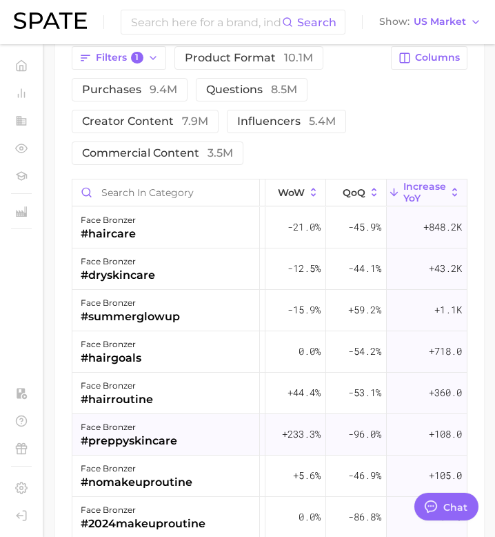
click at [181, 426] on div "face bronzer #preppyskincare" at bounding box center [166, 434] width 188 height 41
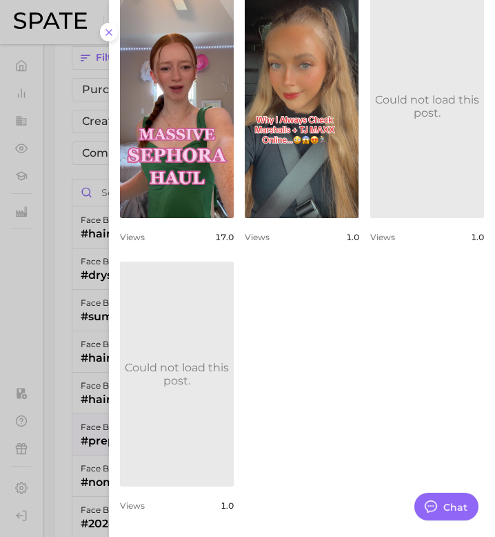
click at [115, 373] on div "hashtag #preppyskincare Export Data Add to Watchlist New Top Posts Views: [DATE…" at bounding box center [302, 187] width 386 height 701
click at [90, 403] on div at bounding box center [247, 268] width 495 height 537
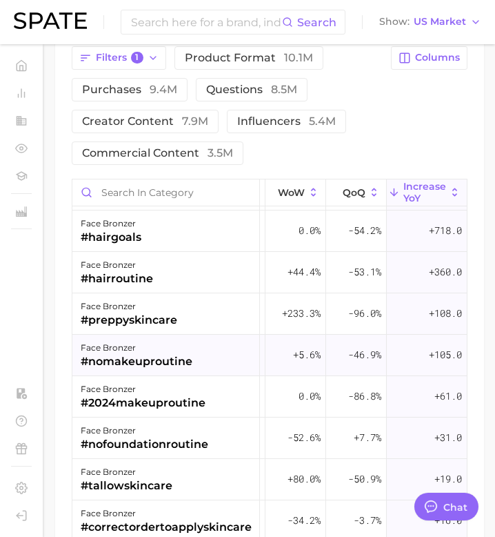
click at [163, 353] on div "#nomakeuproutine" at bounding box center [137, 361] width 112 height 17
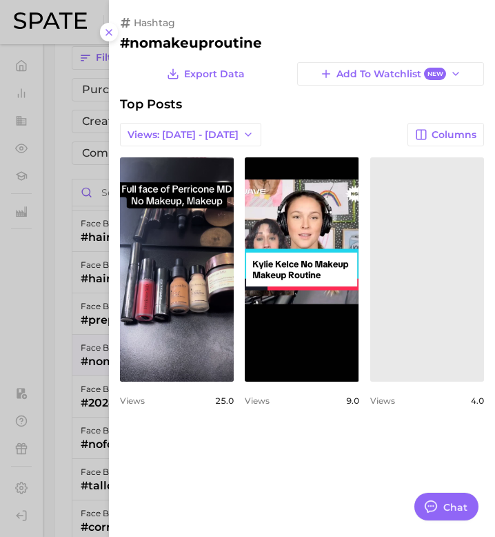
click at [80, 438] on div at bounding box center [247, 268] width 495 height 537
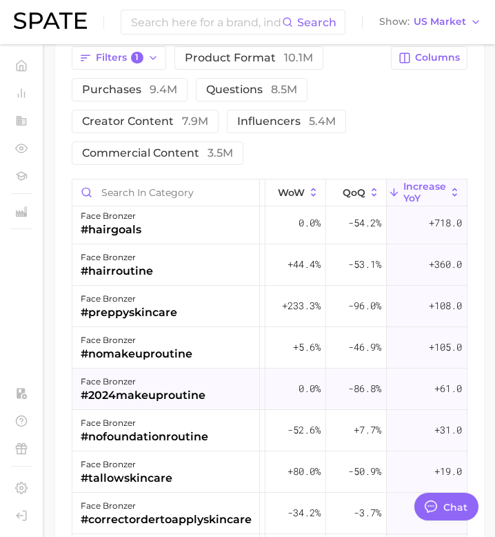
click at [107, 388] on div "#2024makeuproutine" at bounding box center [143, 395] width 125 height 17
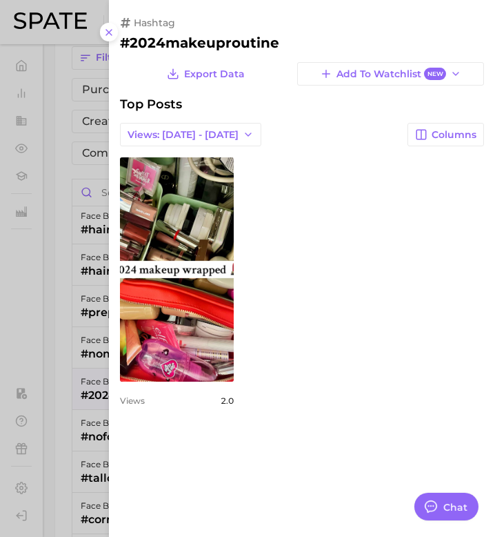
click at [86, 387] on div at bounding box center [247, 268] width 495 height 537
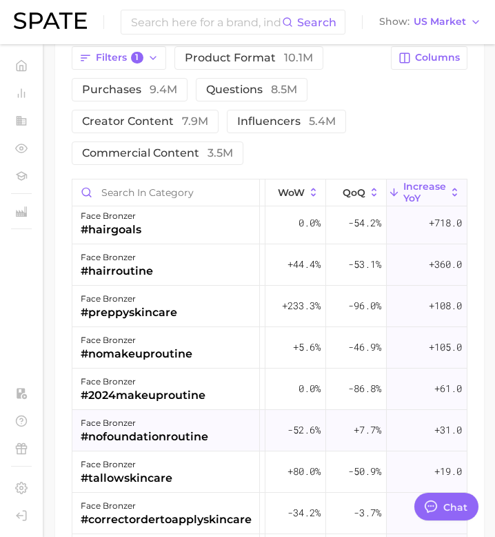
click at [105, 433] on div "#nofoundationroutine" at bounding box center [145, 436] width 128 height 17
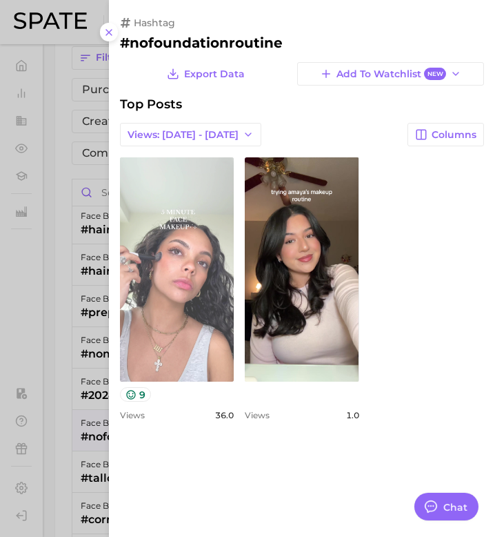
click at [163, 244] on link "view post on TikTok" at bounding box center [177, 269] width 114 height 224
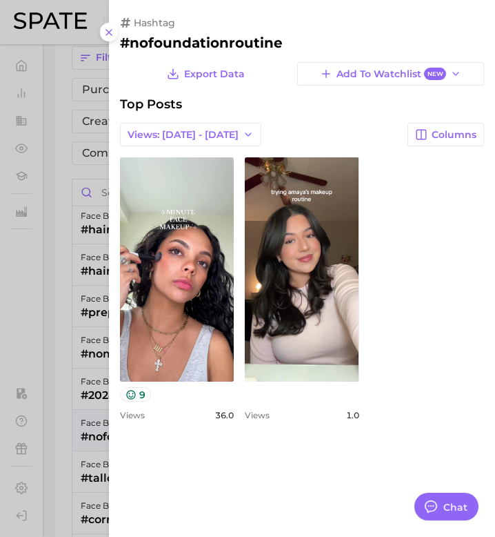
click at [87, 394] on div at bounding box center [247, 268] width 495 height 537
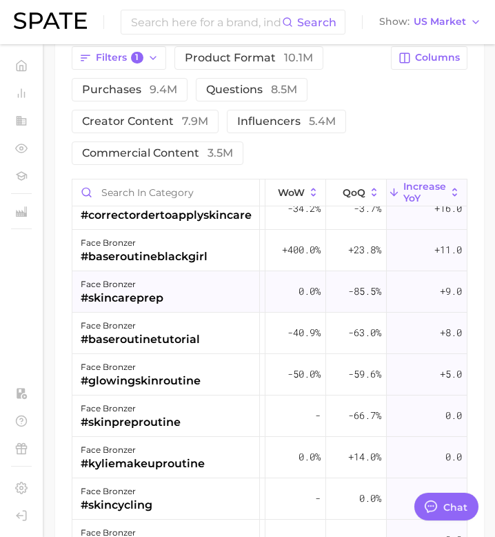
scroll to position [439, 226]
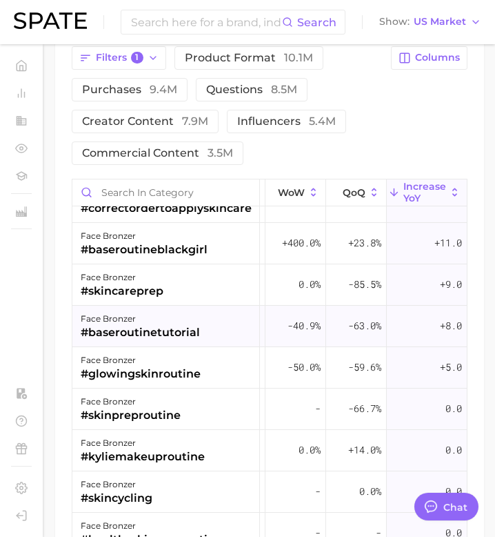
click at [226, 325] on div "face bronzer #baseroutinetutorial" at bounding box center [166, 325] width 188 height 41
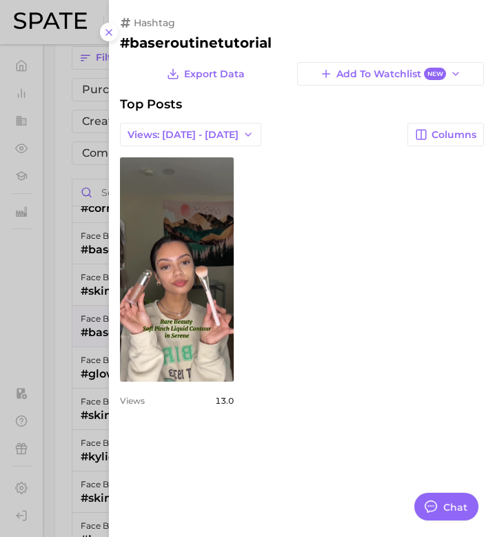
scroll to position [0, 0]
click at [63, 399] on div at bounding box center [247, 268] width 495 height 537
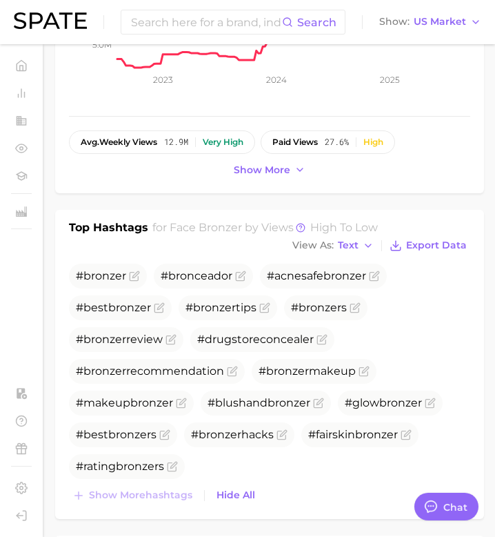
scroll to position [389, 0]
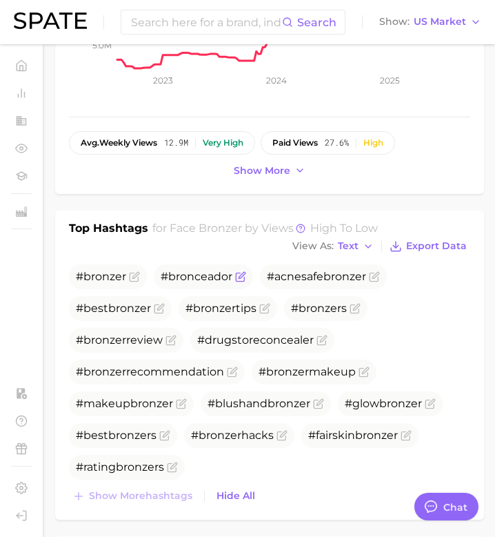
click at [212, 274] on span "#bronceador" at bounding box center [197, 276] width 72 height 13
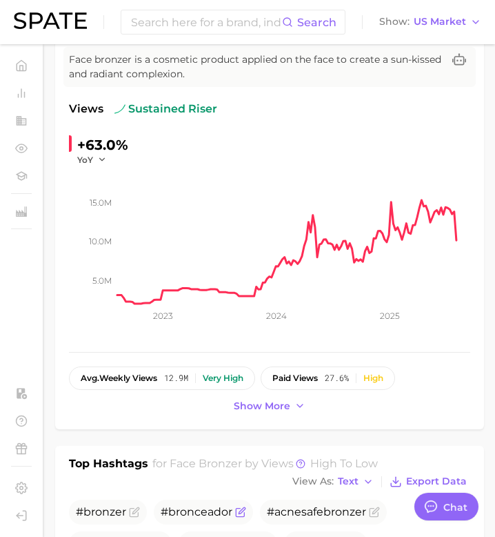
scroll to position [0, 0]
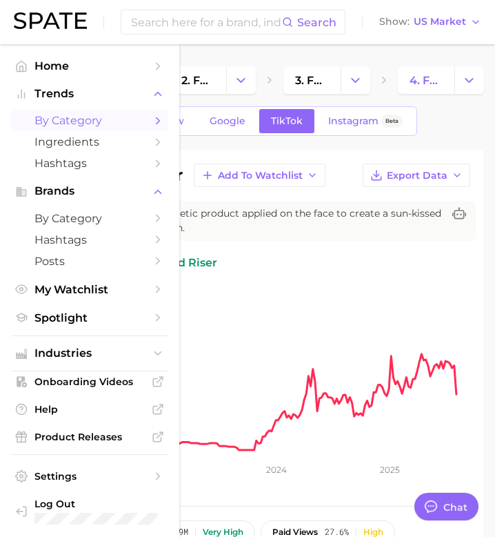
click at [56, 122] on span "by Category" at bounding box center [89, 120] width 110 height 13
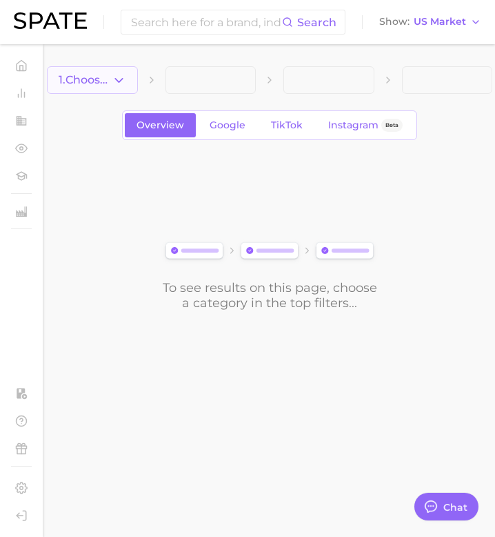
click at [94, 88] on button "1. Choose Category" at bounding box center [92, 80] width 91 height 28
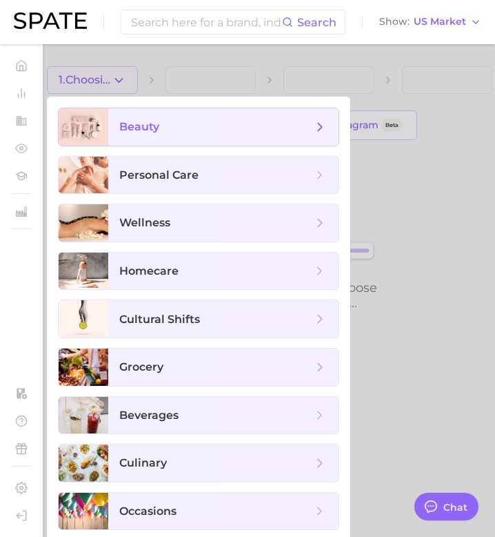
click at [133, 135] on span "beauty" at bounding box center [223, 126] width 230 height 37
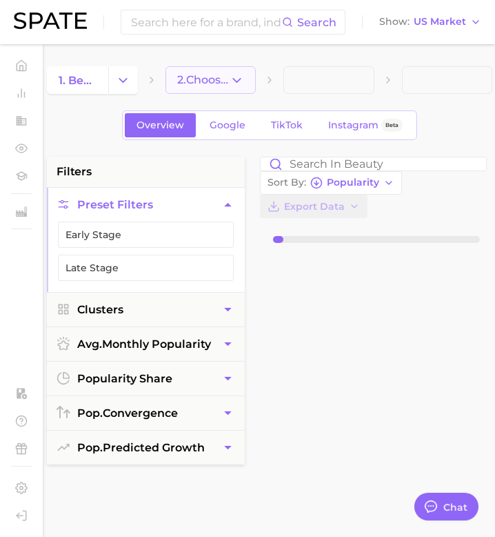
click at [225, 89] on button "2. Choose Category" at bounding box center [211, 80] width 91 height 28
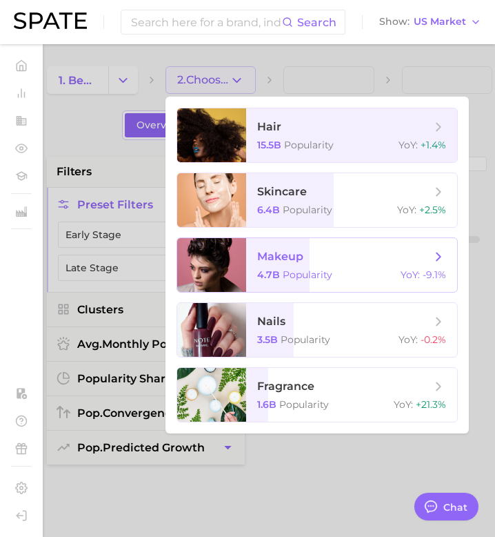
click at [294, 280] on span "Popularity" at bounding box center [308, 274] width 50 height 12
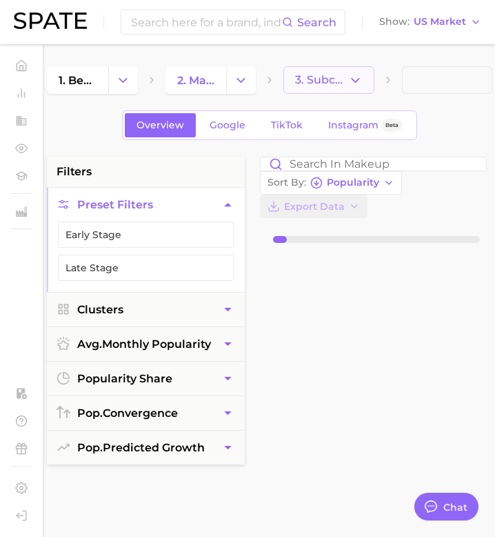
click at [324, 89] on button "3. Subcategory" at bounding box center [328, 80] width 91 height 28
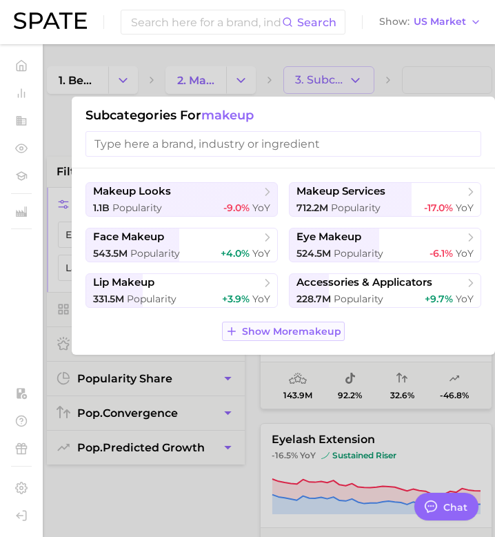
click at [284, 329] on span "Show More makeup" at bounding box center [291, 331] width 99 height 12
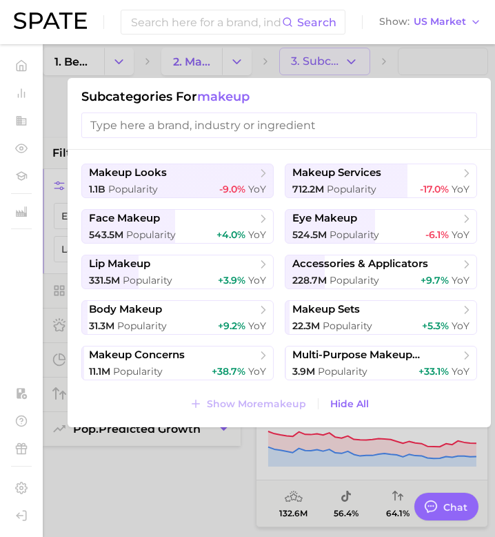
scroll to position [17, 4]
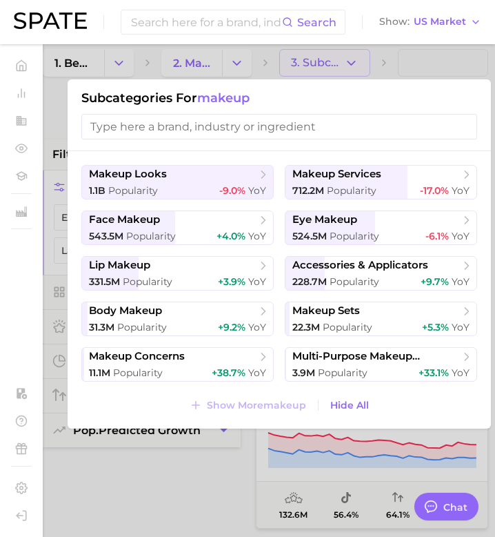
click at [56, 128] on div at bounding box center [247, 268] width 495 height 537
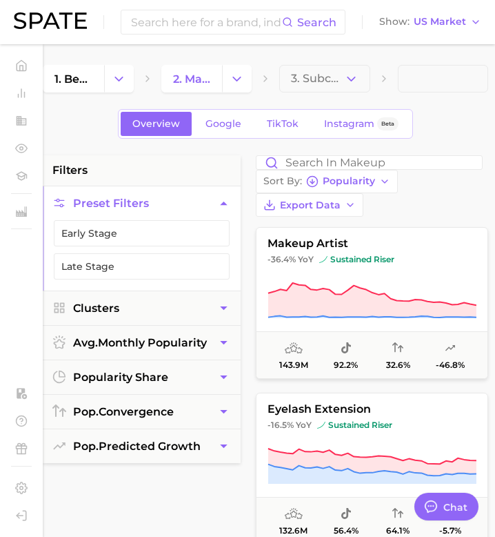
scroll to position [0, 4]
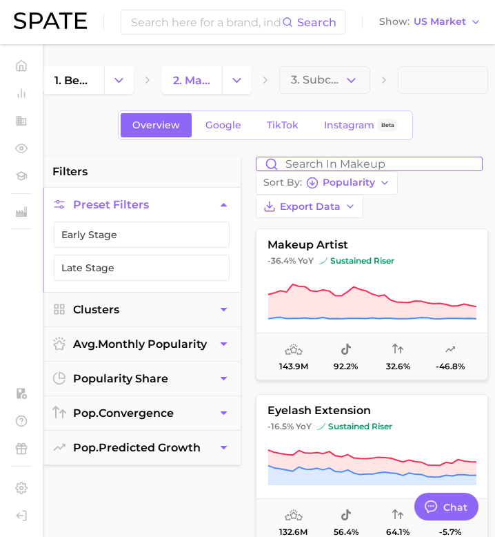
click at [319, 166] on input "Search in makeup" at bounding box center [369, 163] width 225 height 13
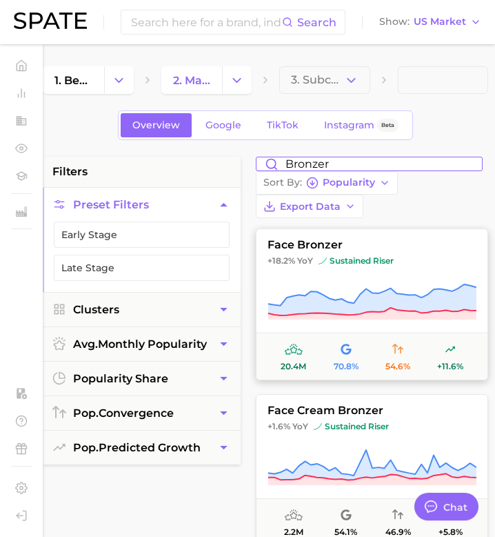
type input "bronzer"
click at [363, 302] on icon at bounding box center [372, 299] width 208 height 31
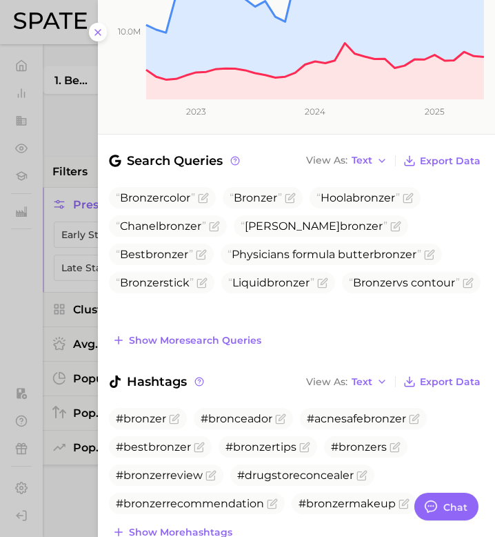
scroll to position [363, 0]
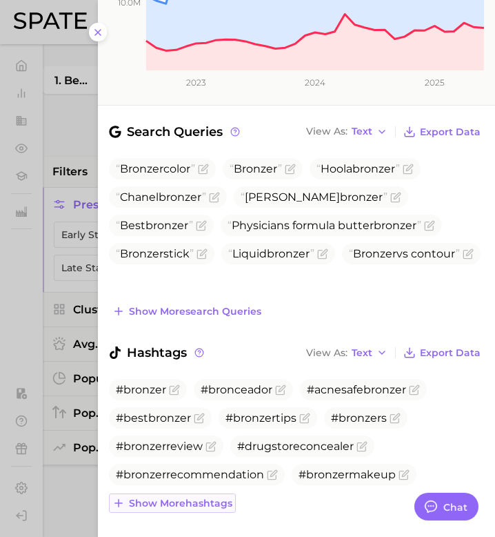
click at [183, 497] on span "Show more hashtags" at bounding box center [180, 503] width 103 height 12
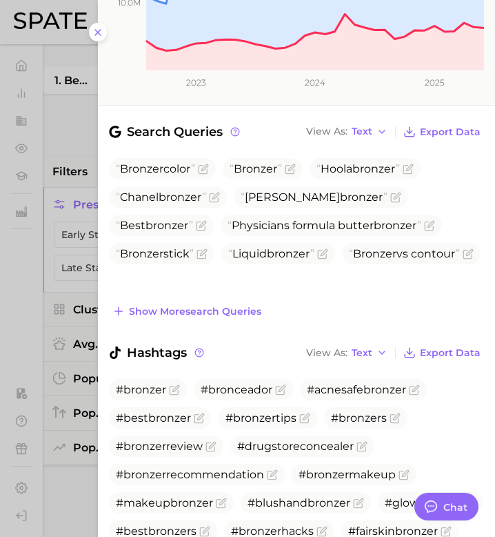
scroll to position [450, 0]
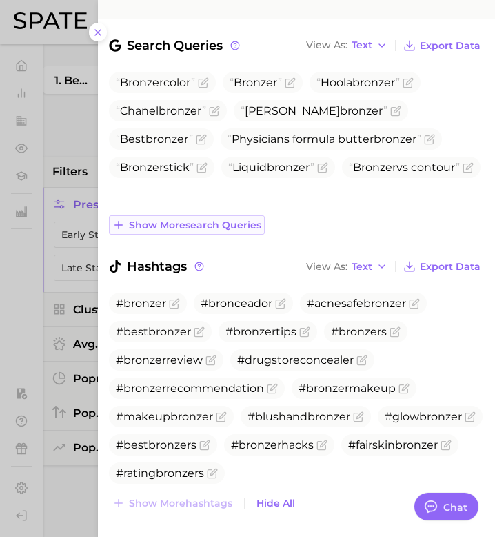
click at [190, 215] on button "Show more search queries" at bounding box center [187, 224] width 156 height 19
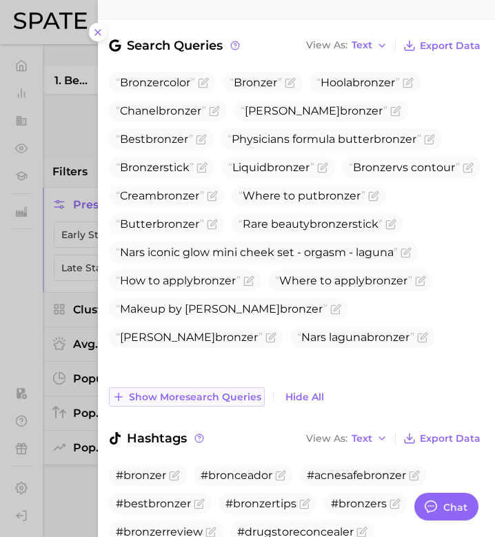
click at [213, 391] on span "Show more search queries" at bounding box center [195, 397] width 132 height 12
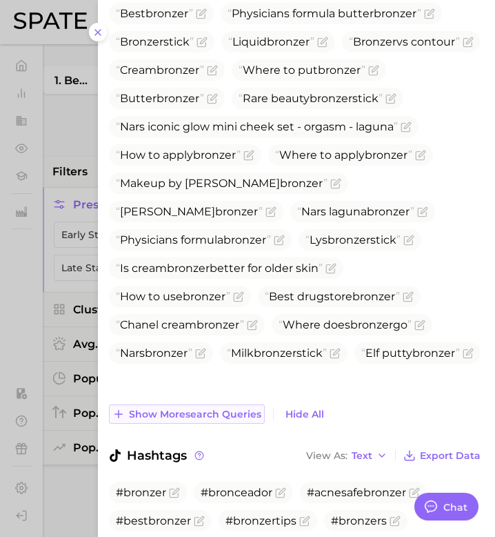
click at [219, 408] on span "Show more search queries" at bounding box center [195, 414] width 132 height 12
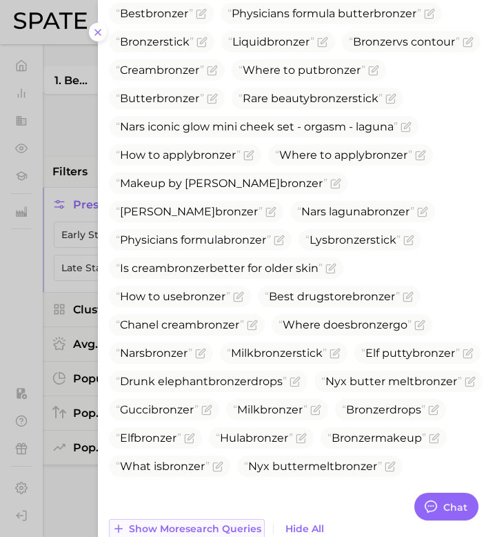
scroll to position [879, 0]
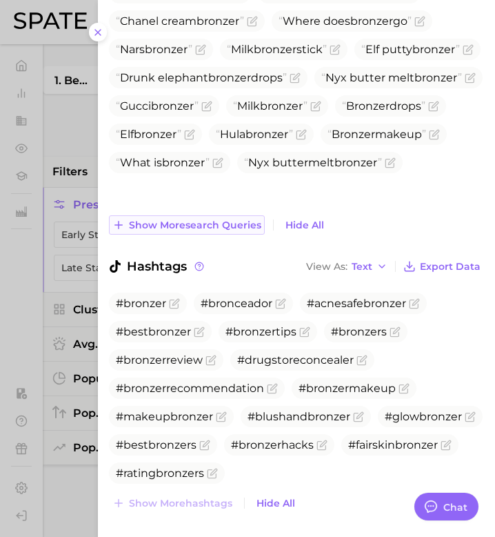
click at [234, 219] on span "Show more search queries" at bounding box center [195, 225] width 132 height 12
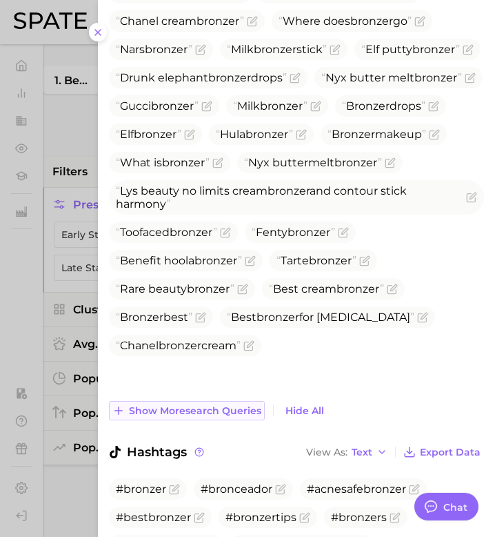
click at [223, 405] on span "Show more search queries" at bounding box center [195, 411] width 132 height 12
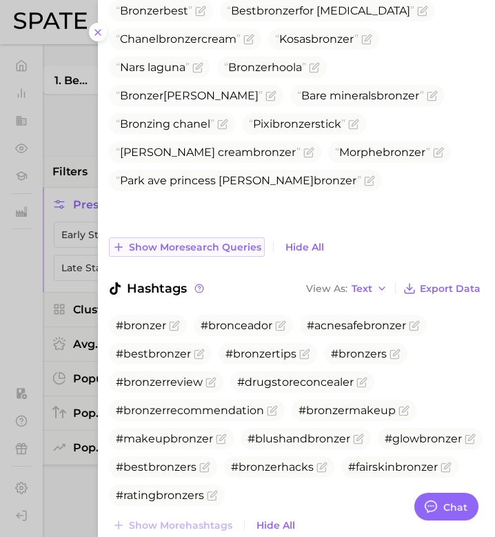
scroll to position [1187, 0]
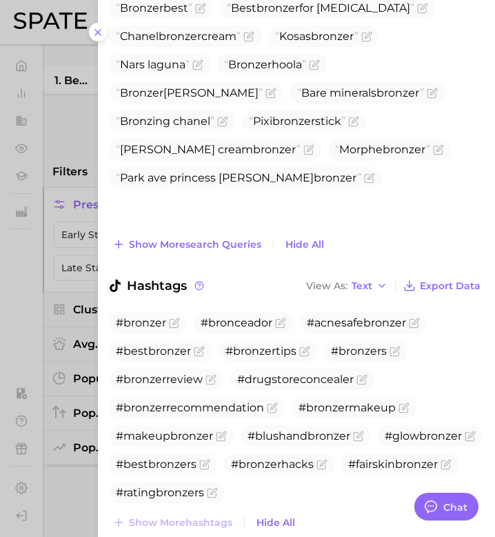
click at [234, 239] on span "Show more search queries" at bounding box center [195, 245] width 132 height 12
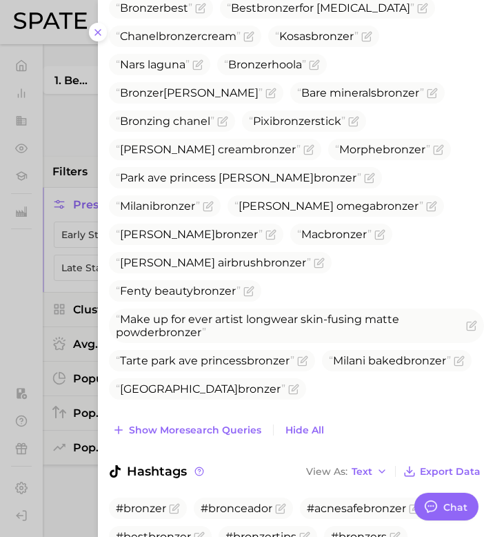
click at [72, 243] on div at bounding box center [247, 268] width 495 height 537
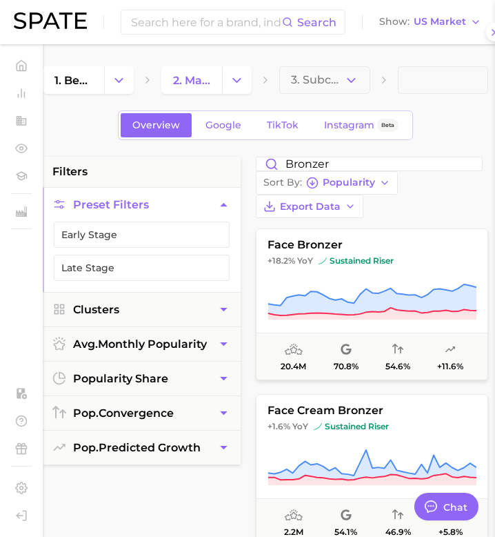
scroll to position [0, 0]
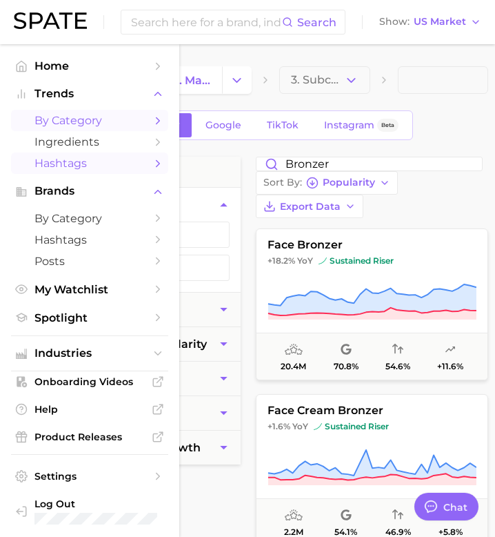
click at [51, 167] on span "Hashtags" at bounding box center [89, 163] width 110 height 13
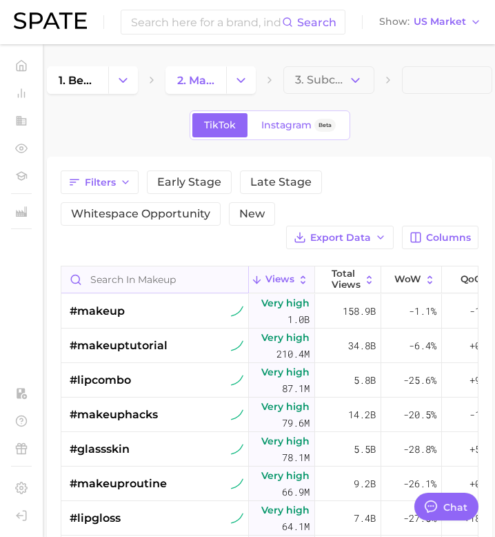
click at [190, 276] on input "Search in makeup" at bounding box center [154, 279] width 187 height 26
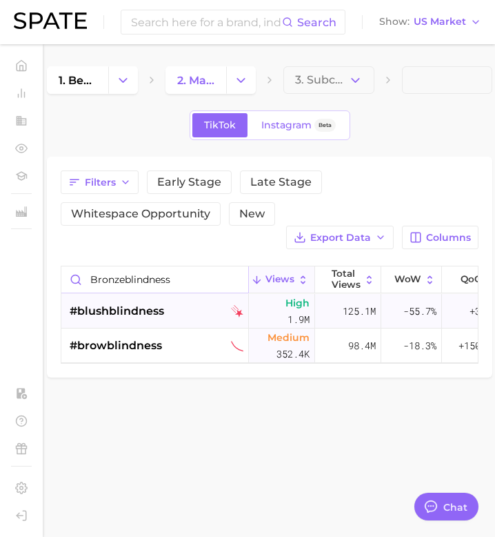
type input "bronzeblindness"
click at [185, 299] on div "#blushblindness" at bounding box center [157, 311] width 174 height 34
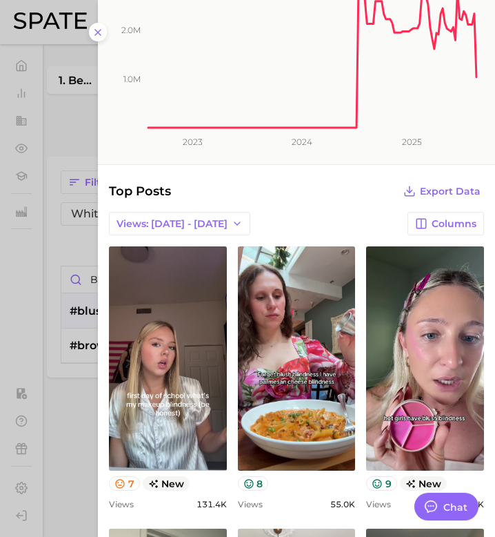
scroll to position [745, 0]
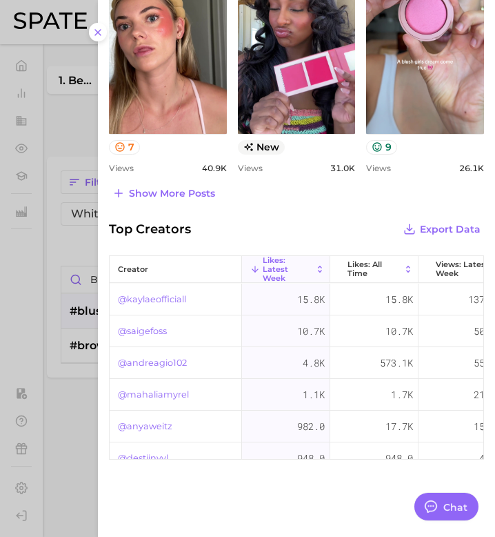
click at [56, 390] on div at bounding box center [247, 268] width 495 height 537
